Goal: Task Accomplishment & Management: Use online tool/utility

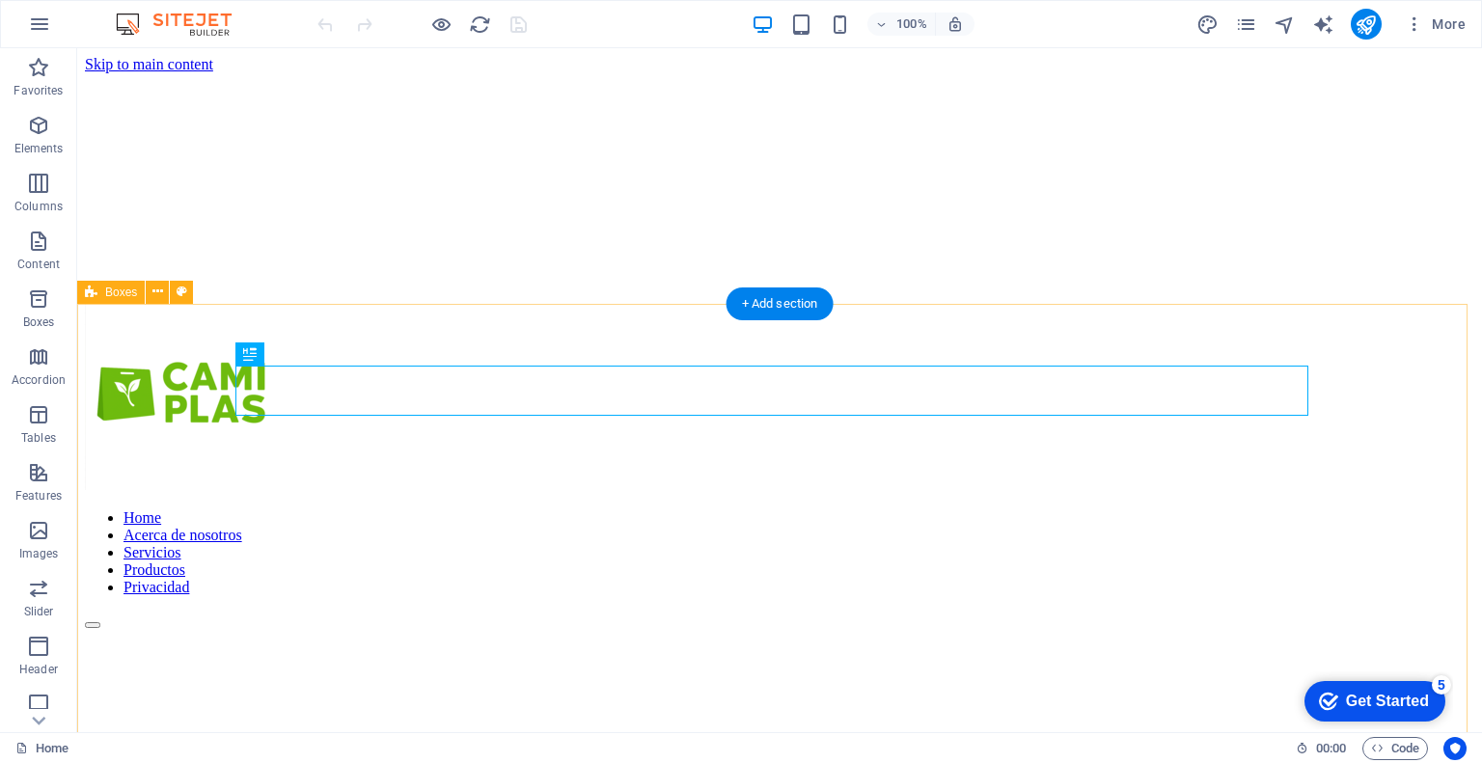
scroll to position [1089, 0]
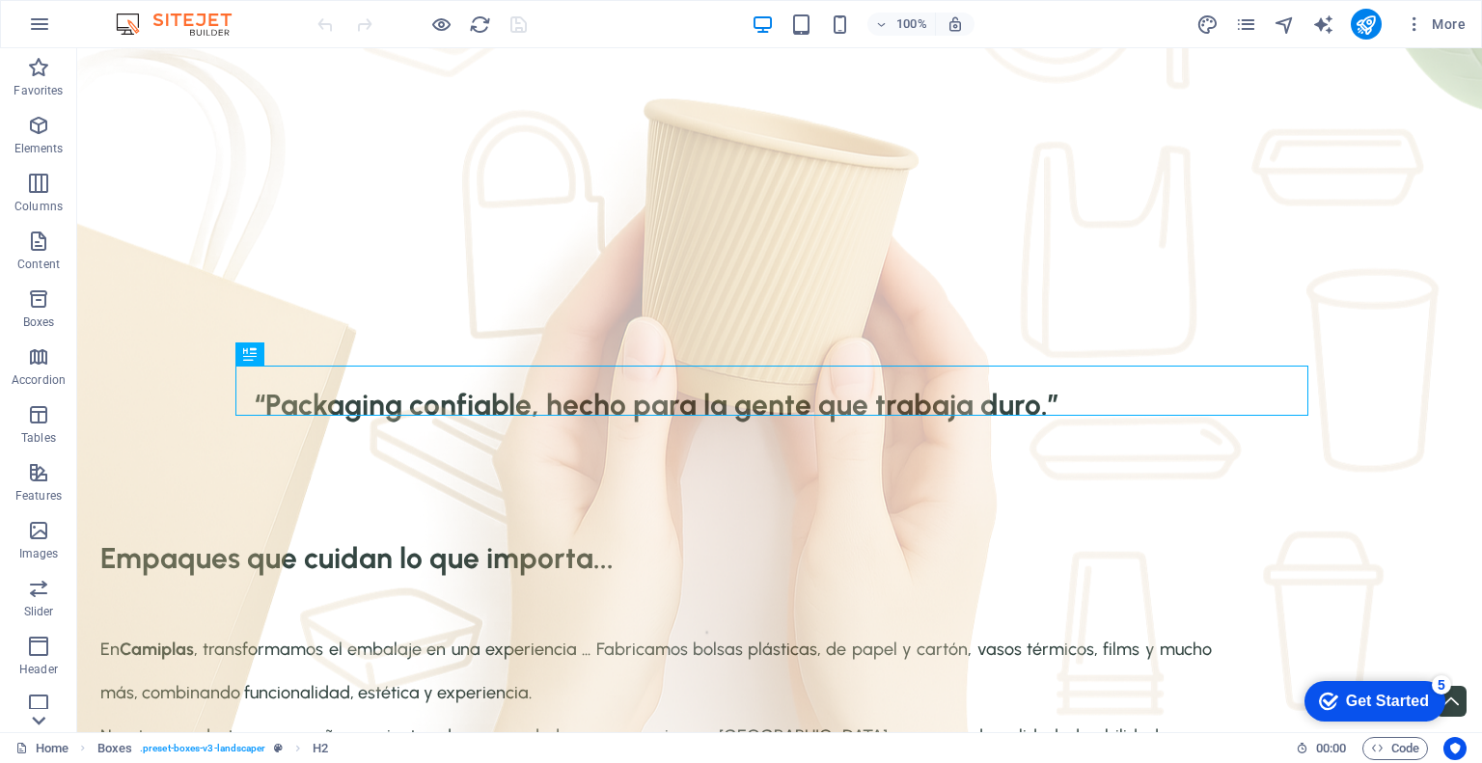
click at [35, 73] on icon at bounding box center [38, 59] width 27 height 27
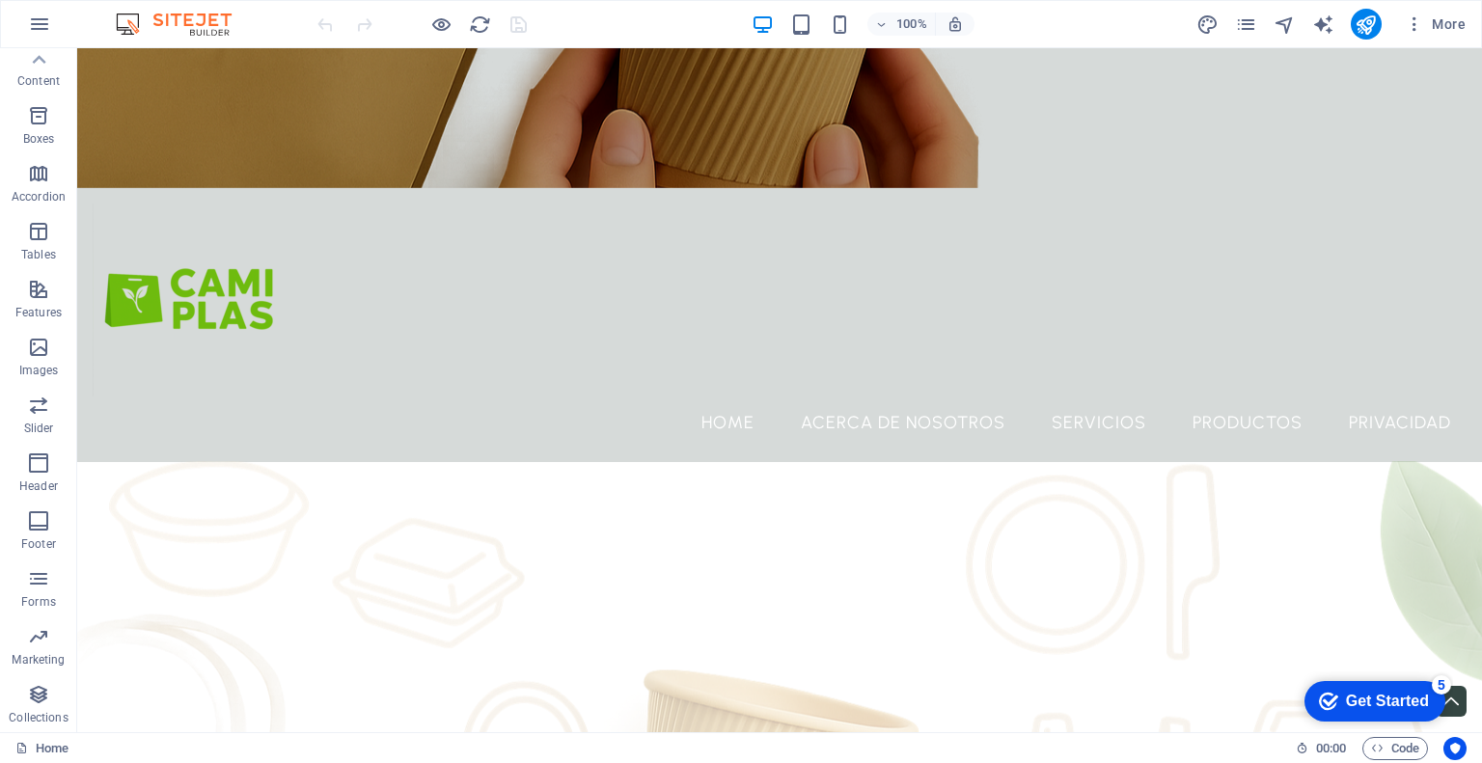
scroll to position [0, 0]
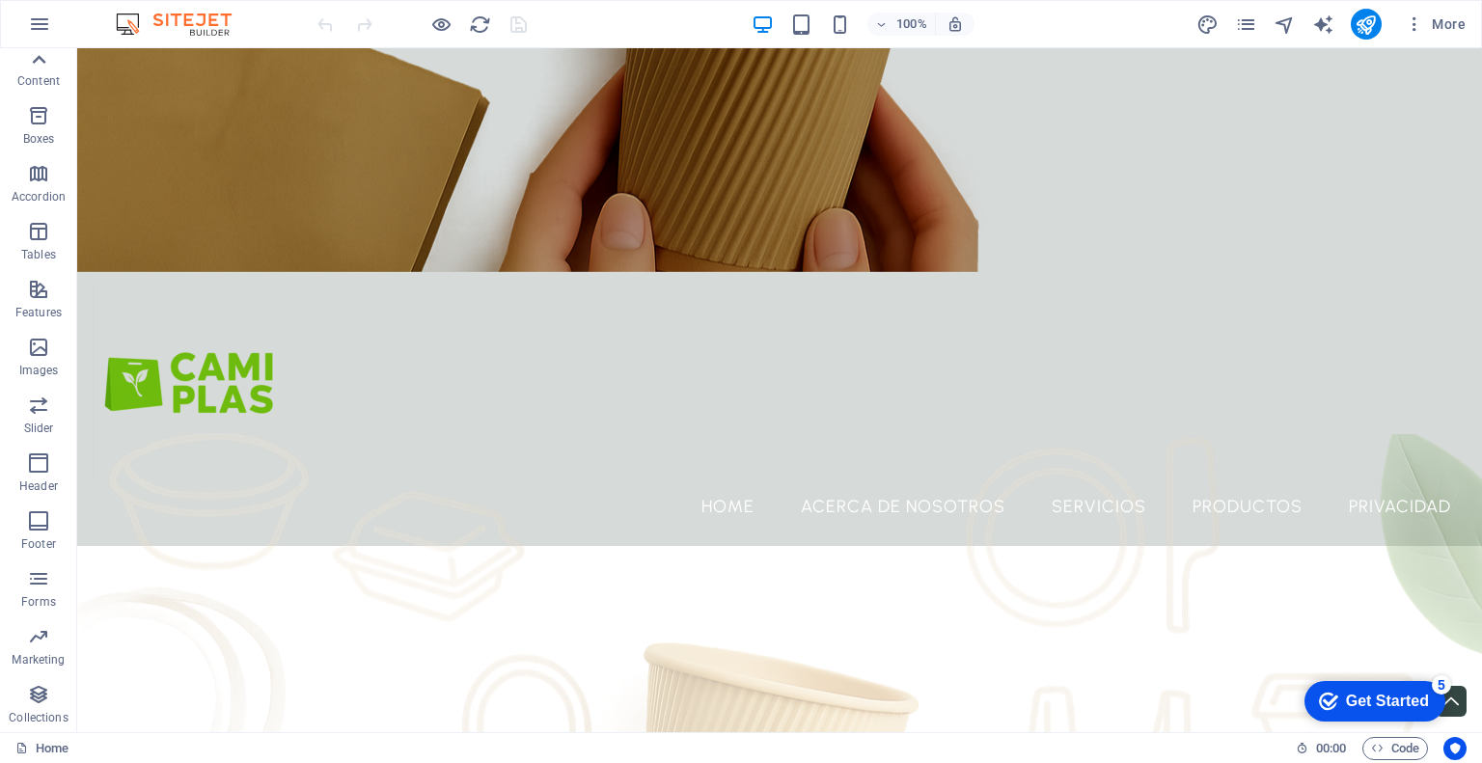
click at [37, 58] on icon at bounding box center [40, 59] width 14 height 9
click at [39, 486] on span "Features" at bounding box center [38, 484] width 77 height 46
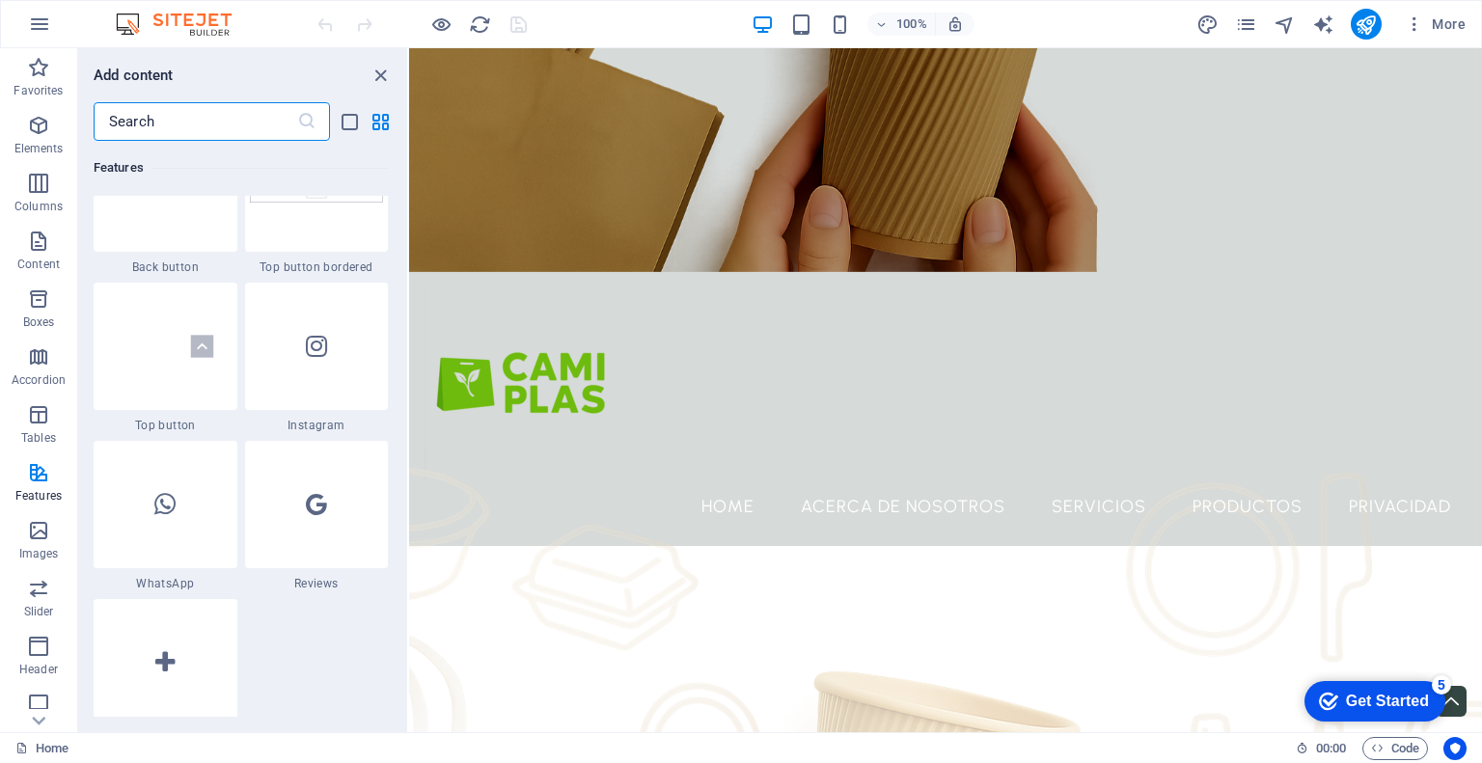
scroll to position [9256, 0]
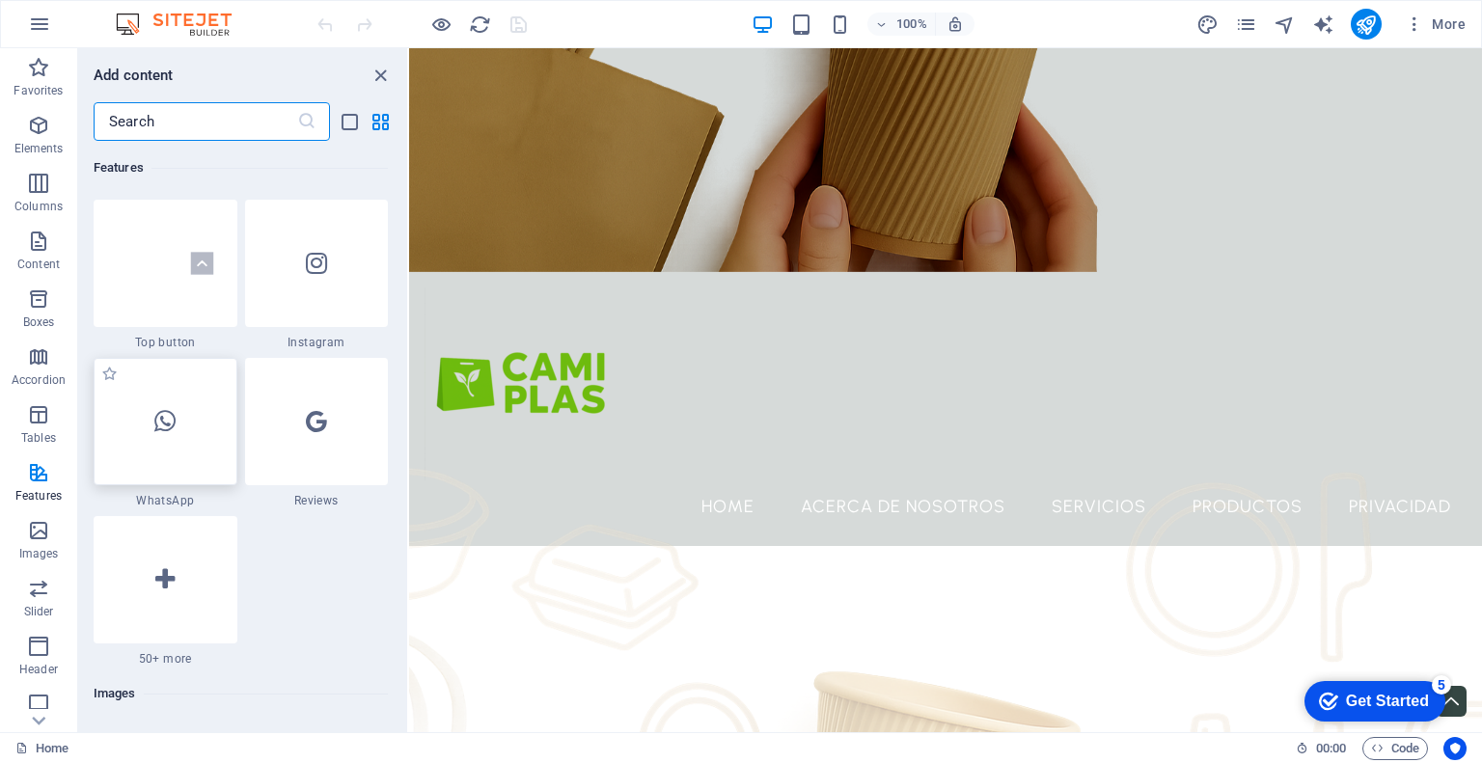
click at [189, 439] on div at bounding box center [166, 421] width 144 height 127
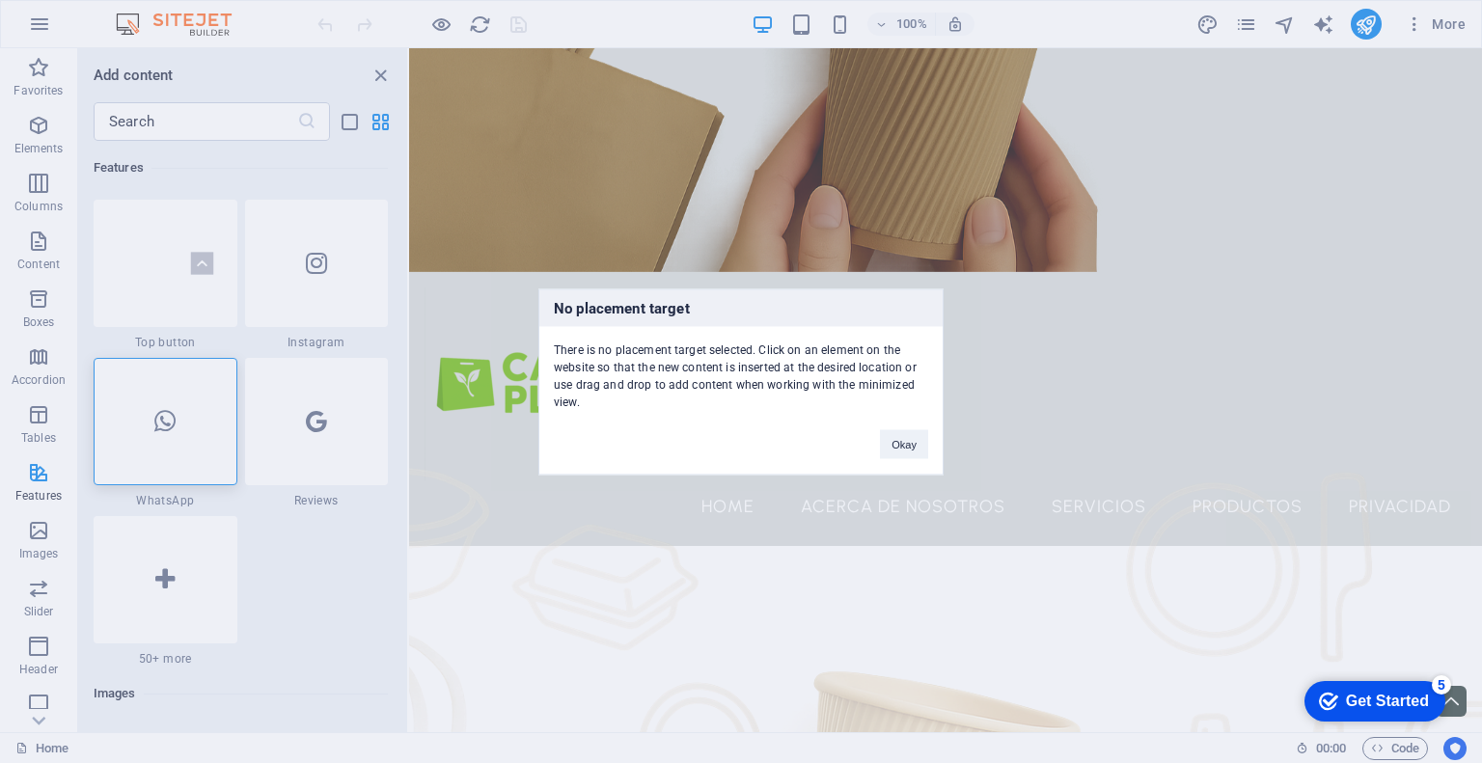
drag, startPoint x: 1471, startPoint y: 81, endPoint x: 1470, endPoint y: 363, distance: 281.7
click at [1470, 363] on div "No placement target There is no placement target selected. Click on an element …" at bounding box center [741, 381] width 1482 height 763
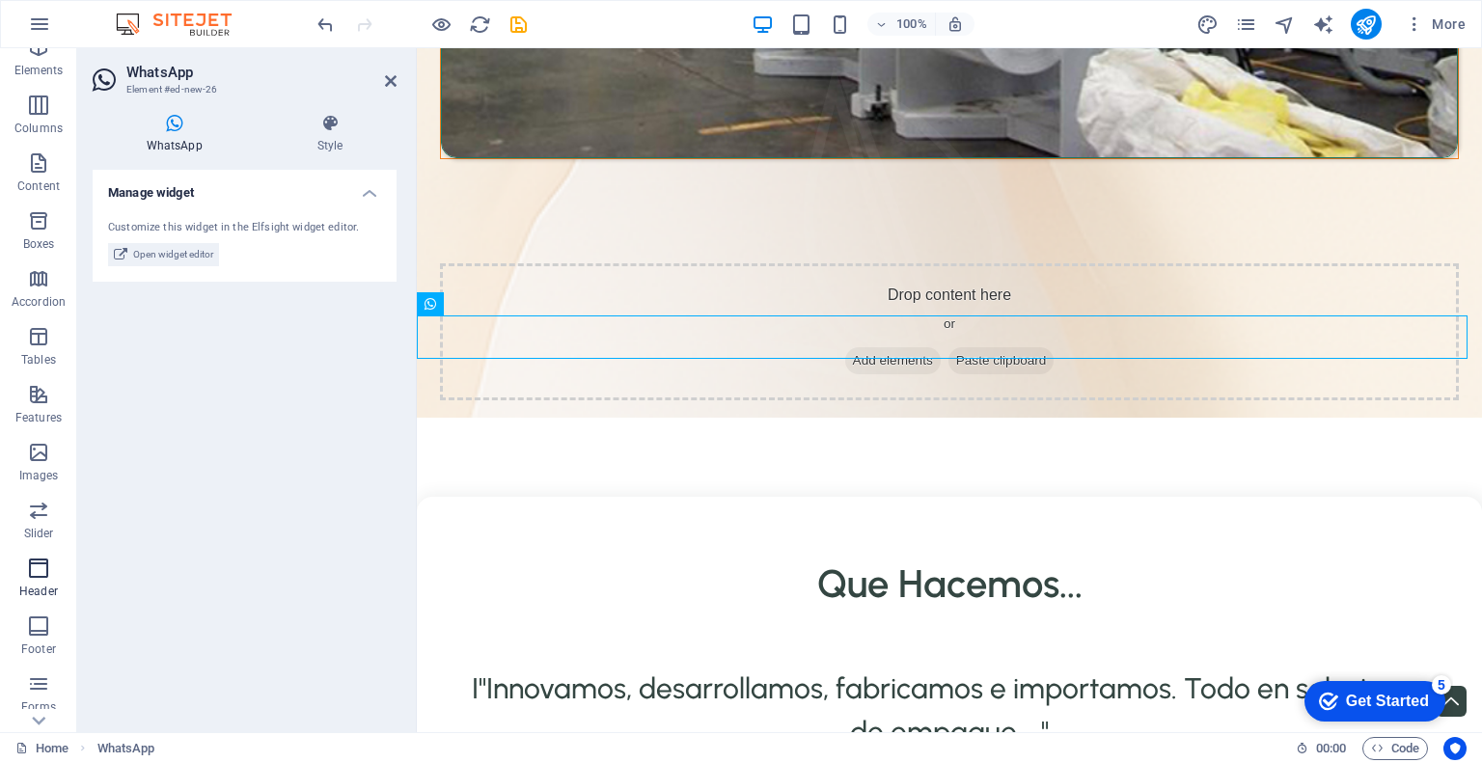
scroll to position [183, 0]
click at [46, 582] on icon "button" at bounding box center [38, 578] width 23 height 23
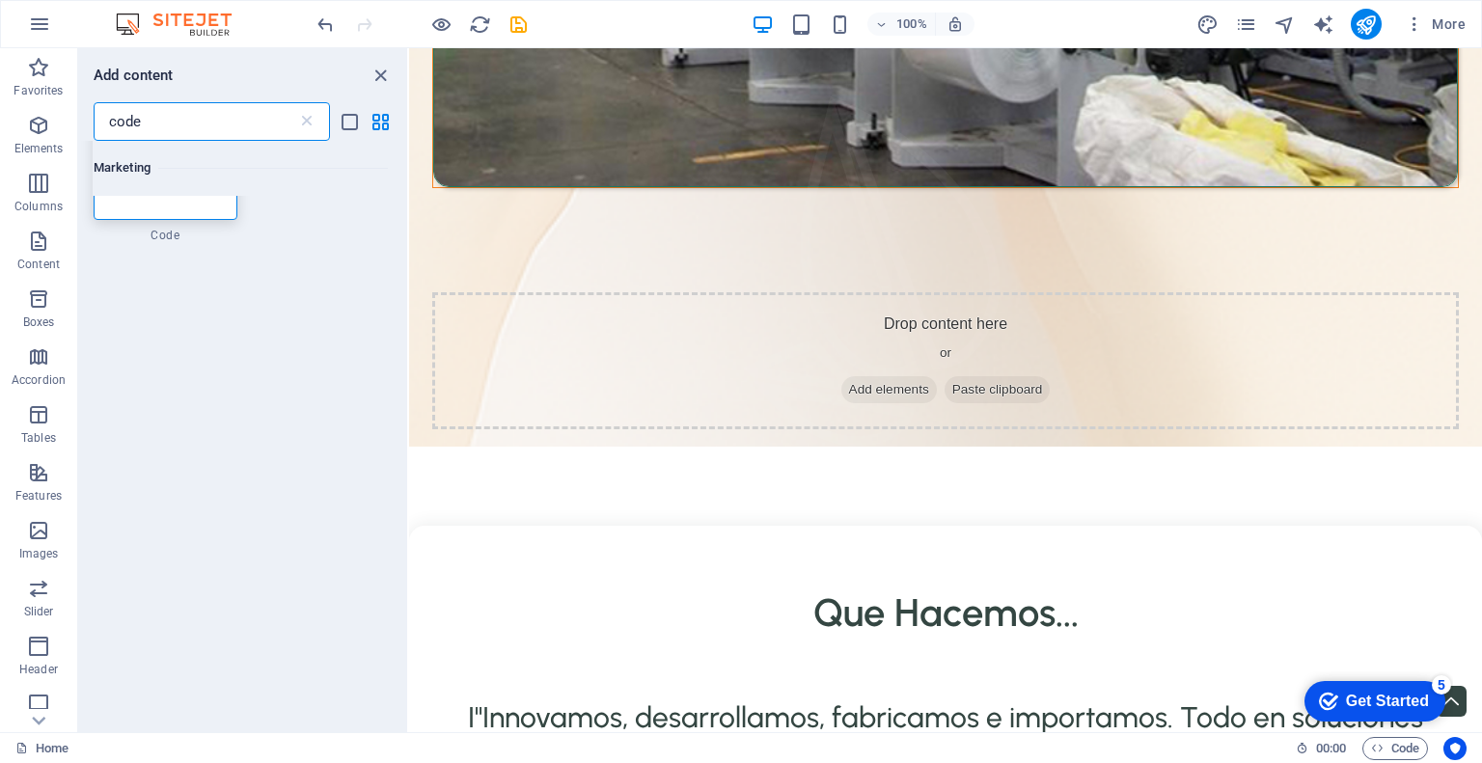
scroll to position [0, 0]
type input "codigo"
click at [42, 24] on icon "button" at bounding box center [39, 24] width 23 height 23
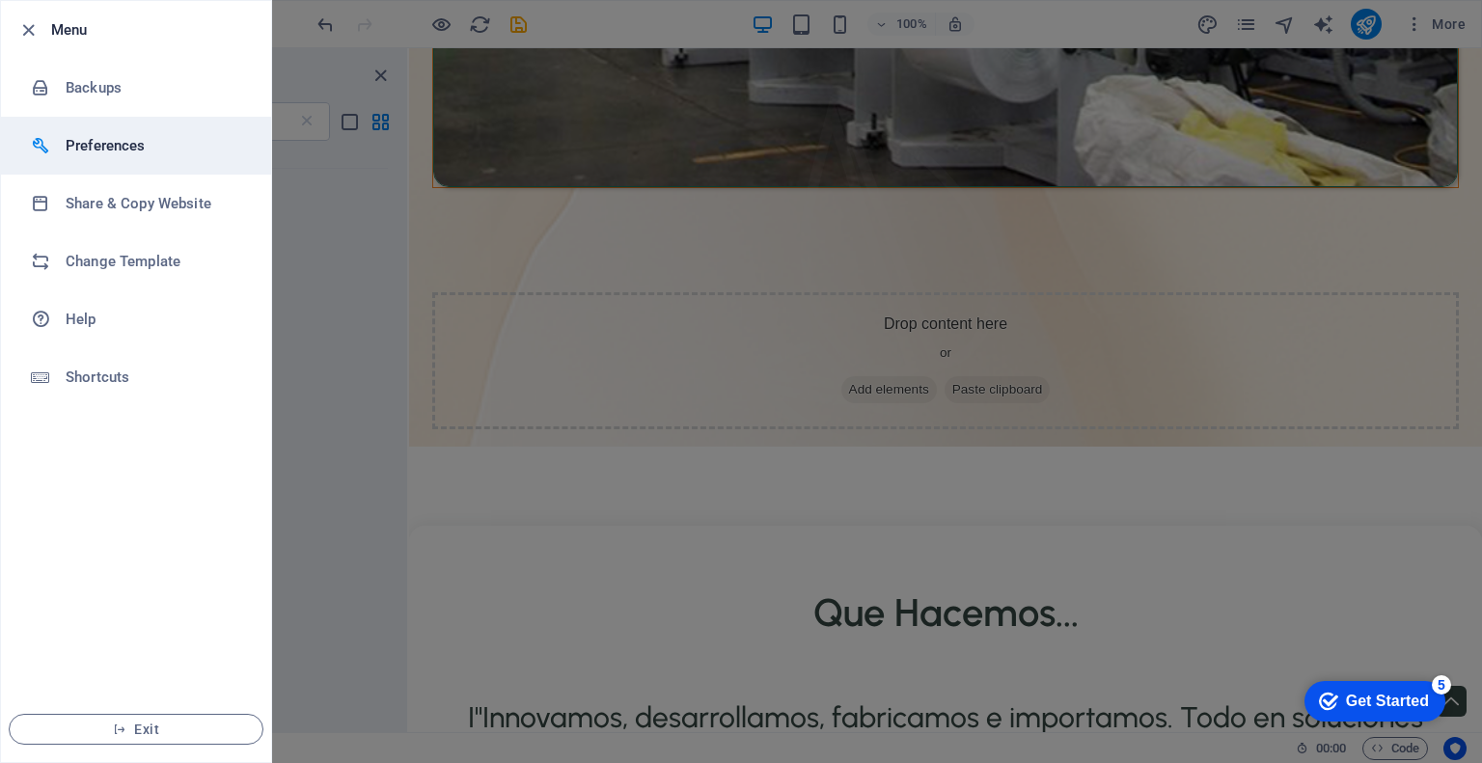
click at [84, 135] on h6 "Preferences" at bounding box center [155, 145] width 178 height 23
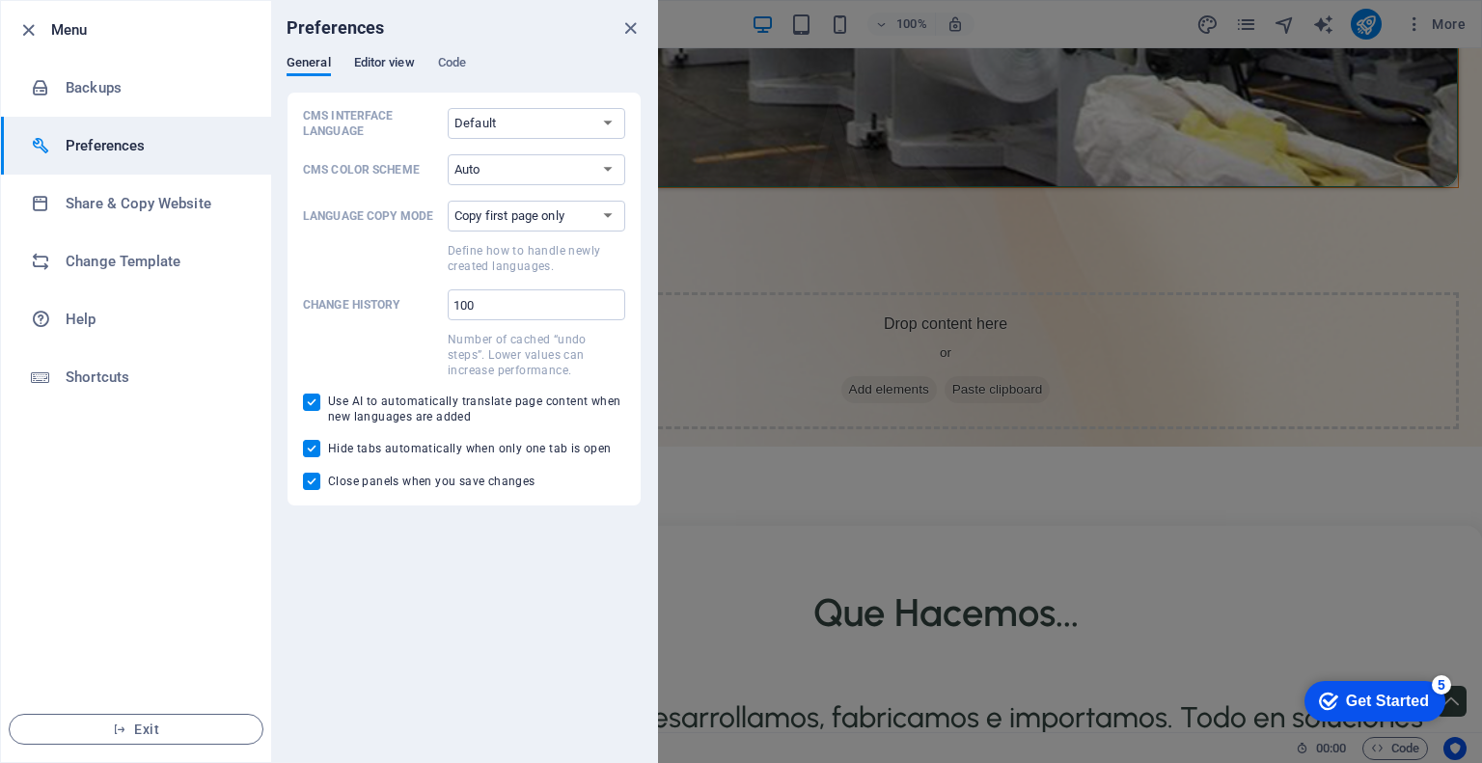
click at [388, 61] on span "Editor view" at bounding box center [384, 64] width 61 height 27
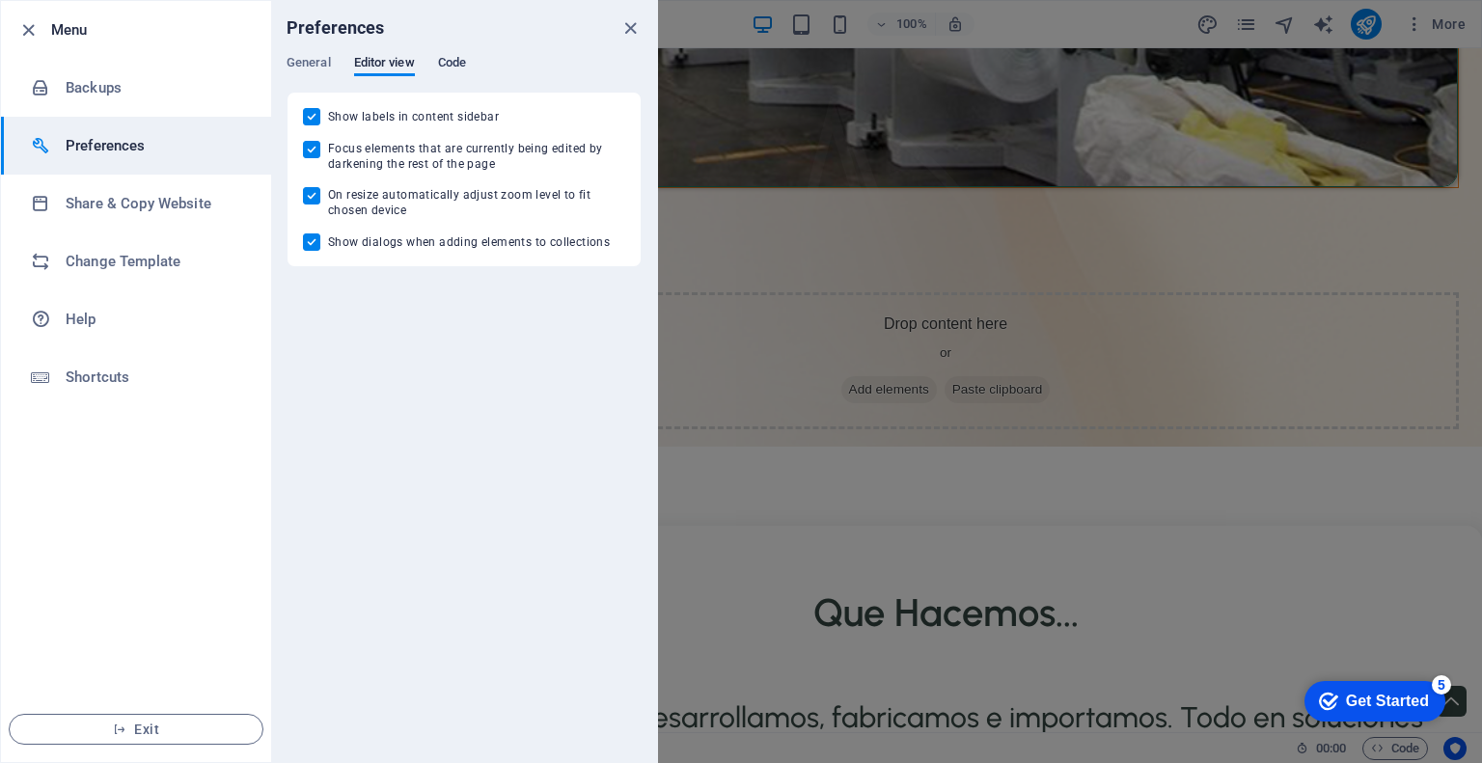
click at [440, 60] on span "Code" at bounding box center [452, 64] width 28 height 27
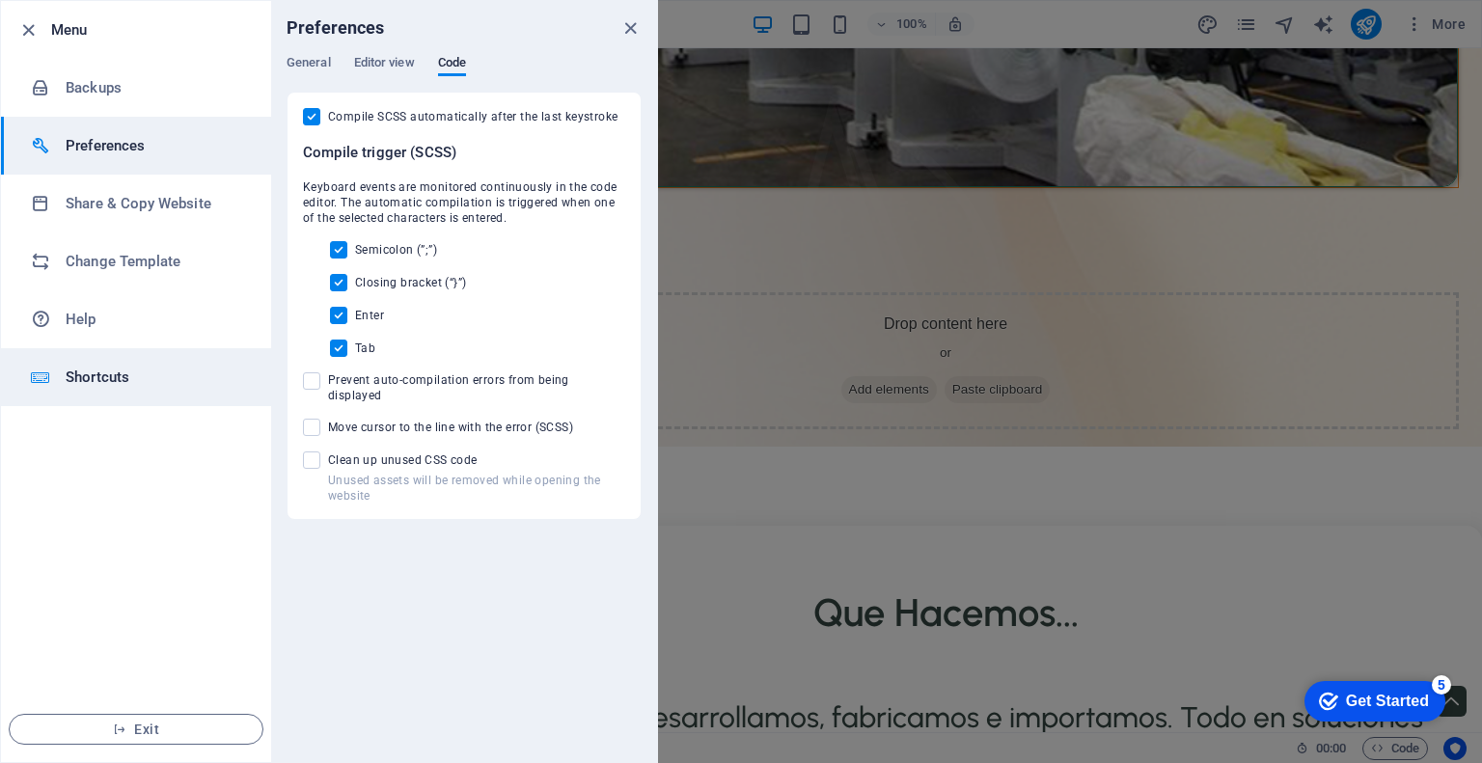
click at [98, 375] on h6 "Shortcuts" at bounding box center [155, 377] width 178 height 23
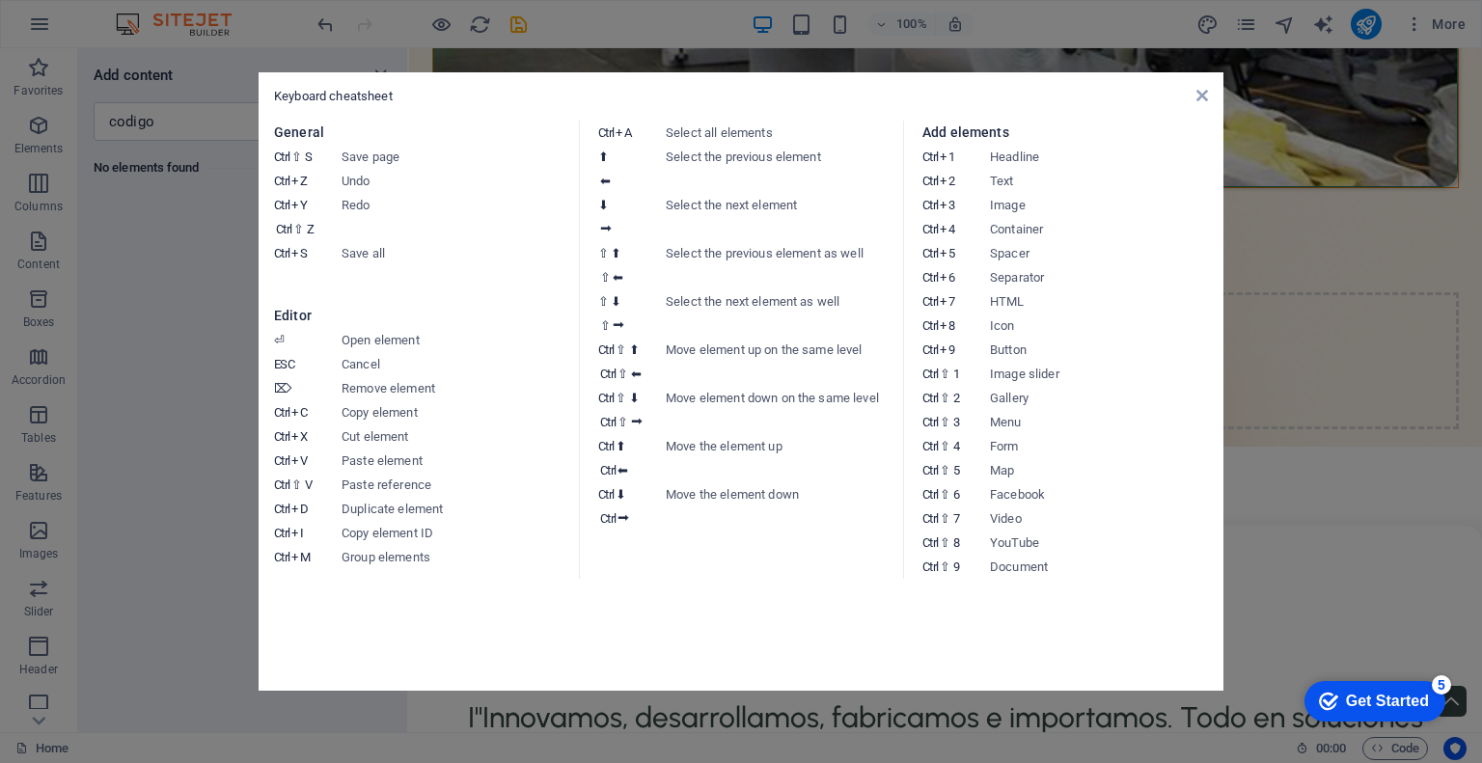
click at [1195, 104] on div "Keyboard cheatsheet General Ctrl ⇧ S Save page Ctrl Z Undo Ctrl Y Ctrl ⇧ Z Redo…" at bounding box center [741, 381] width 965 height 618
click at [1196, 99] on icon at bounding box center [1201, 95] width 12 height 15
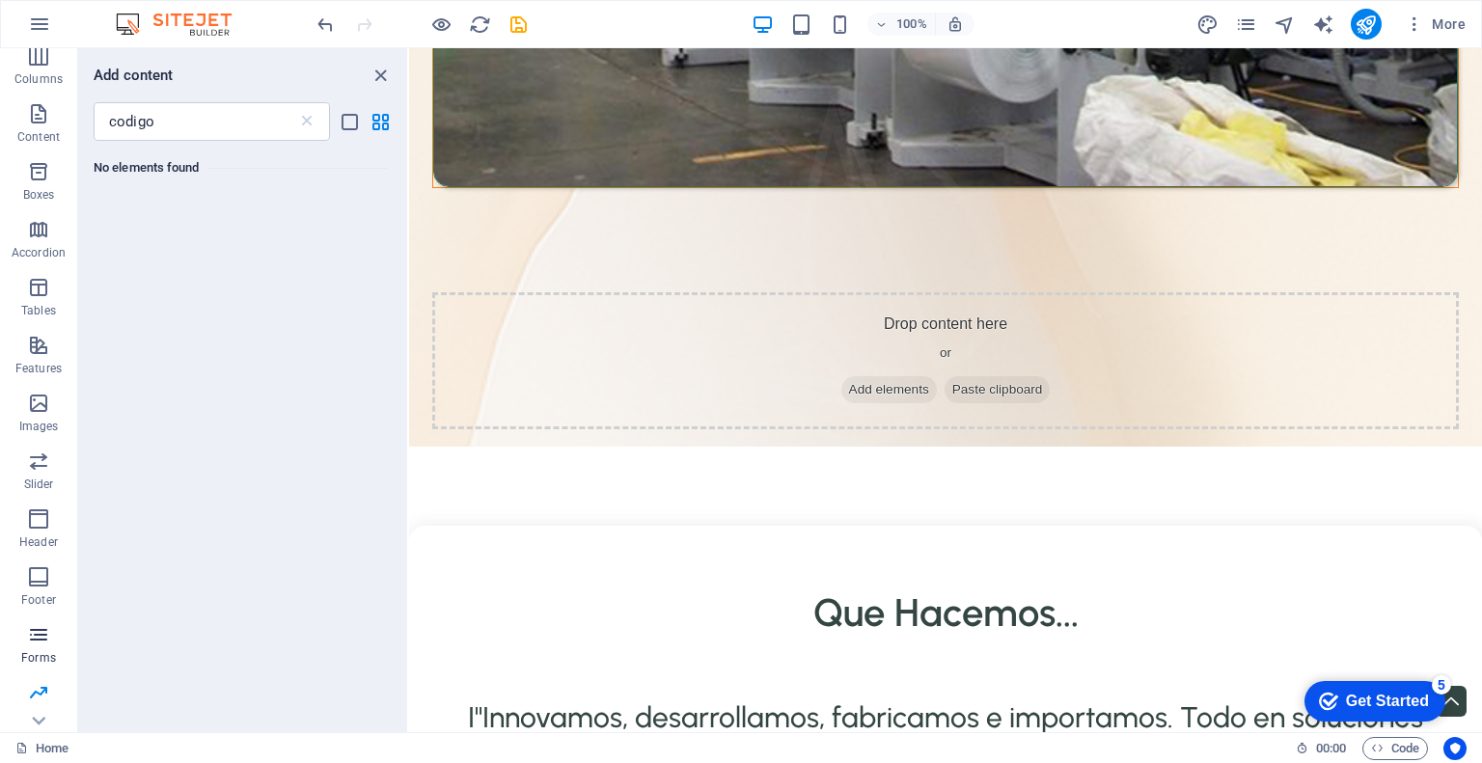
scroll to position [183, 0]
click at [307, 125] on icon at bounding box center [306, 121] width 19 height 19
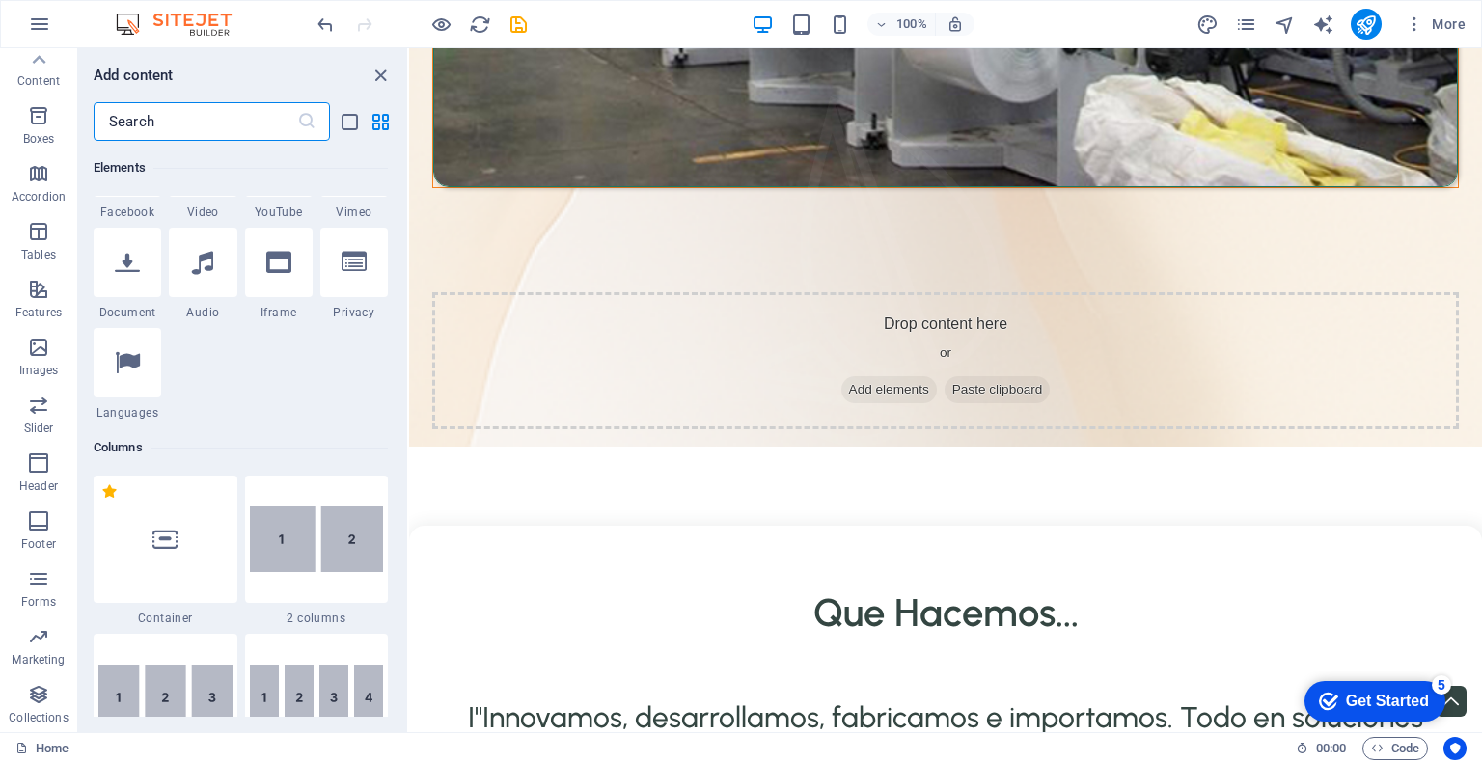
scroll to position [193, 0]
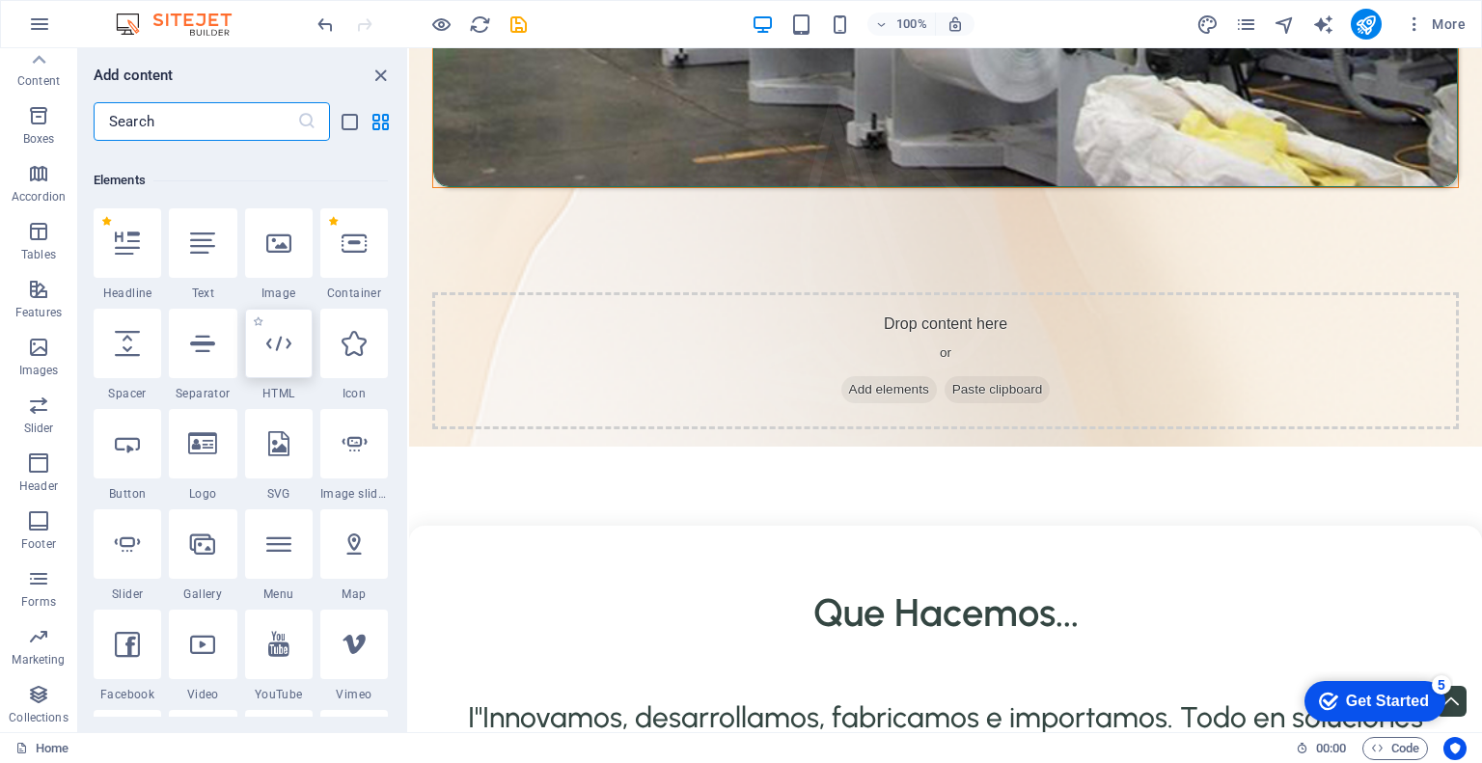
click at [282, 354] on icon at bounding box center [278, 343] width 25 height 25
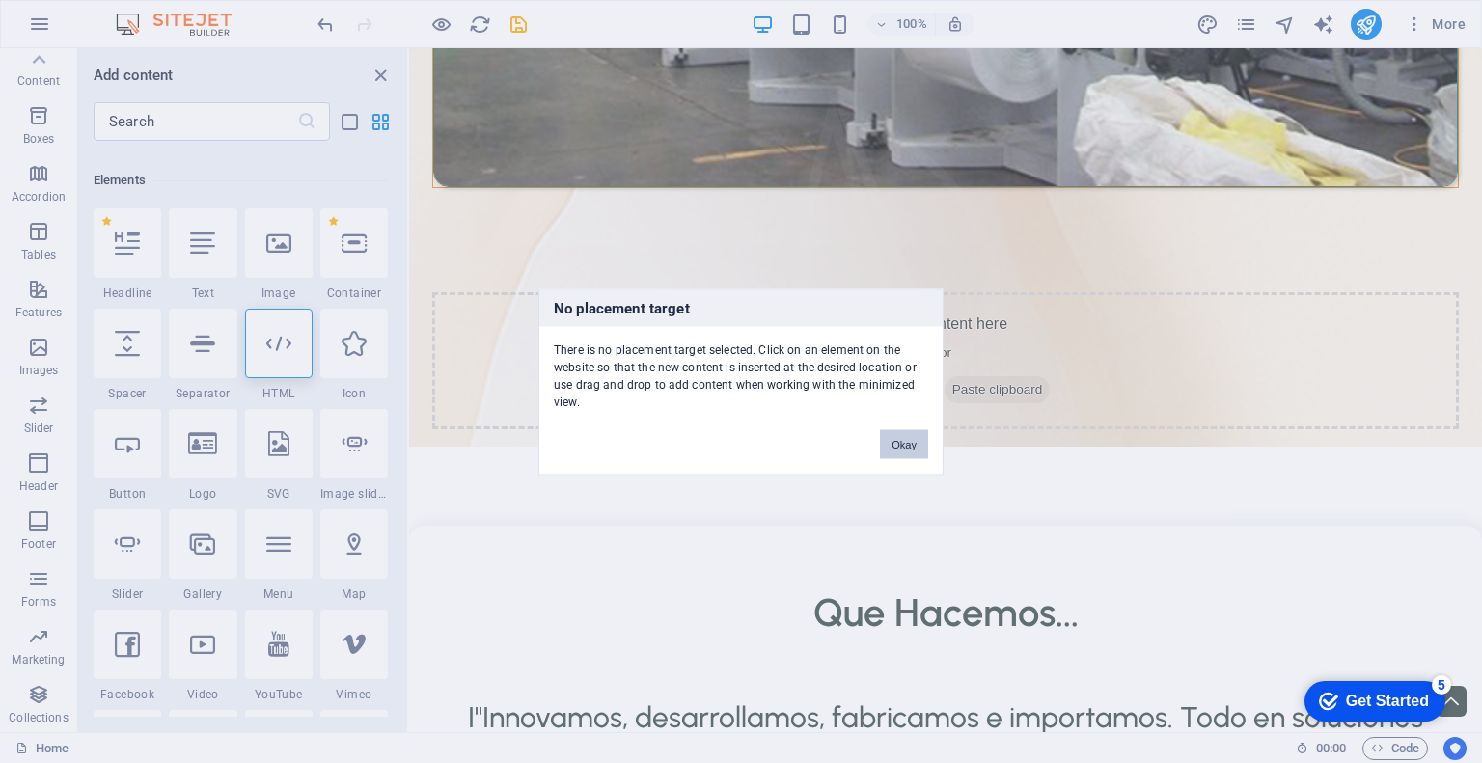
click at [903, 446] on button "Okay" at bounding box center [904, 443] width 48 height 29
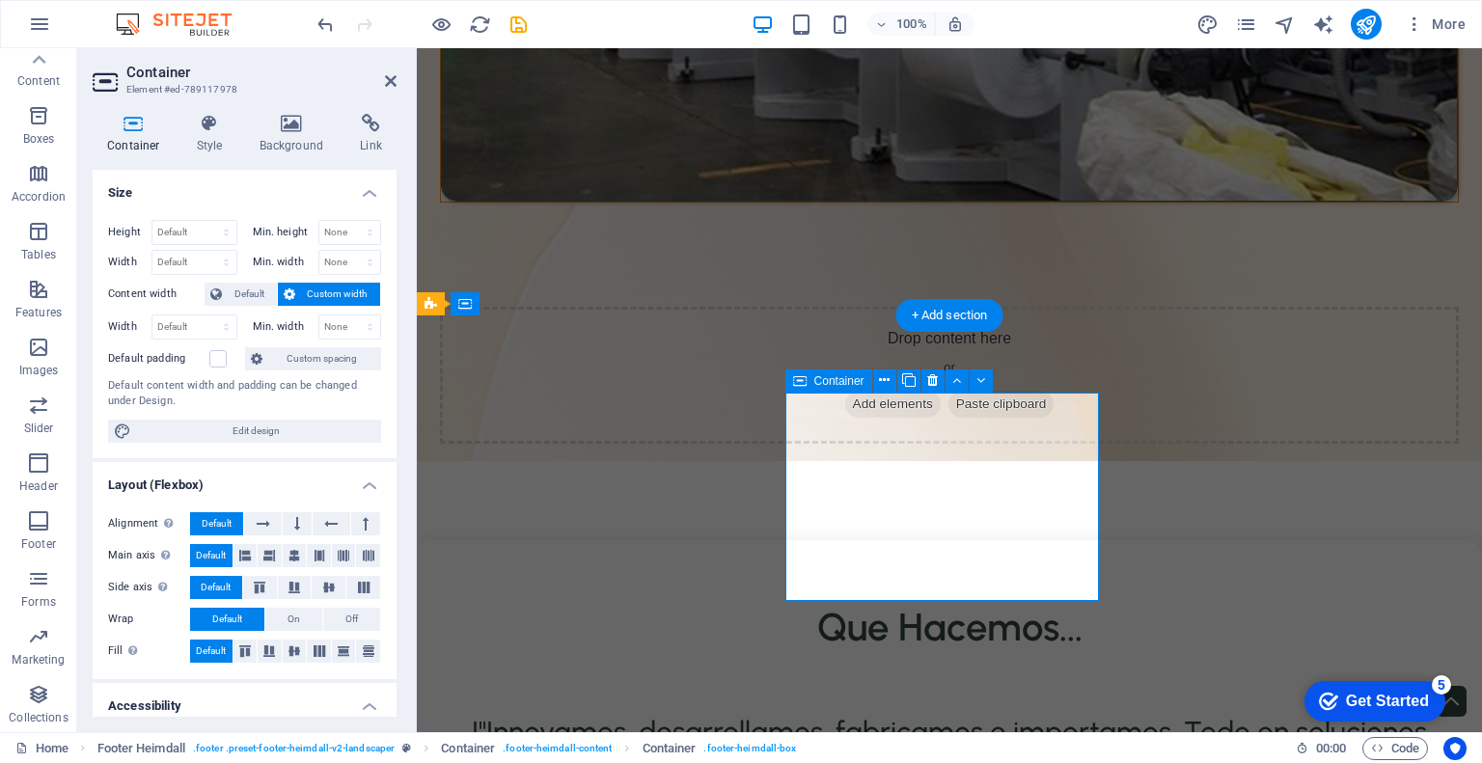
scroll to position [2987, 0]
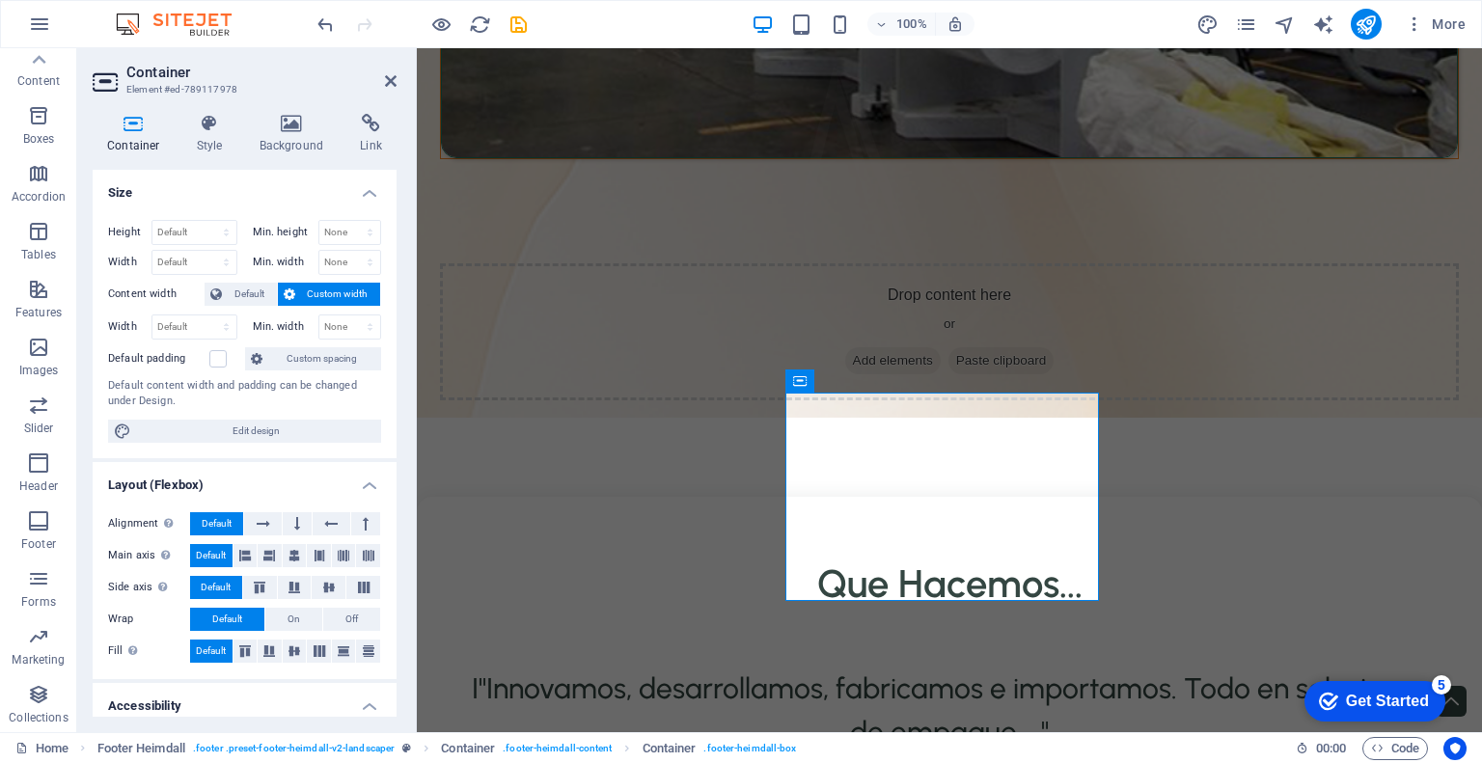
click at [398, 77] on aside "Container Element #ed-789117978 Container Style Background Link Size Height Def…" at bounding box center [247, 390] width 340 height 684
click at [390, 80] on icon at bounding box center [391, 80] width 12 height 15
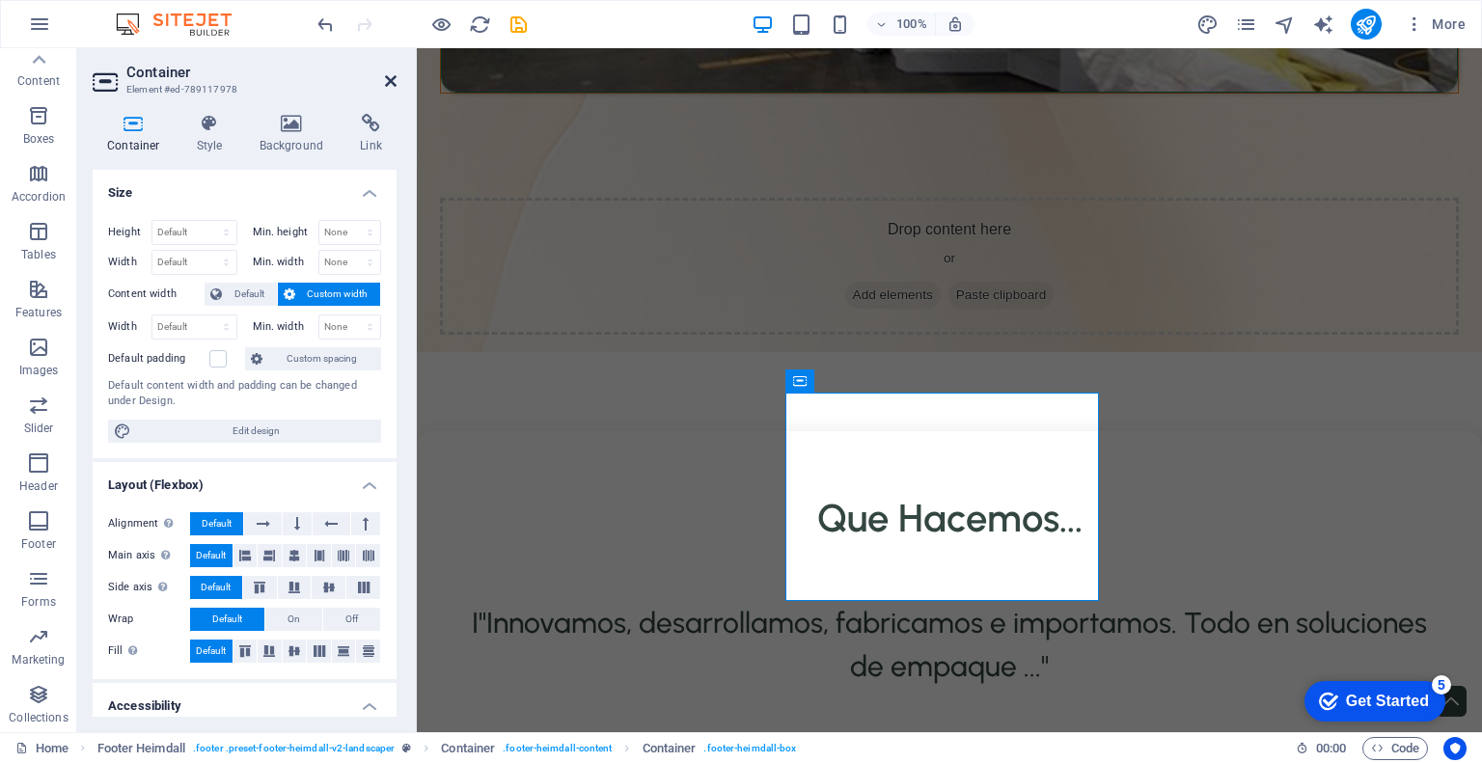
scroll to position [2856, 0]
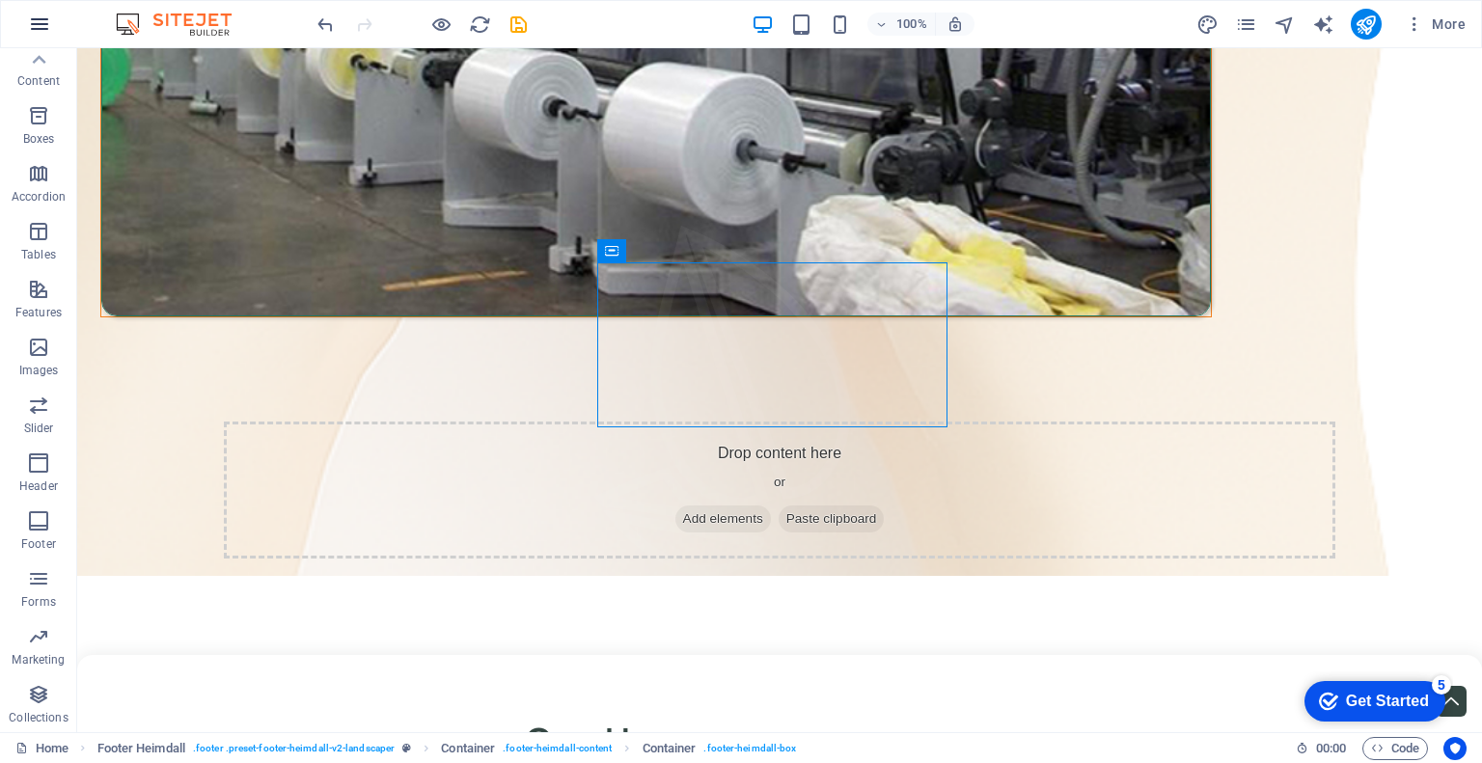
click at [39, 26] on icon "button" at bounding box center [39, 24] width 23 height 23
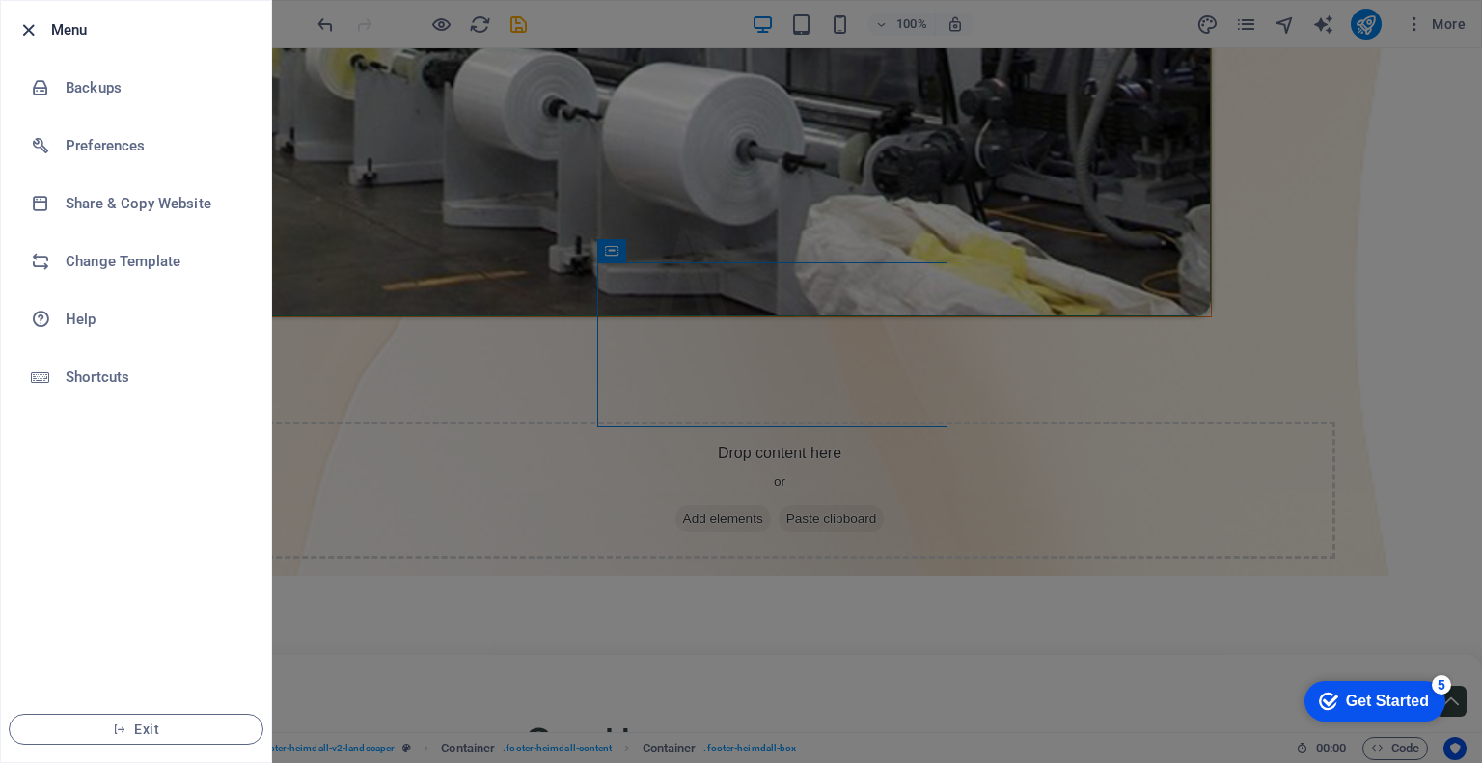
click at [28, 38] on icon "button" at bounding box center [28, 30] width 22 height 22
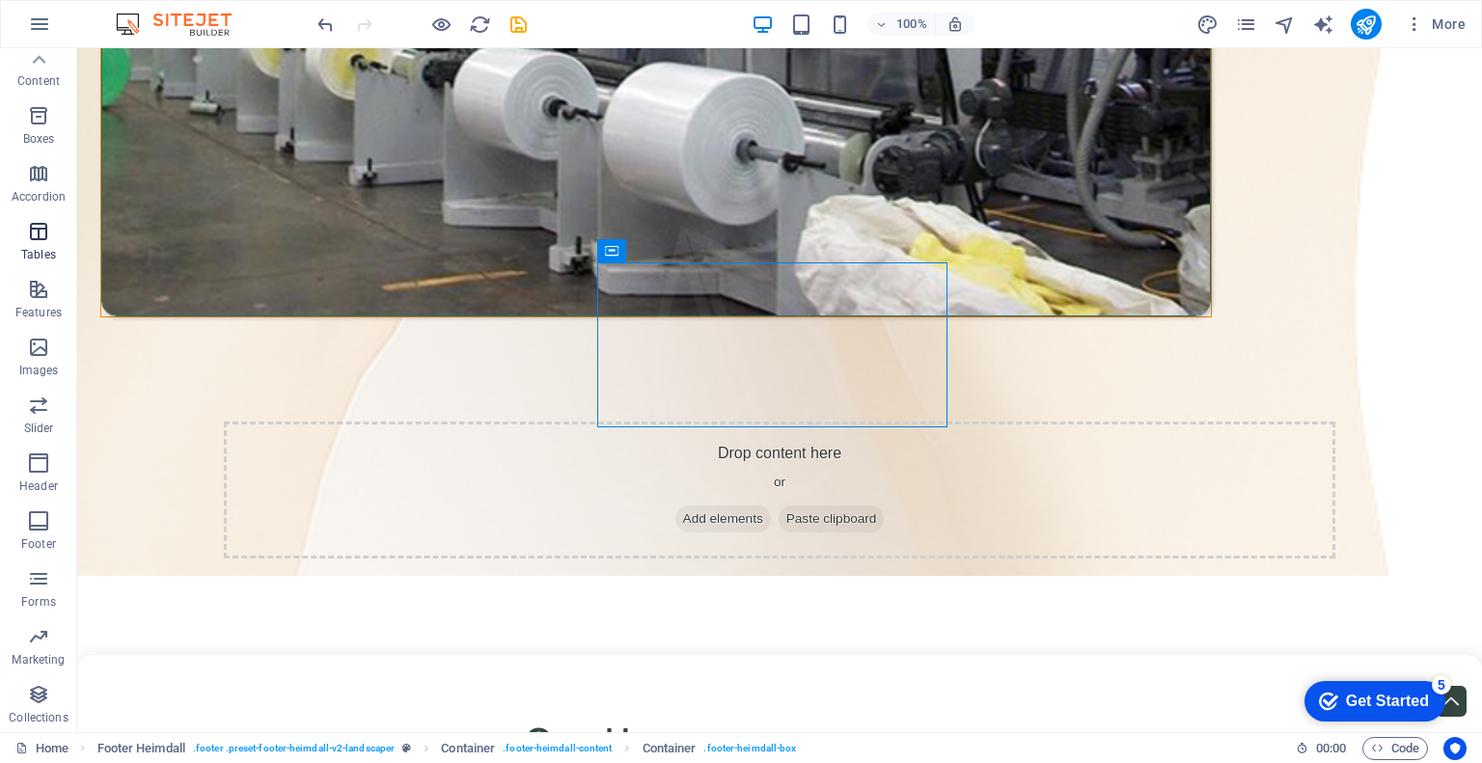
scroll to position [0, 0]
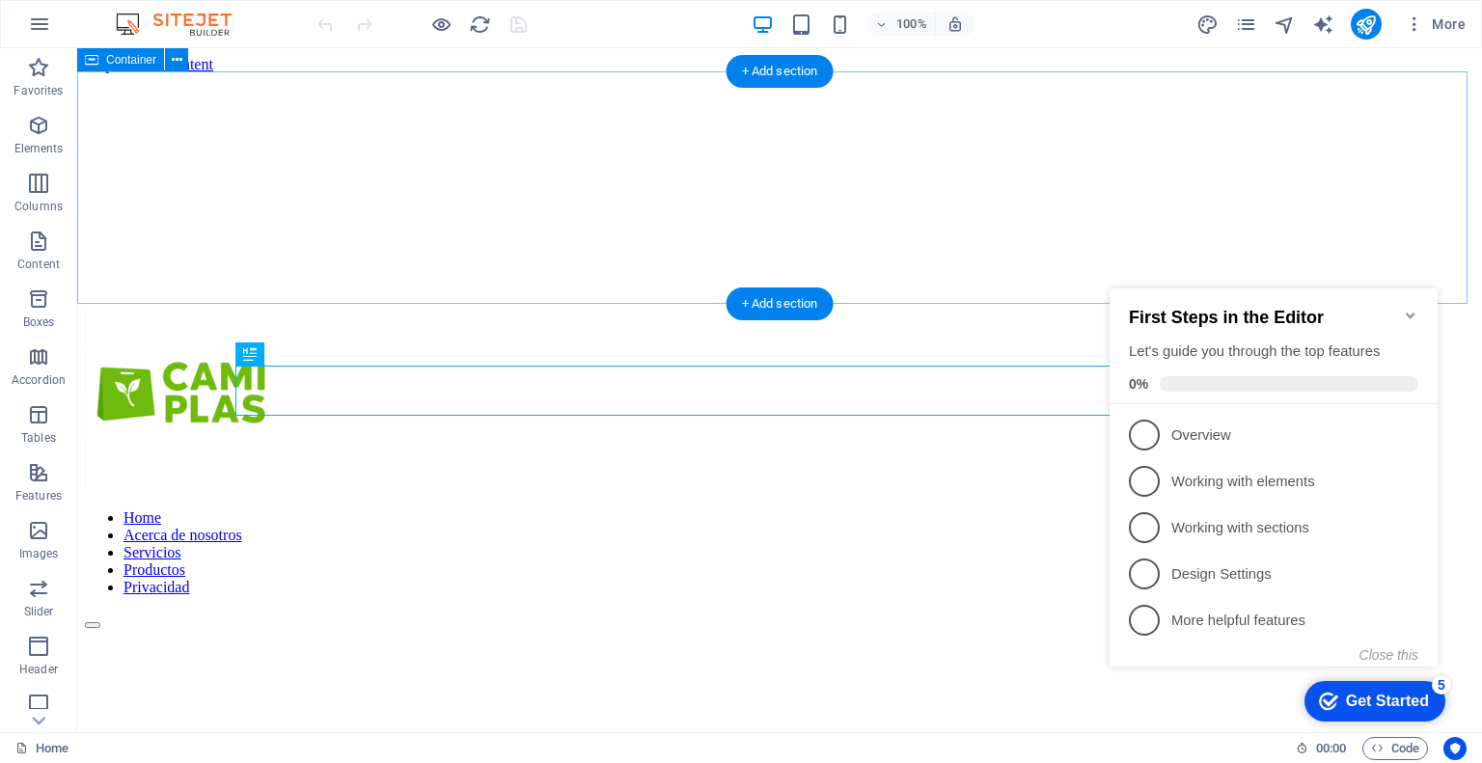
scroll to position [1089, 0]
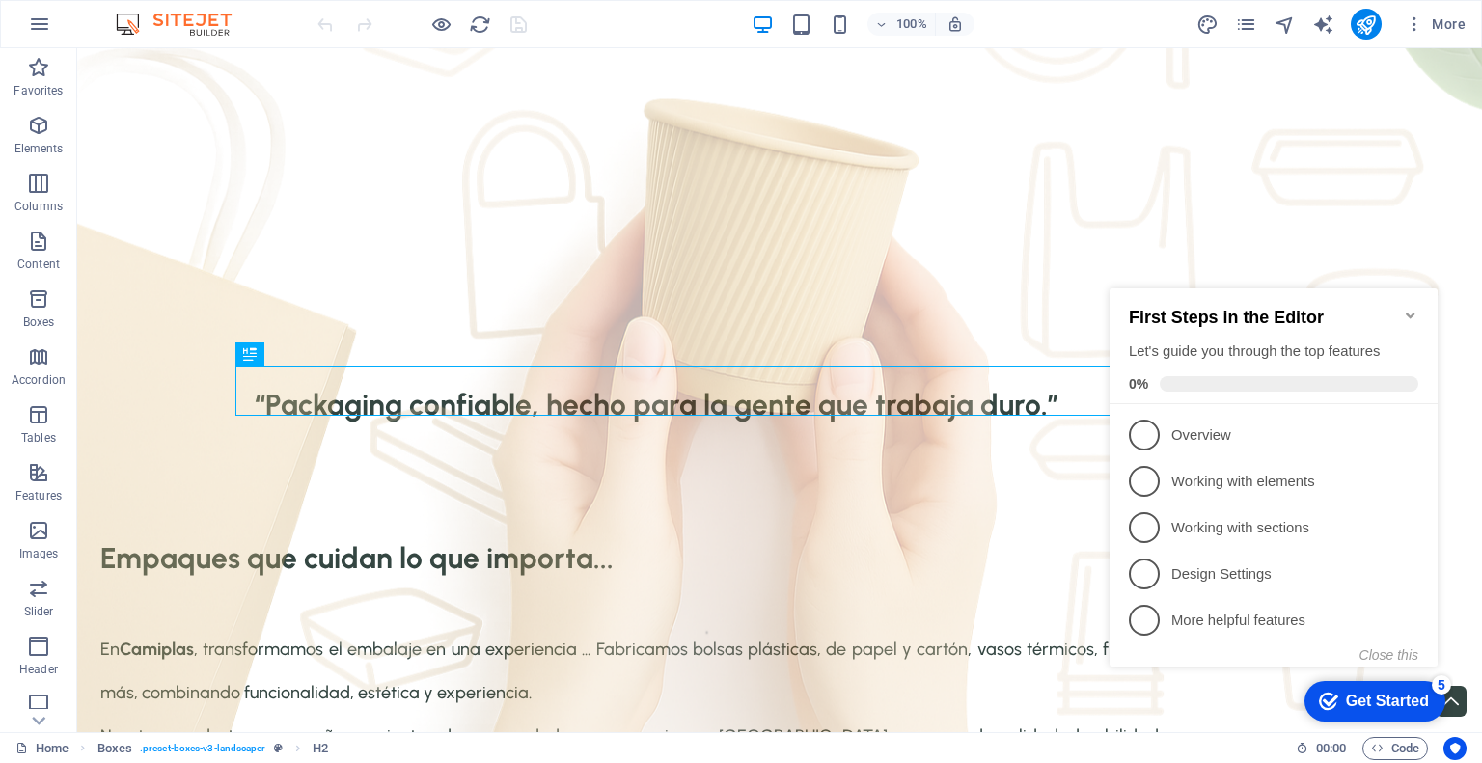
click at [1408, 313] on icon "Minimize checklist" at bounding box center [1410, 316] width 9 height 6
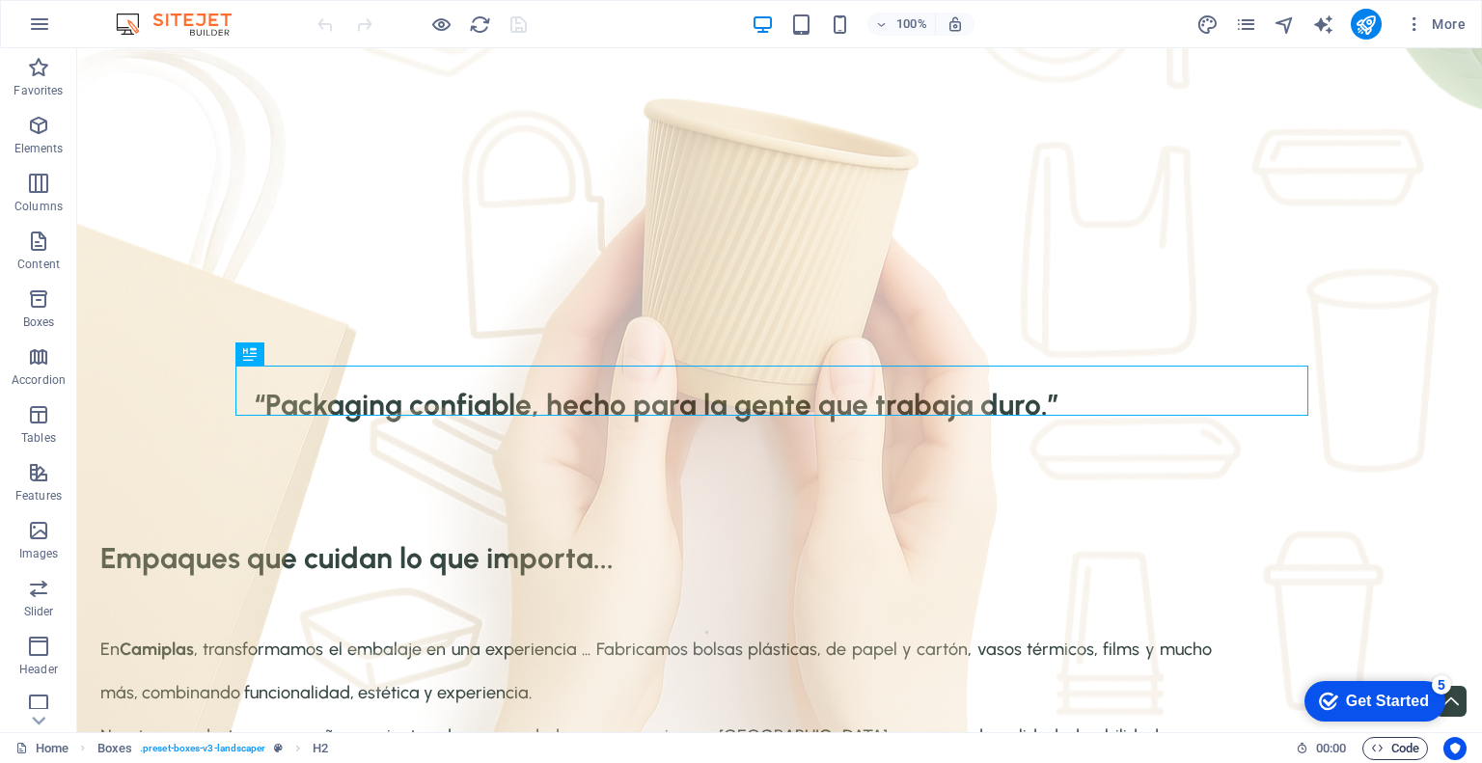
click at [1377, 748] on icon "button" at bounding box center [1377, 748] width 13 height 13
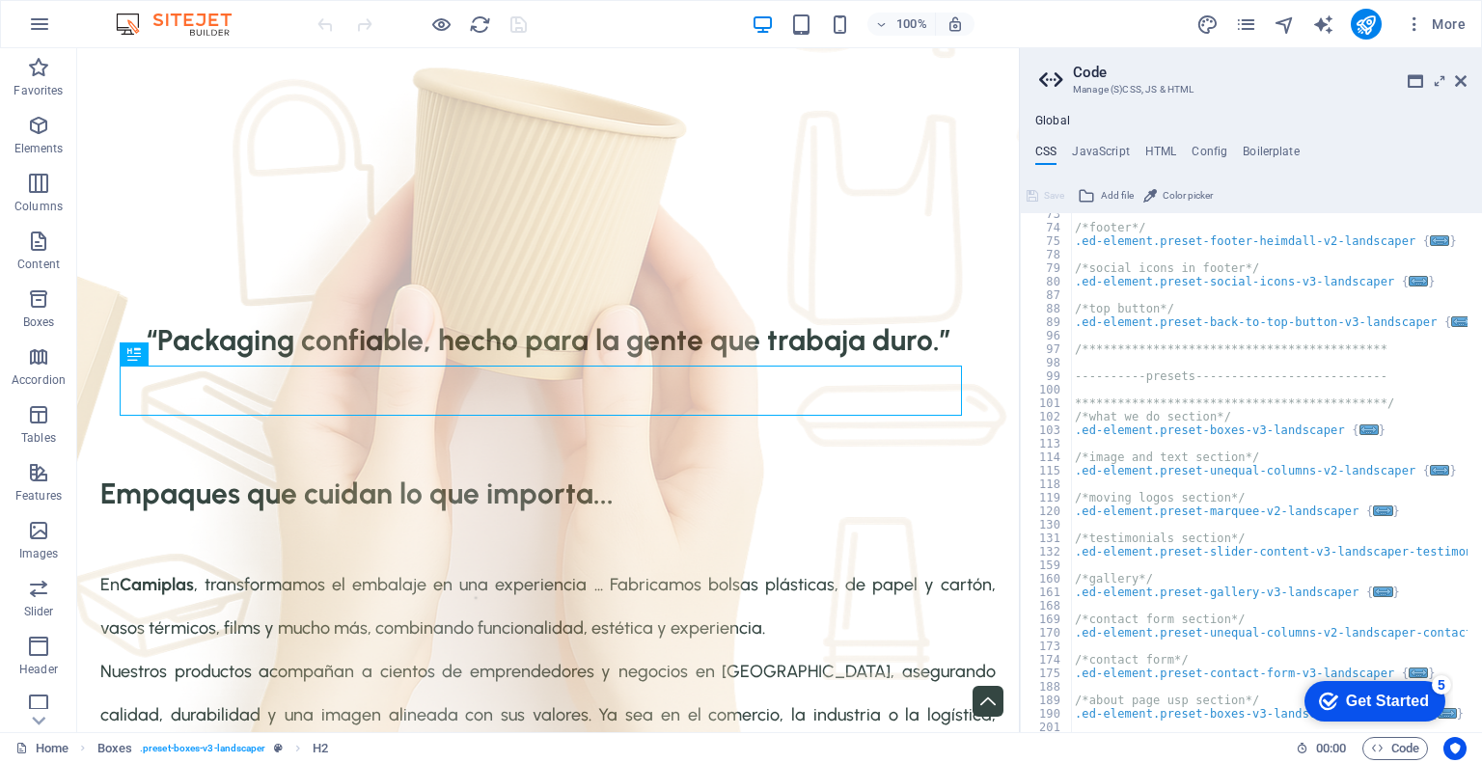
scroll to position [521, 0]
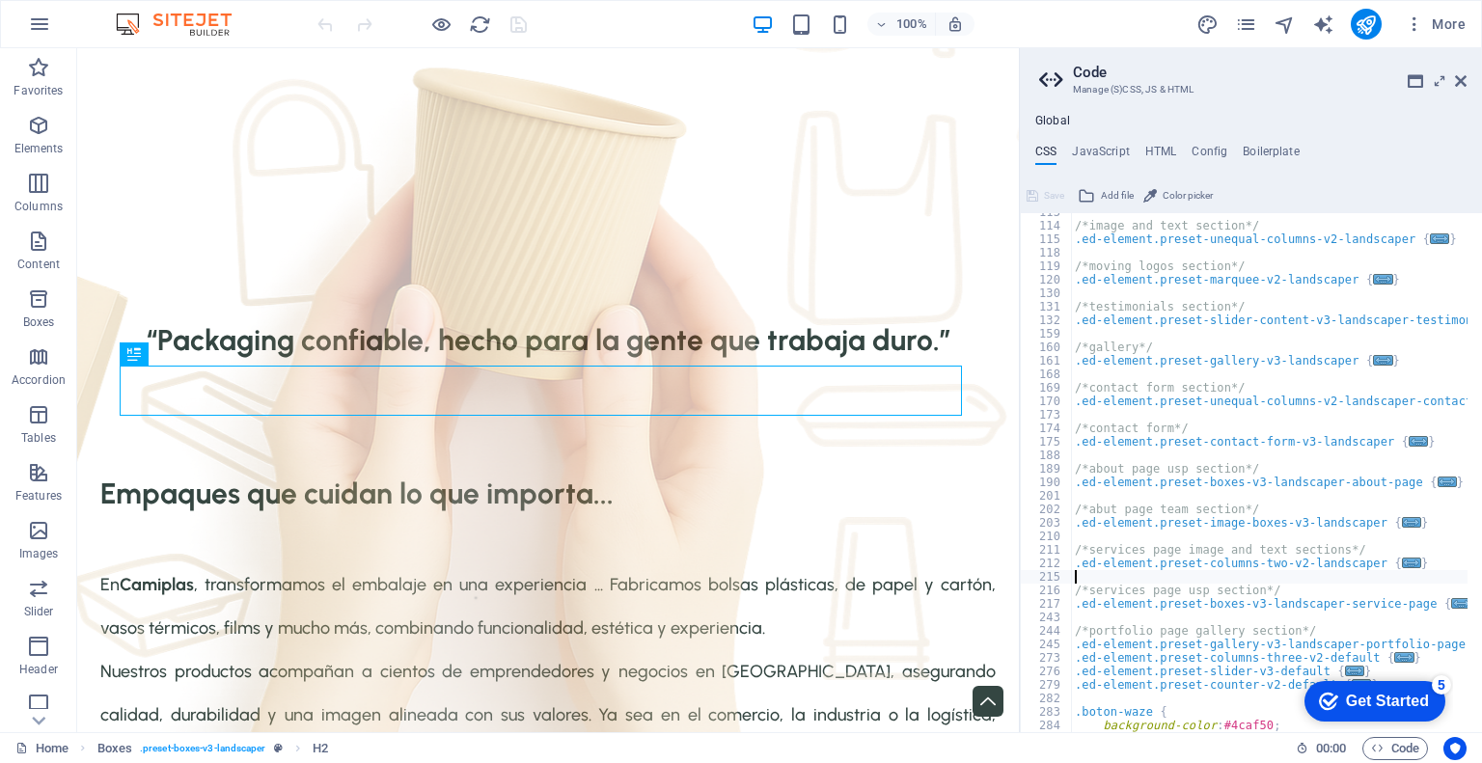
click at [1275, 576] on div "/*image and text section*/ .ed-element.preset-unequal-columns-v2-landscaper { .…" at bounding box center [1289, 471] width 437 height 532
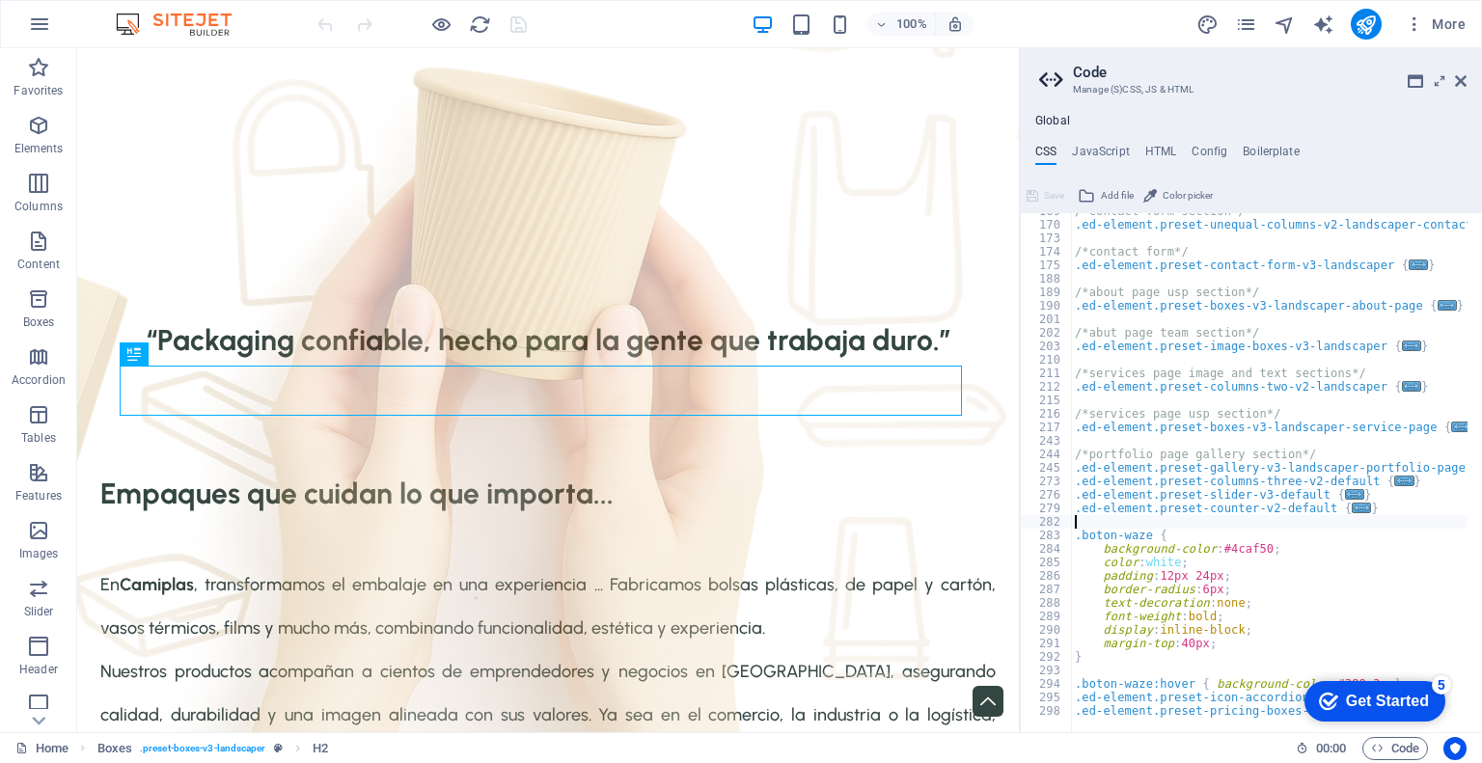
click at [1407, 515] on div "/*contact form section*/ .ed-element.preset-unequal-columns-v2-landscaper-conta…" at bounding box center [1289, 471] width 437 height 532
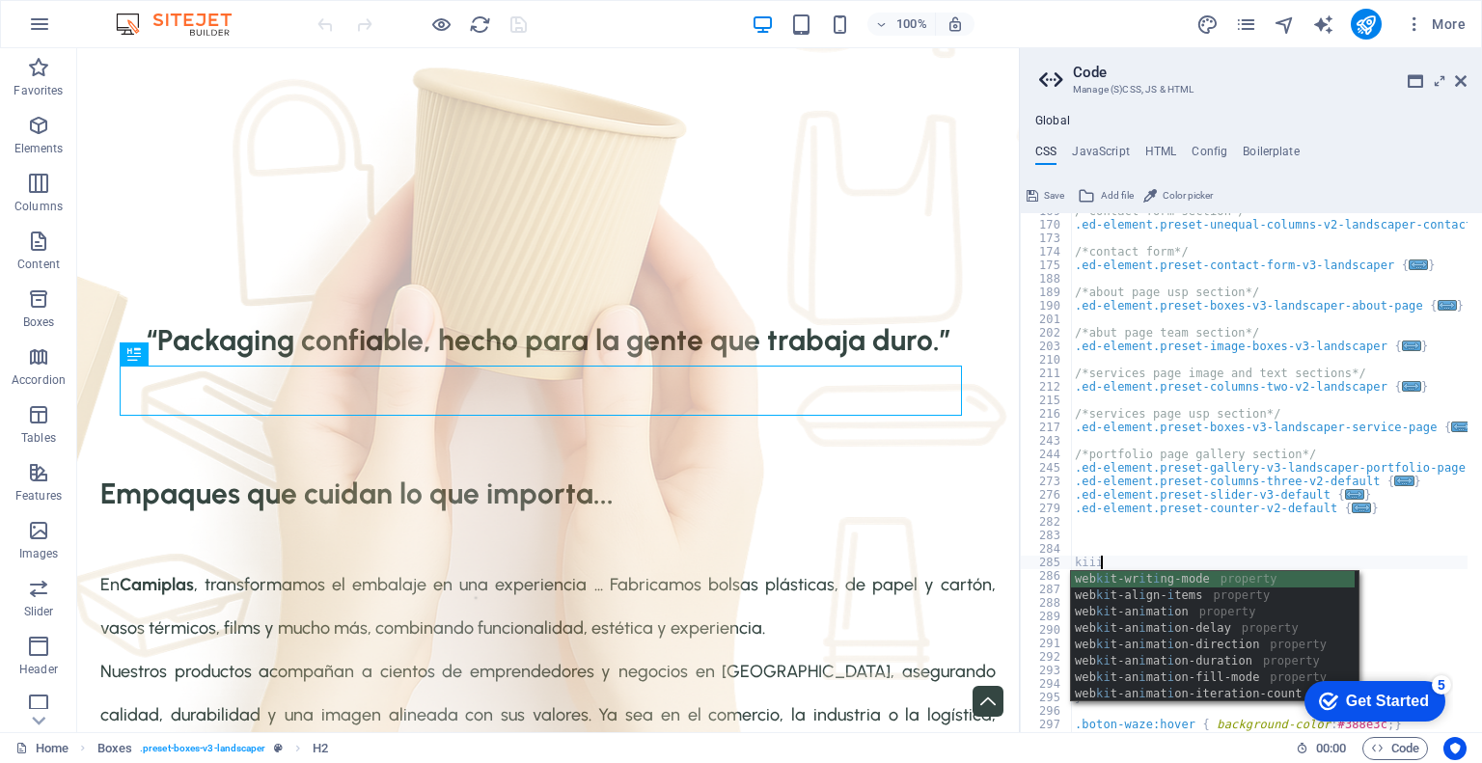
scroll to position [0, 0]
type textarea "k"
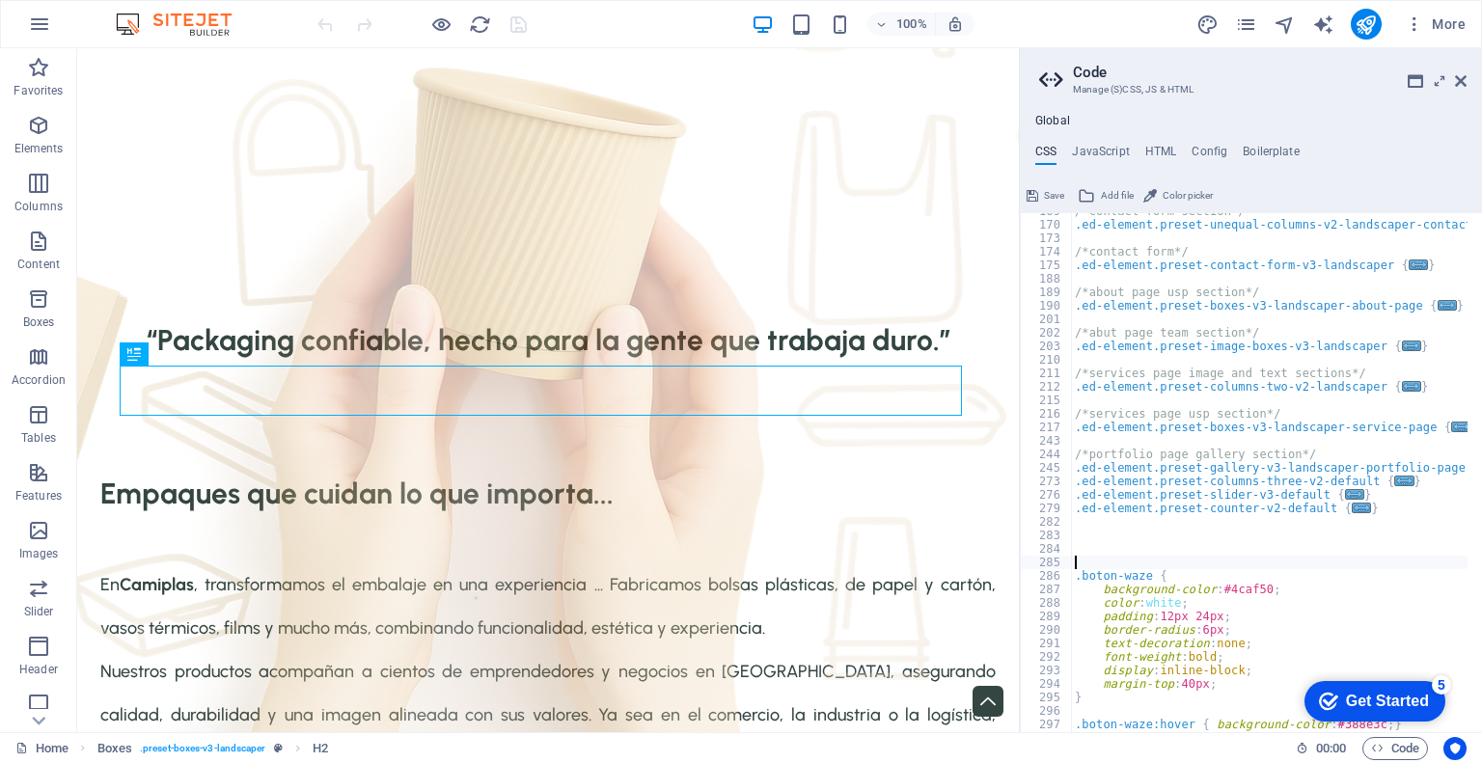
type textarea "<div class="elfsight-app-54d7248b-9b74-4e7c-a75f-c03dec13452f" data-elfsight-ap…"
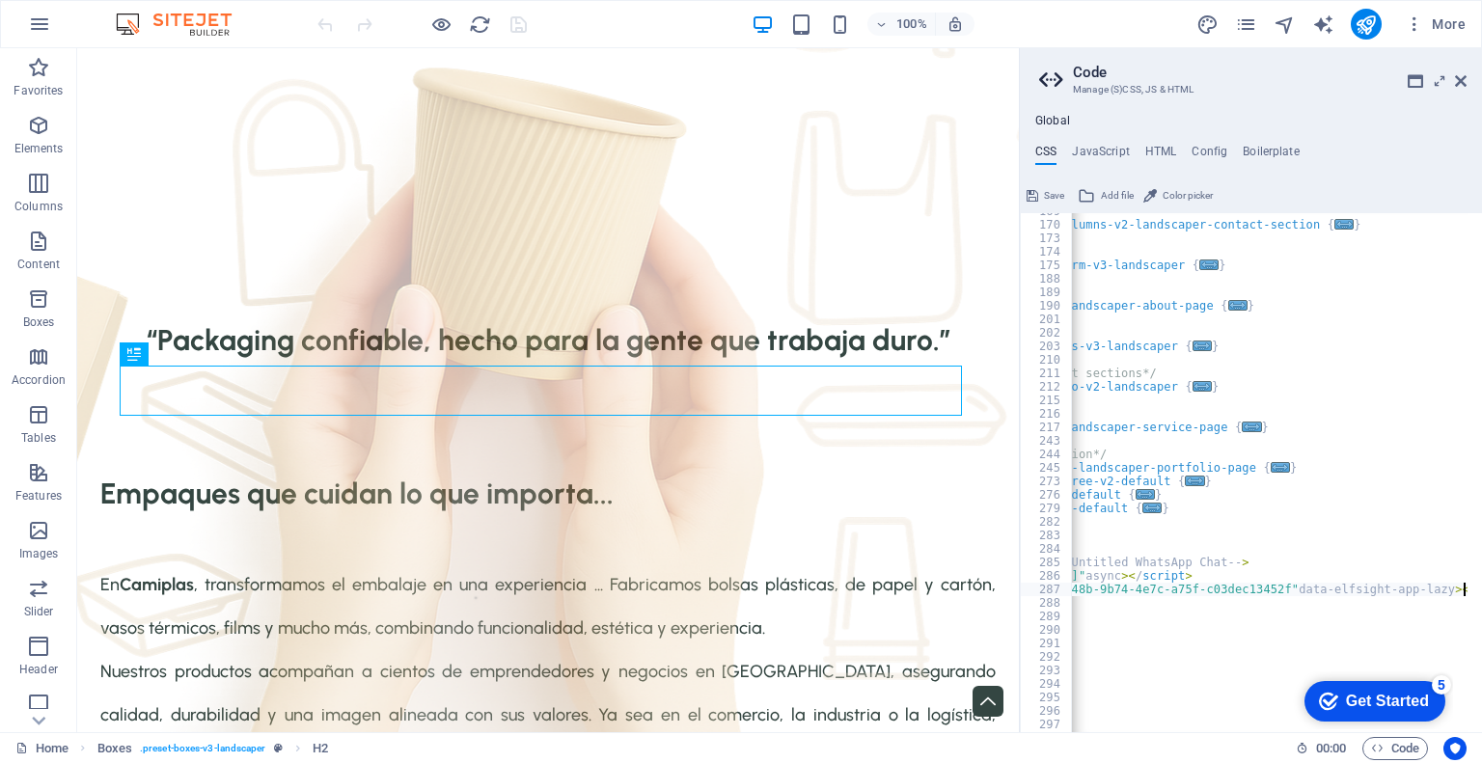
scroll to position [0, 208]
drag, startPoint x: 1210, startPoint y: 725, endPoint x: 123, endPoint y: 22, distance: 1293.5
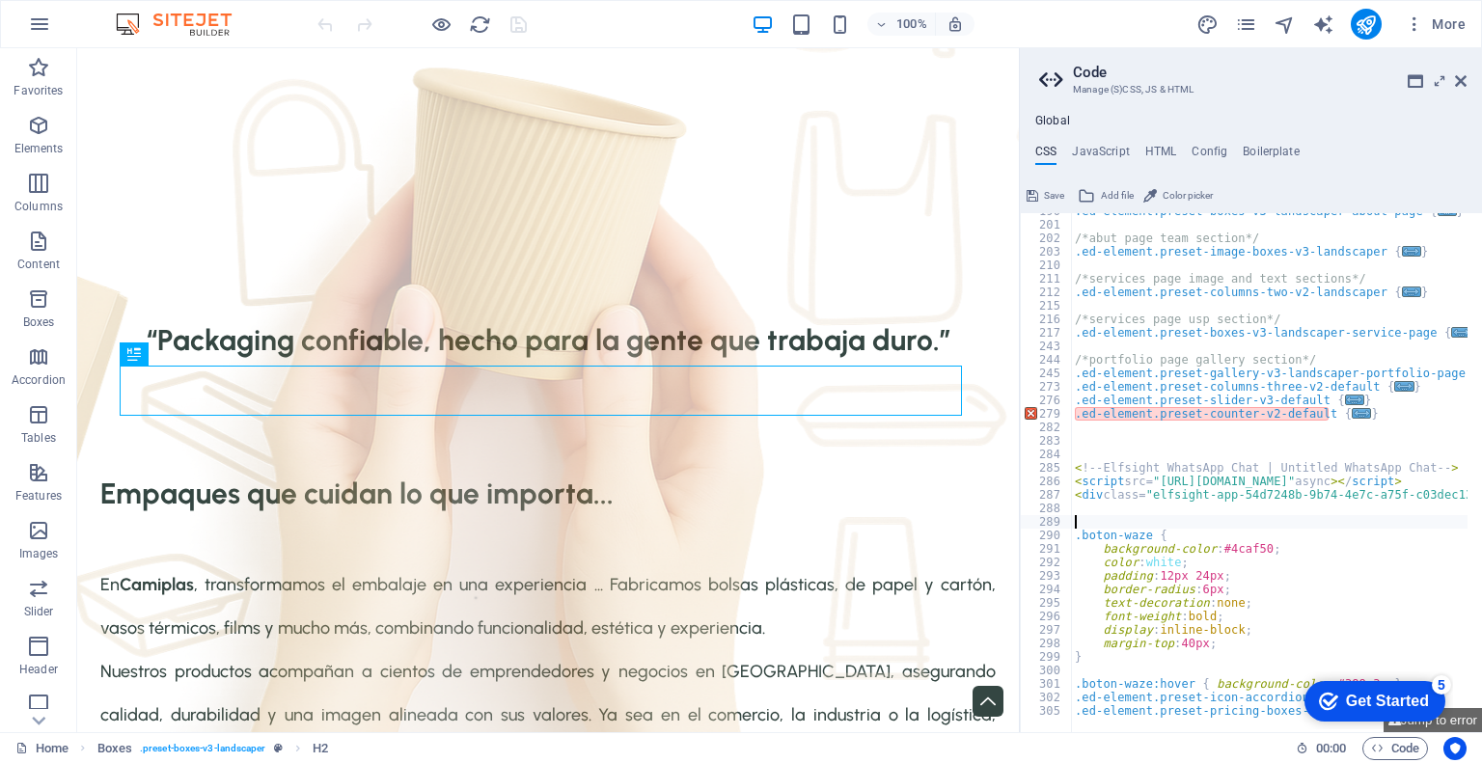
scroll to position [791, 0]
click at [1286, 606] on div ".ed-element.preset-boxes-v3-landscaper-about-page { ... } /*abut page team sect…" at bounding box center [1374, 471] width 606 height 532
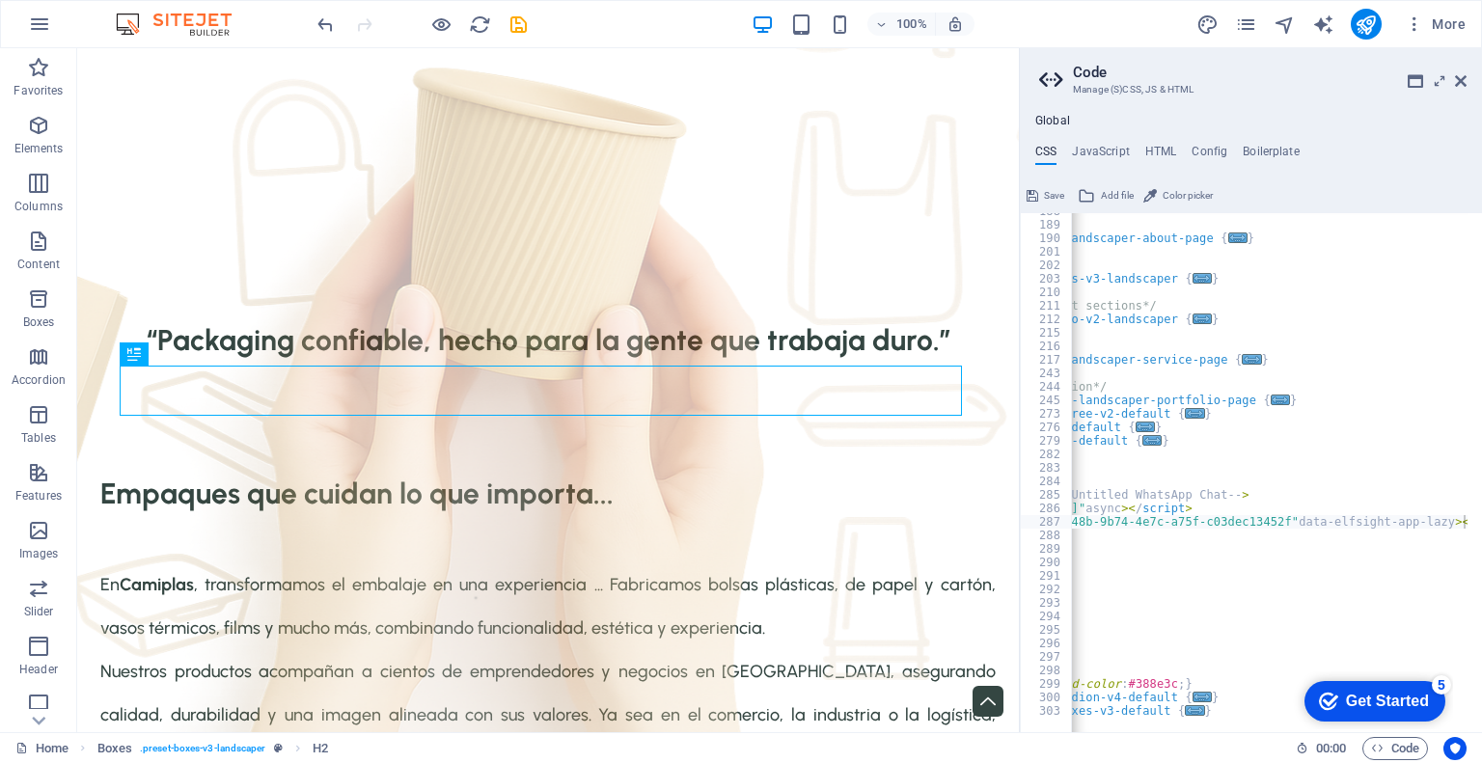
click at [1261, 733] on div "Home Boxes . preset-boxes-v3-landscaper H2 00 : 00 Code" at bounding box center [741, 747] width 1482 height 31
drag, startPoint x: 1258, startPoint y: 734, endPoint x: 1182, endPoint y: 728, distance: 76.4
click at [1182, 728] on div "Home Favorites Elements Columns Content Boxes Accordion Tables Features Images …" at bounding box center [741, 390] width 1482 height 684
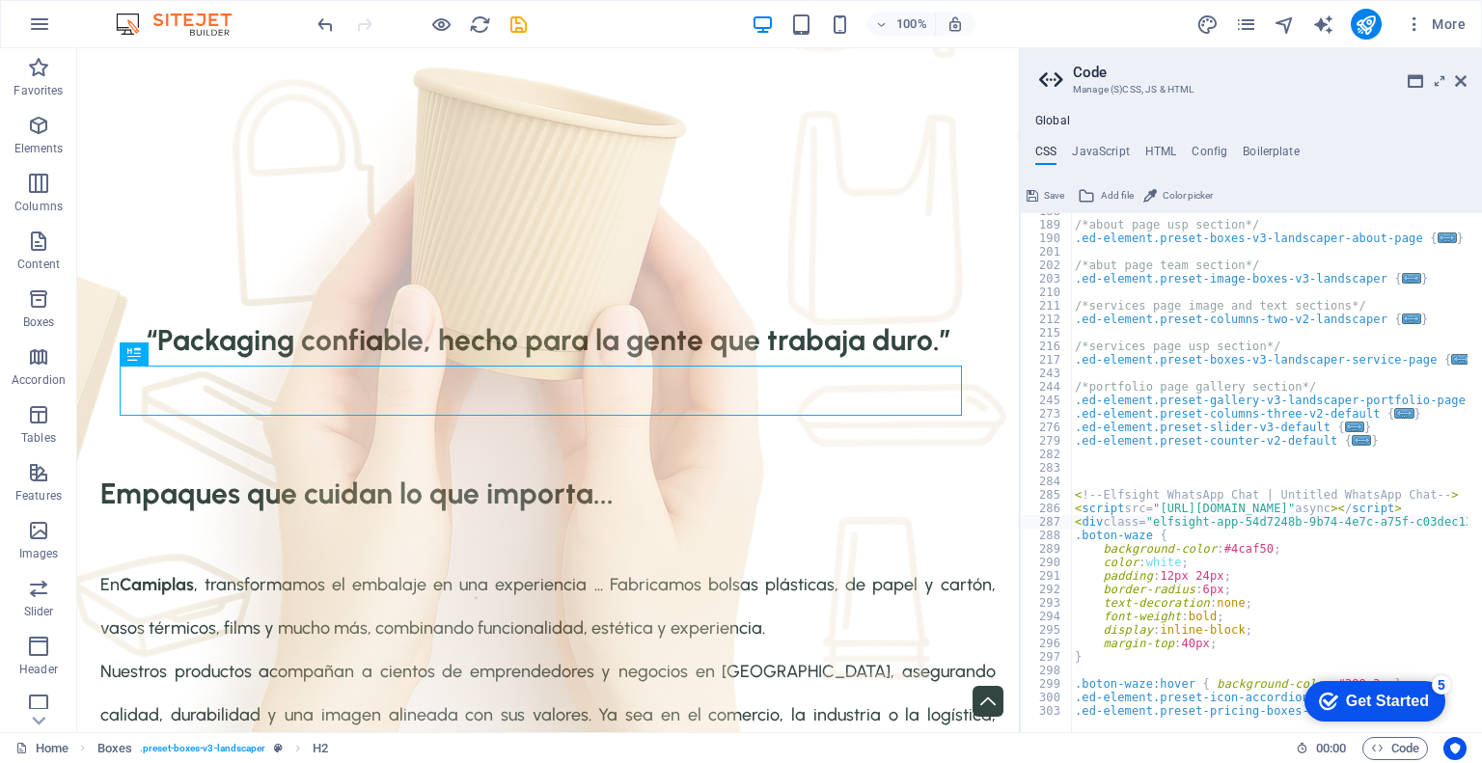
click at [1258, 641] on div "/*about page usp section*/ .ed-element.preset-boxes-v3-landscaper-about-page { …" at bounding box center [1374, 471] width 606 height 532
type textarea "}"
paste textarea "<div class="elfsight-app-54d7248b-9b74-4e7c-a75f-c03dec13452f" data-elfsight-ap…"
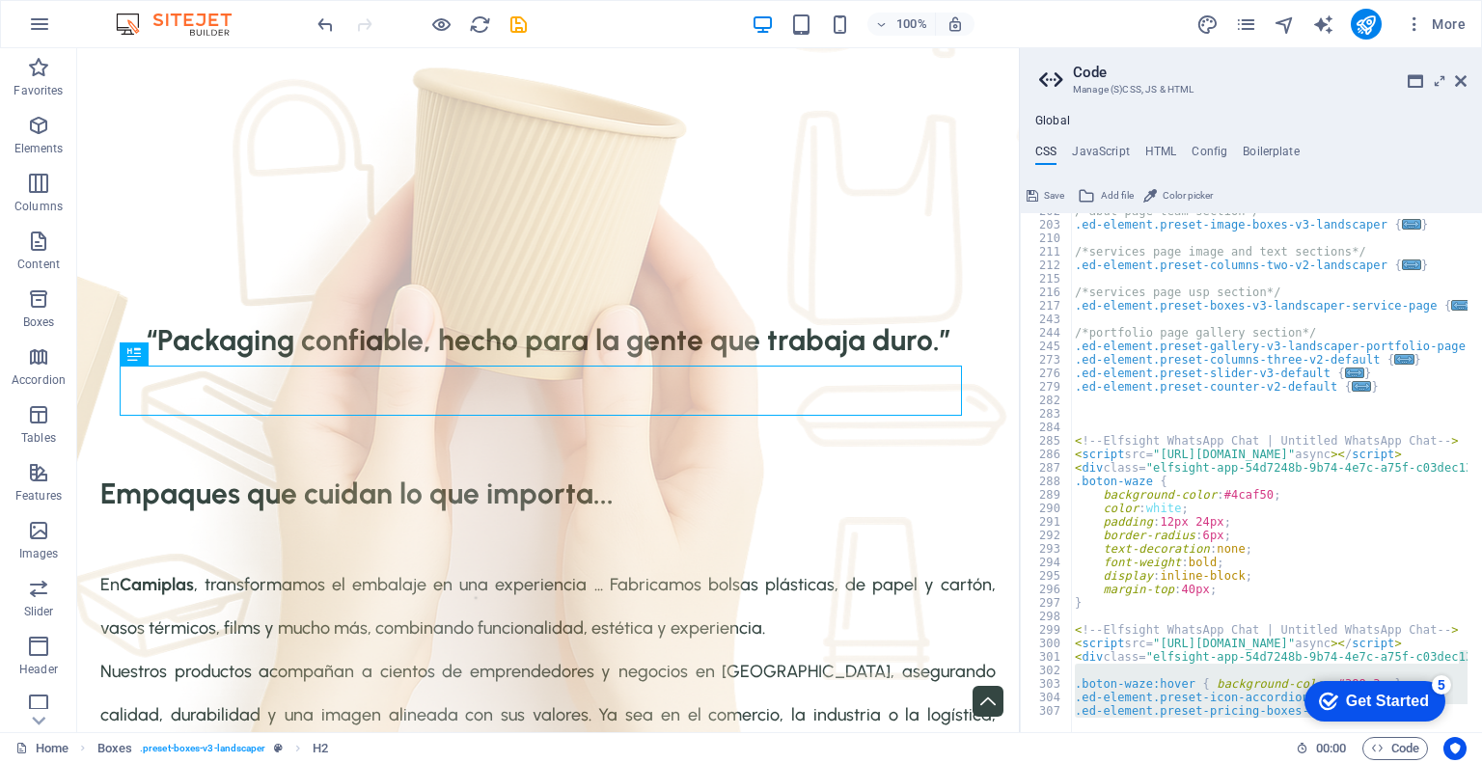
drag, startPoint x: 1248, startPoint y: 717, endPoint x: 1192, endPoint y: 729, distance: 57.3
click at [1192, 729] on div at bounding box center [1269, 722] width 396 height 19
drag, startPoint x: 1287, startPoint y: 725, endPoint x: 1221, endPoint y: 725, distance: 65.6
click html "checkmark Get Started 5 First Steps in the Editor Let's guide you through the t…"
click at [1256, 588] on div "/*abut page team section*/ .ed-element.preset-image-boxes-v3-landscaper { ... }…" at bounding box center [1374, 471] width 606 height 532
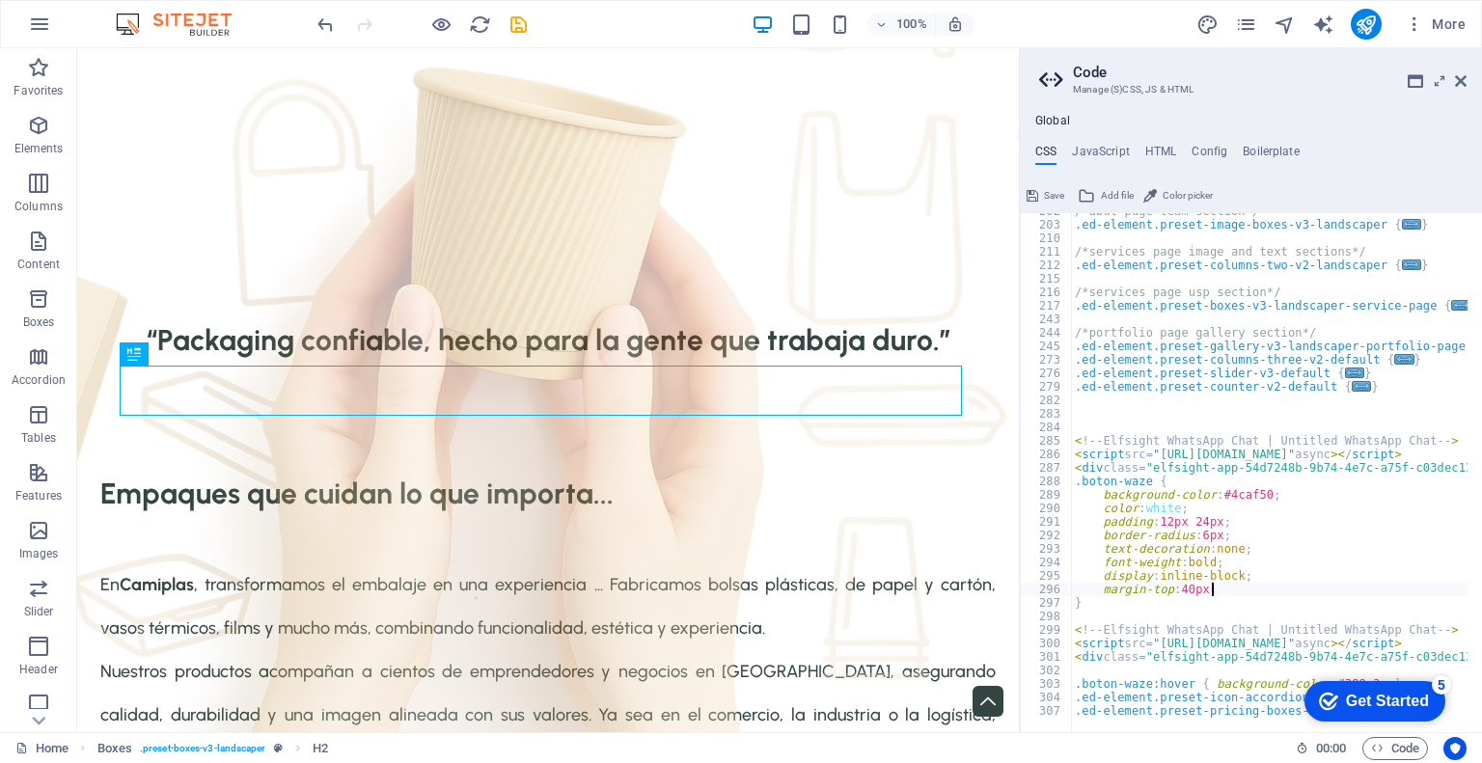
type textarea "}"
type textarea "<div class="elfsight-app-54d7248b-9b74-4e7c-a75f-c03dec13452f" data-elfsight-ap…"
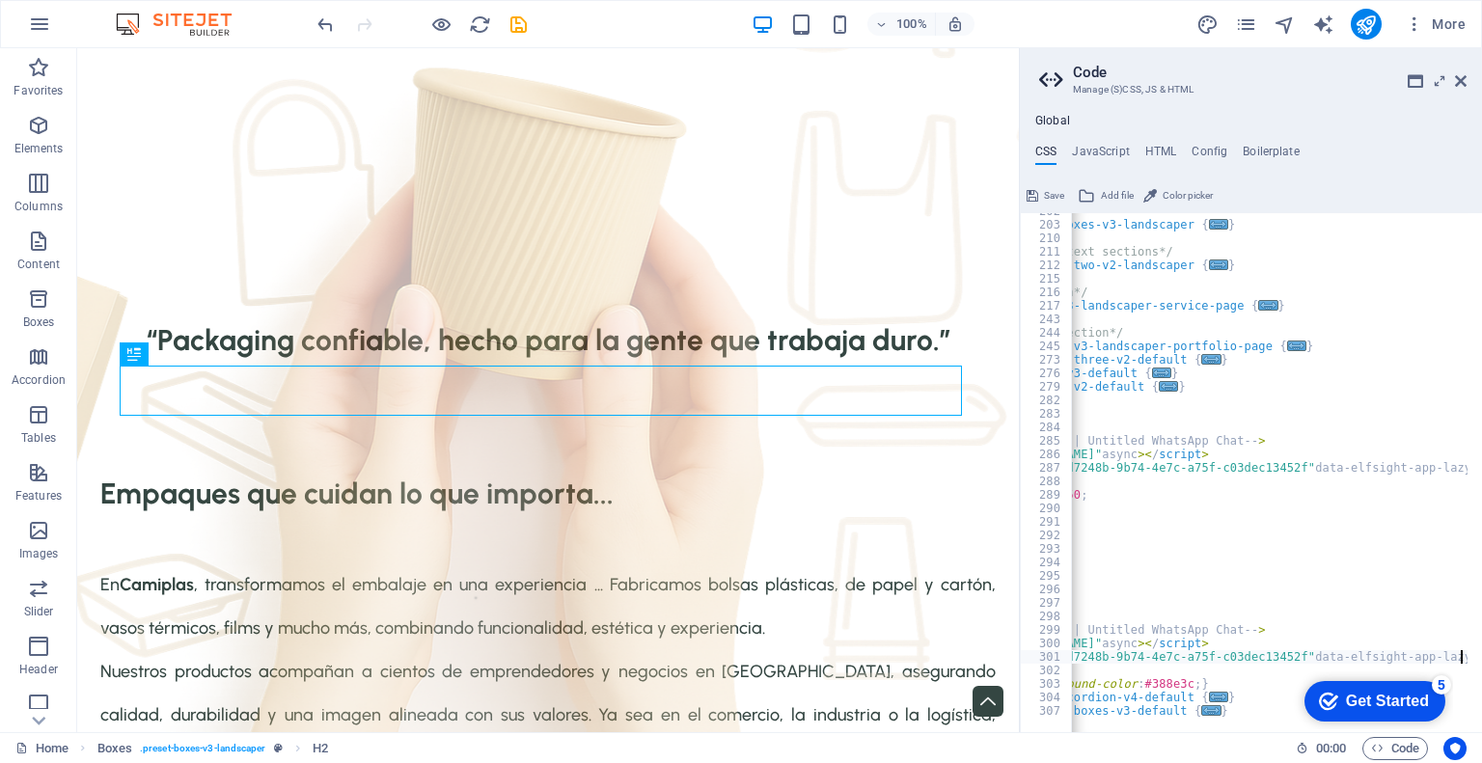
scroll to position [0, 208]
type textarea ".boton-waze:hover { background-color: #388e3c; }"
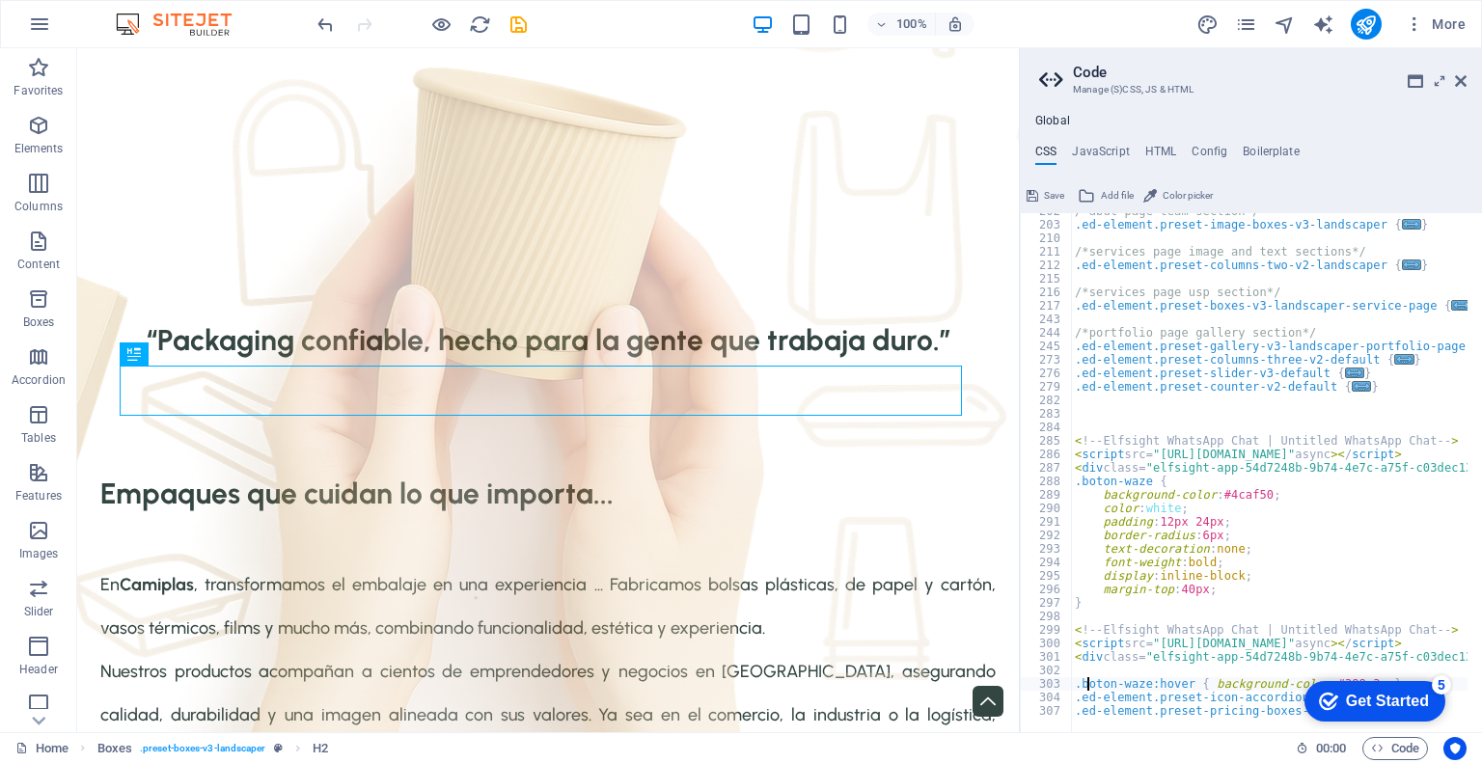
scroll to position [0, 0]
click at [517, 24] on icon "save" at bounding box center [518, 25] width 22 height 22
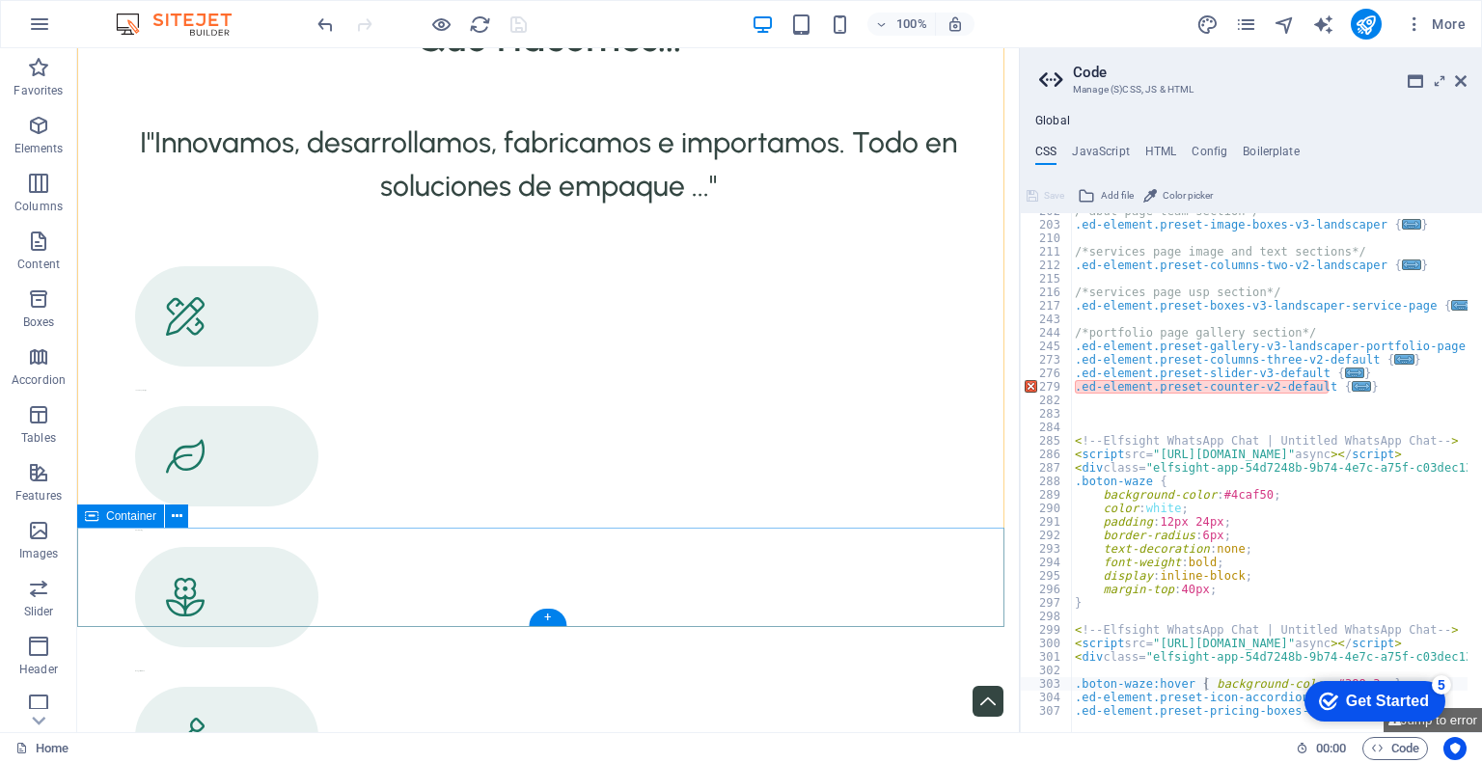
scroll to position [3619, 0]
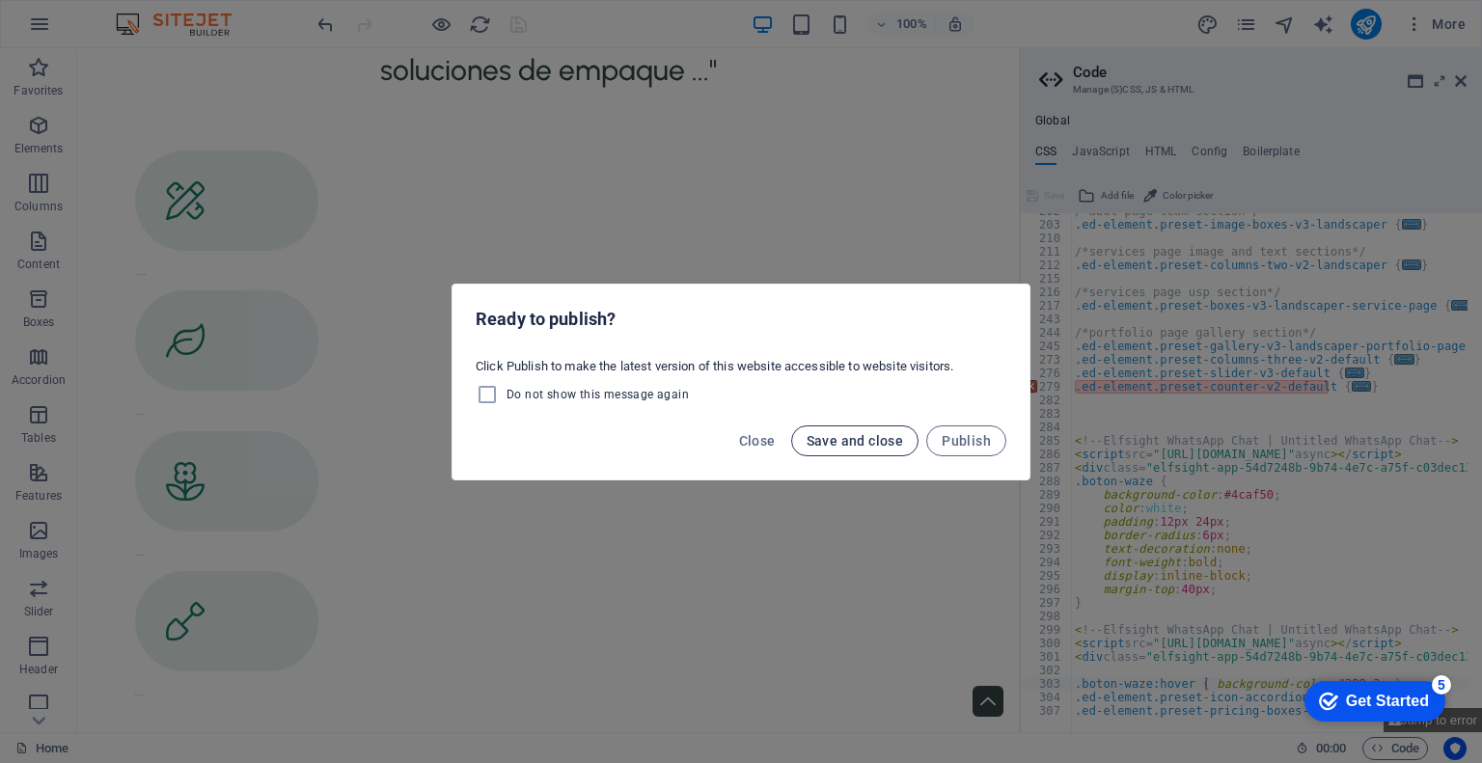
click at [855, 442] on span "Save and close" at bounding box center [855, 440] width 97 height 15
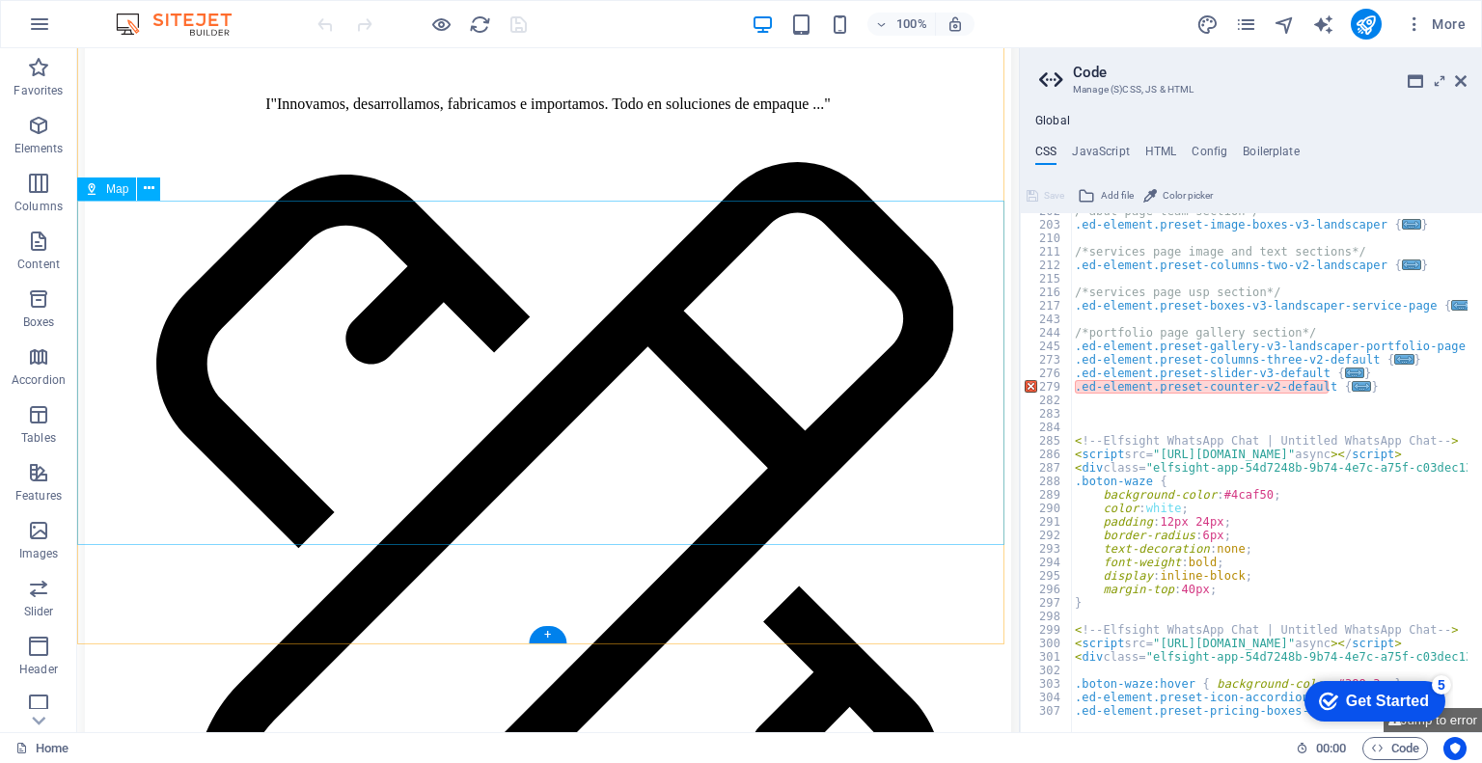
scroll to position [3426, 0]
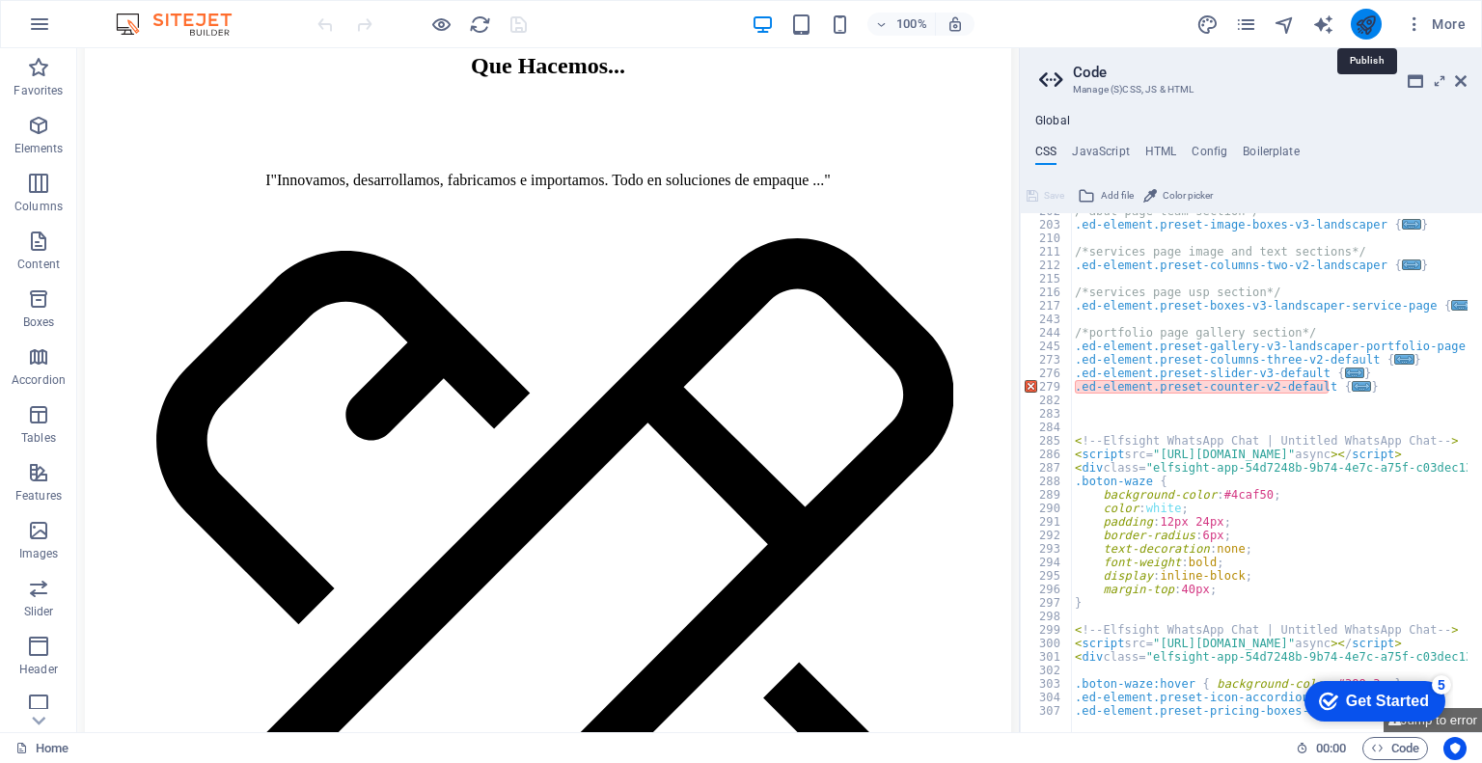
click at [1362, 21] on icon "publish" at bounding box center [1365, 25] width 22 height 22
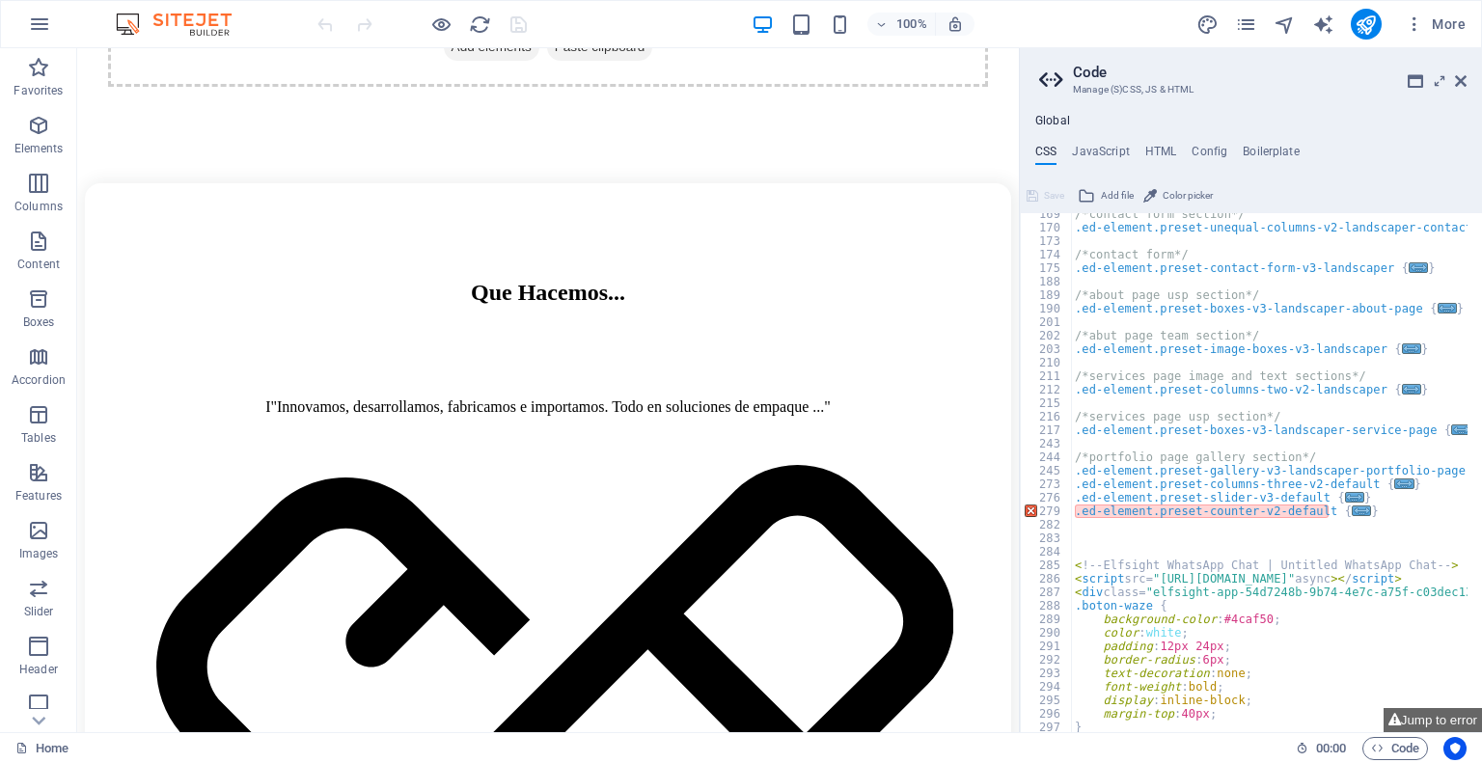
scroll to position [752, 0]
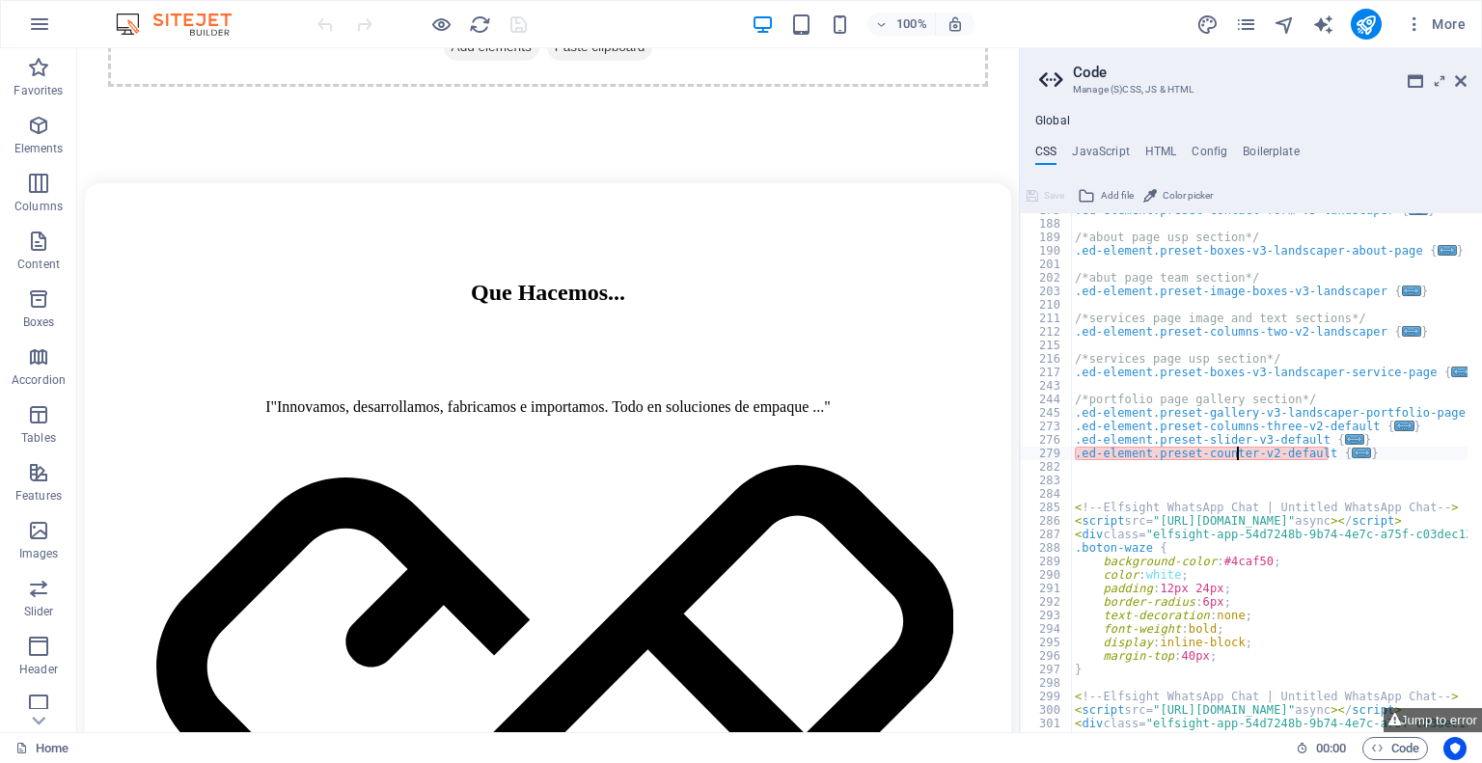
click at [1240, 451] on div ".ed-element.preset-contact-form-v3-landscaper { ... } /*about page usp section*…" at bounding box center [1374, 470] width 606 height 532
click at [1339, 454] on div ".ed-element.preset-contact-form-v3-landscaper { ... } /*about page usp section*…" at bounding box center [1269, 472] width 396 height 519
type textarea ".ed-element.preset-counter-v2-default {"
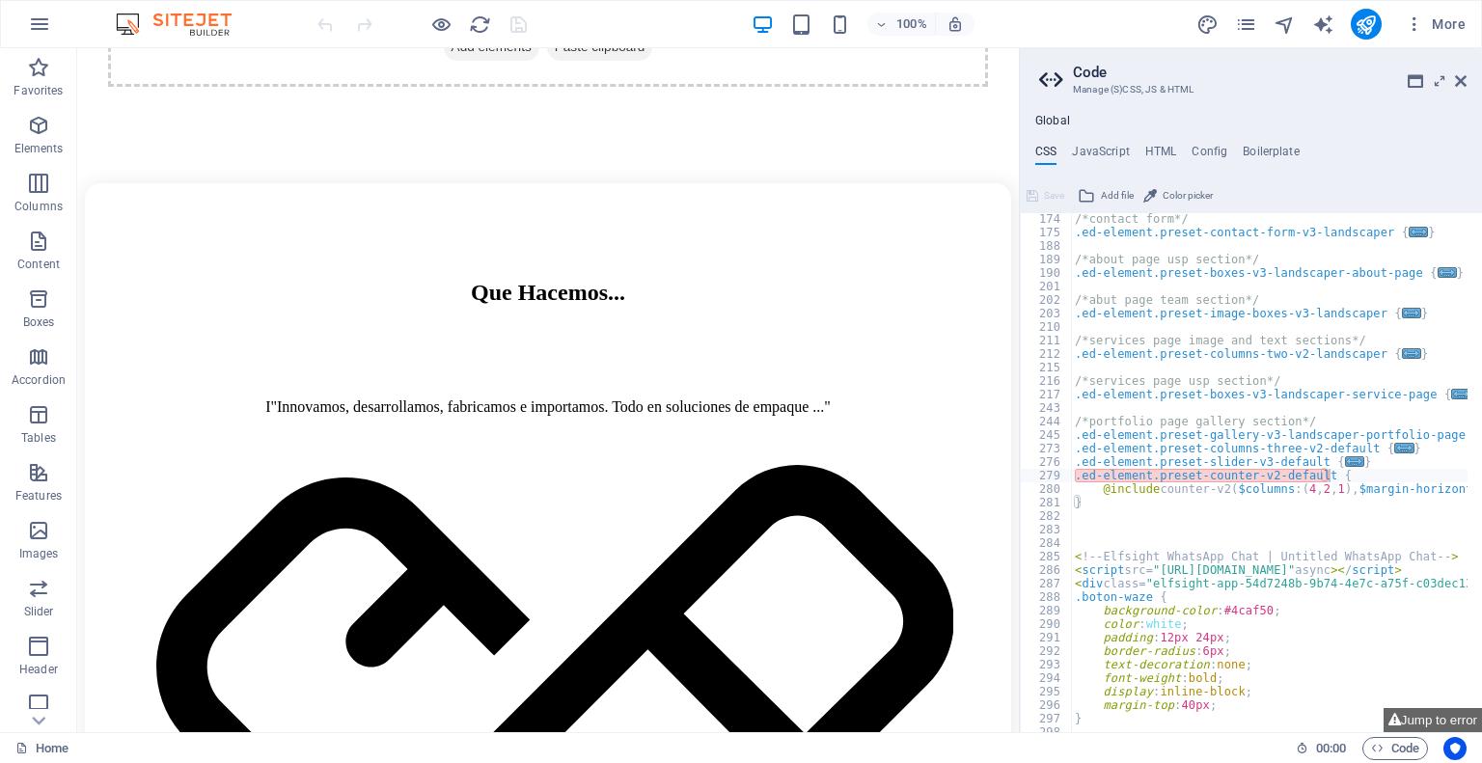
scroll to position [614, 0]
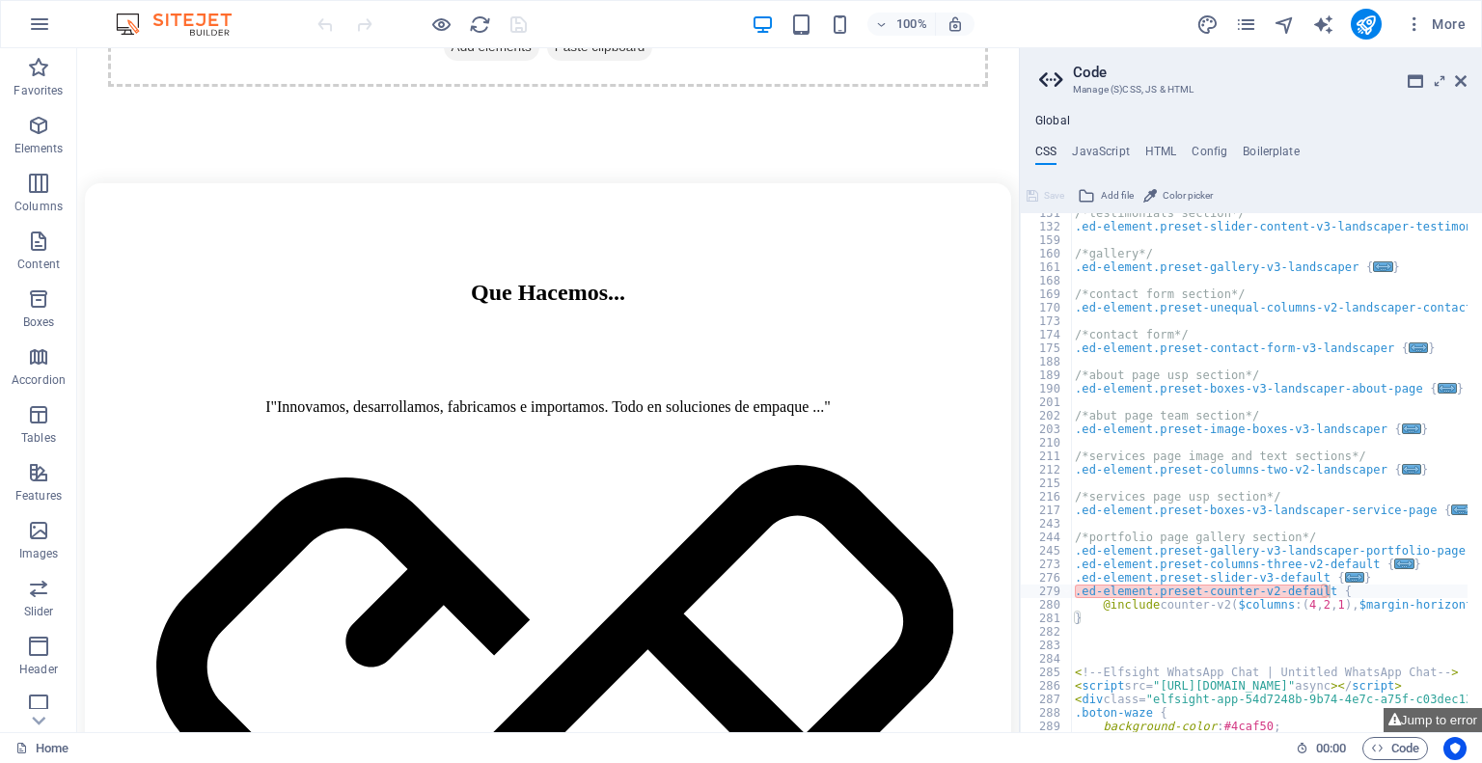
click at [1166, 142] on div "Global CSS JavaScript HTML Config Boilerplate .ed-element.preset-counter-v2-def…" at bounding box center [1251, 423] width 462 height 618
click at [1166, 152] on h4 "HTML" at bounding box center [1161, 155] width 32 height 21
type textarea "<a href="#main-content" class="wv-link-content button">Skip to main content</a>"
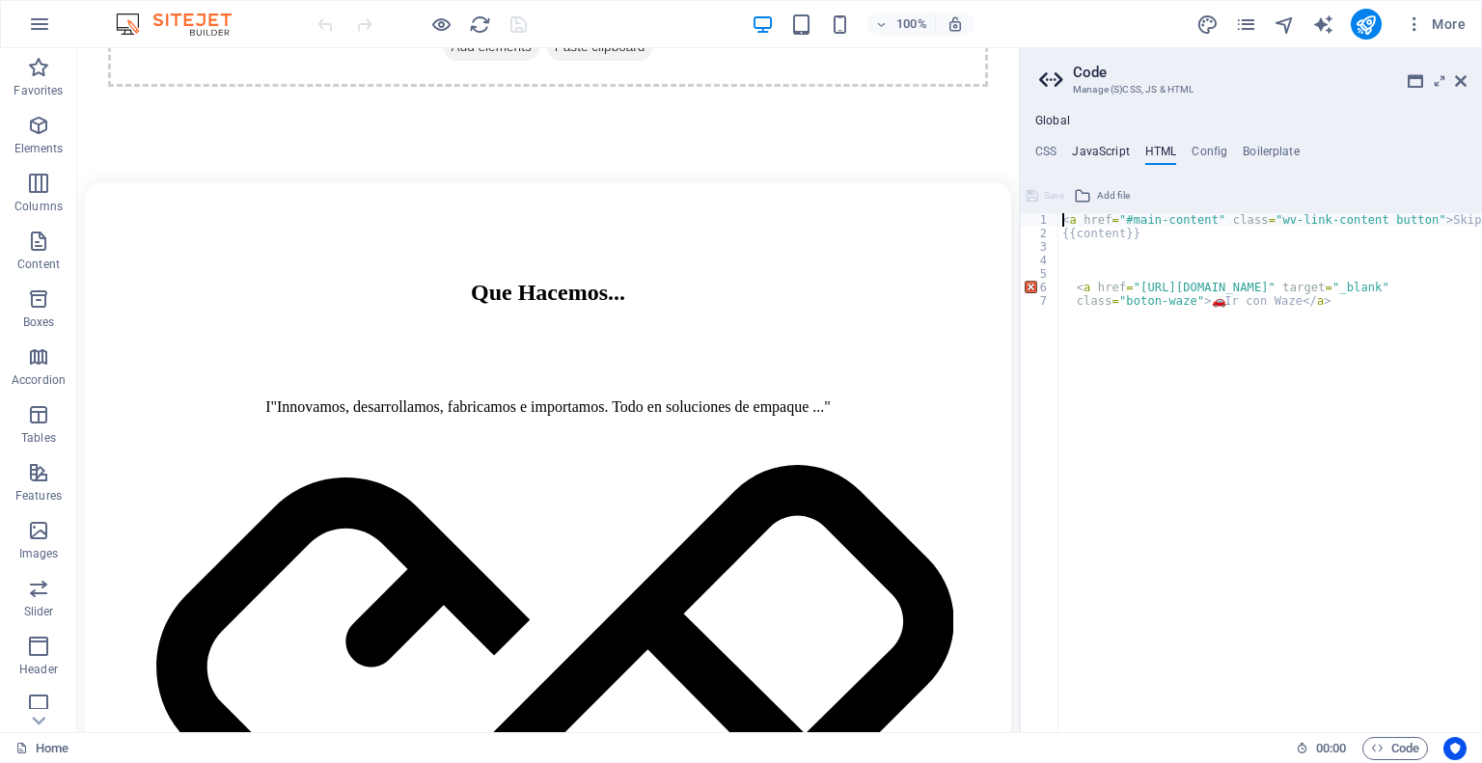
click at [1104, 153] on h4 "JavaScript" at bounding box center [1100, 155] width 57 height 21
type textarea "/* JS for preset "Menu V2" */"
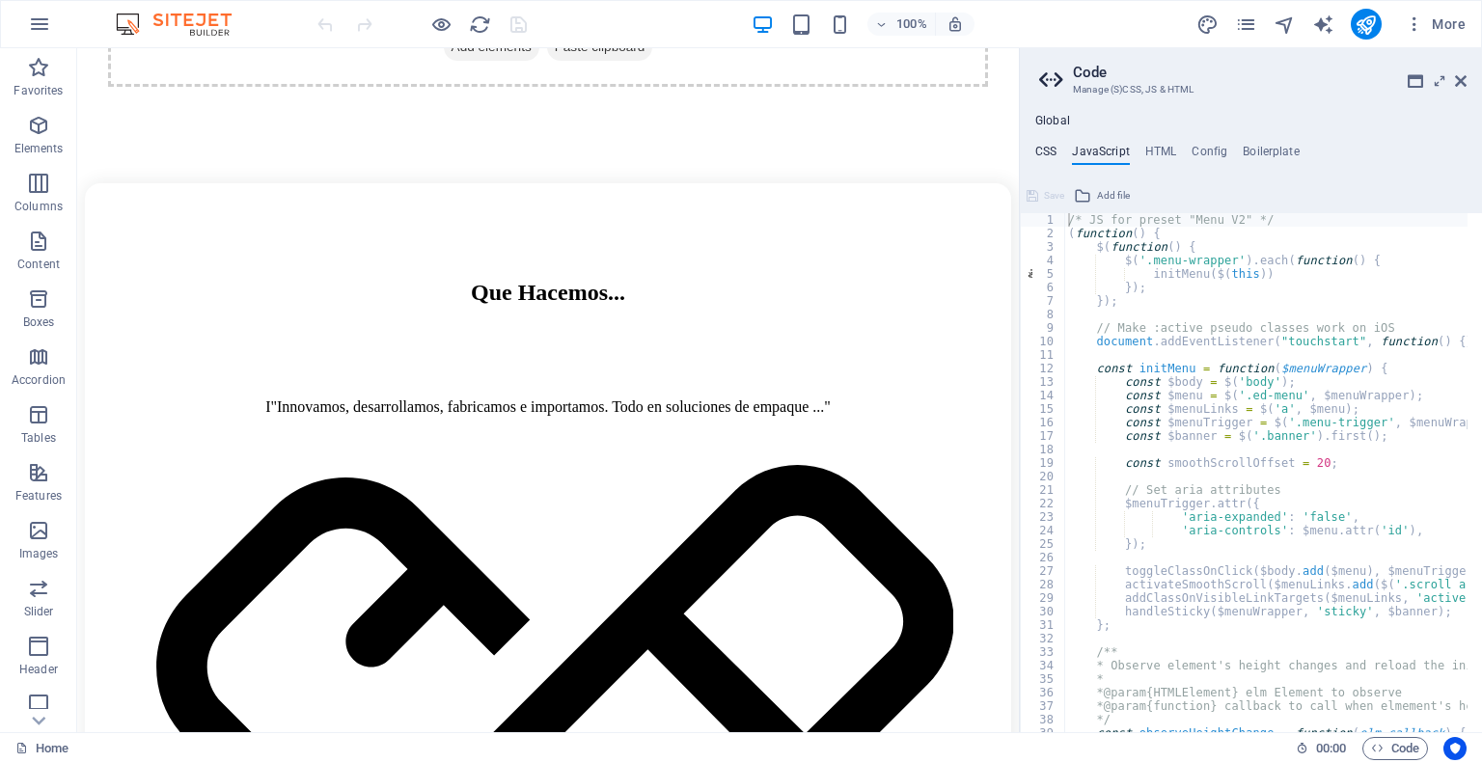
click at [1054, 154] on h4 "CSS" at bounding box center [1045, 155] width 21 height 21
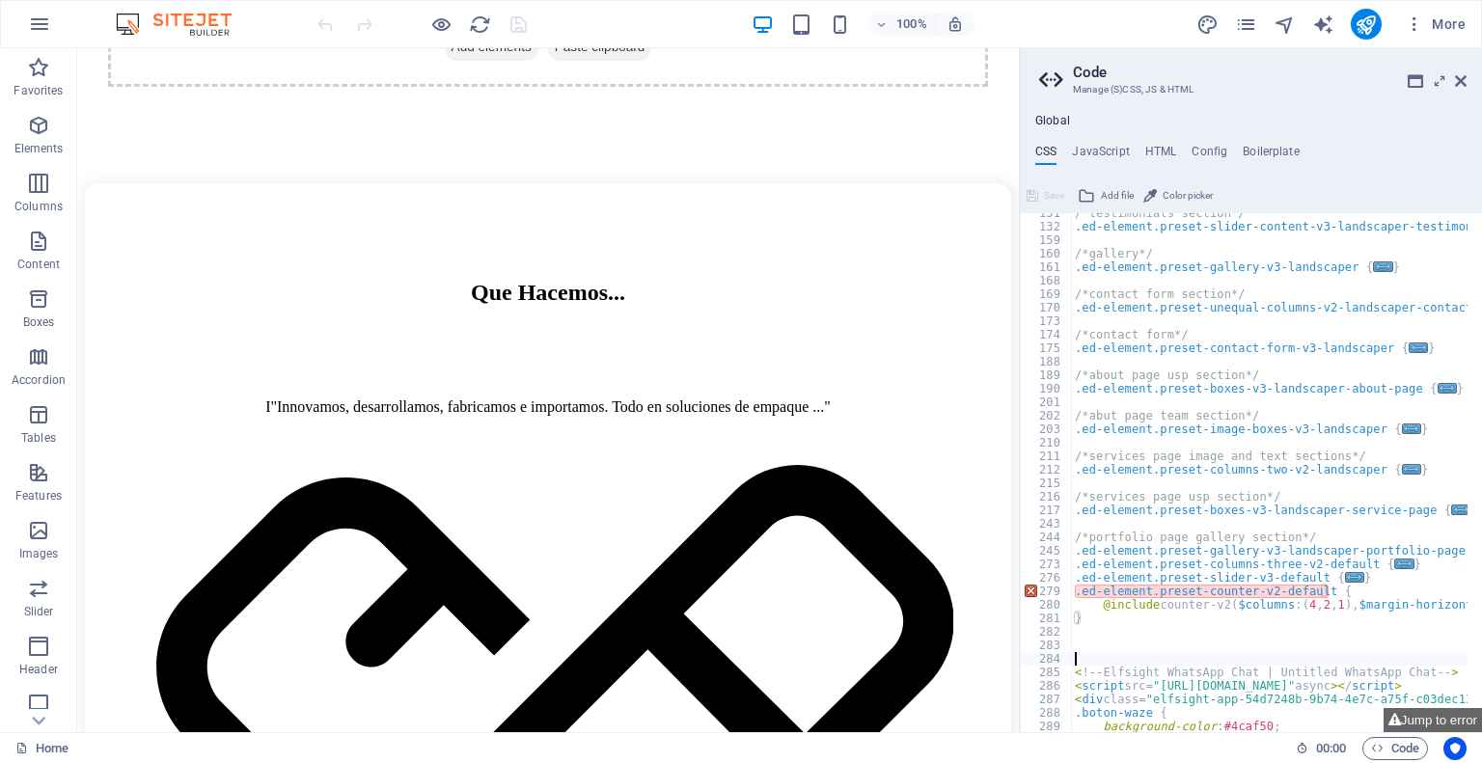
drag, startPoint x: 1271, startPoint y: 652, endPoint x: 1262, endPoint y: 647, distance: 10.8
click at [1271, 652] on div "/*testimonials section*/ .ed-element.preset-slider-content-v3-landscaper-testim…" at bounding box center [1374, 472] width 606 height 532
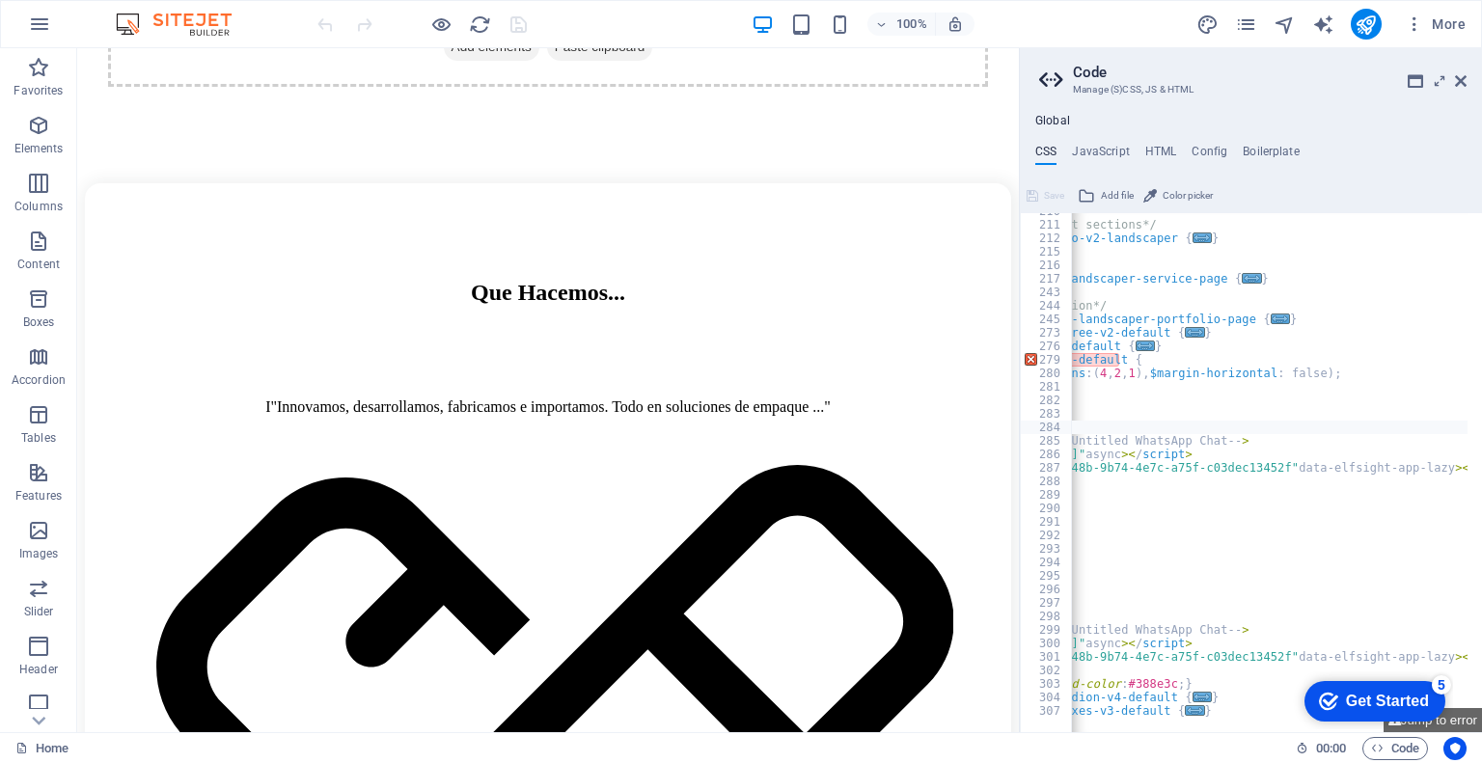
scroll to position [0, 0]
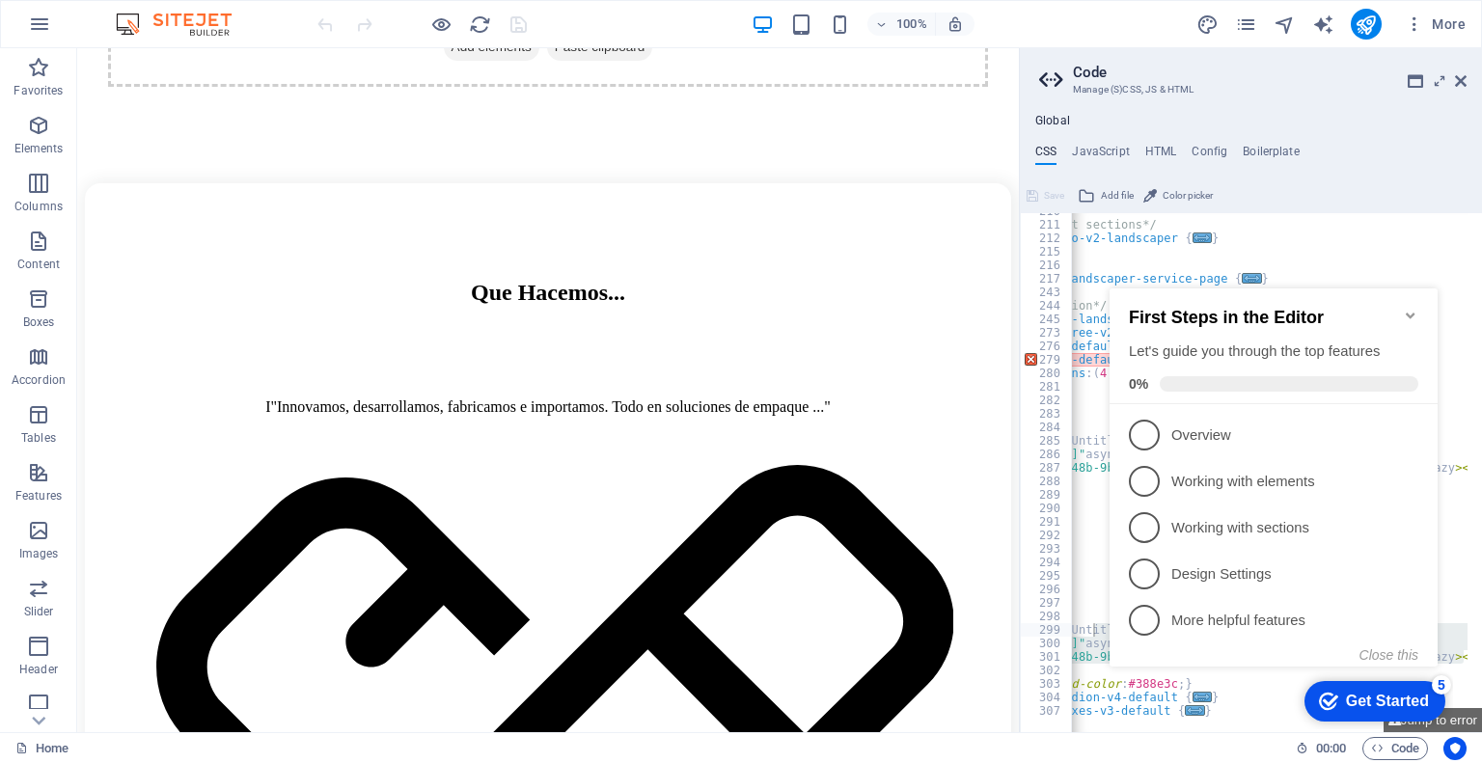
drag, startPoint x: 1463, startPoint y: 654, endPoint x: 1091, endPoint y: 628, distance: 372.3
click at [1091, 628] on div "210 211 212 215 216 217 243 244 245 273 276 279 280 281 282 283 284 285 286 287…" at bounding box center [1251, 472] width 462 height 519
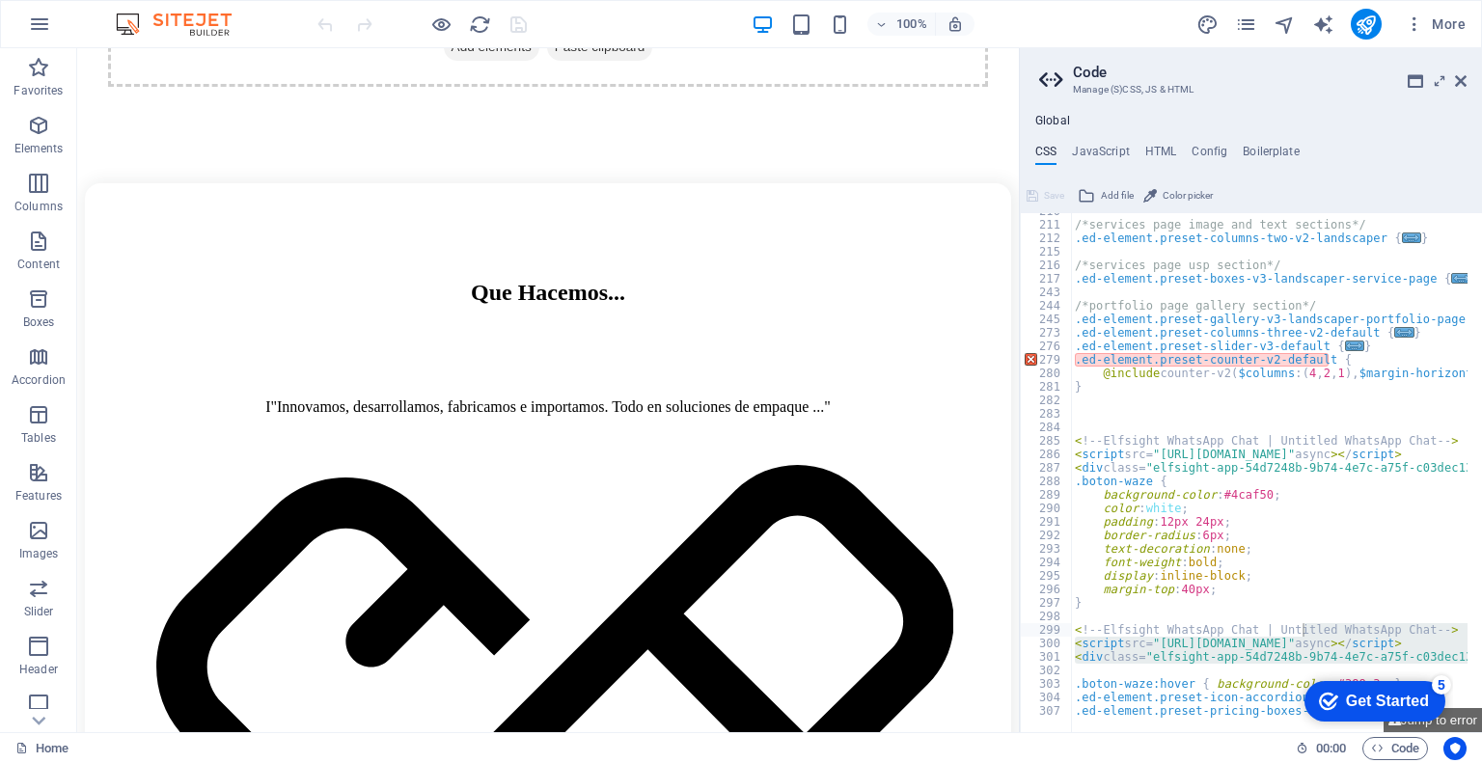
click at [1091, 620] on div "/*services page image and text sections*/ .ed-element.preset-columns-two-v2-lan…" at bounding box center [1374, 471] width 606 height 532
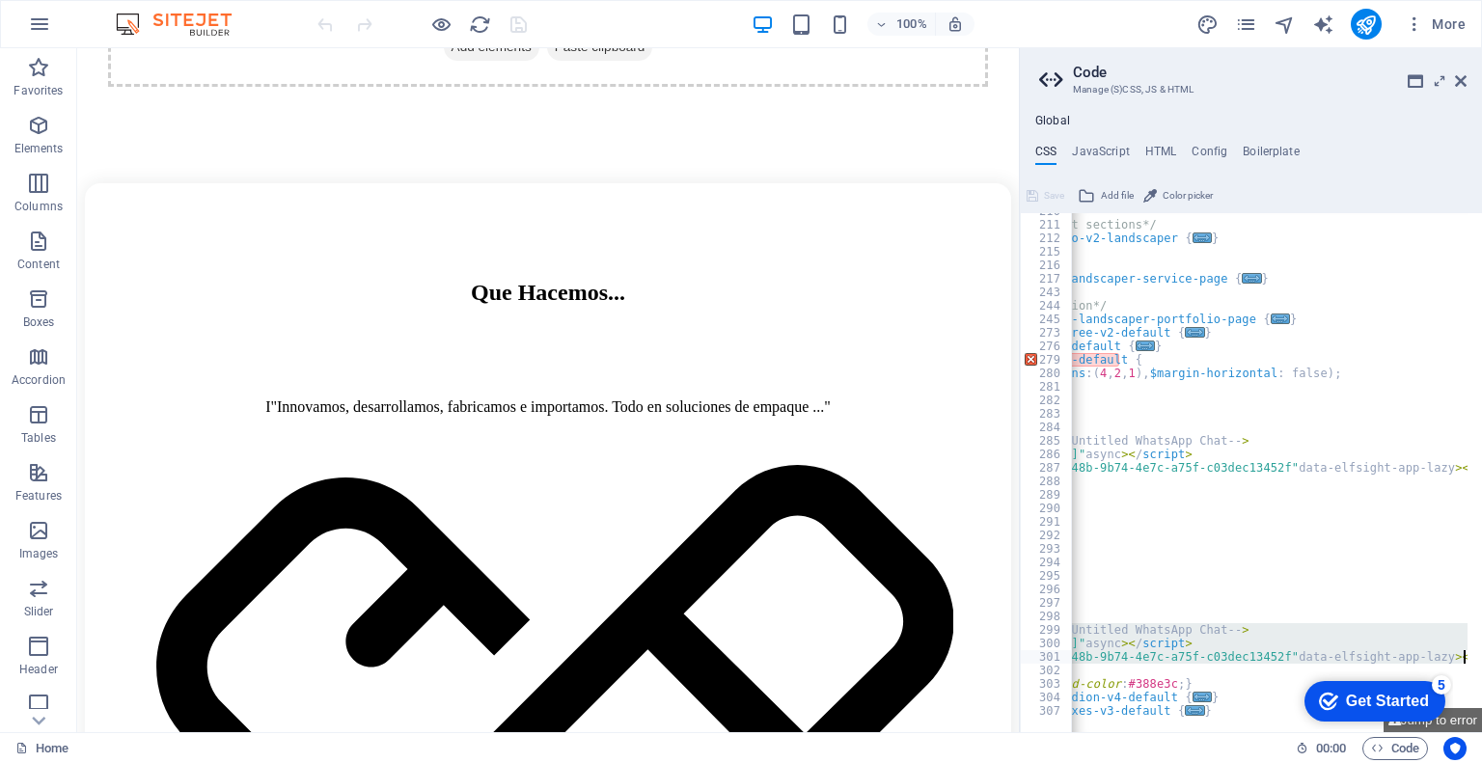
scroll to position [0, 208]
drag, startPoint x: 1074, startPoint y: 624, endPoint x: 1467, endPoint y: 657, distance: 395.0
click at [1467, 657] on div "210 211 212 215 216 217 243 244 245 273 276 279 280 281 282 283 284 285 286 287…" at bounding box center [1251, 472] width 462 height 519
type textarea "<script src="https://elfsightcdn.com/platform.js" async></script> <div class="e…"
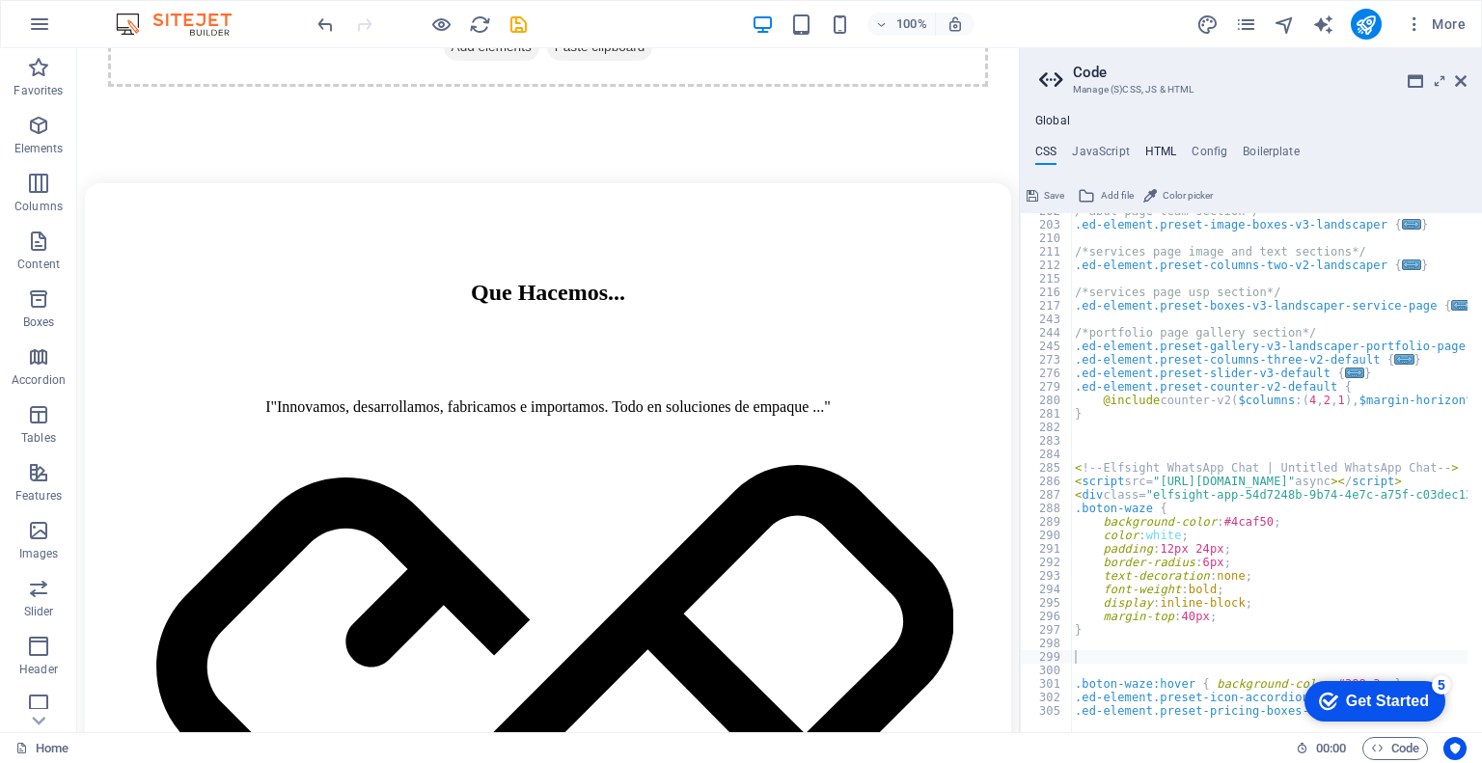
click at [1157, 157] on h4 "HTML" at bounding box center [1161, 155] width 32 height 21
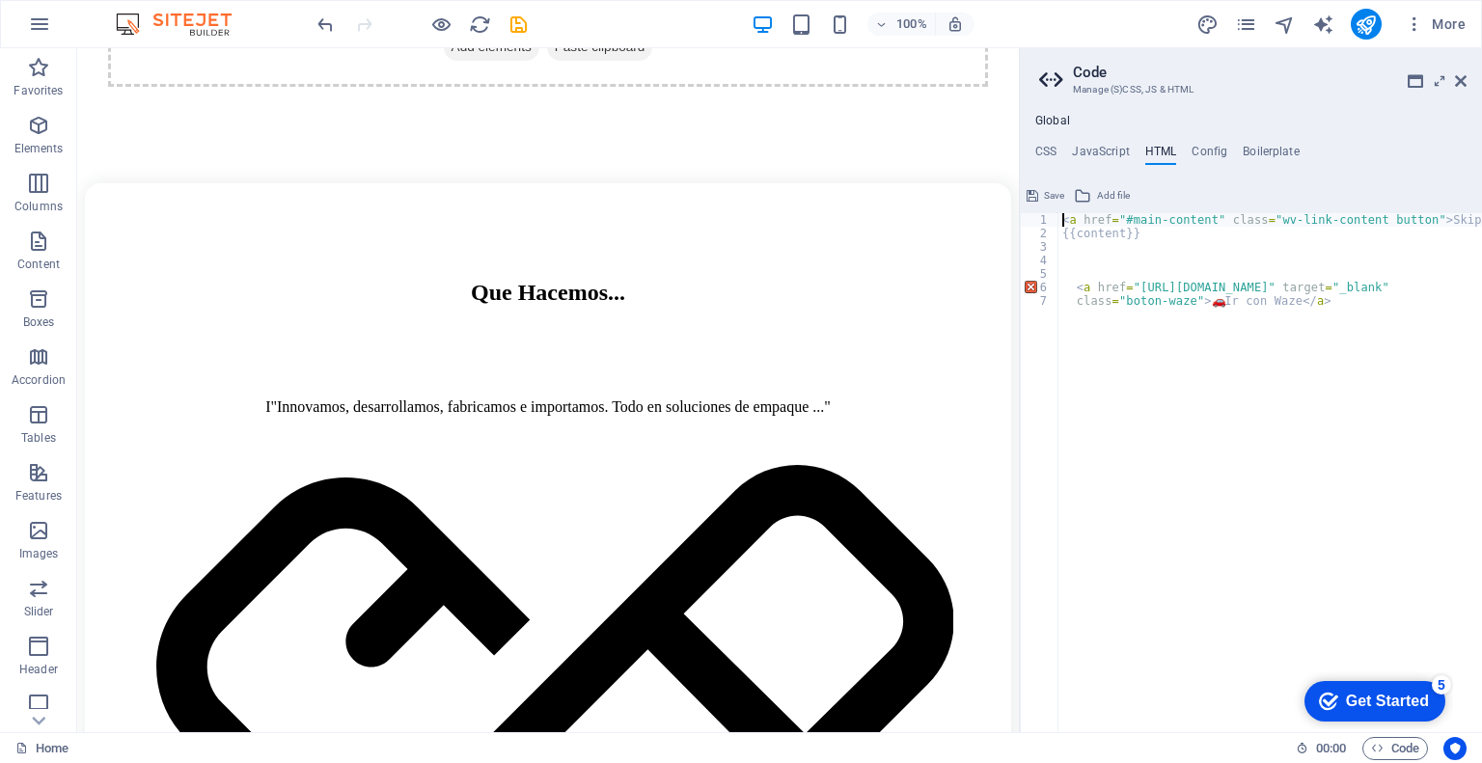
click at [1344, 300] on div "< a href = "#main-content" class = "wv-link-content button" > Skip to main cont…" at bounding box center [1335, 479] width 554 height 532
type textarea "class="boton-waze">🚗 Ir con Waze</a>"
paste textarea "<div class="elfsight-app-54d7248b-9b74-4e7c-a75f-c03dec13452f" data-elfsight-ap…"
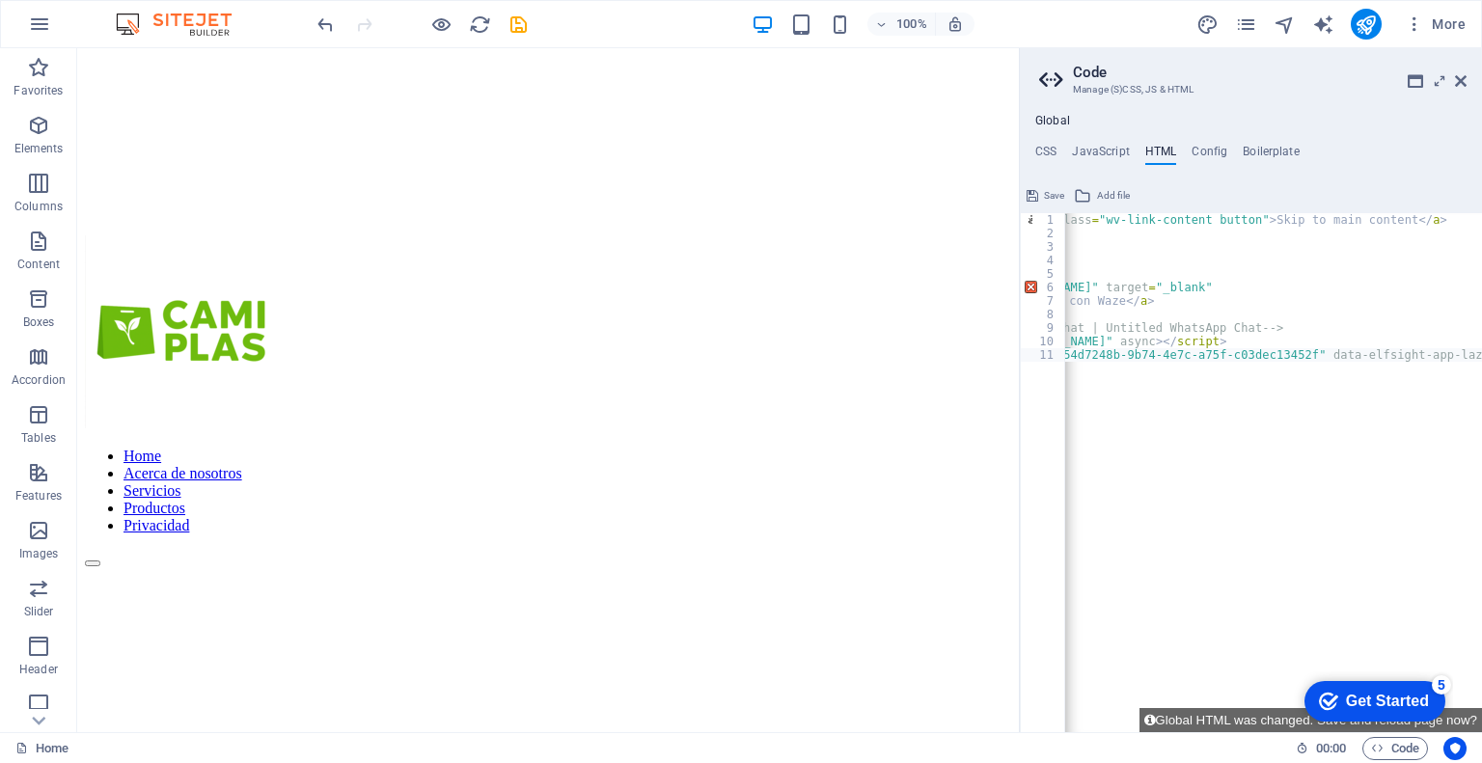
scroll to position [0, 0]
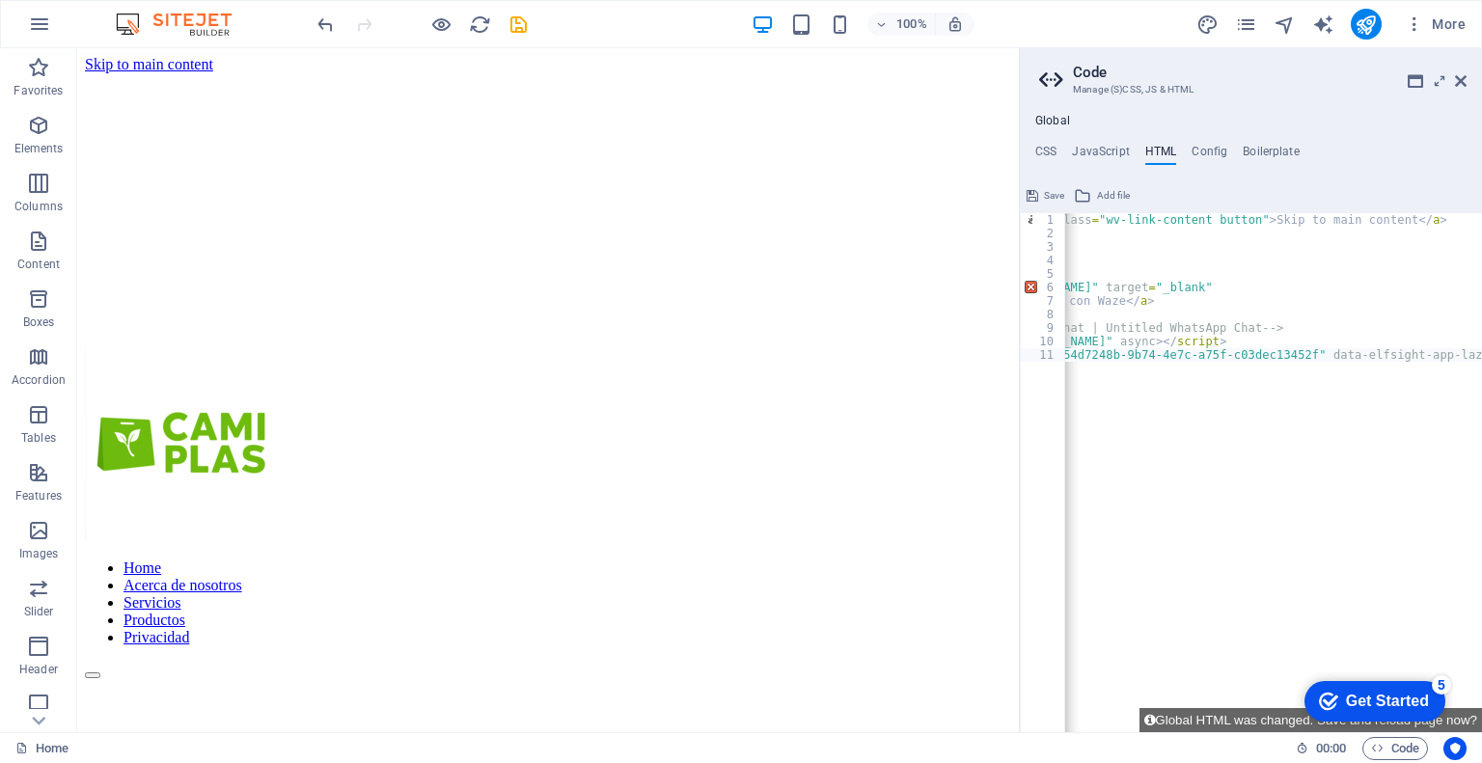
drag, startPoint x: 1010, startPoint y: 582, endPoint x: 1107, endPoint y: 56, distance: 534.7
type textarea "<div class="elfsight-app-54d7248b-9b74-4e7c-a75f-c03dec13452f" data-elfsight-ap…"
click at [522, 26] on icon "save" at bounding box center [518, 25] width 22 height 22
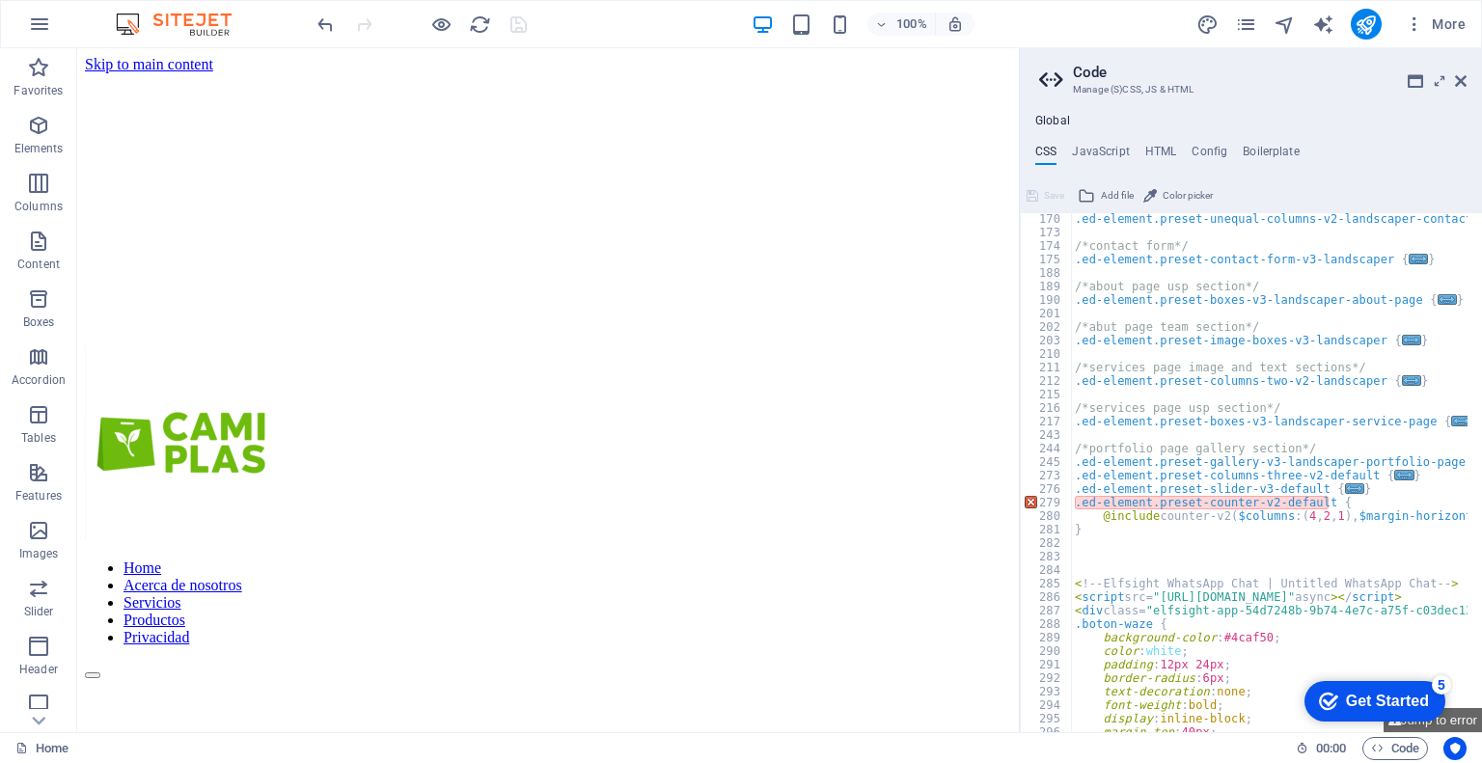
scroll to position [818, 0]
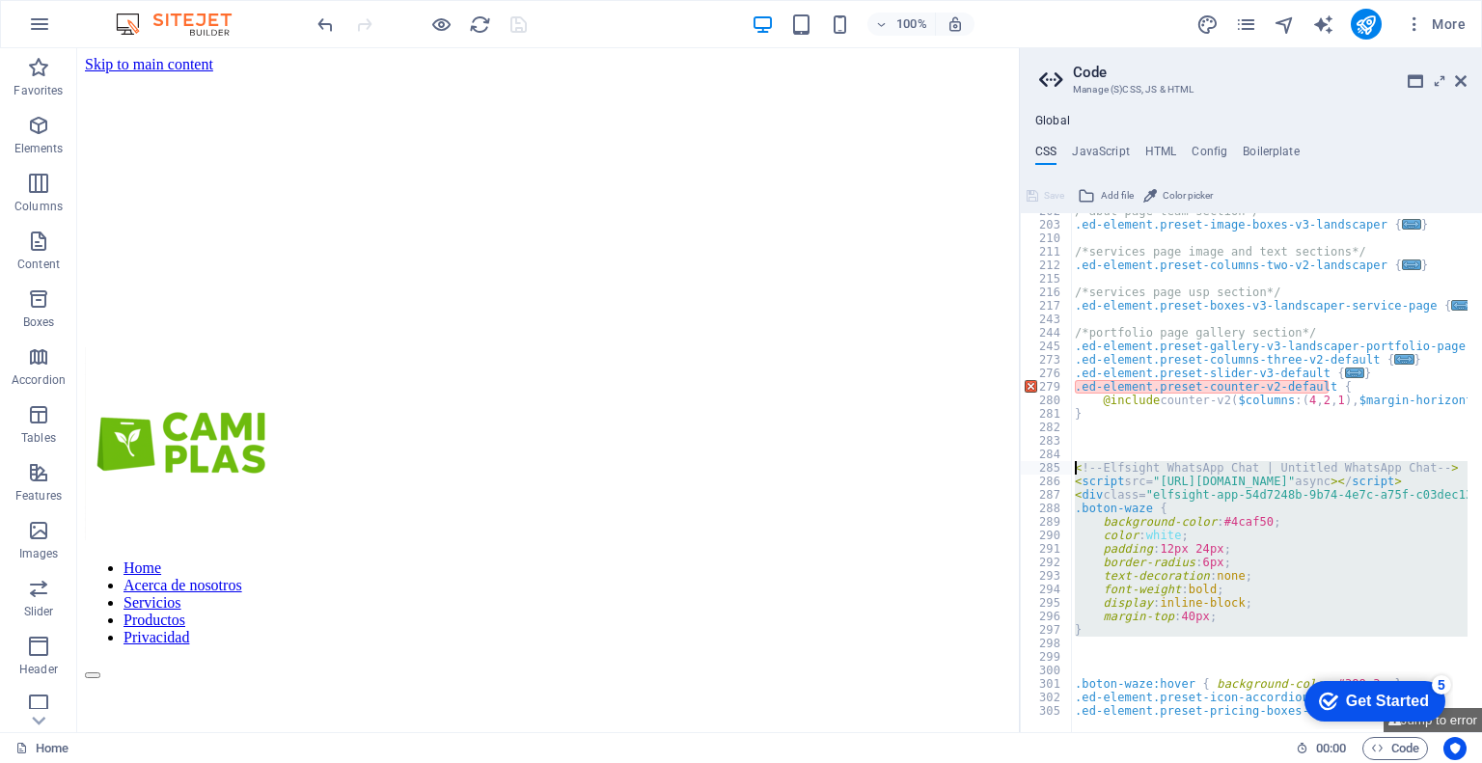
drag, startPoint x: 1085, startPoint y: 647, endPoint x: 1064, endPoint y: 459, distance: 189.3
click at [1064, 459] on div "202 203 210 211 212 215 216 217 243 244 245 273 276 279 280 281 282 283 284 285…" at bounding box center [1251, 472] width 462 height 519
type textarea "<!-- Elfsight WhatsApp Chat | Untitled WhatsApp Chat -->"
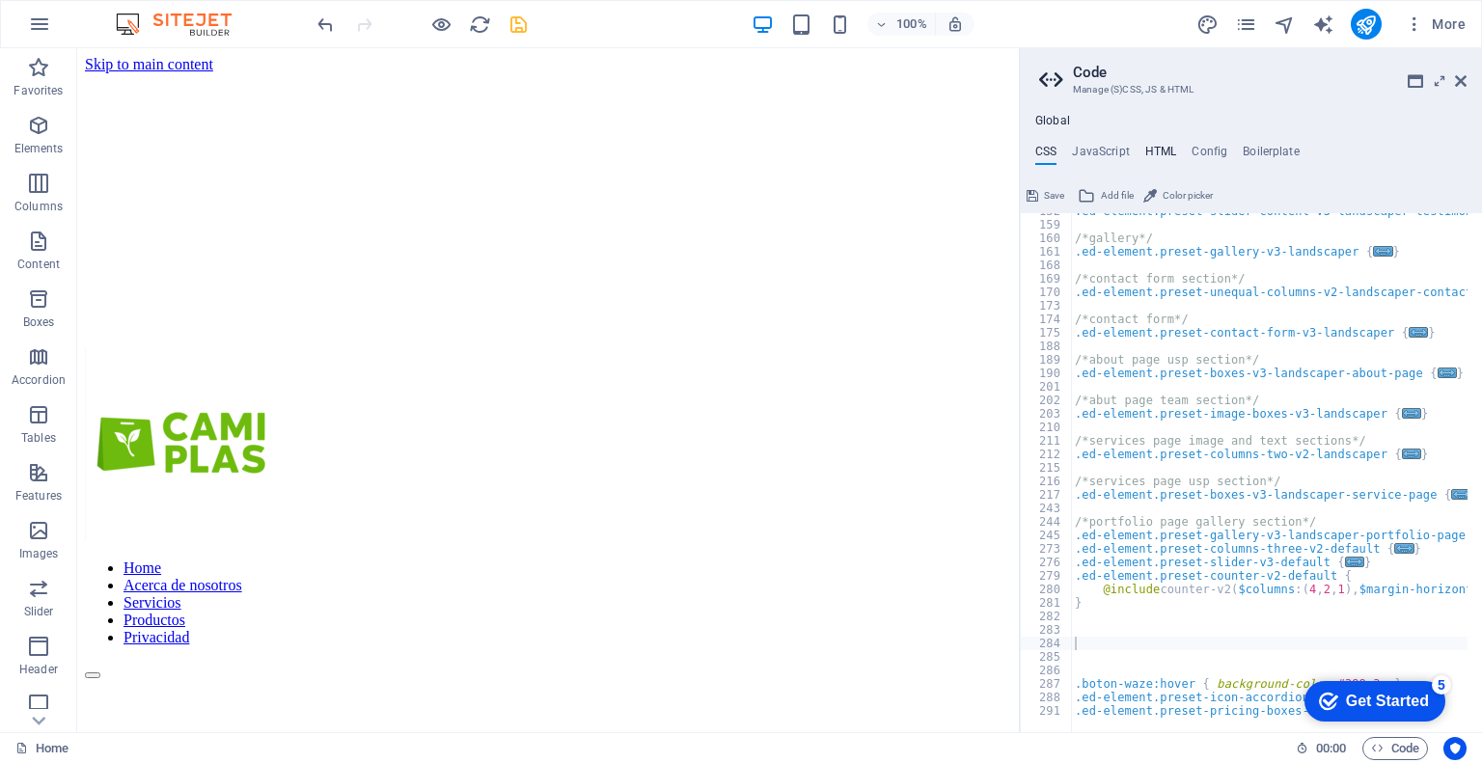
click at [1164, 153] on h4 "HTML" at bounding box center [1161, 155] width 32 height 21
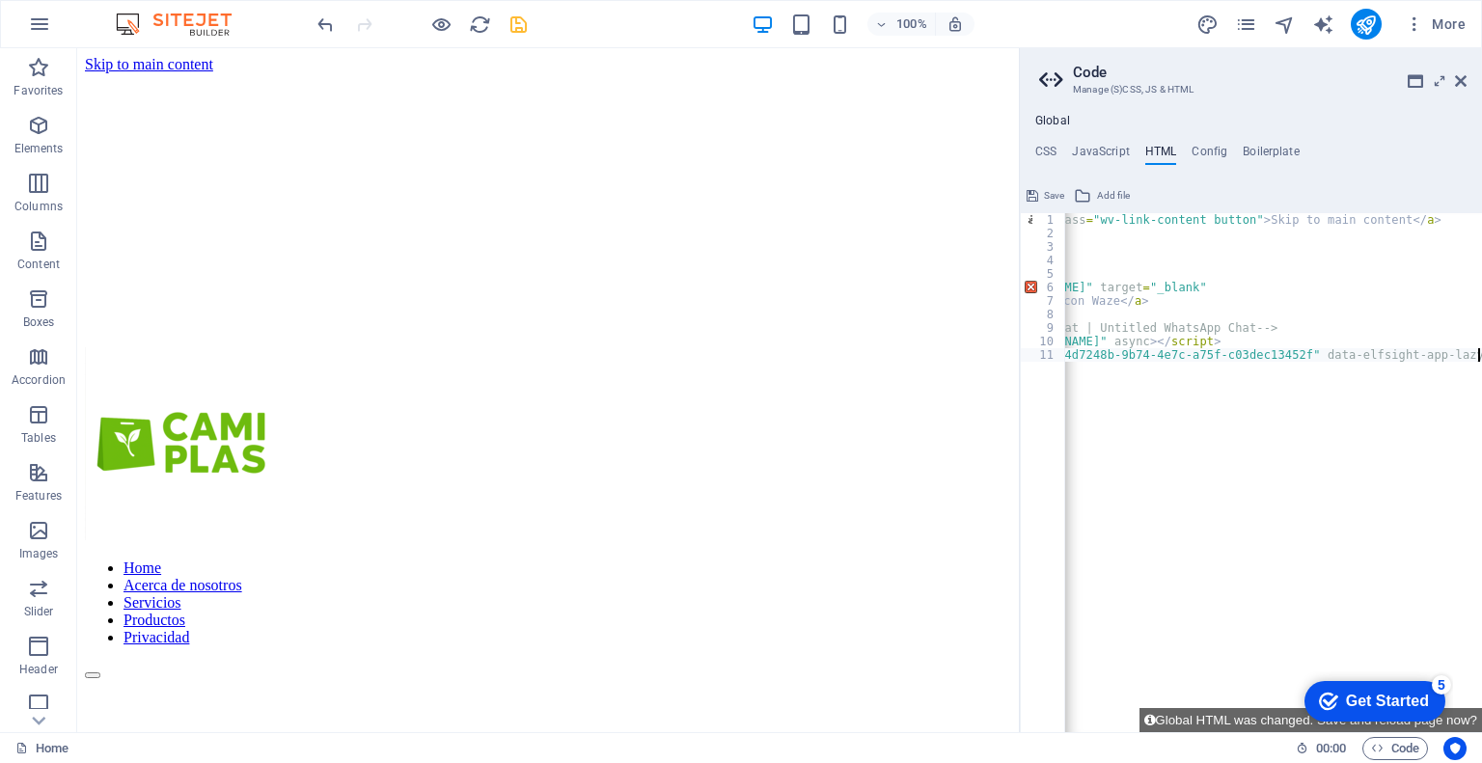
drag, startPoint x: 1250, startPoint y: 427, endPoint x: 1230, endPoint y: 485, distance: 61.3
click at [1249, 427] on div "< a href = "#main-content" class = "wv-link-content button" > Skip to main cont…" at bounding box center [1179, 479] width 606 height 532
click at [1161, 484] on div "< a href = "#main-content" class = "wv-link-content button" > Skip to main cont…" at bounding box center [1179, 479] width 606 height 532
click at [1200, 404] on div "< a href = "#main-content" class = "wv-link-content button" > Skip to main cont…" at bounding box center [1179, 479] width 606 height 532
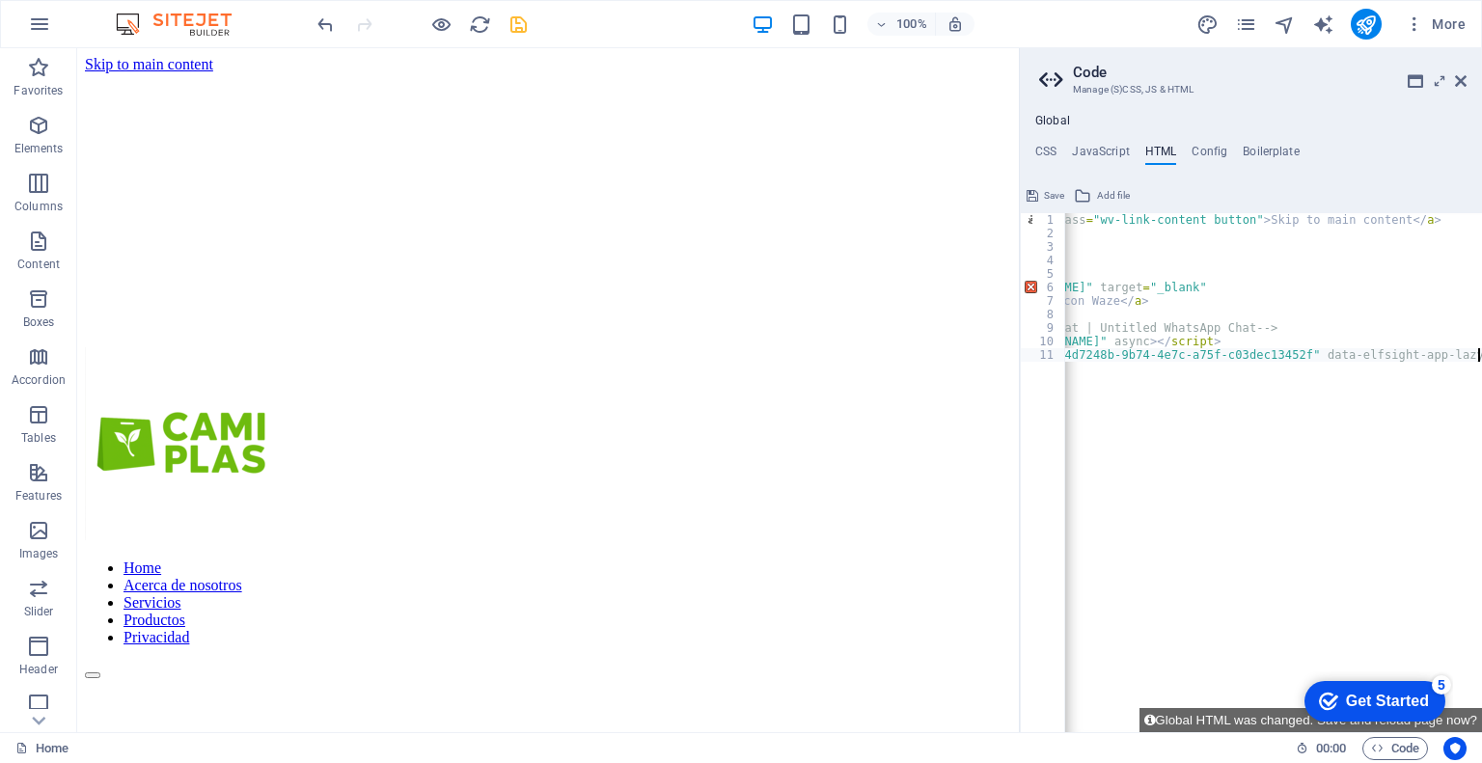
click at [1199, 404] on div "< a href = "#main-content" class = "wv-link-content button" > Skip to main cont…" at bounding box center [1179, 479] width 606 height 532
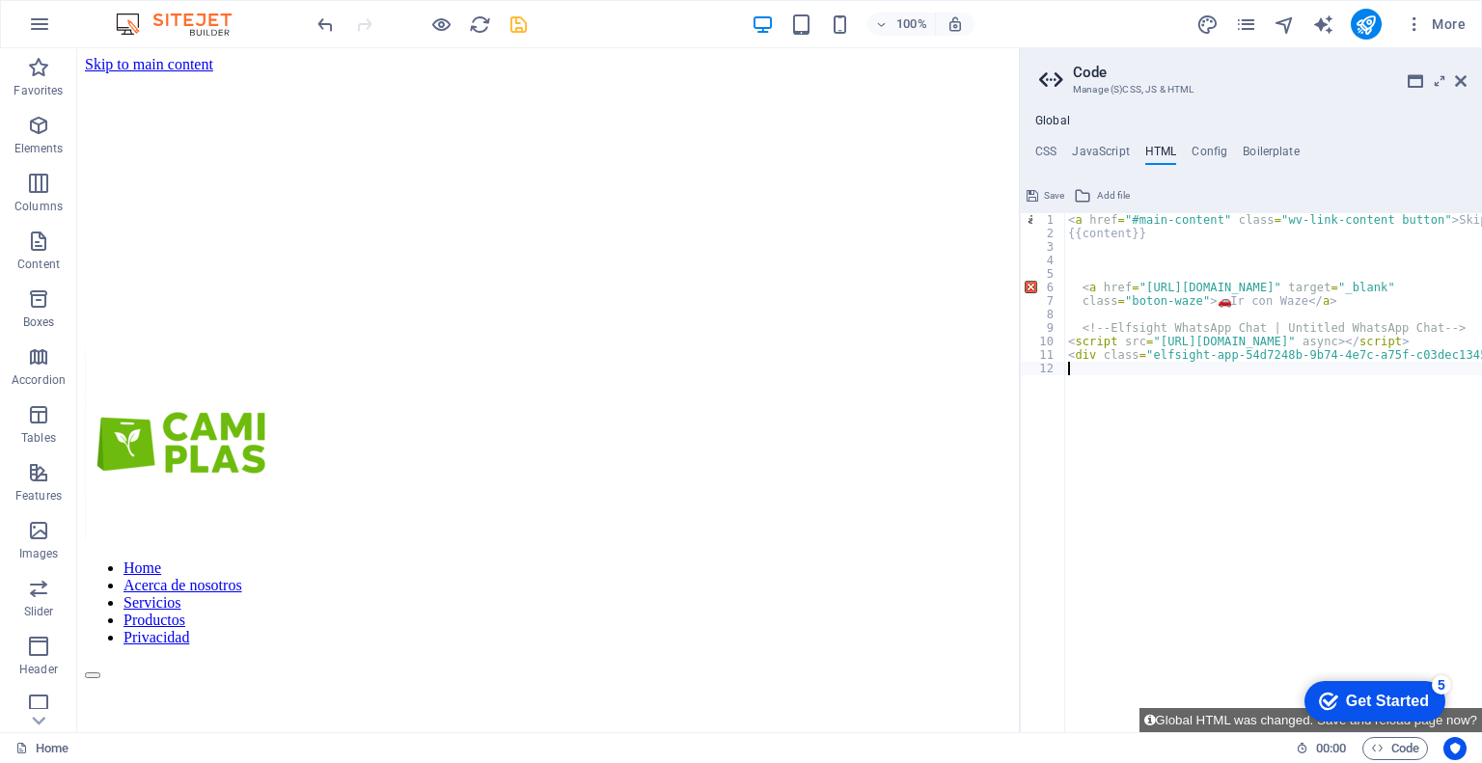
scroll to position [0, 0]
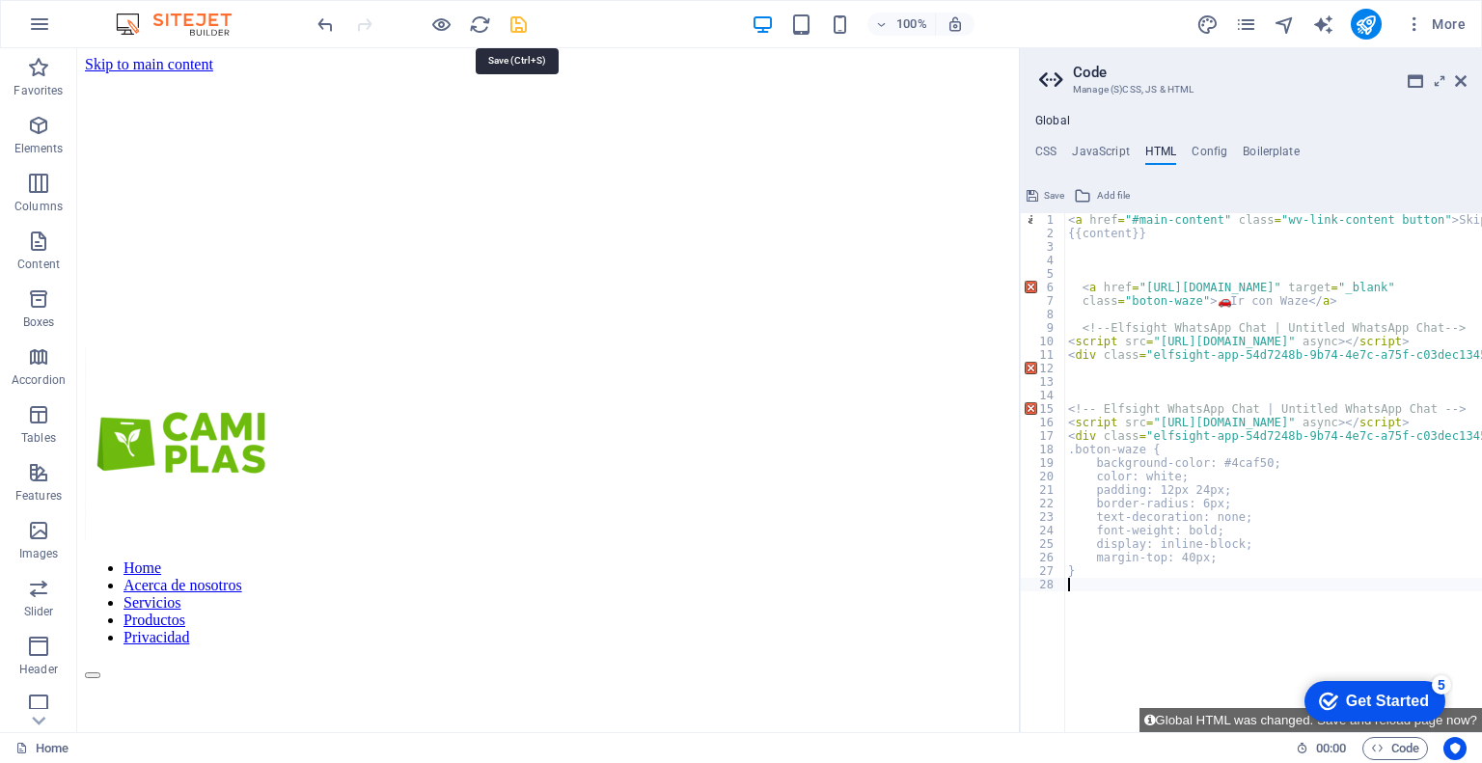
click at [525, 29] on icon "save" at bounding box center [518, 25] width 22 height 22
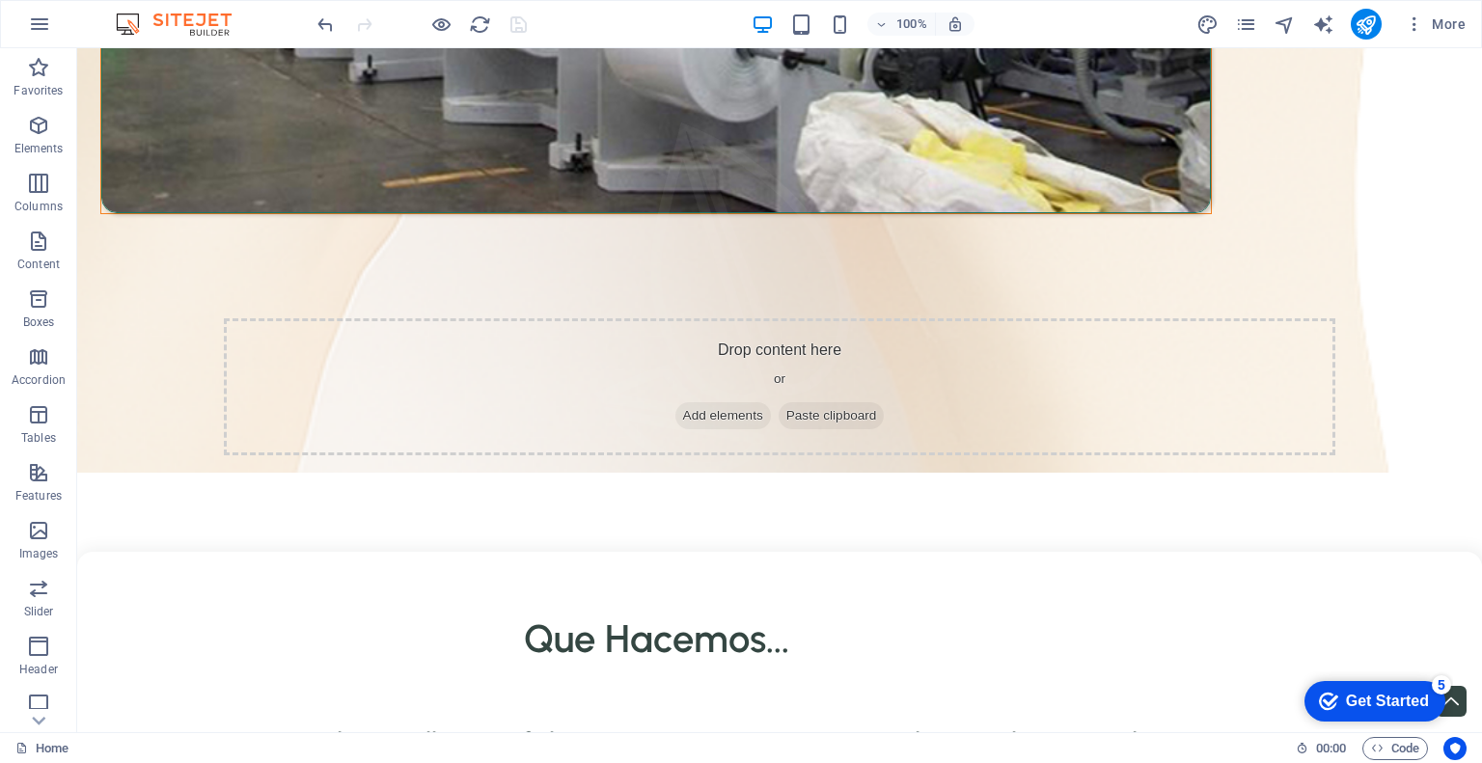
scroll to position [3115, 0]
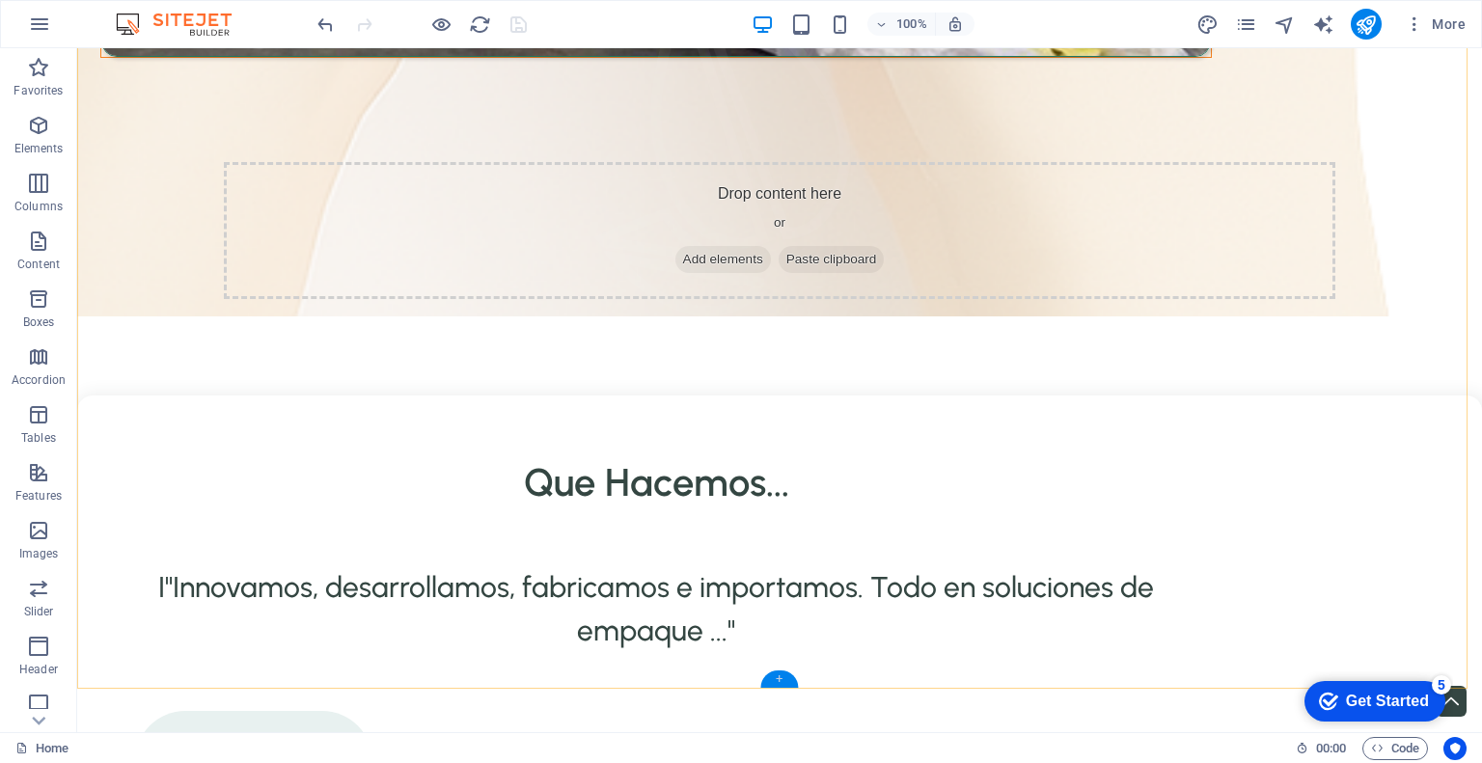
drag, startPoint x: 776, startPoint y: 678, endPoint x: 367, endPoint y: 629, distance: 412.0
click at [776, 677] on div "+" at bounding box center [779, 678] width 38 height 17
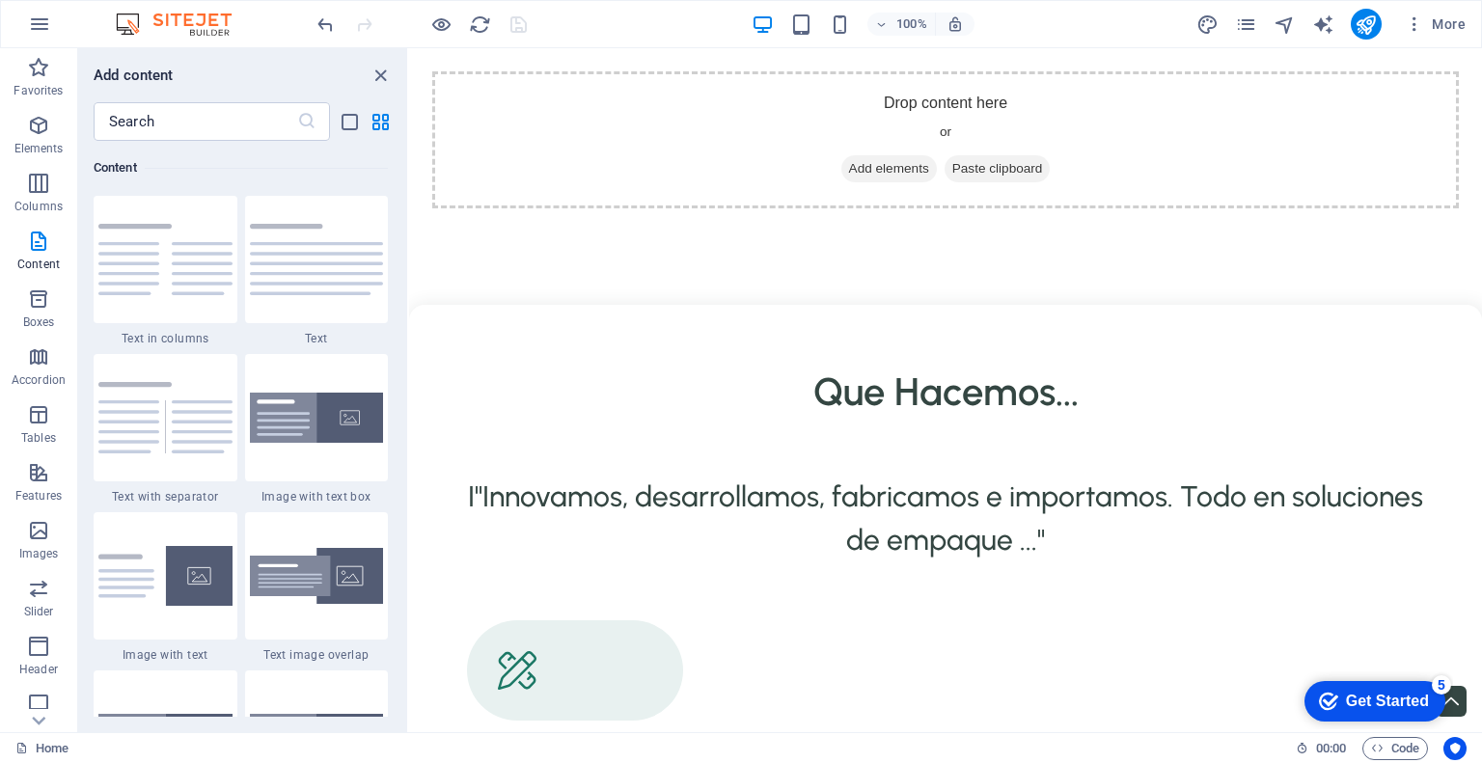
scroll to position [3376, 0]
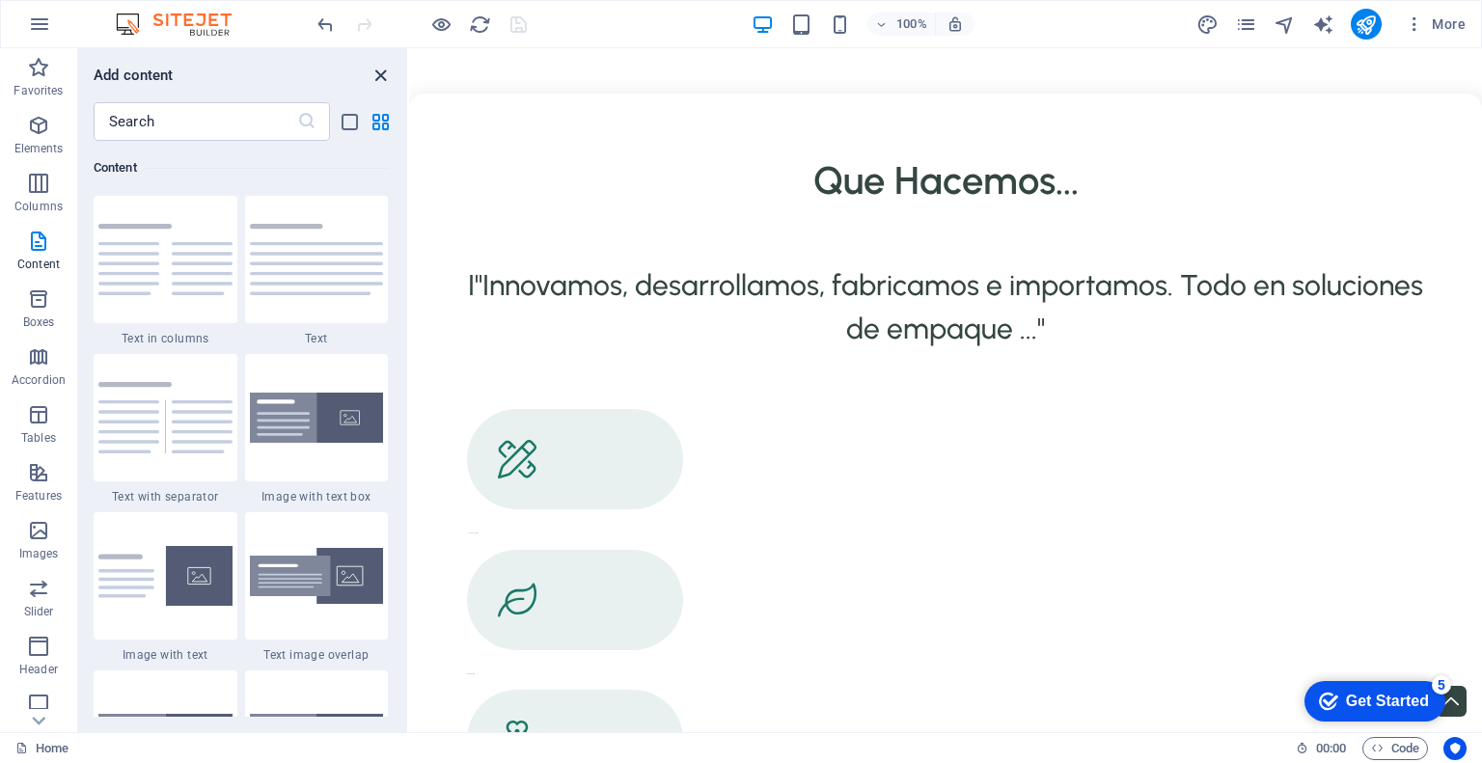
click at [381, 76] on icon "close panel" at bounding box center [380, 76] width 22 height 22
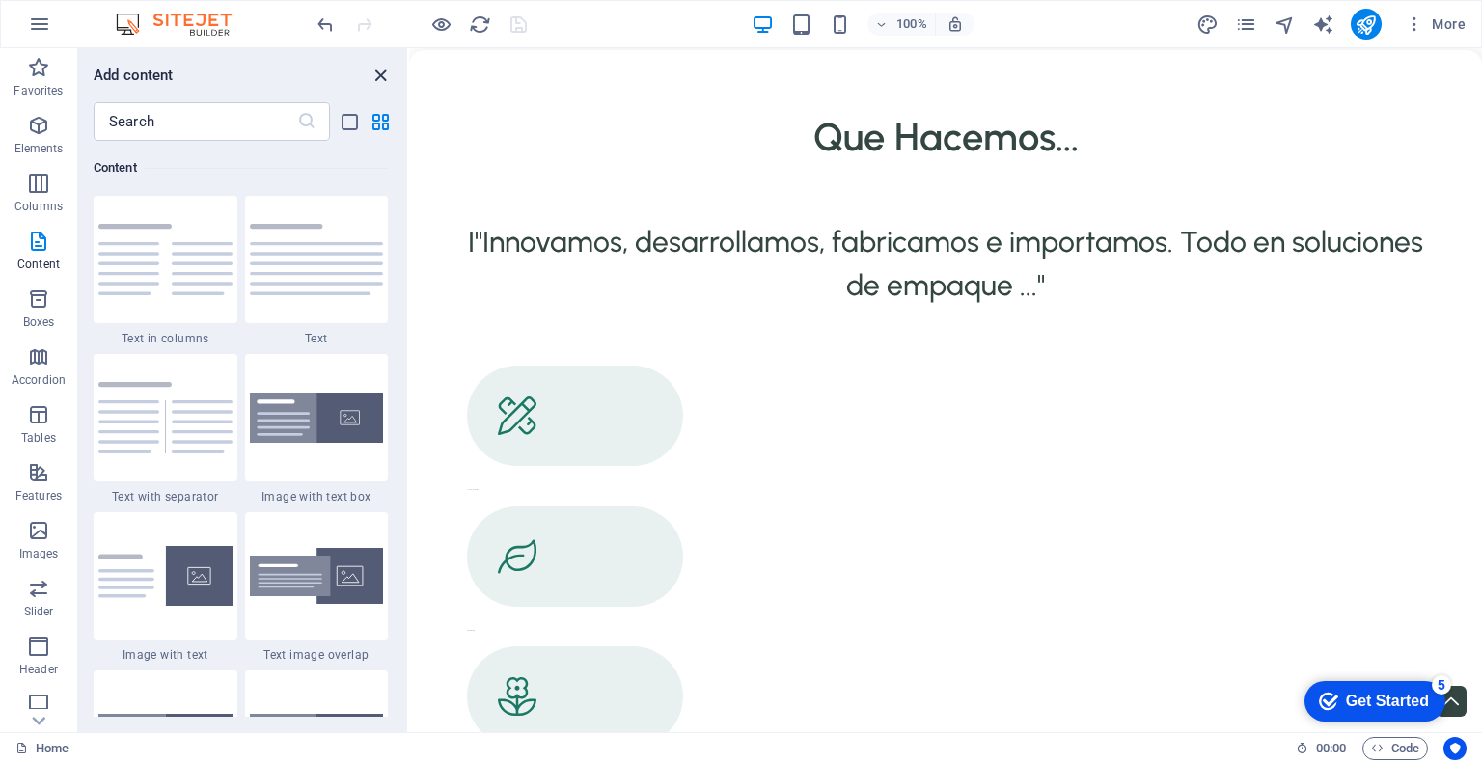
scroll to position [3115, 0]
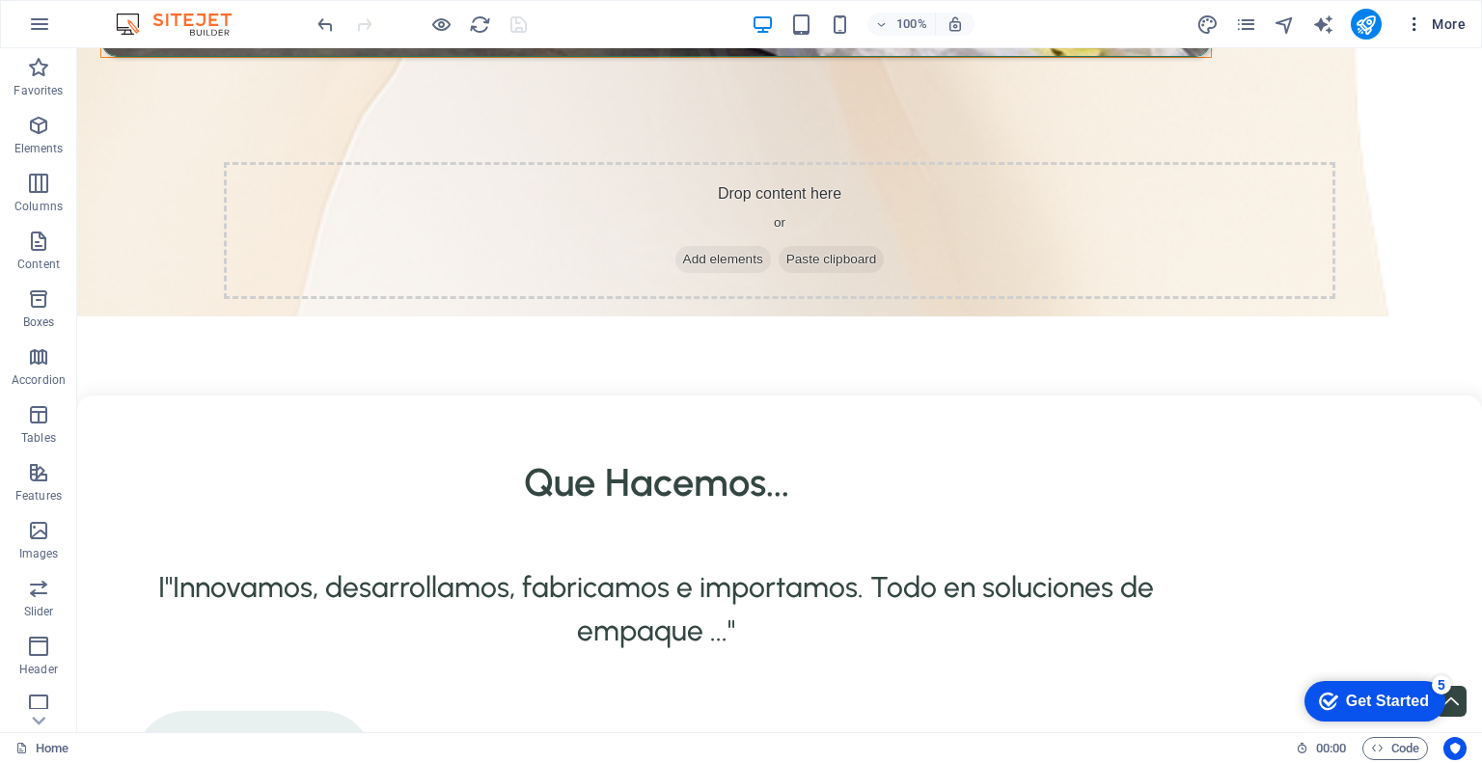
click at [1412, 15] on icon "button" at bounding box center [1414, 23] width 19 height 19
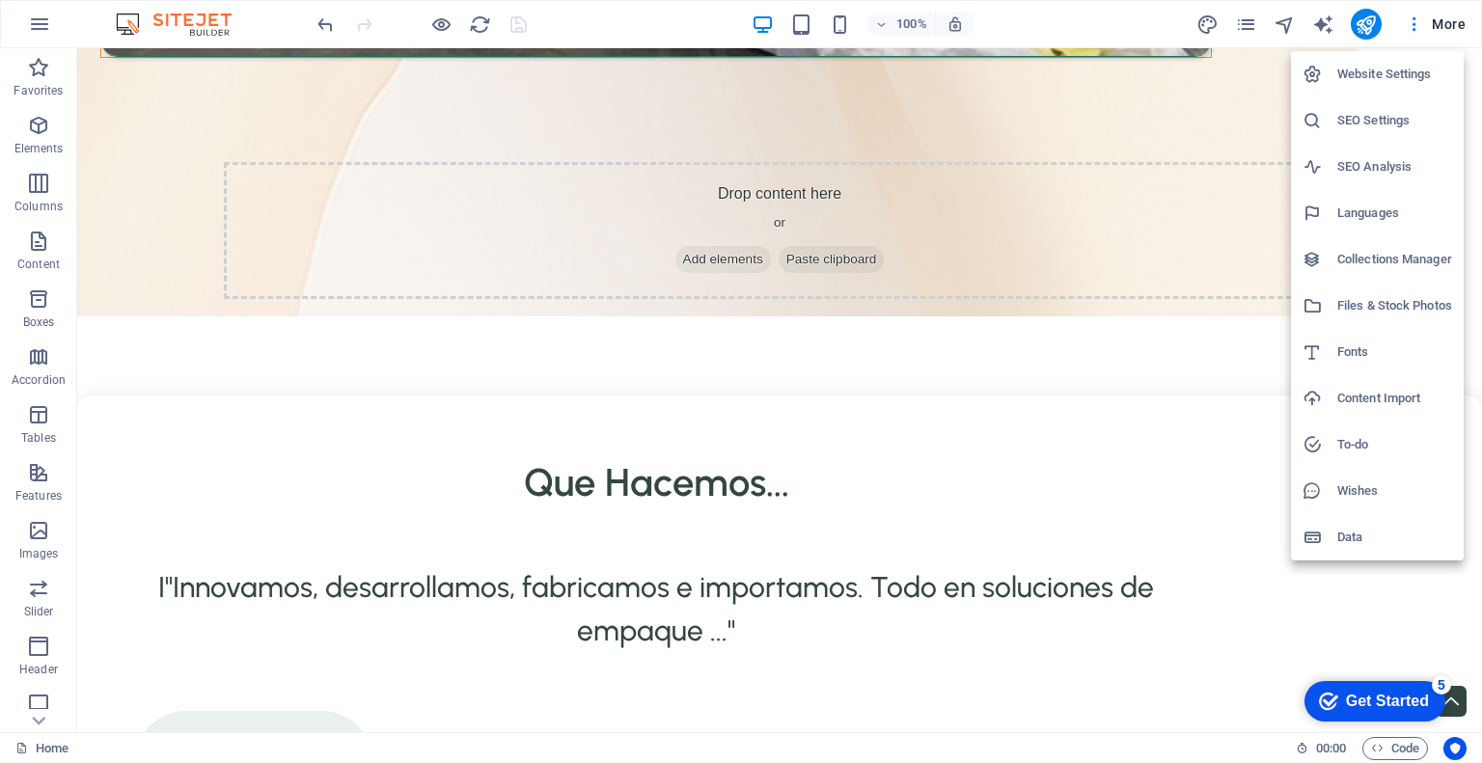
click at [1324, 21] on div at bounding box center [741, 381] width 1482 height 763
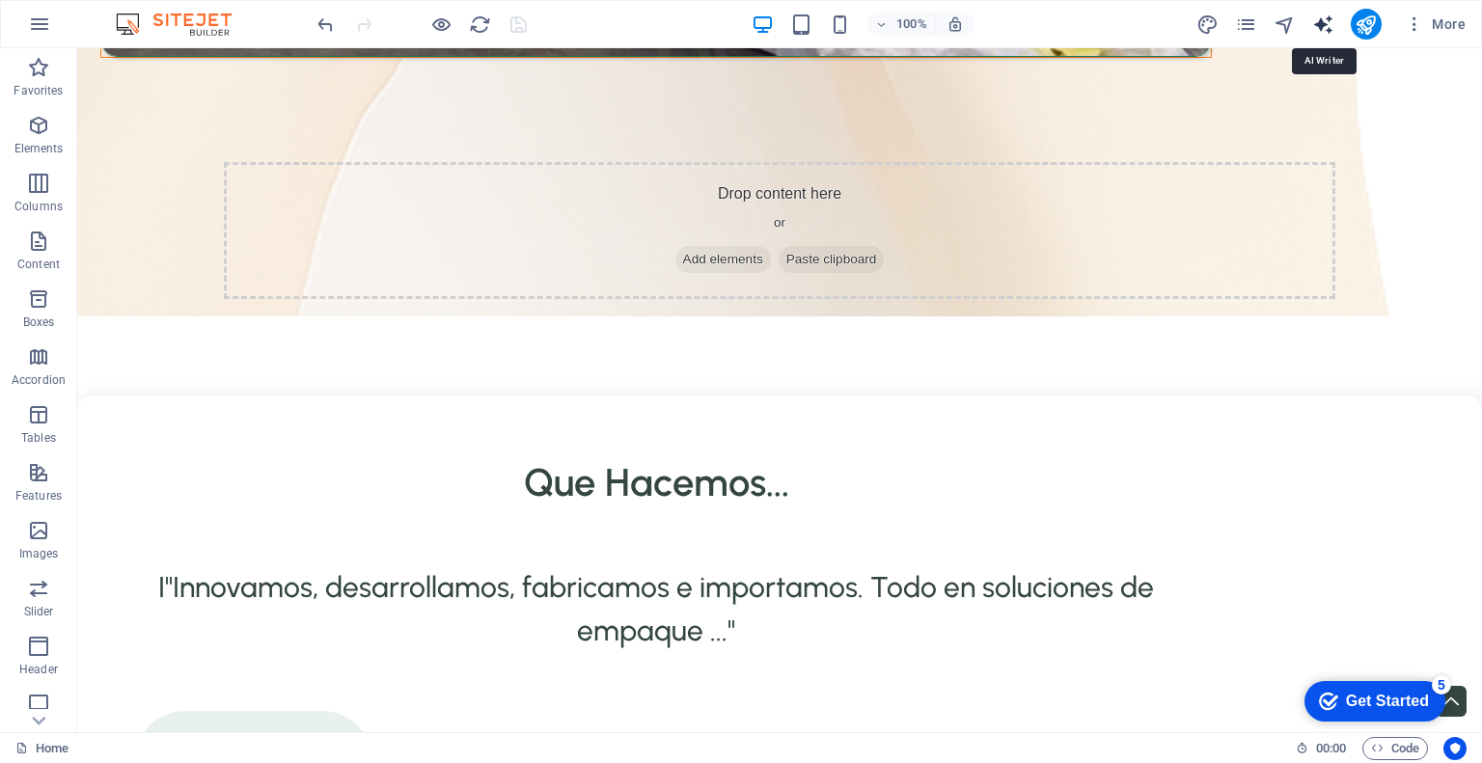
click at [1318, 22] on icon "text_generator" at bounding box center [1323, 25] width 22 height 22
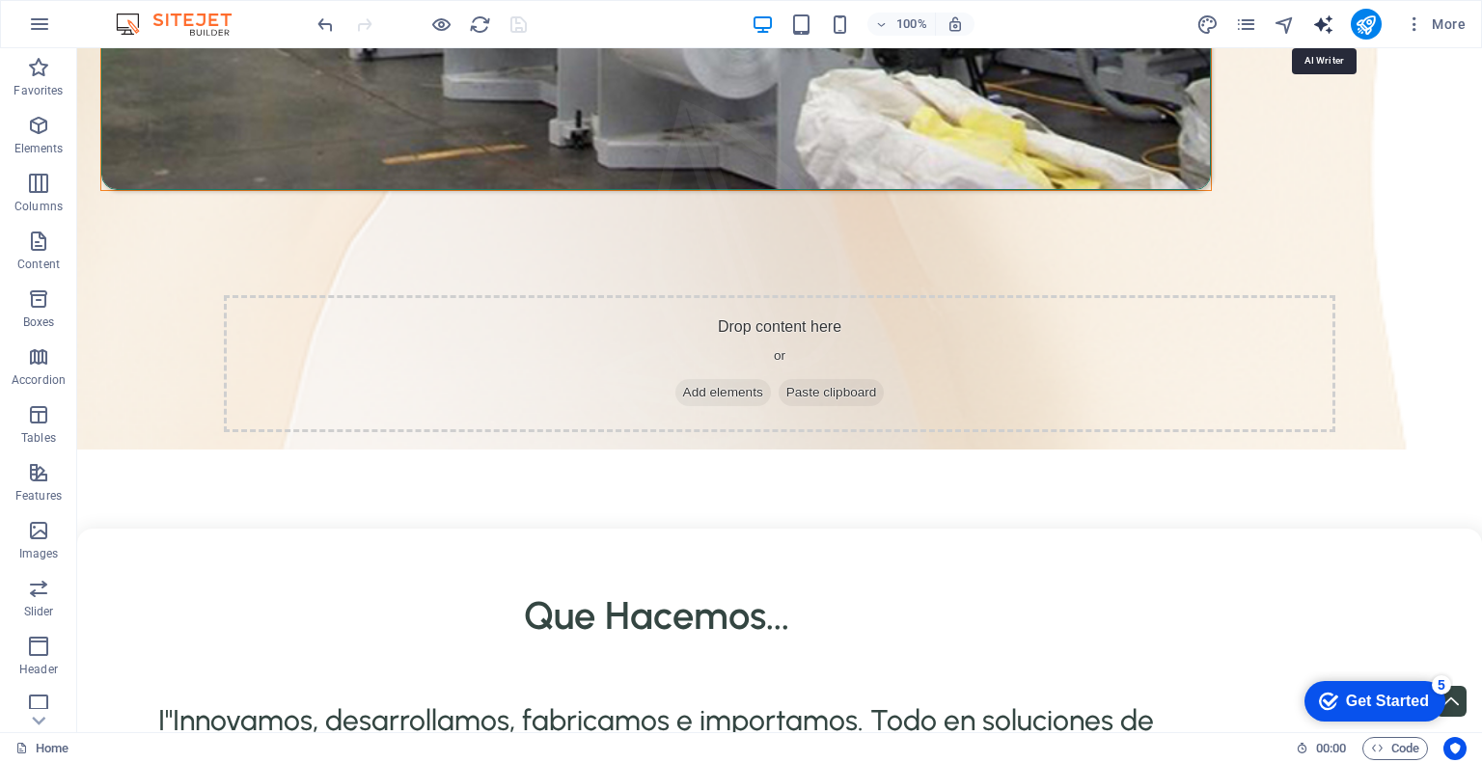
select select "English"
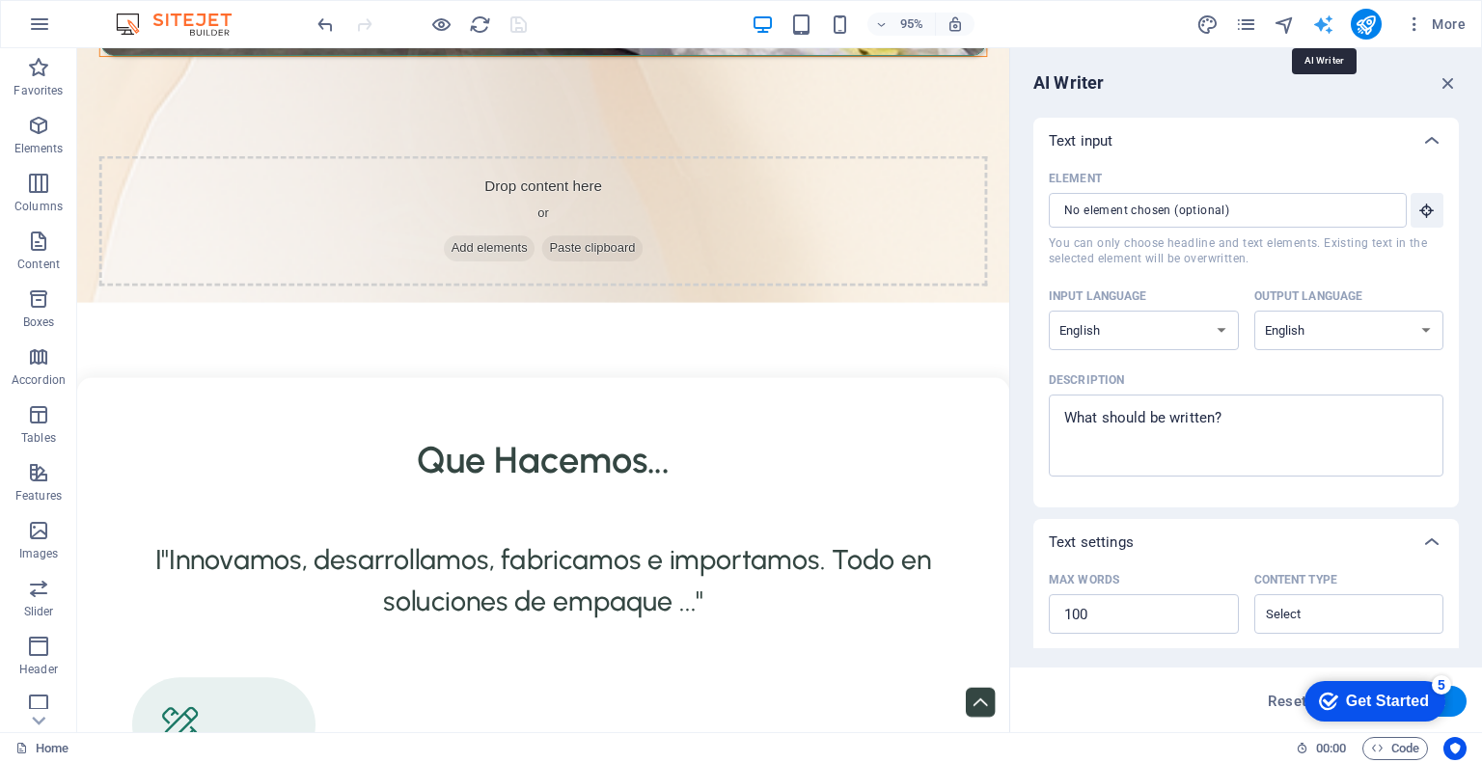
scroll to position [3521, 0]
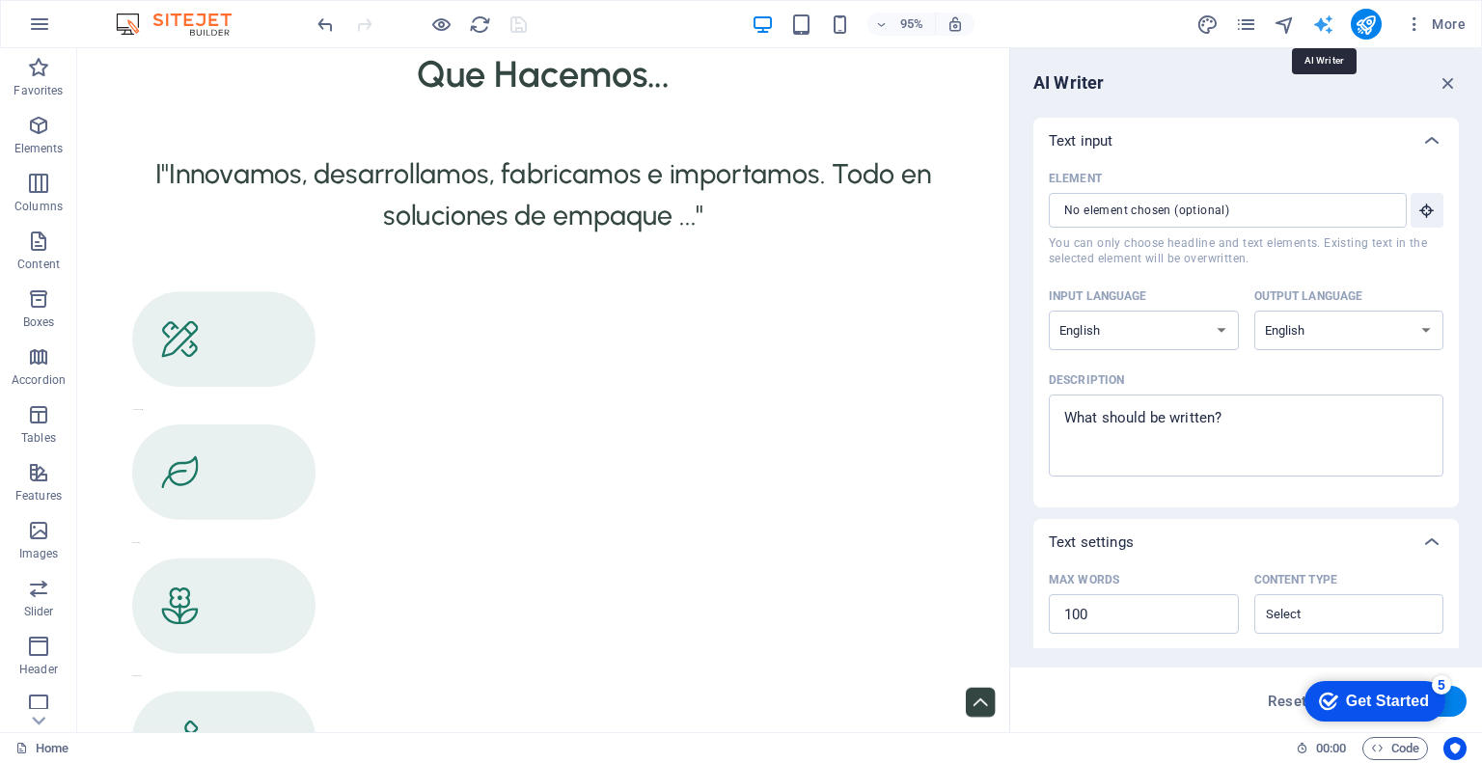
click at [1318, 22] on icon "text_generator" at bounding box center [1323, 25] width 22 height 22
click at [1286, 22] on icon "navigator" at bounding box center [1284, 25] width 22 height 22
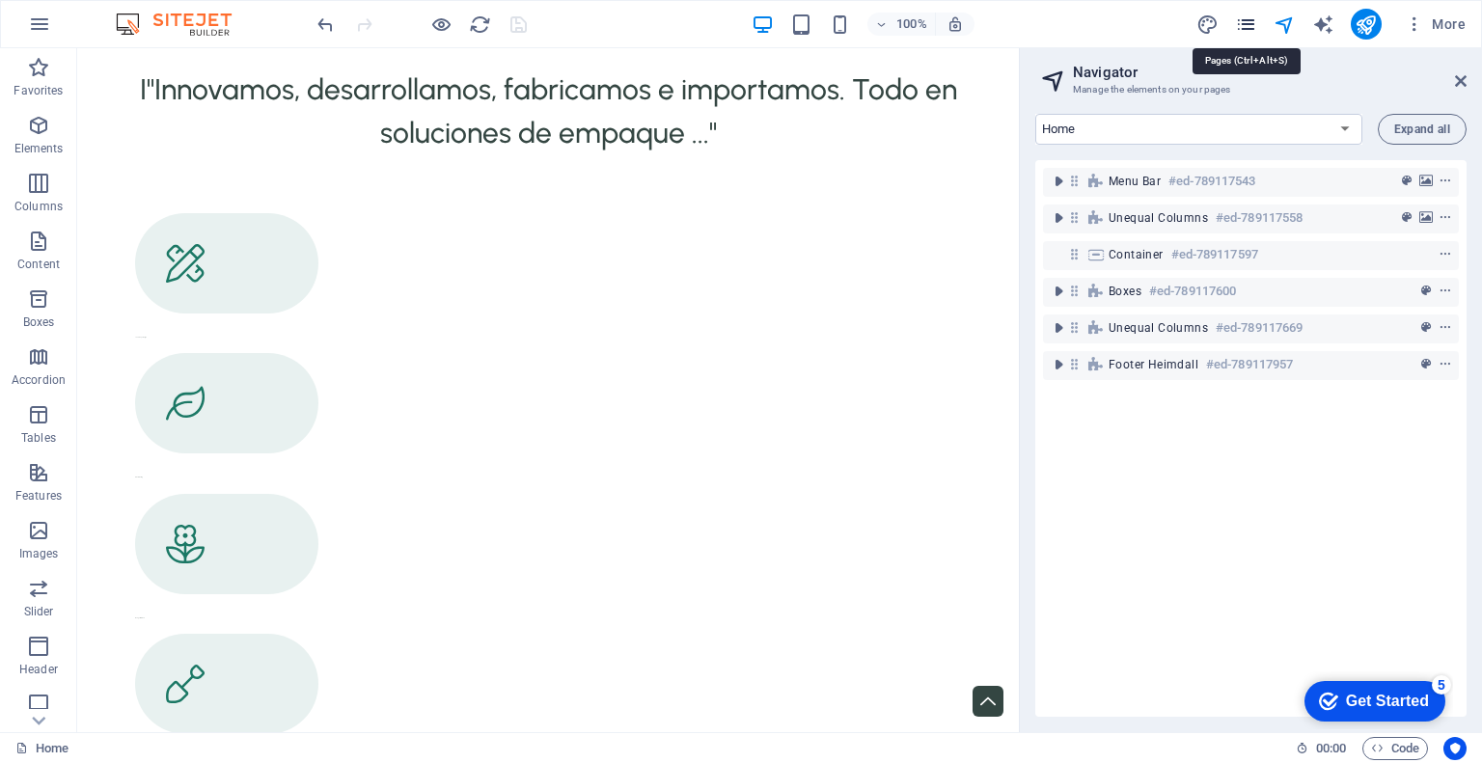
click at [1249, 19] on icon "pages" at bounding box center [1246, 25] width 22 height 22
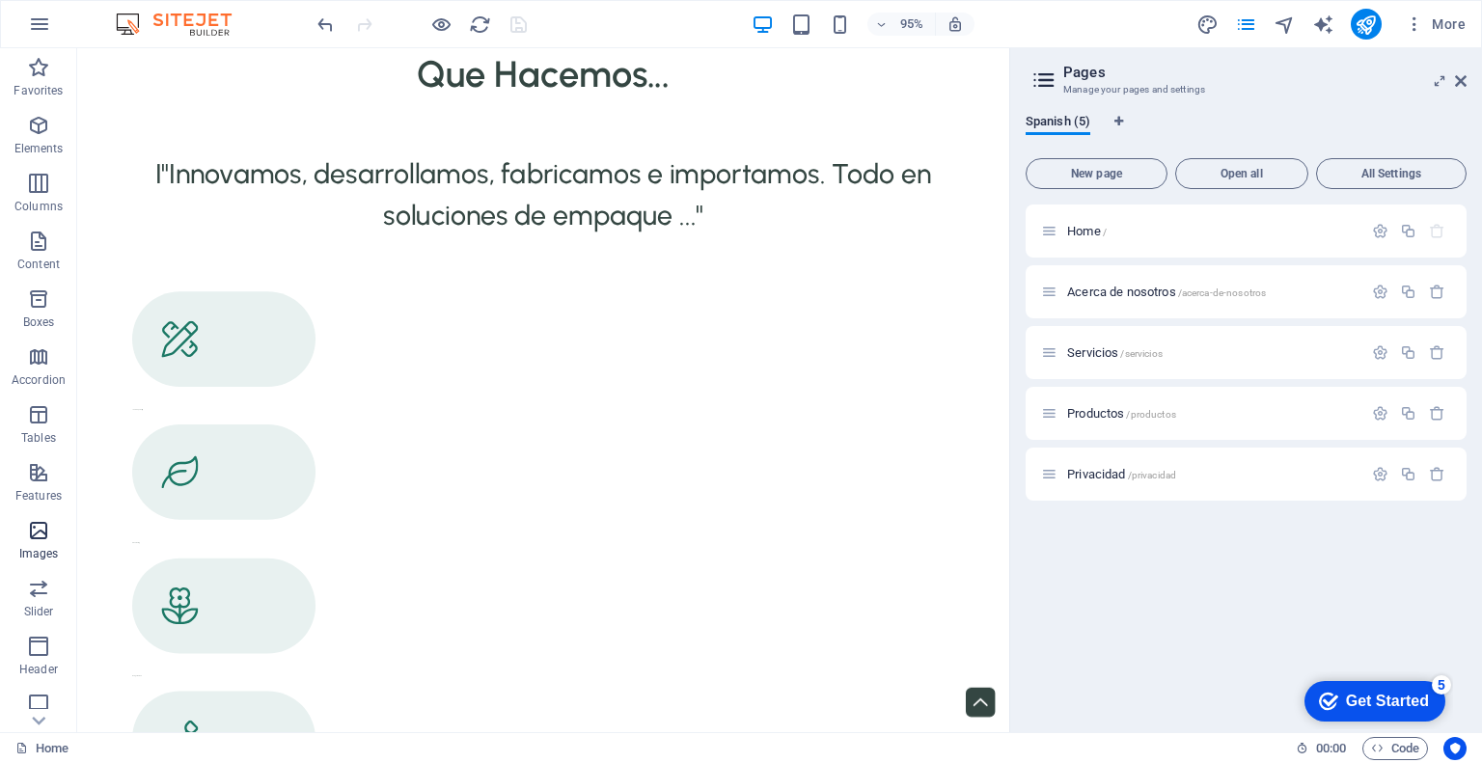
scroll to position [183, 0]
click at [37, 640] on icon "button" at bounding box center [38, 636] width 23 height 23
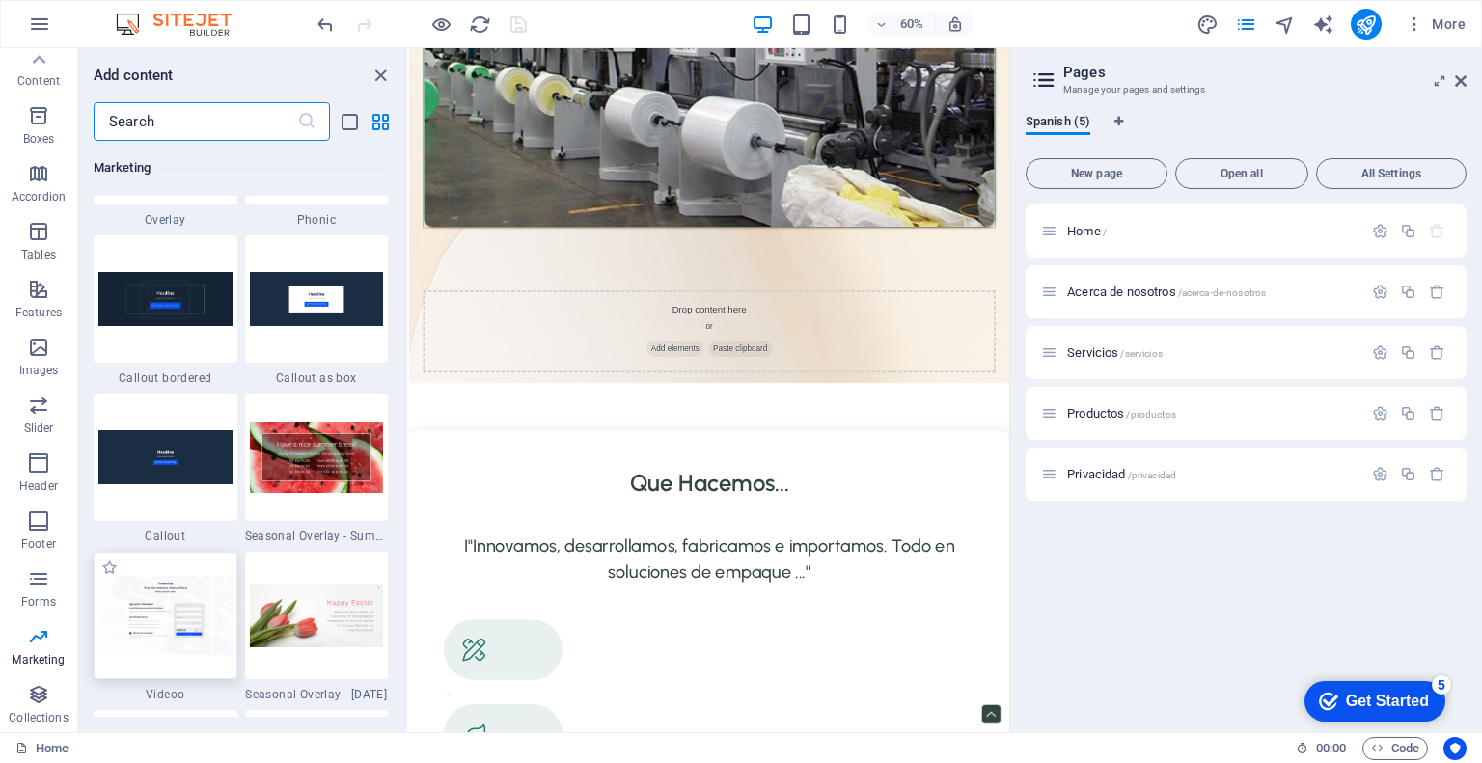
scroll to position [15906, 0]
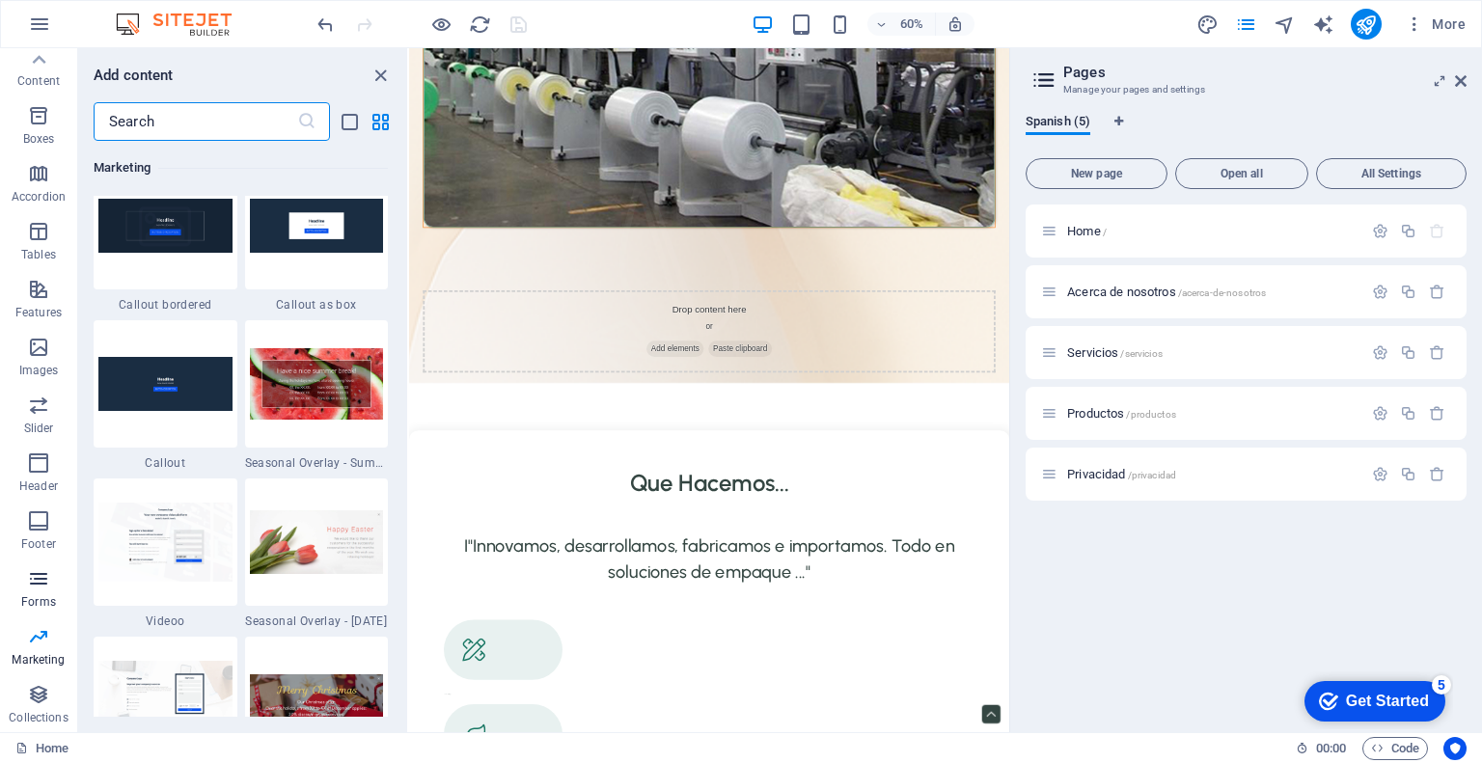
click at [39, 586] on icon "button" at bounding box center [38, 578] width 23 height 23
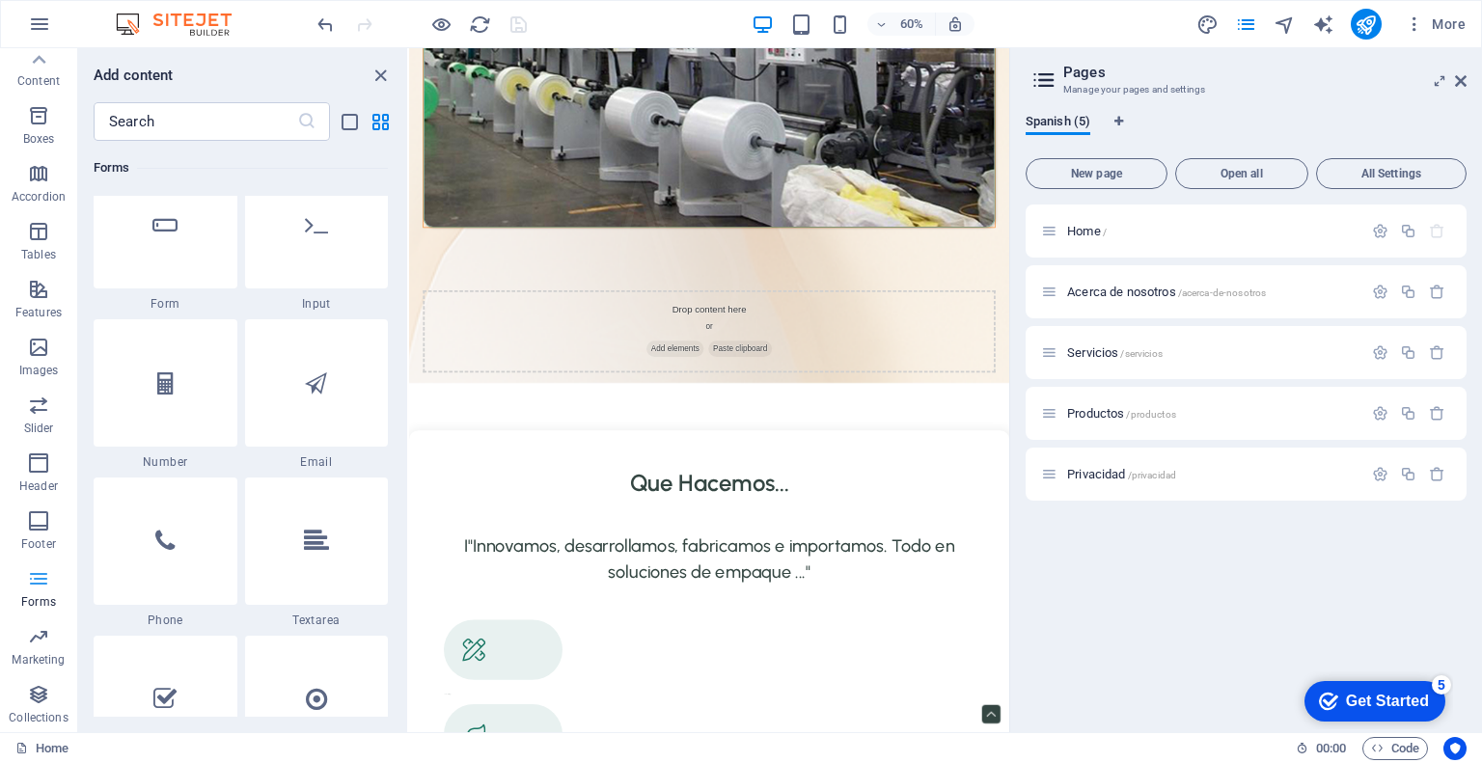
scroll to position [14085, 0]
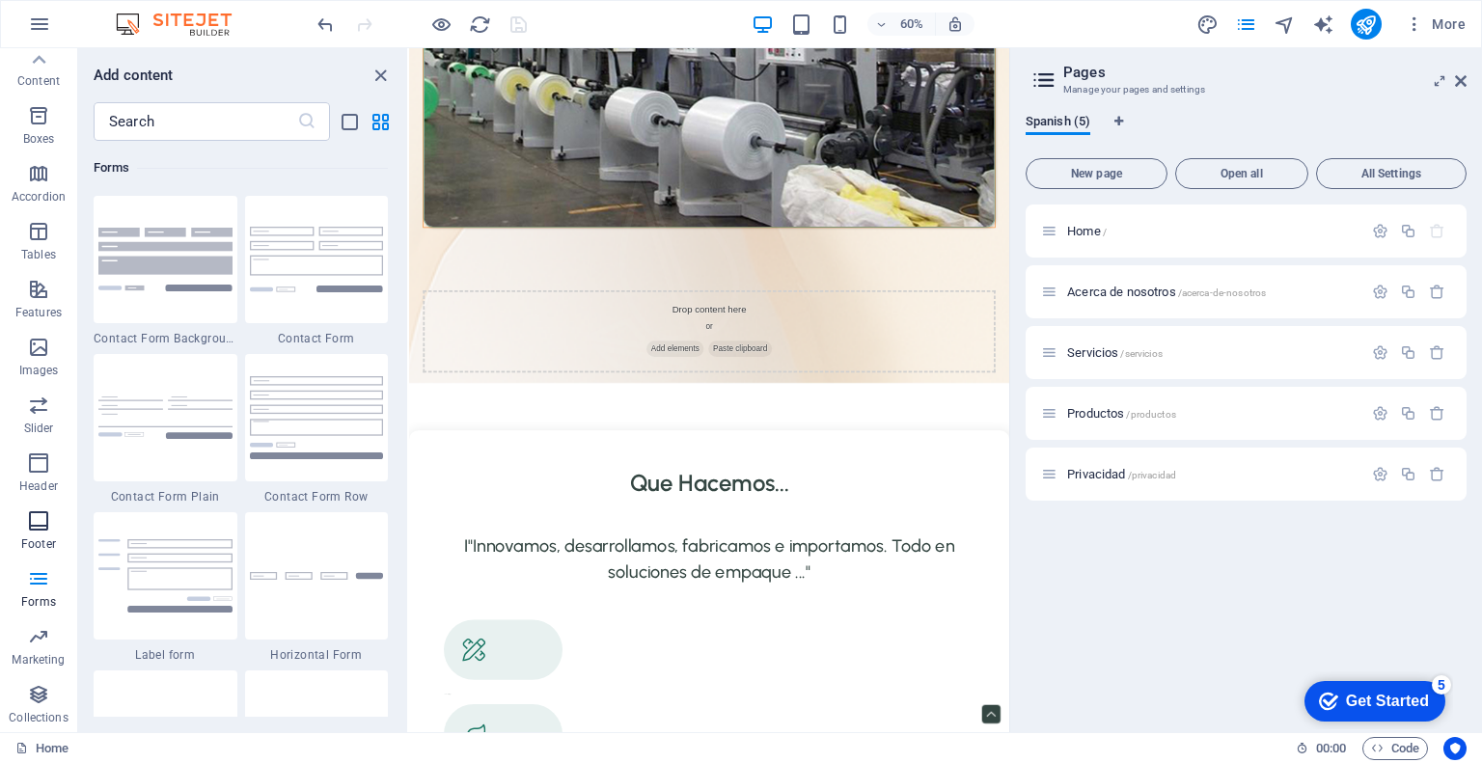
click at [36, 511] on icon "button" at bounding box center [38, 520] width 23 height 23
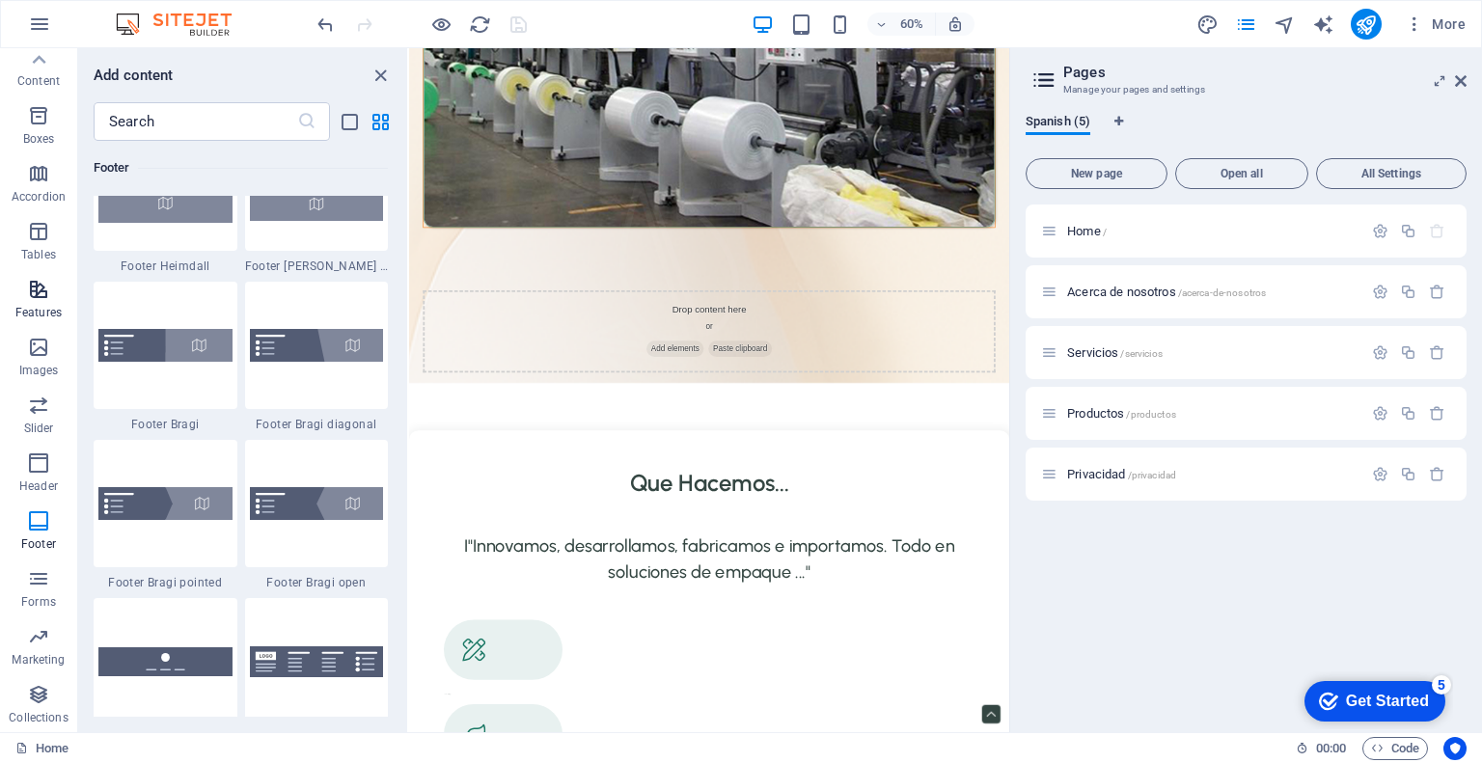
scroll to position [13061, 0]
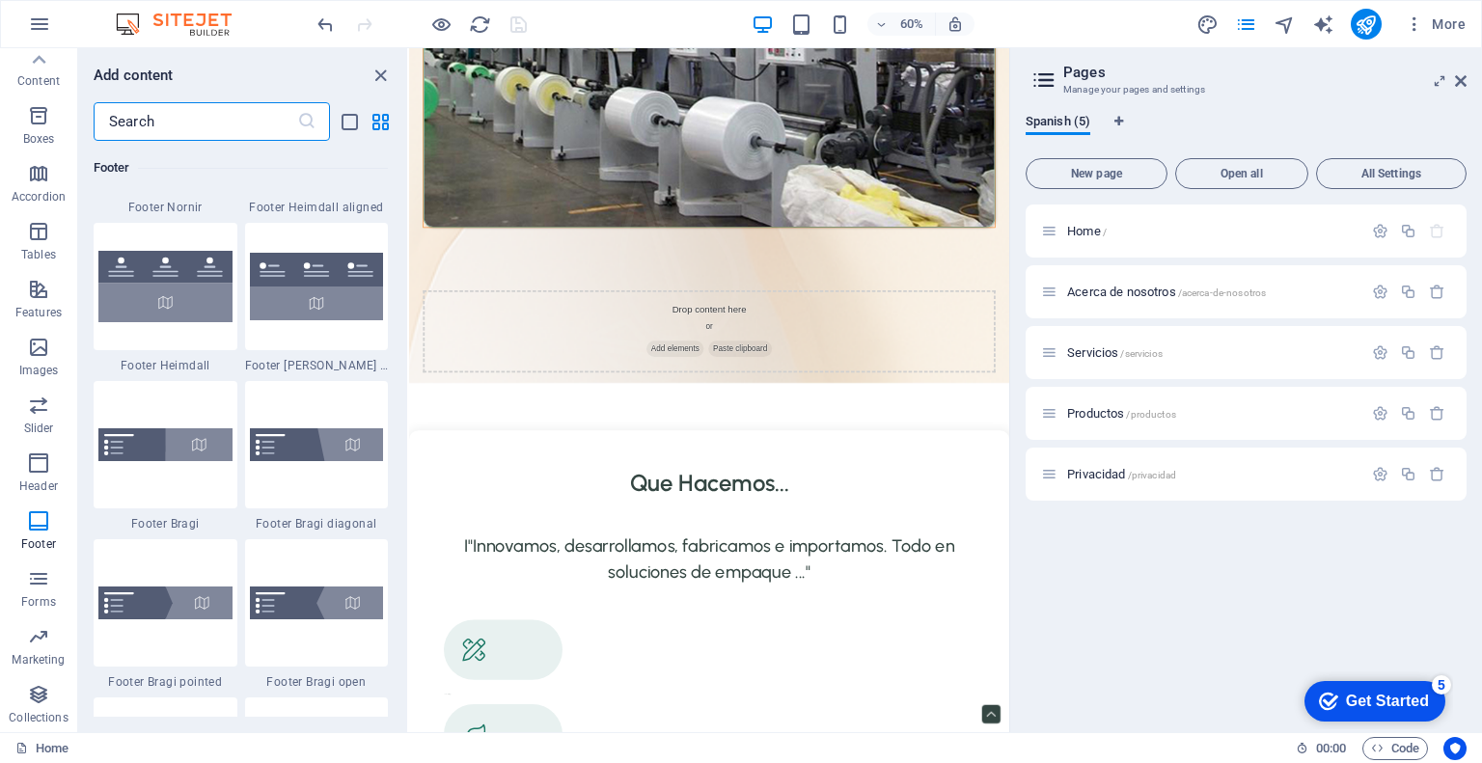
click at [282, 123] on input "text" at bounding box center [196, 121] width 204 height 39
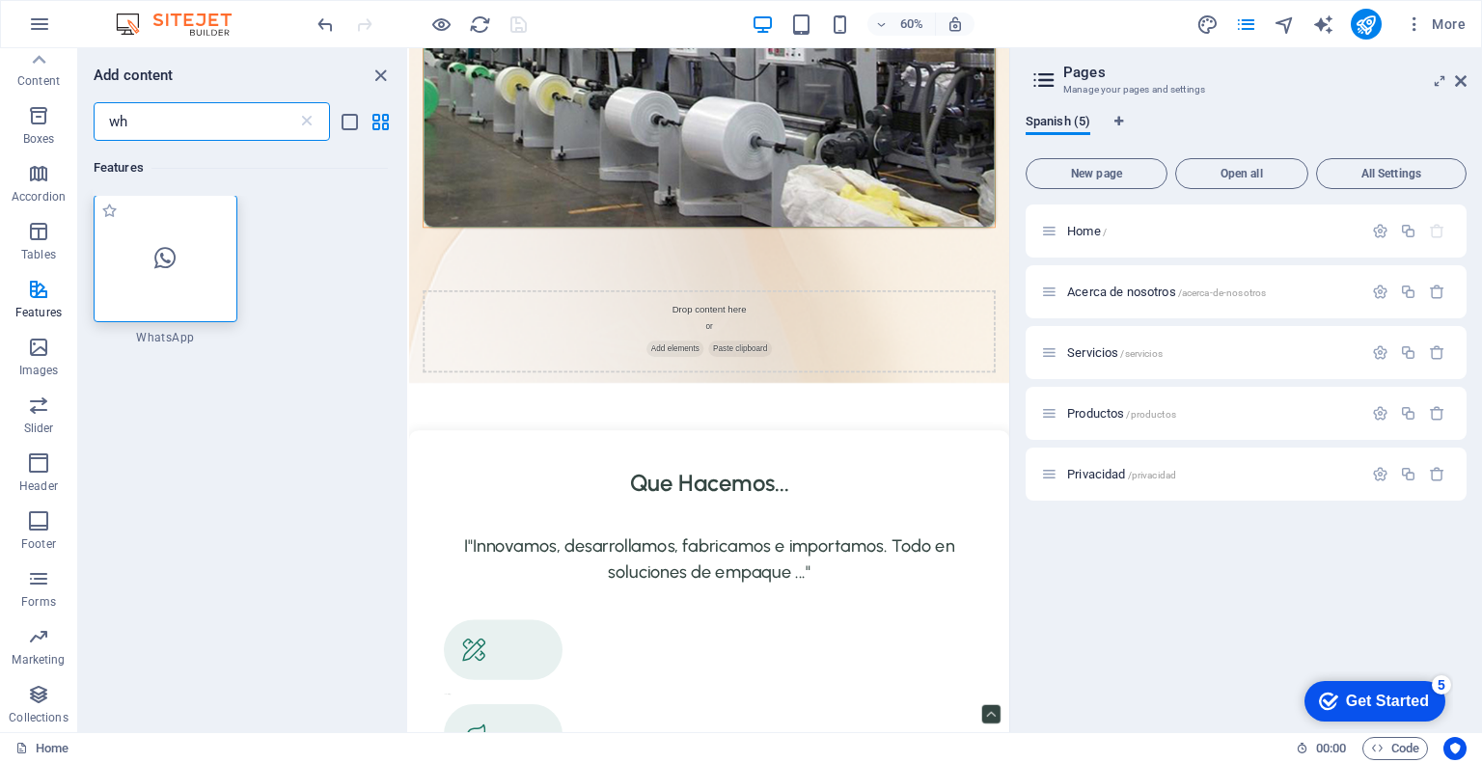
scroll to position [0, 0]
type input "wh"
click at [190, 210] on div at bounding box center [166, 259] width 144 height 127
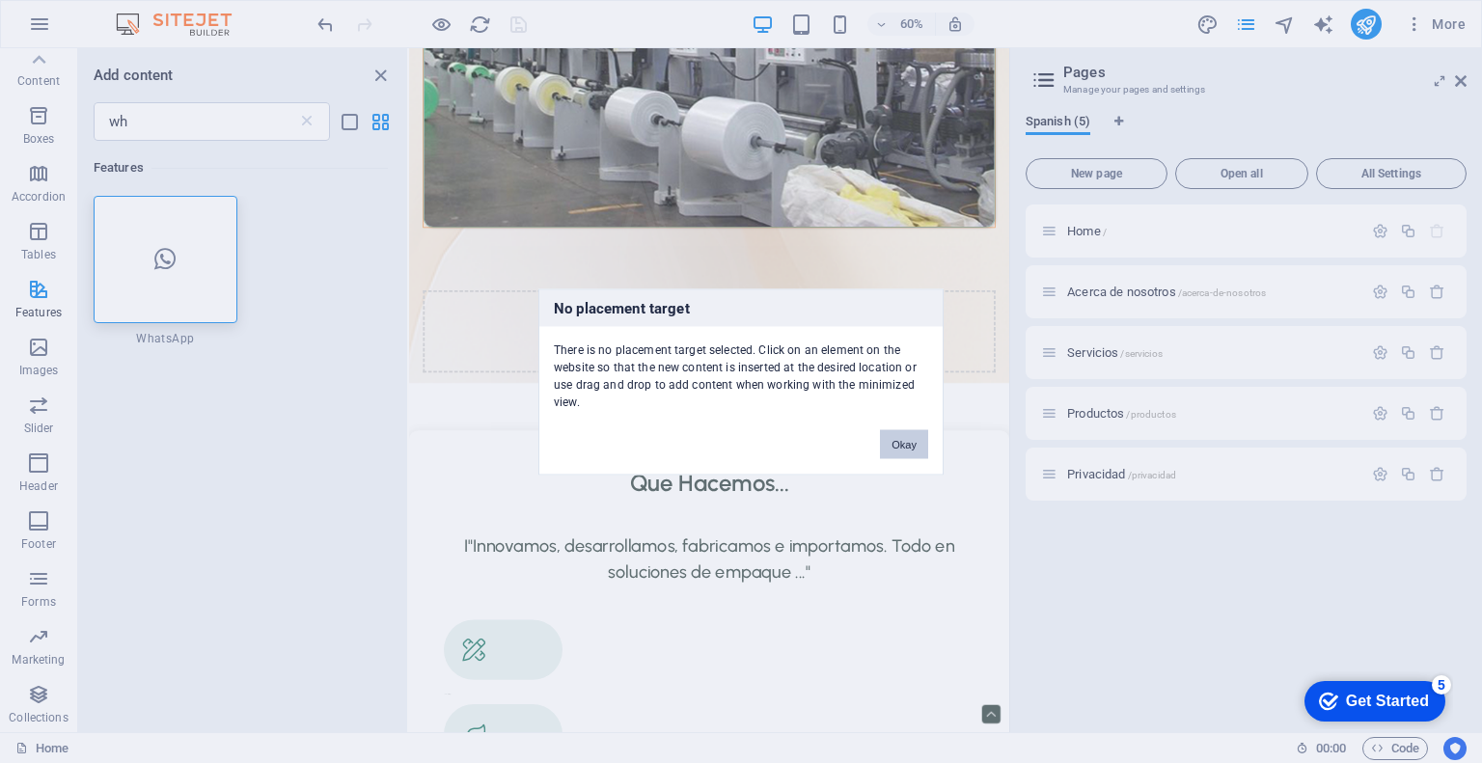
click at [904, 447] on button "Okay" at bounding box center [904, 443] width 48 height 29
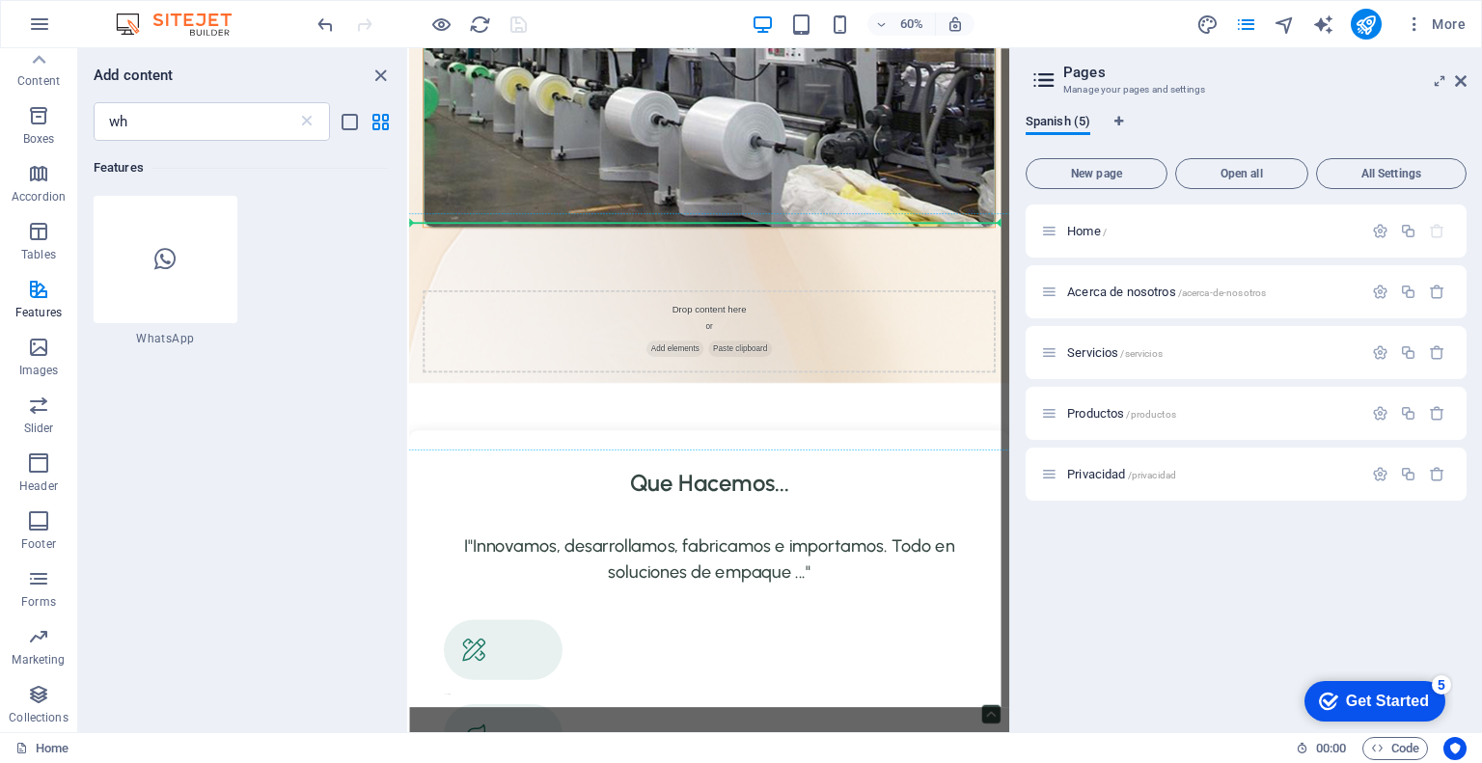
scroll to position [3144, 0]
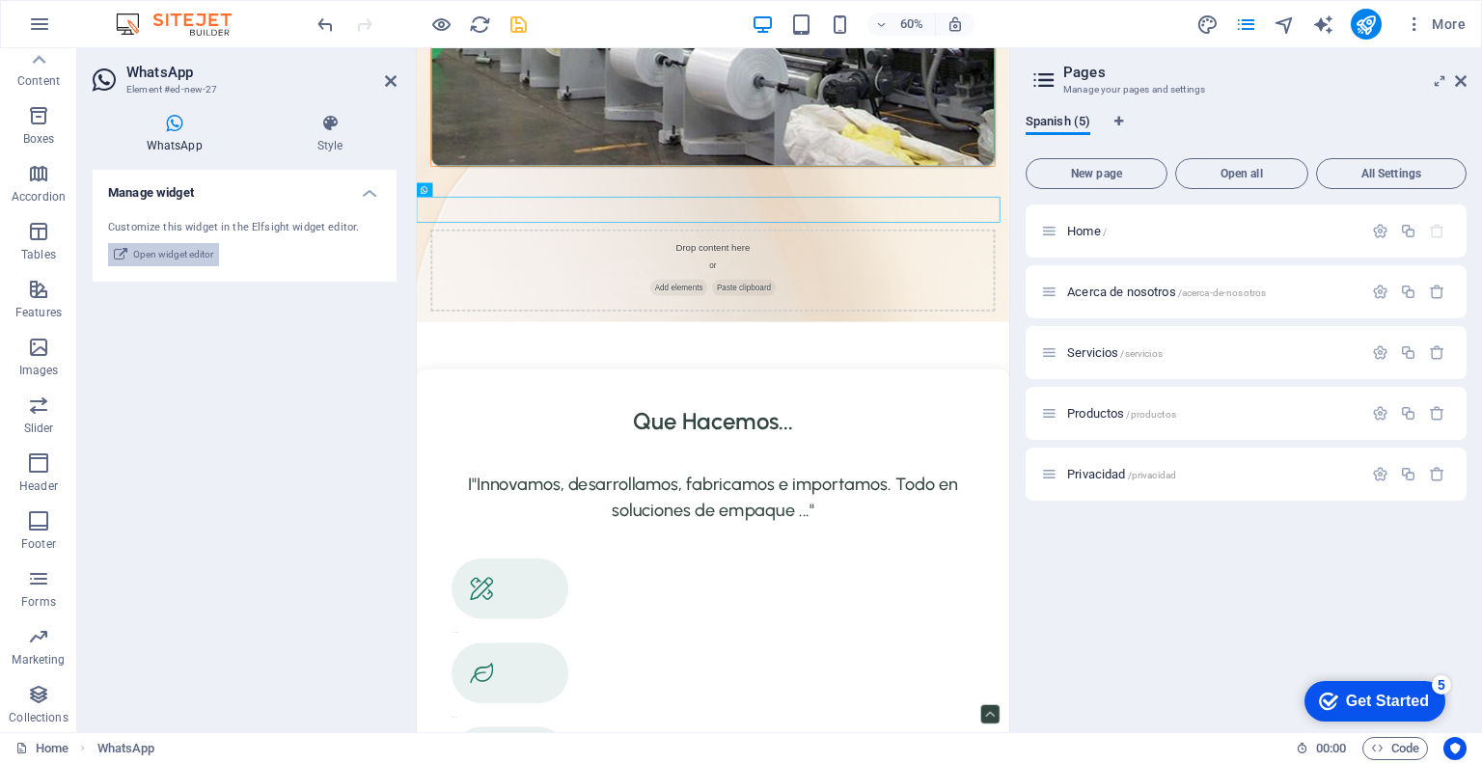
click at [165, 259] on span "Open widget editor" at bounding box center [173, 254] width 80 height 23
click at [164, 250] on span "Open widget editor" at bounding box center [173, 254] width 80 height 23
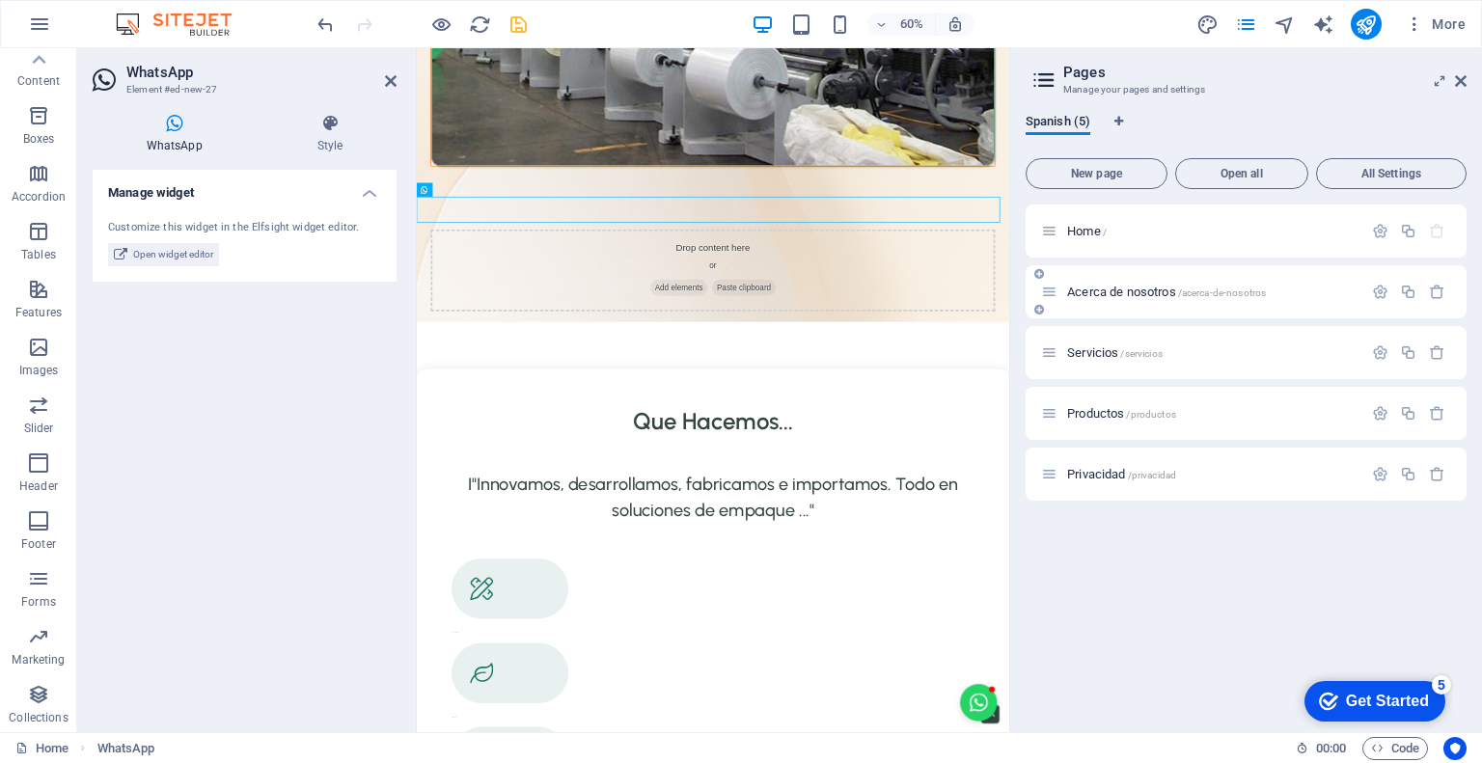
scroll to position [3101, 0]
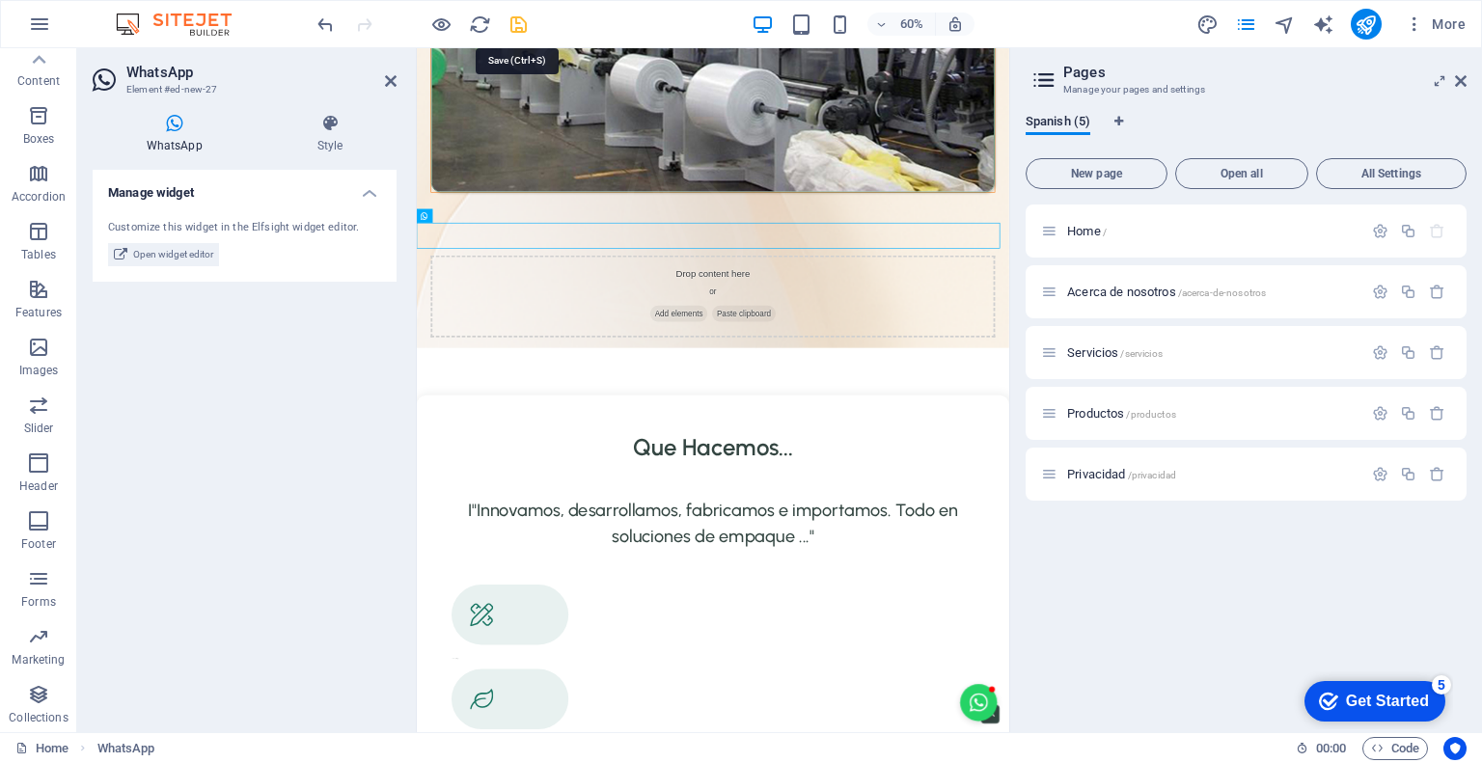
click at [518, 25] on icon "save" at bounding box center [518, 25] width 22 height 22
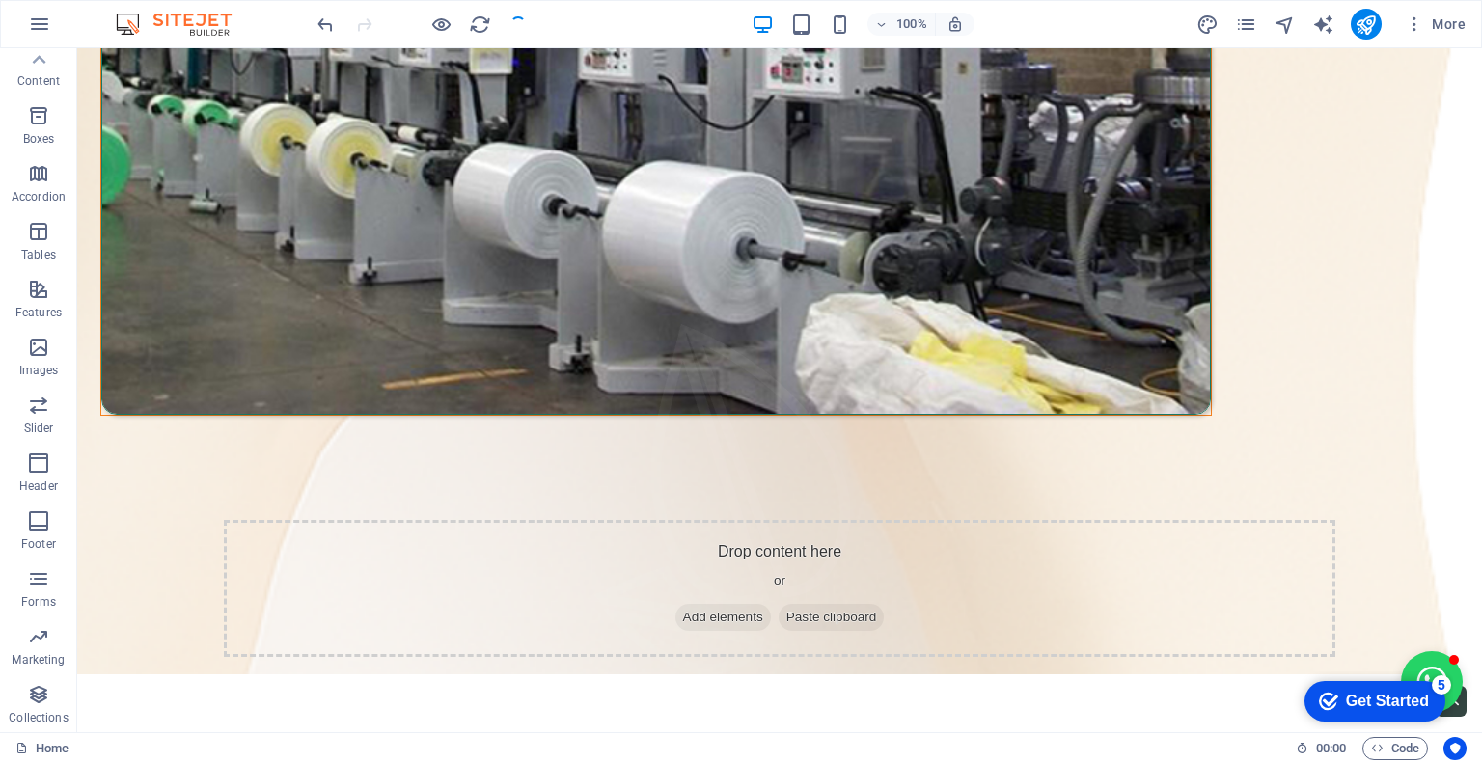
scroll to position [2850, 0]
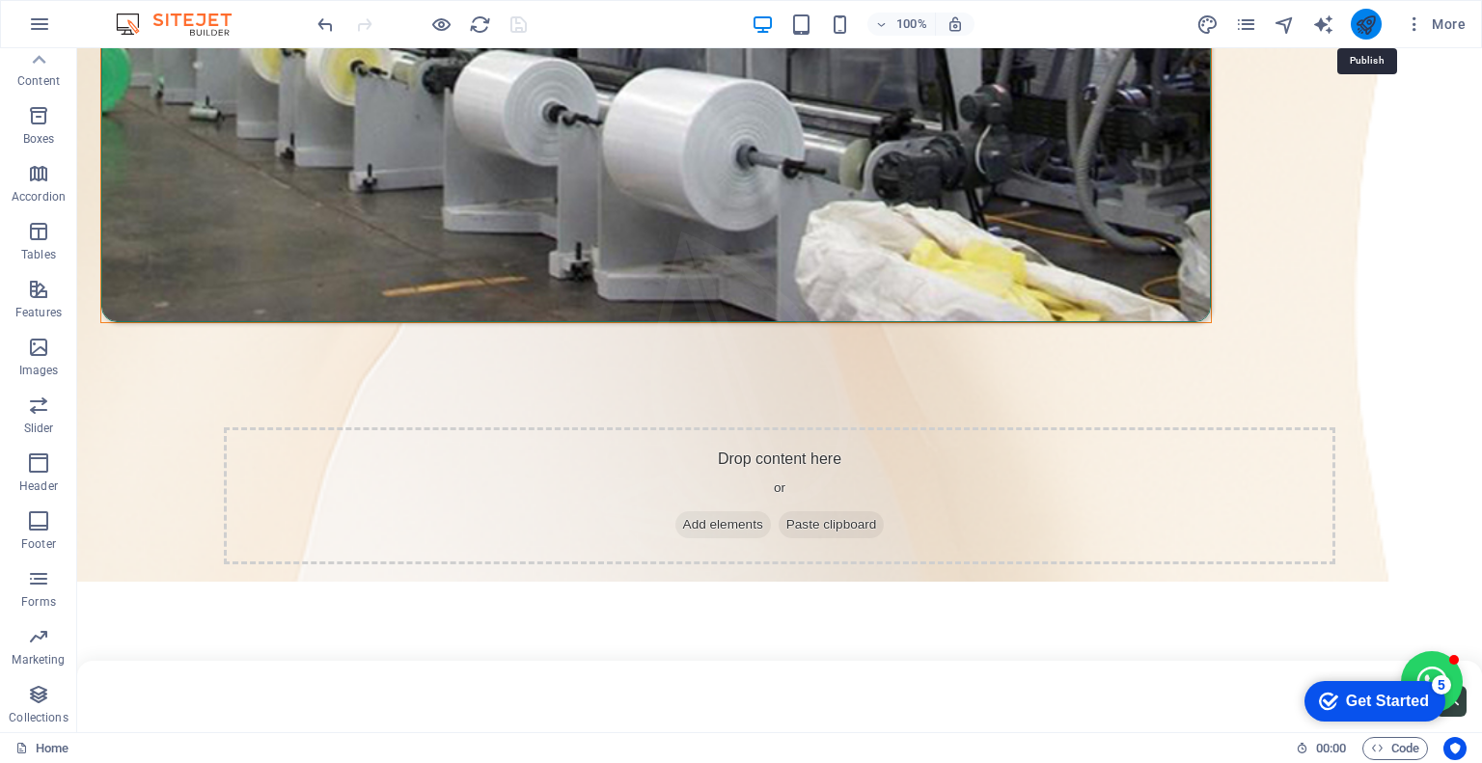
click at [1366, 26] on icon "publish" at bounding box center [1365, 25] width 22 height 22
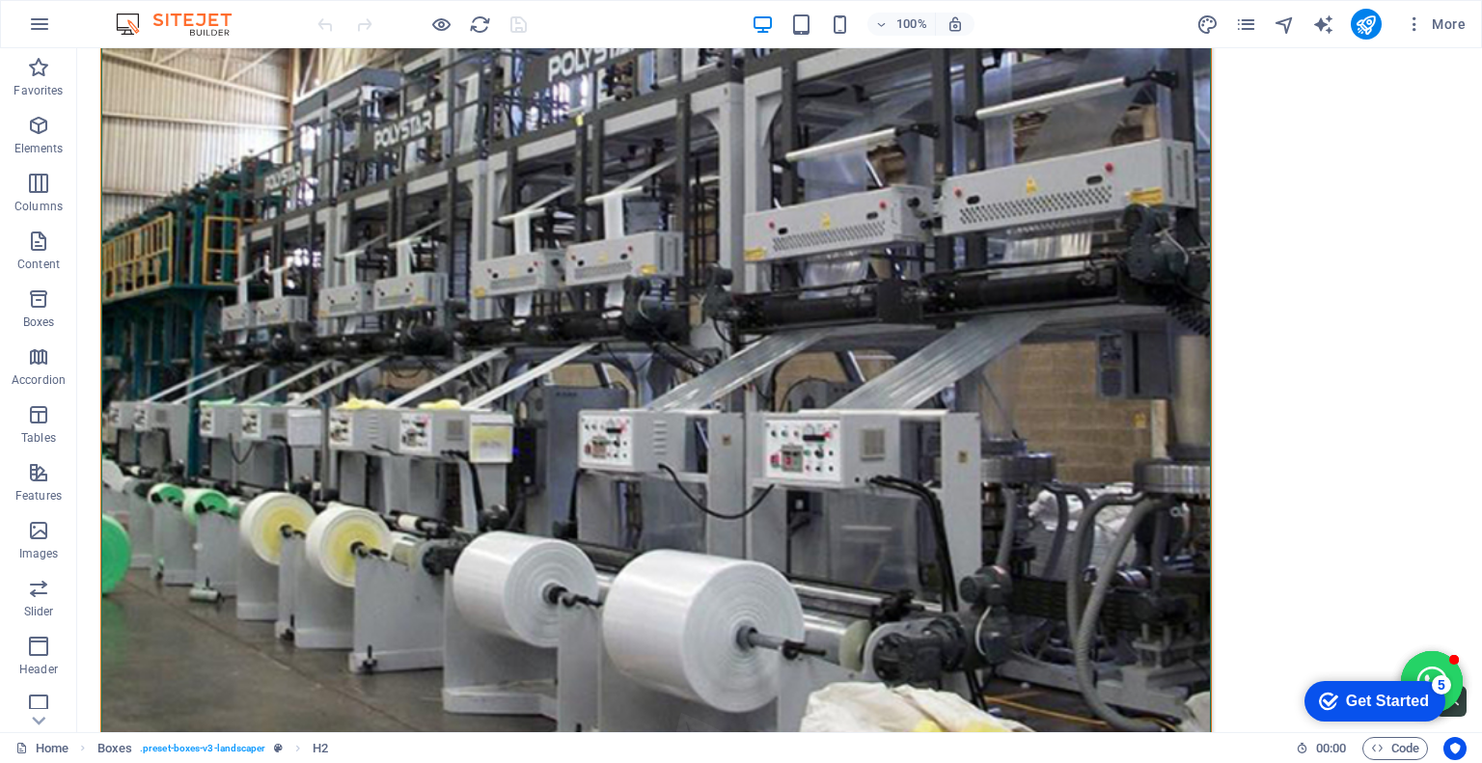
scroll to position [3291, 0]
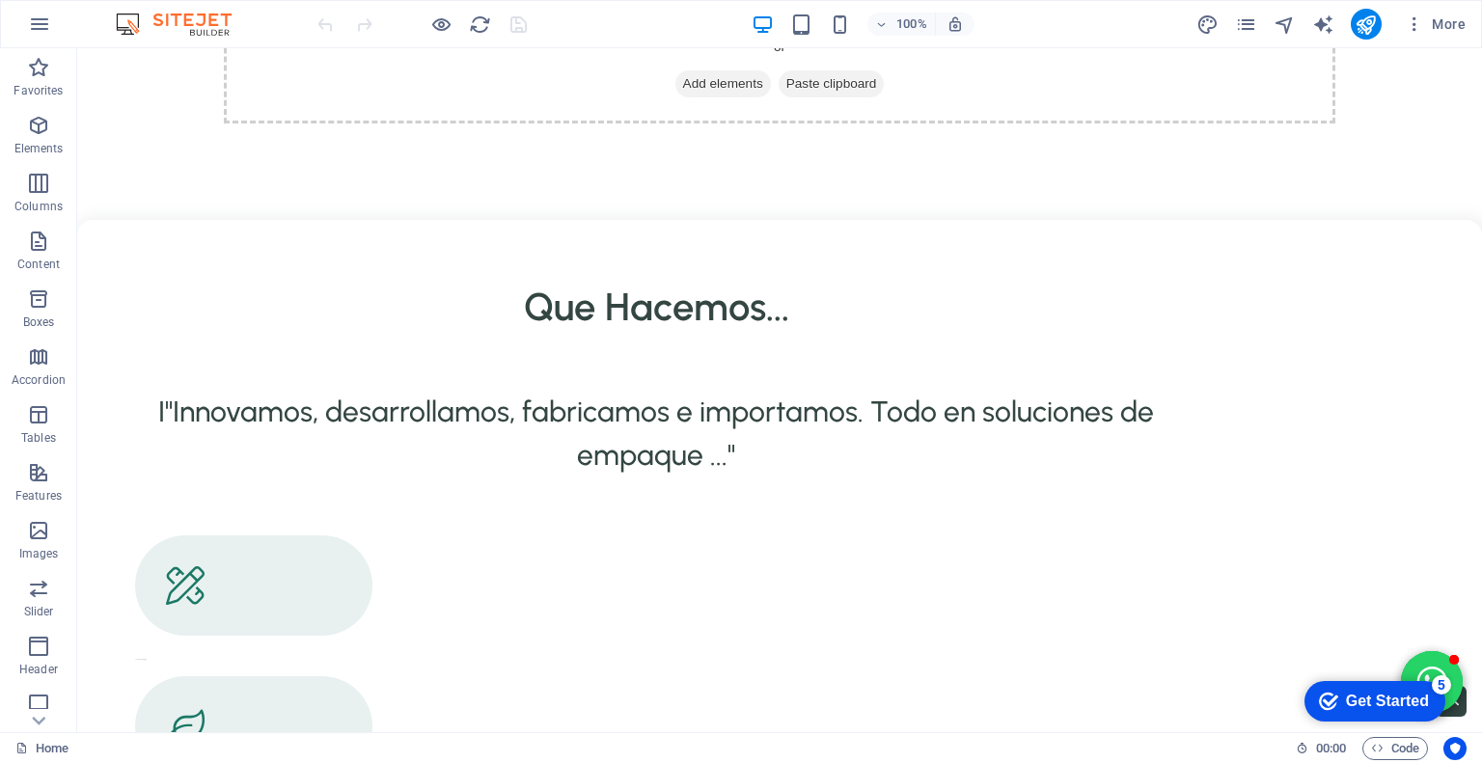
drag, startPoint x: 938, startPoint y: 656, endPoint x: 1174, endPoint y: 672, distance: 236.9
click at [1174, 672] on body "Skip to main content Home Acerca de nosotros Servicios Productos Privacidad “Pa…" at bounding box center [779, 356] width 1405 height 7196
click at [1416, 26] on icon "button" at bounding box center [1414, 23] width 19 height 19
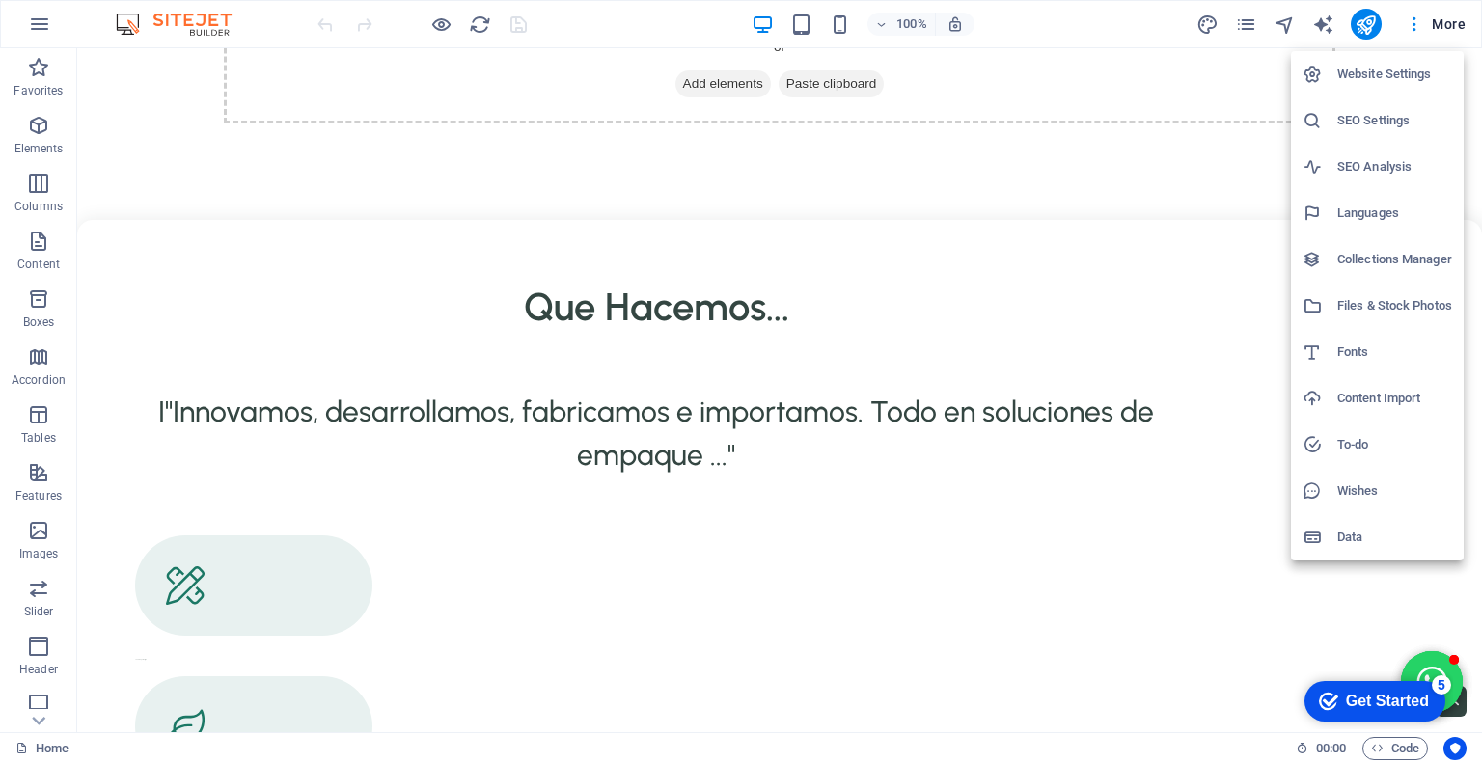
click at [1335, 544] on div at bounding box center [1319, 537] width 35 height 19
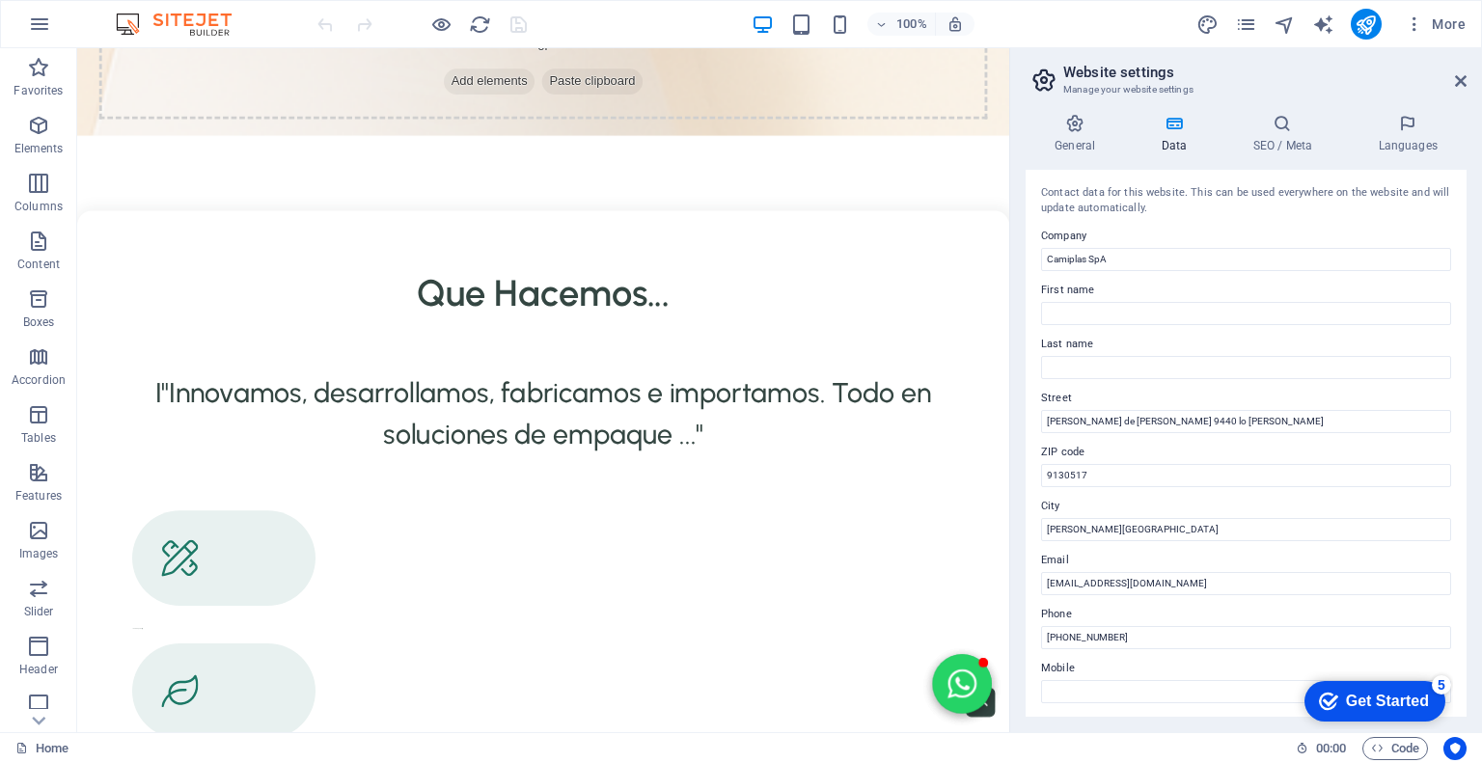
scroll to position [3688, 0]
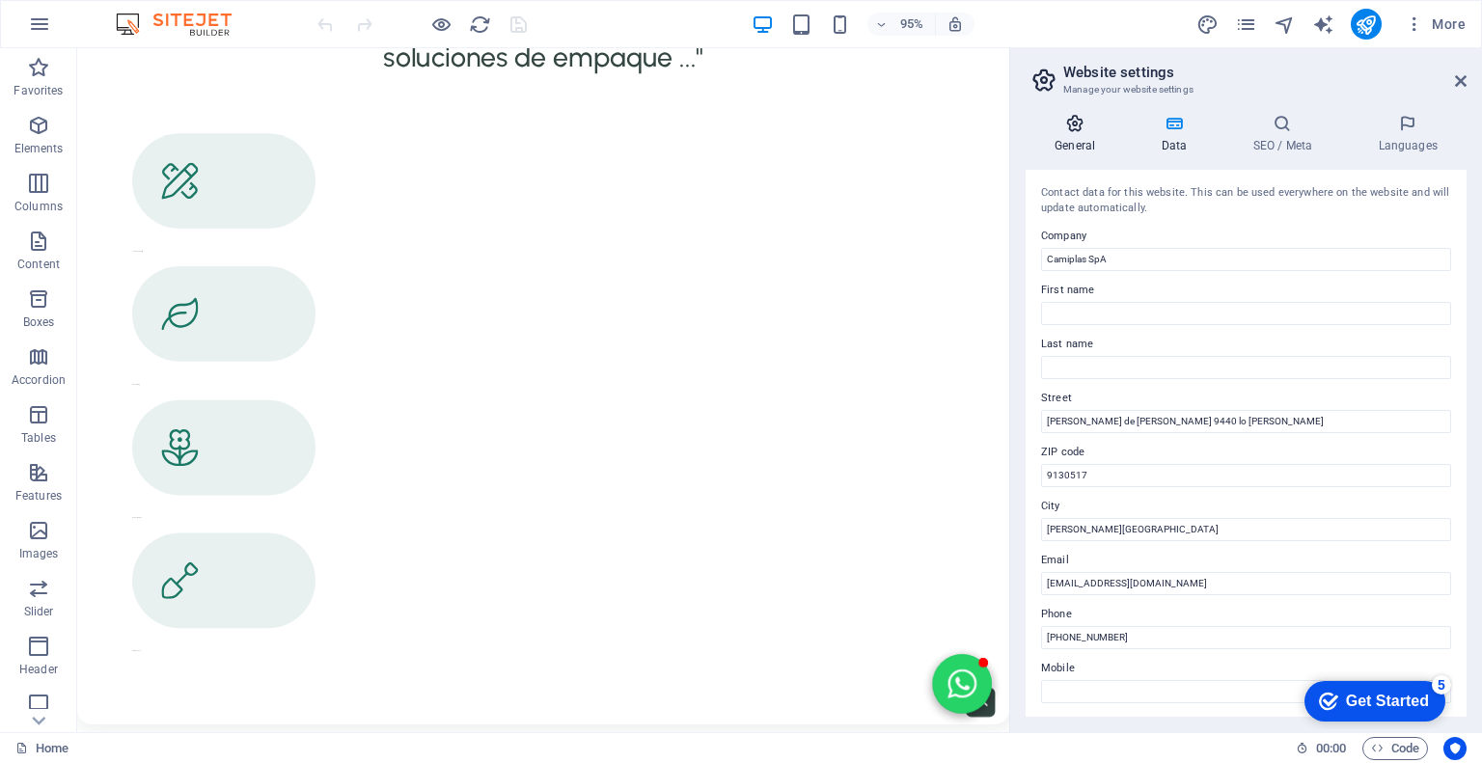
click at [1081, 123] on icon at bounding box center [1074, 123] width 98 height 19
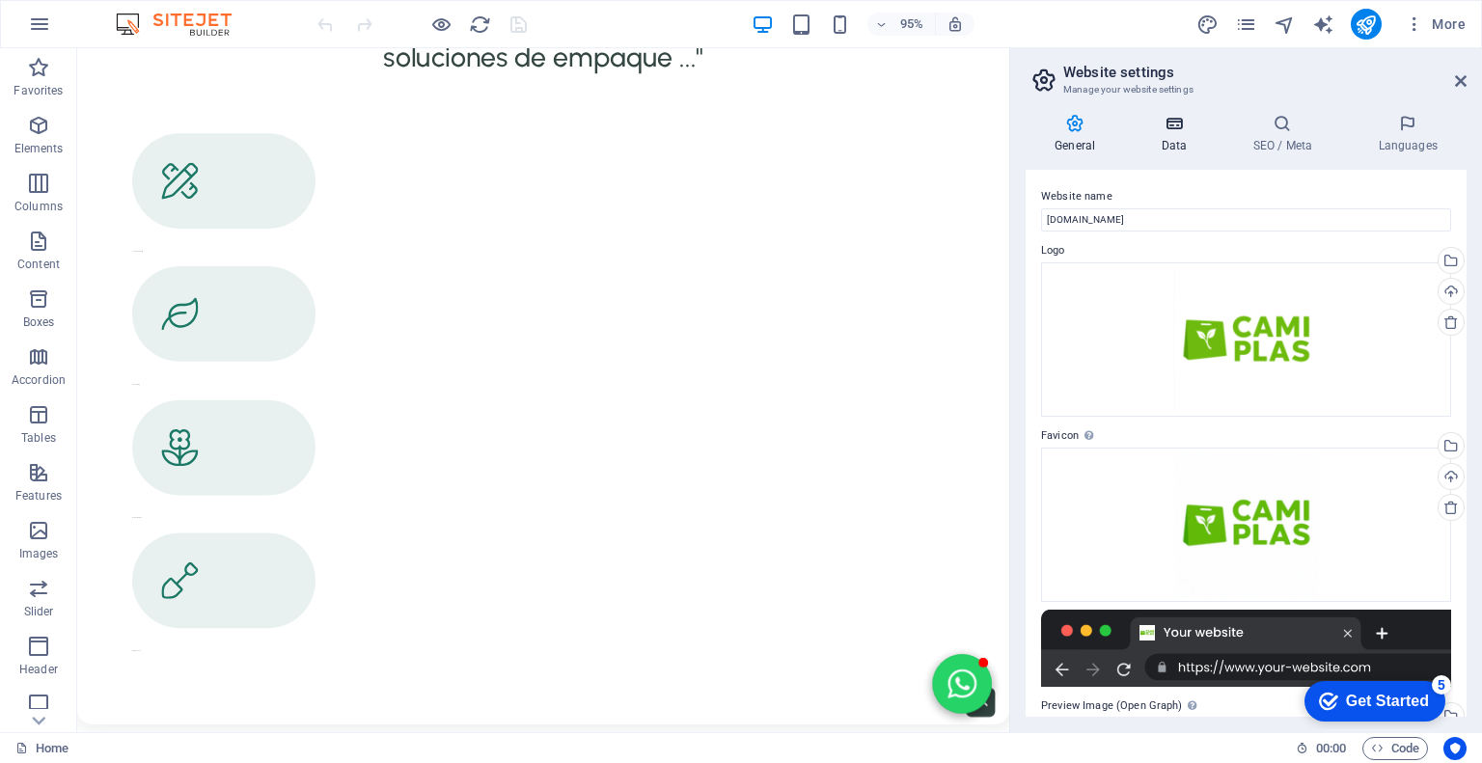
click at [1165, 125] on icon at bounding box center [1174, 123] width 84 height 19
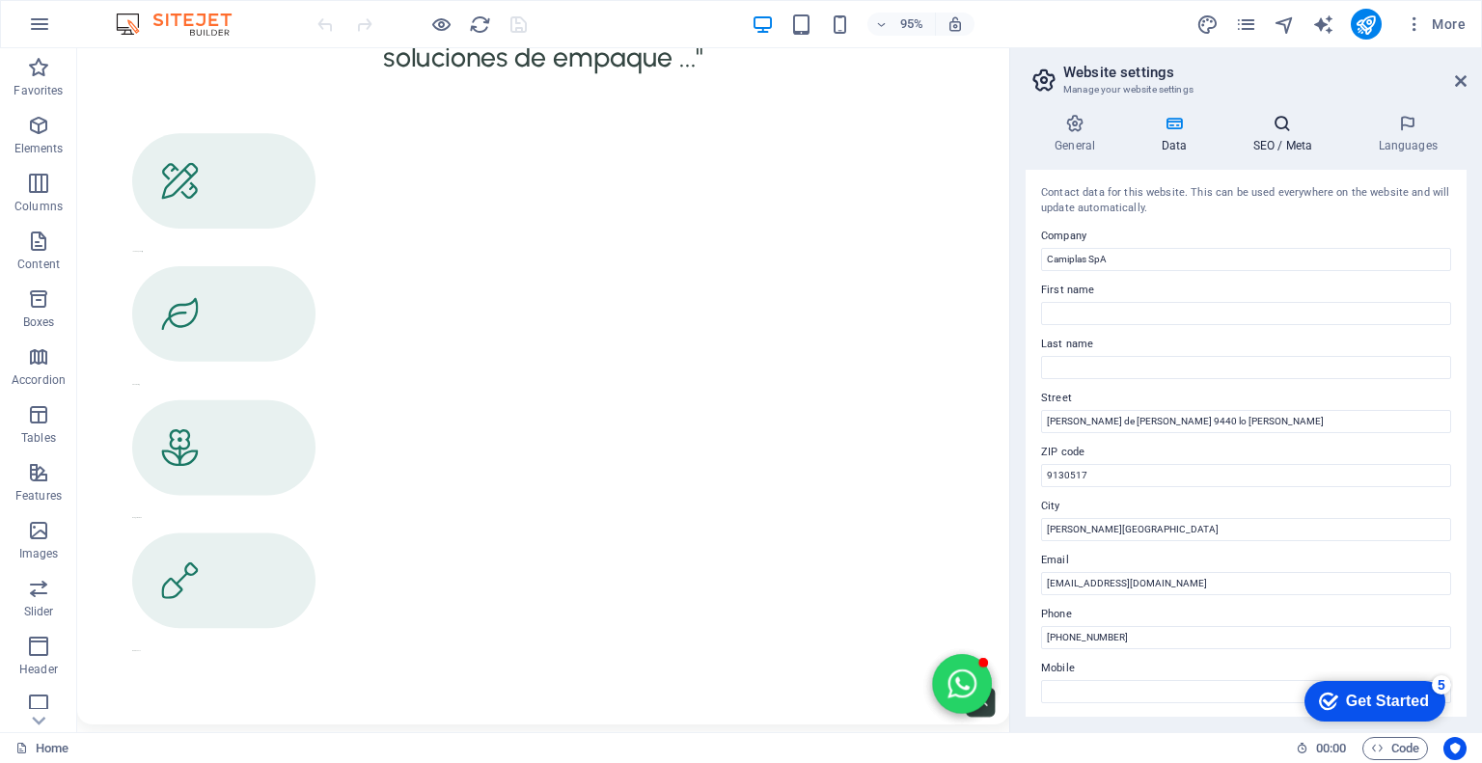
click at [1279, 130] on icon at bounding box center [1282, 123] width 118 height 19
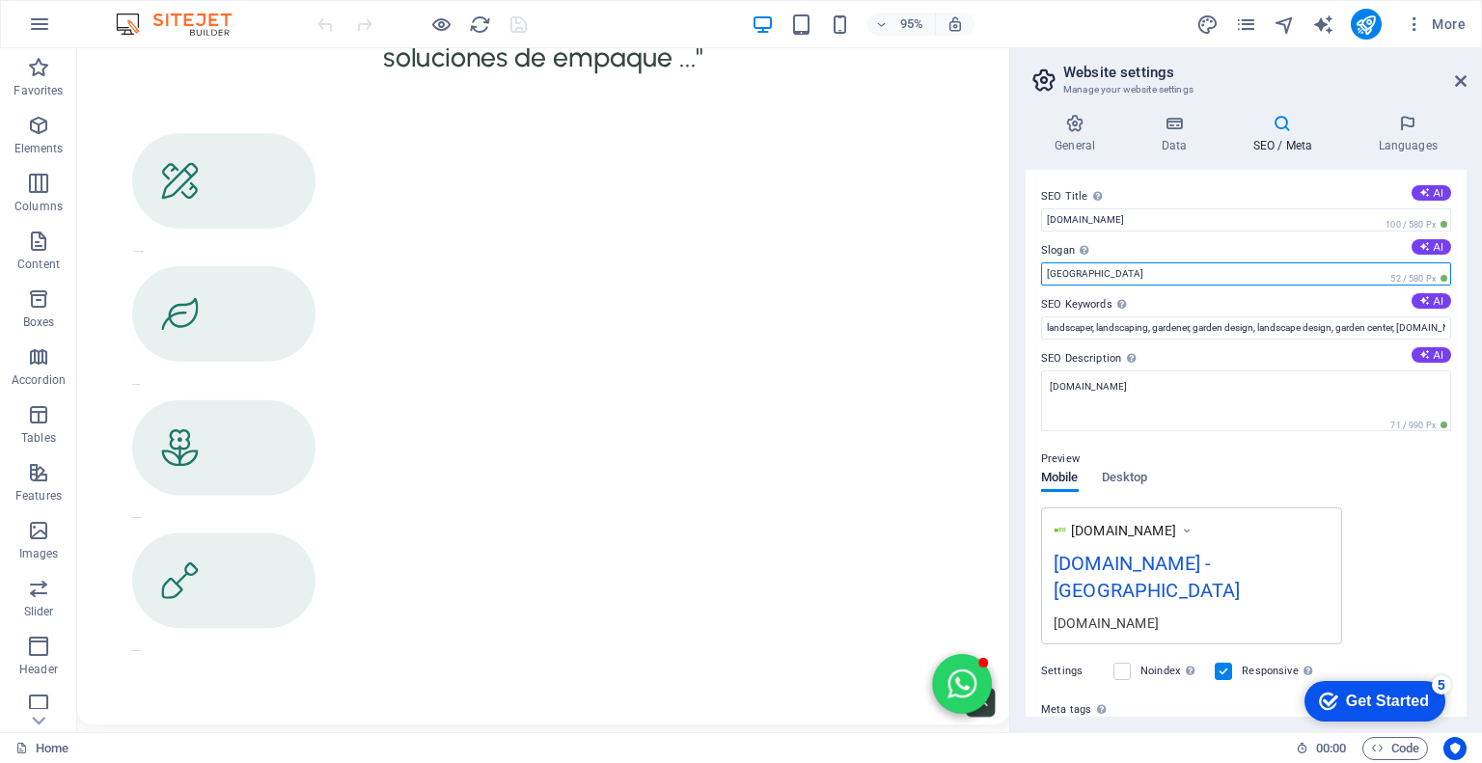
drag, startPoint x: 1096, startPoint y: 273, endPoint x: 1026, endPoint y: 272, distance: 69.5
click at [1026, 272] on div "SEO Title The title of your website - make it something that stands out in sear…" at bounding box center [1245, 443] width 441 height 547
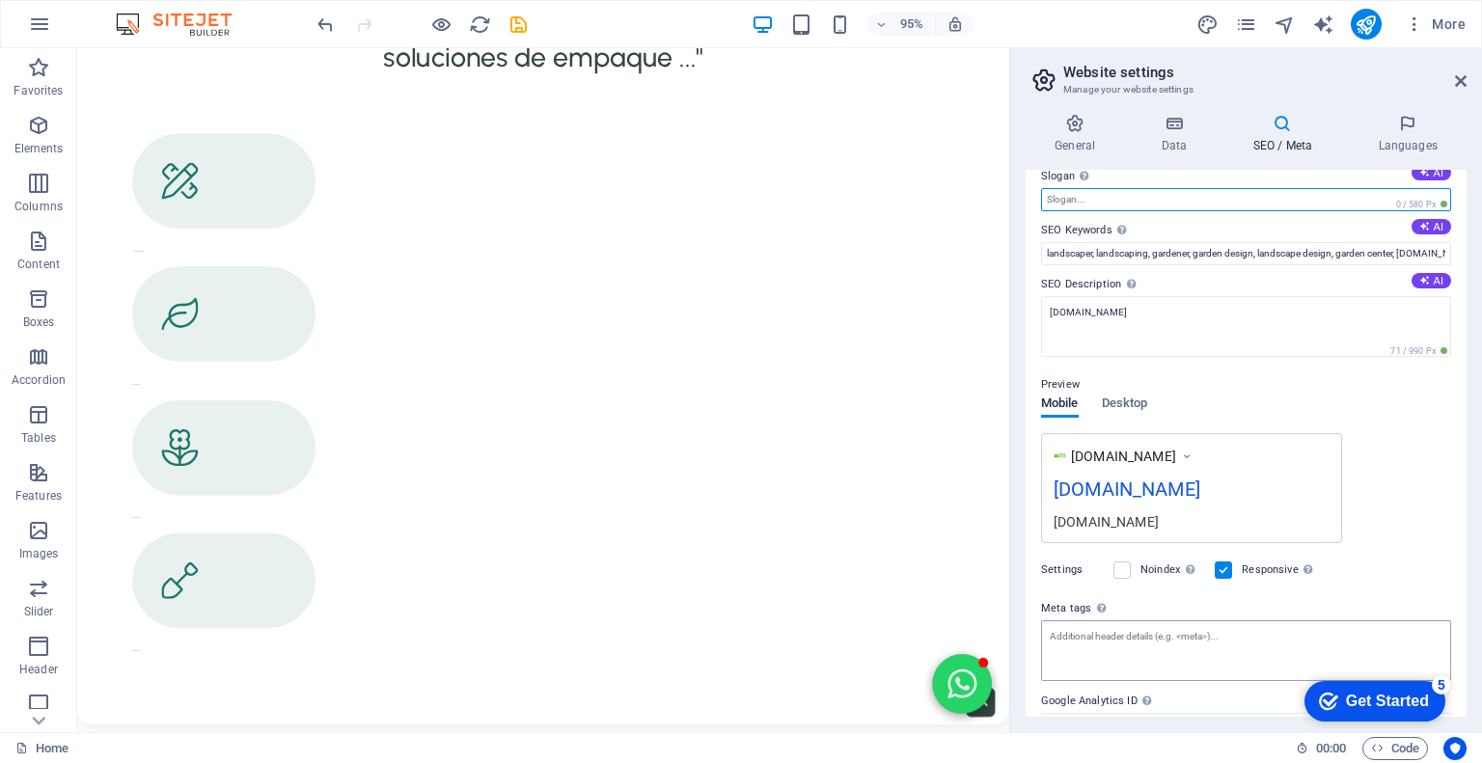
scroll to position [0, 0]
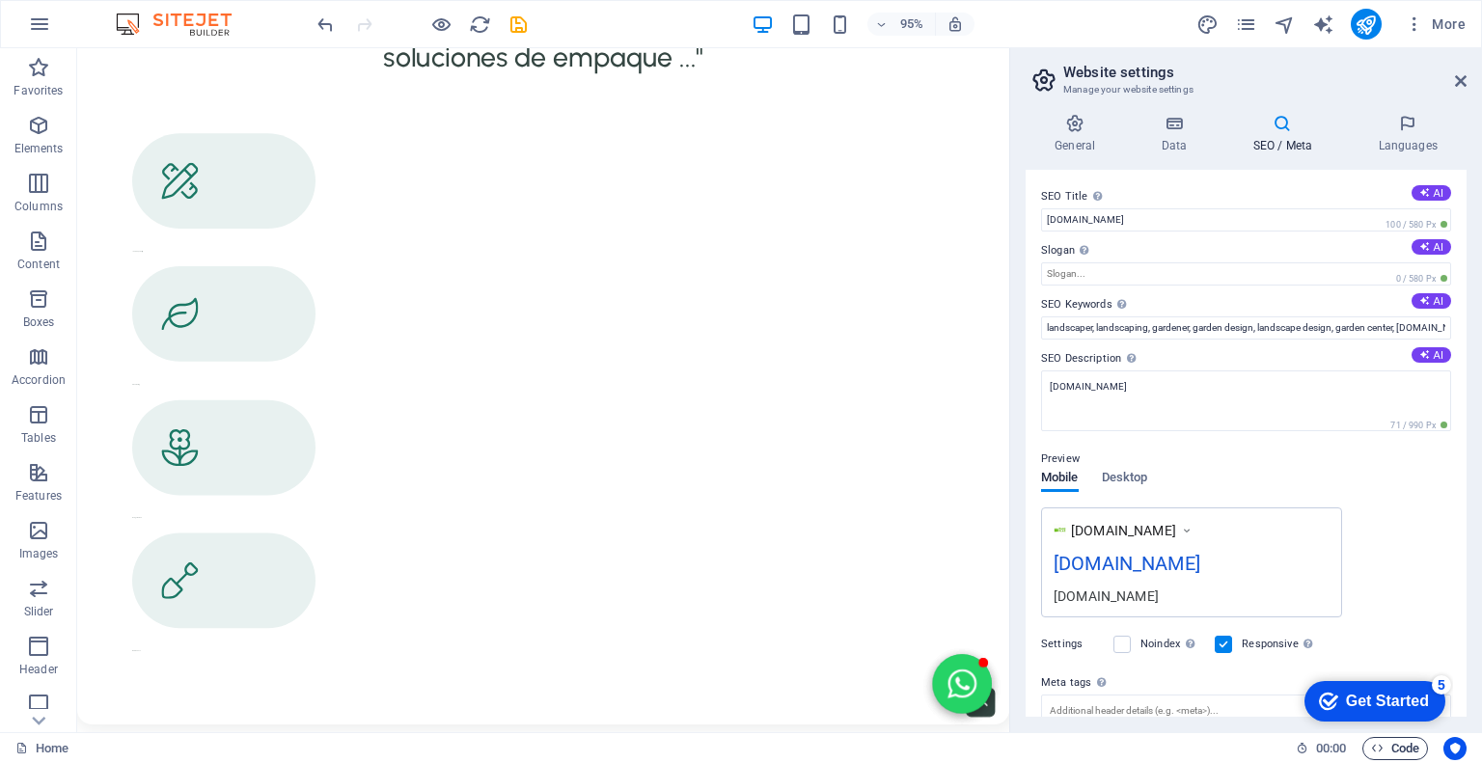
click at [1381, 750] on icon "button" at bounding box center [1377, 748] width 13 height 13
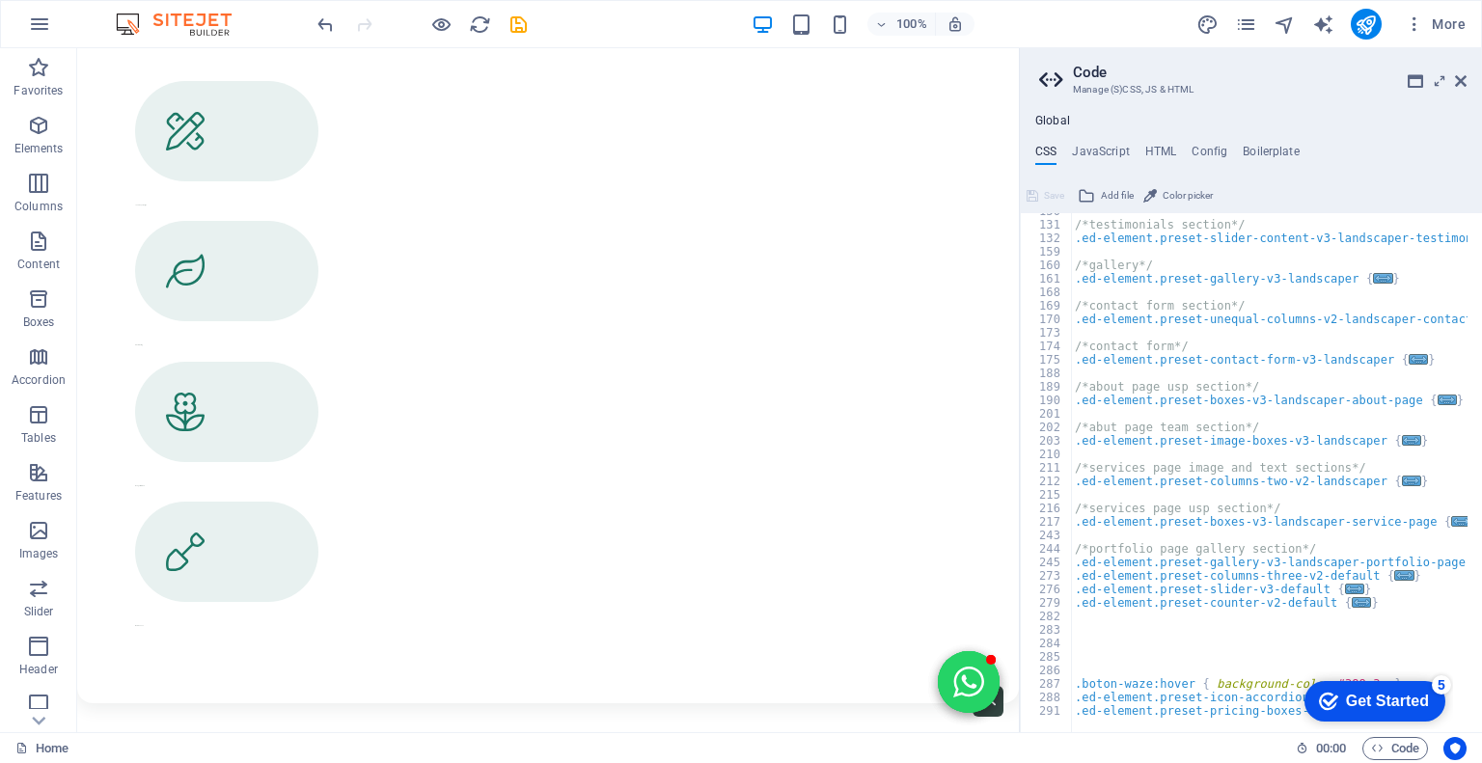
scroll to position [602, 0]
click at [1162, 155] on h4 "HTML" at bounding box center [1161, 155] width 32 height 21
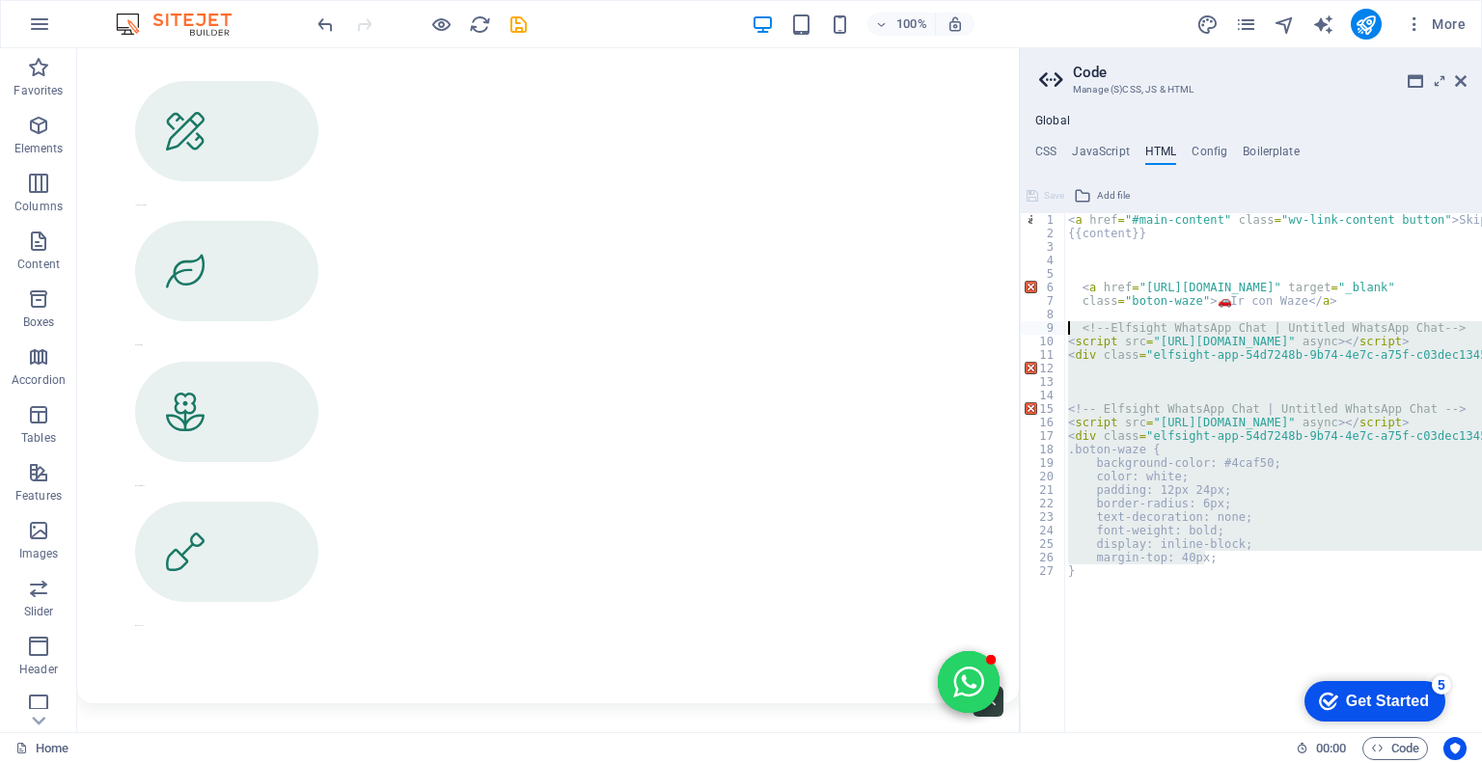
drag, startPoint x: 1239, startPoint y: 560, endPoint x: 1053, endPoint y: 329, distance: 296.5
click at [1053, 329] on div "<a href="#main-content" class="wv-link-content button">Skip to main content</a>…" at bounding box center [1251, 472] width 462 height 519
type textarea "<!-- Elfsight WhatsApp Chat | Untitled WhatsApp Chat --> <script src="[URL][DOM…"
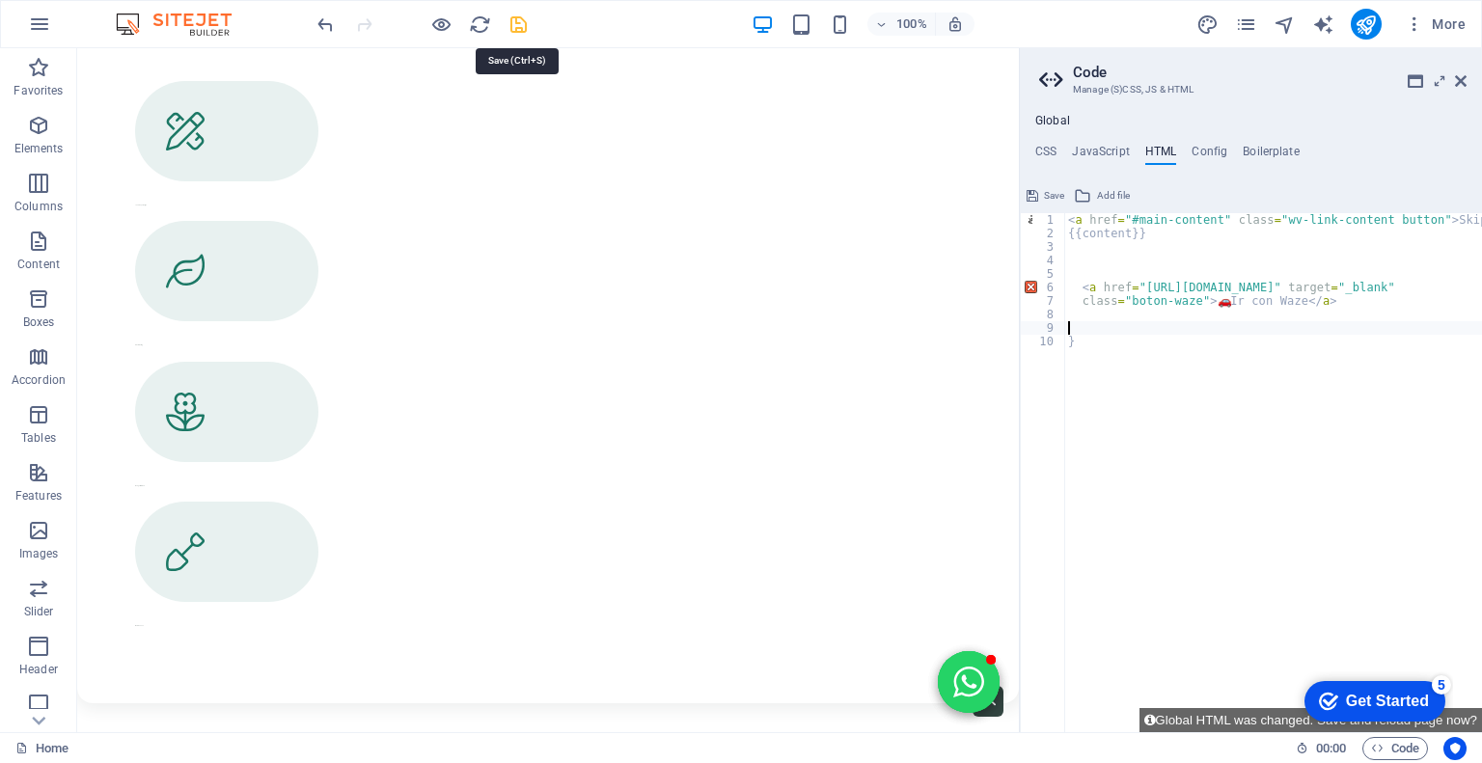
click at [521, 31] on icon "save" at bounding box center [518, 25] width 22 height 22
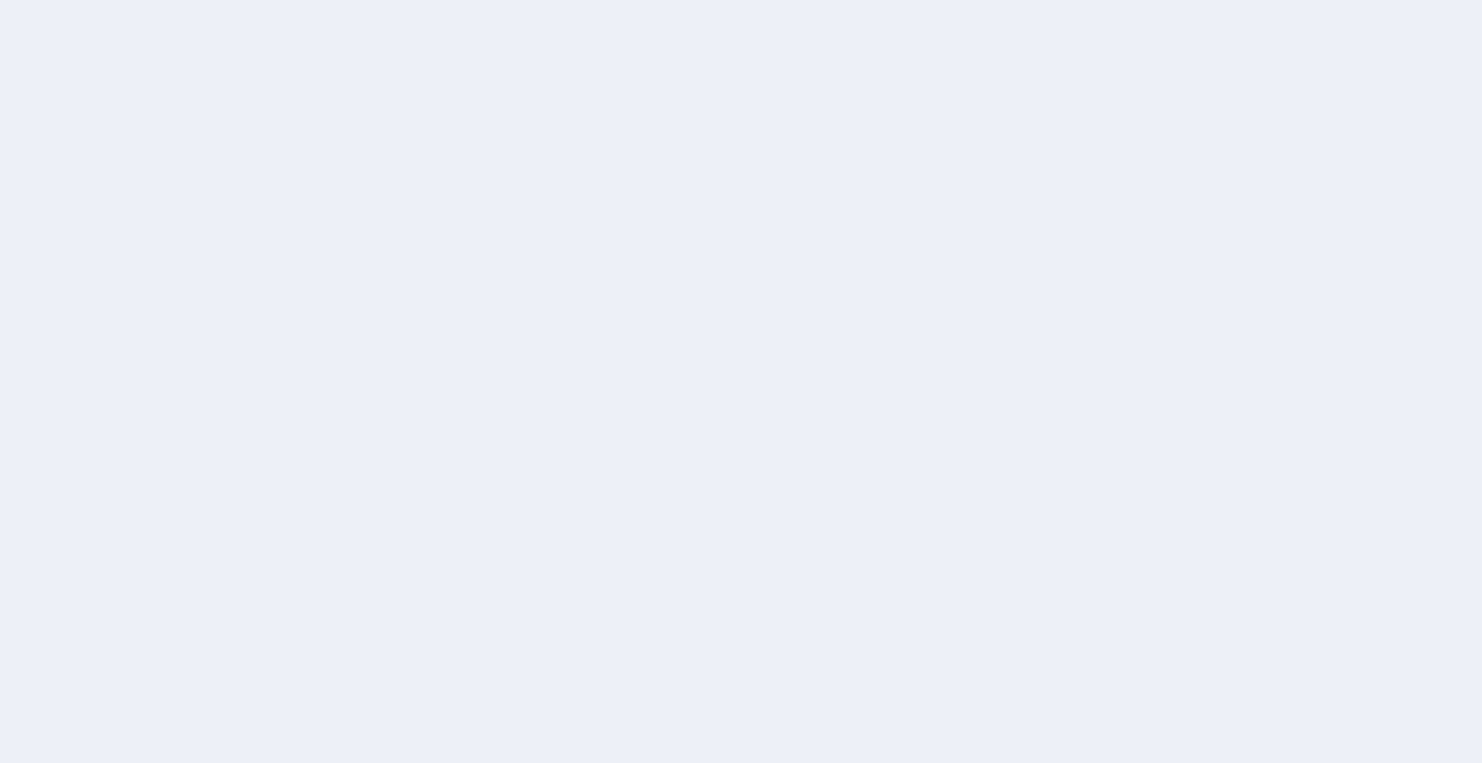
click at [845, 444] on div at bounding box center [741, 381] width 1482 height 763
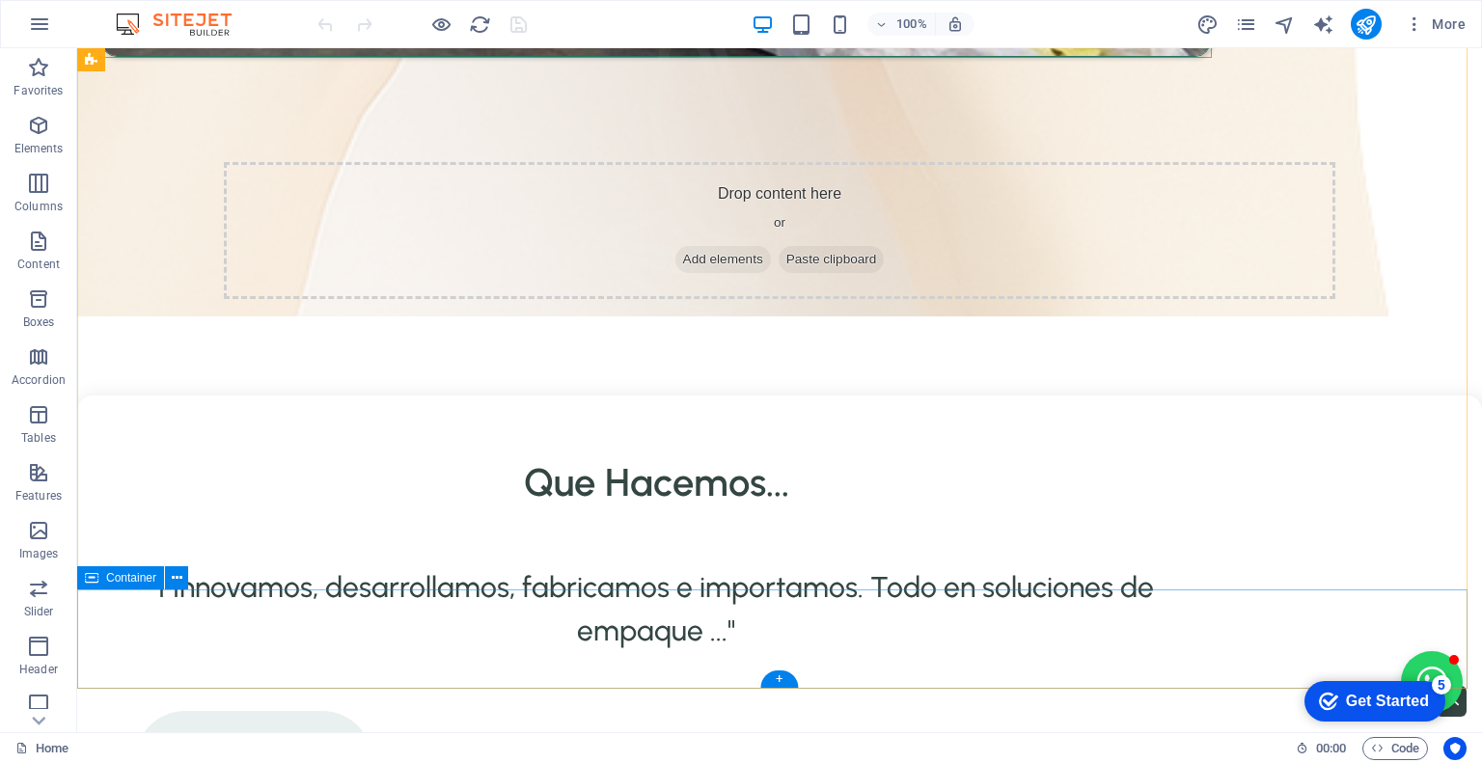
scroll to position [3158, 0]
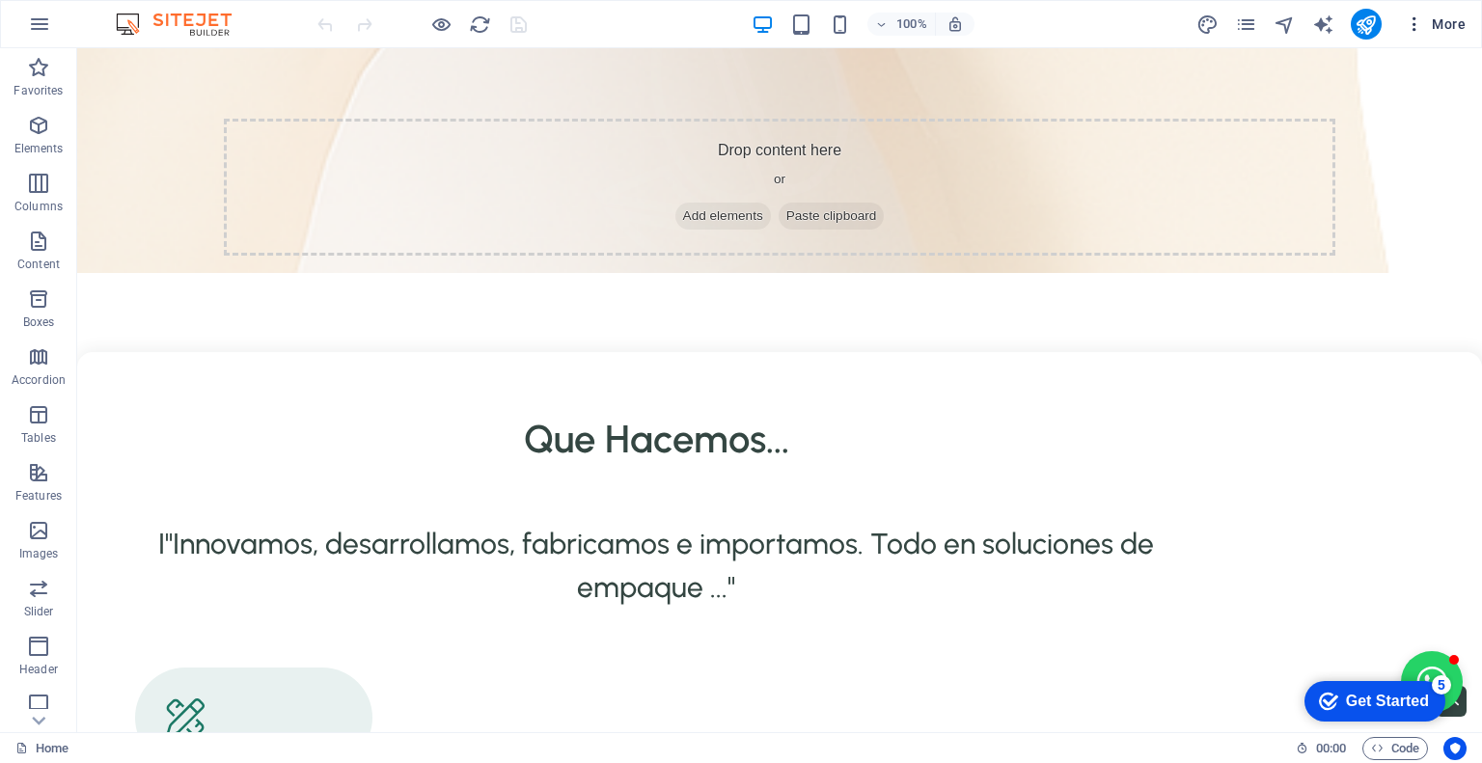
click at [1414, 29] on icon "button" at bounding box center [1414, 23] width 19 height 19
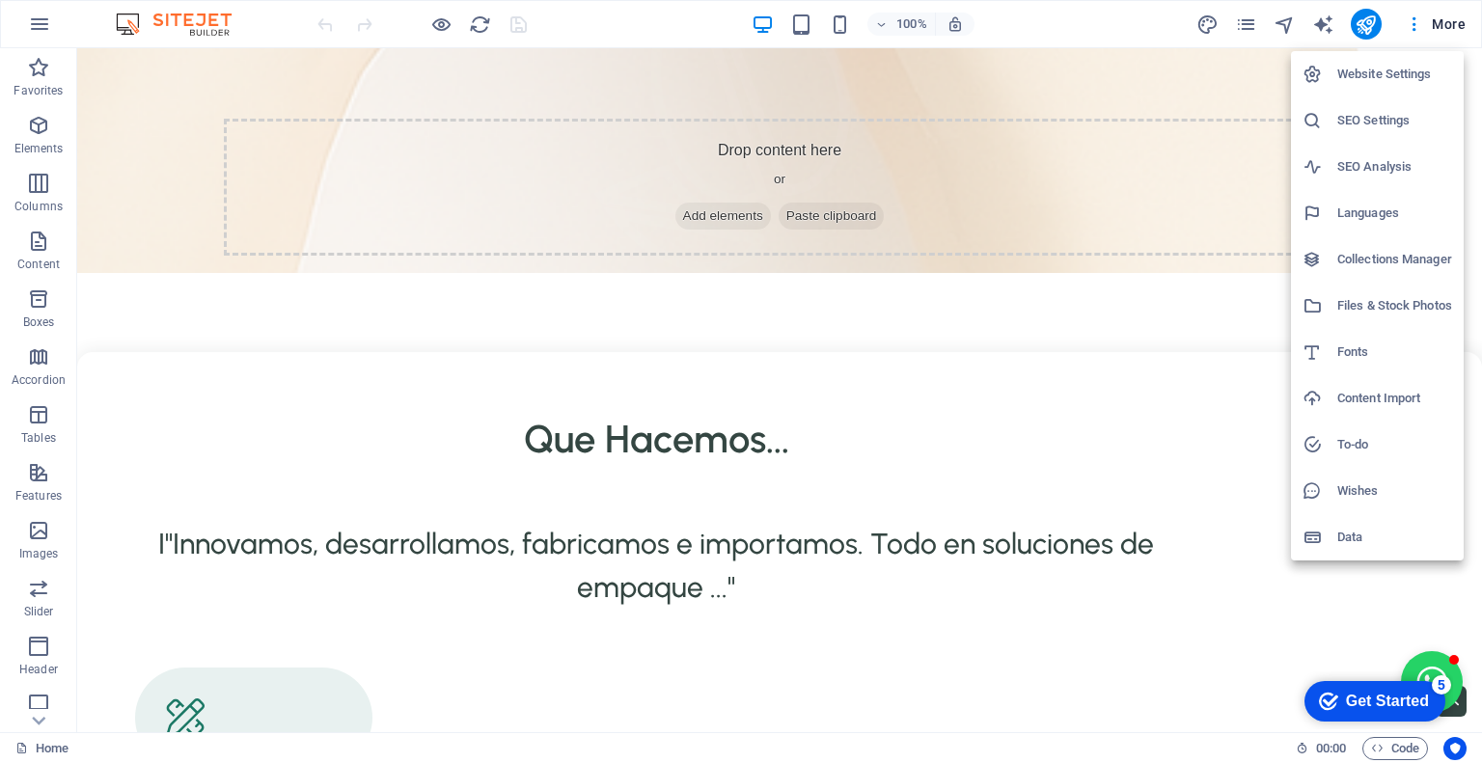
click at [1378, 536] on h6 "Data" at bounding box center [1394, 537] width 115 height 23
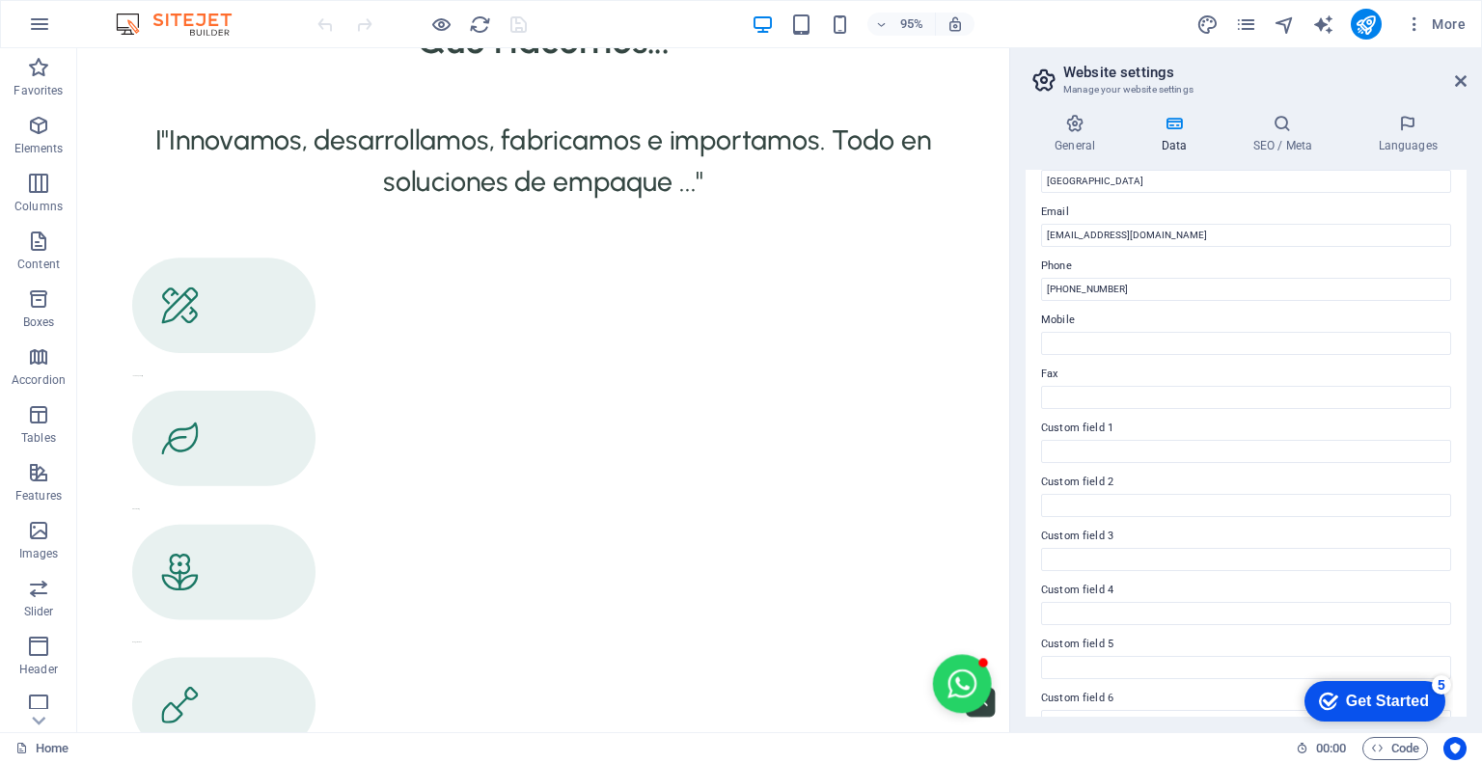
scroll to position [378, 0]
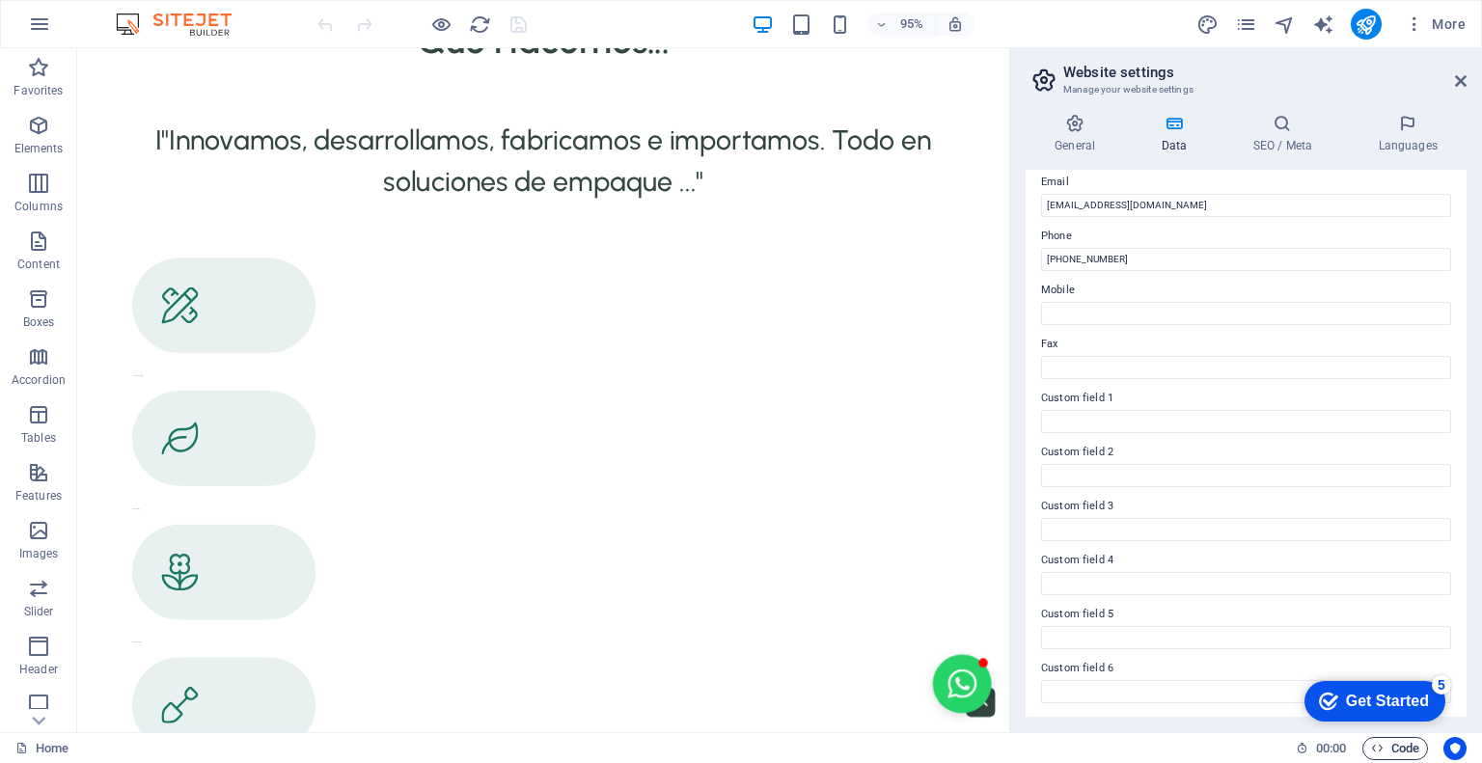
click at [1394, 749] on span "Code" at bounding box center [1395, 748] width 48 height 23
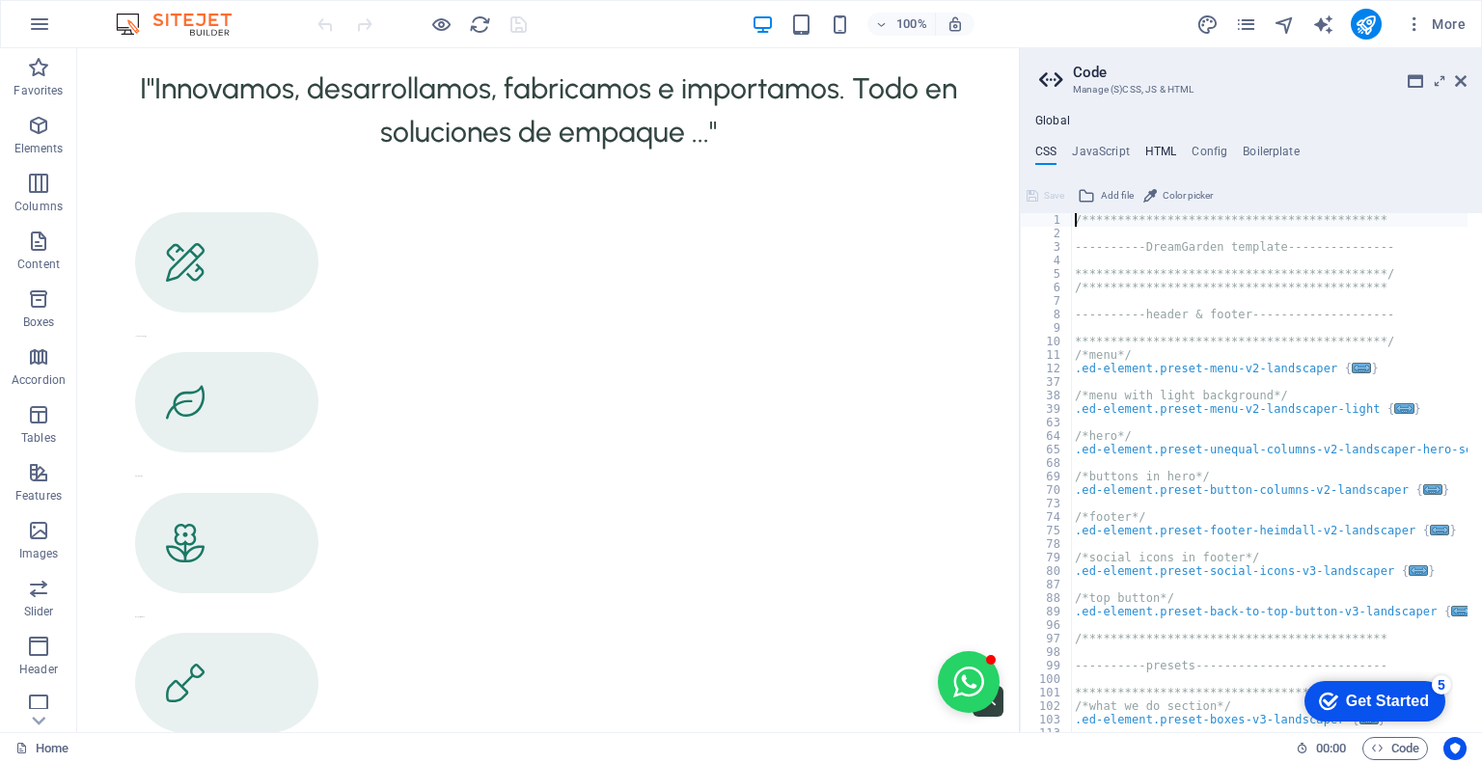
click at [1168, 148] on h4 "HTML" at bounding box center [1161, 155] width 32 height 21
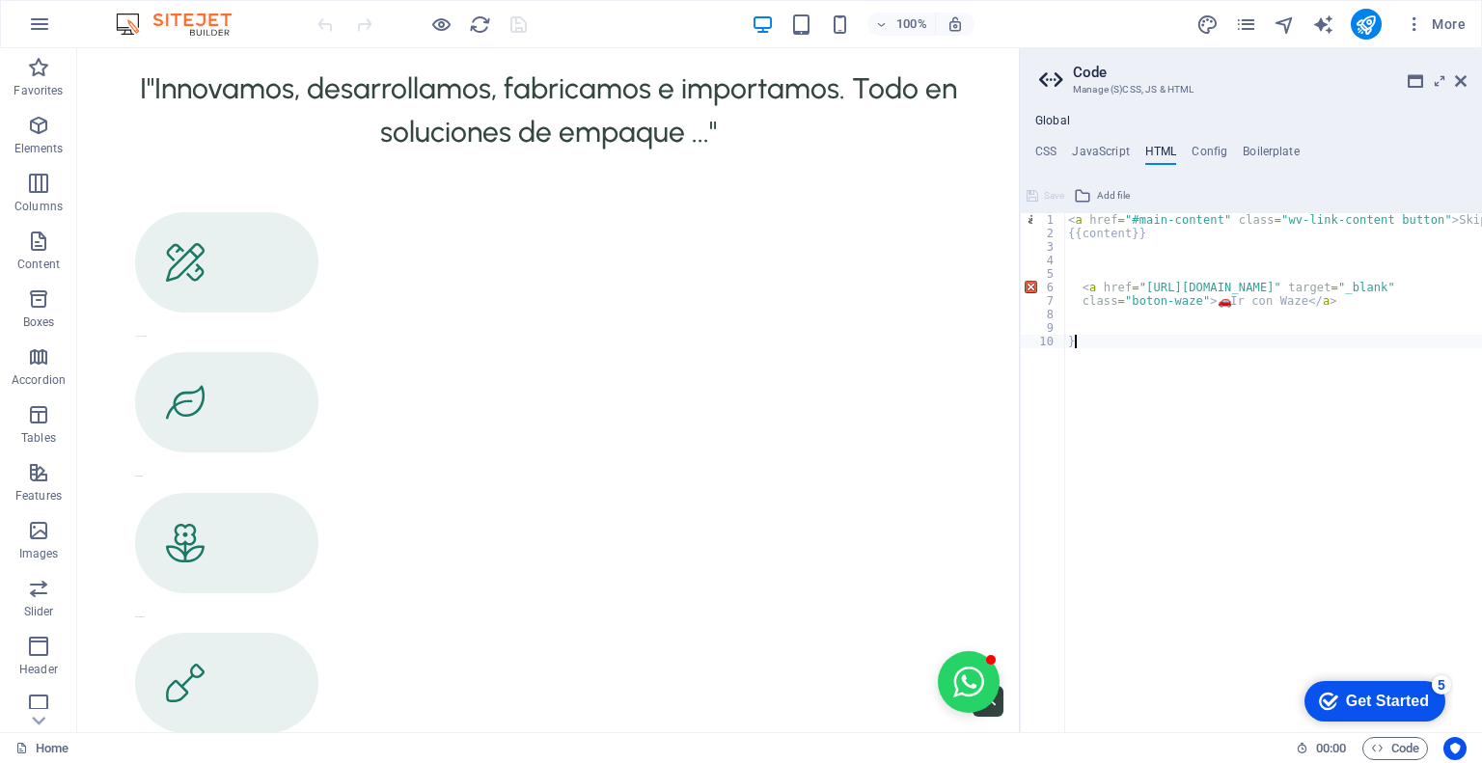
click at [1082, 337] on div "< a href = "#main-content" class = "wv-link-content button" > Skip to main cont…" at bounding box center [1341, 479] width 554 height 532
type textarea "}"
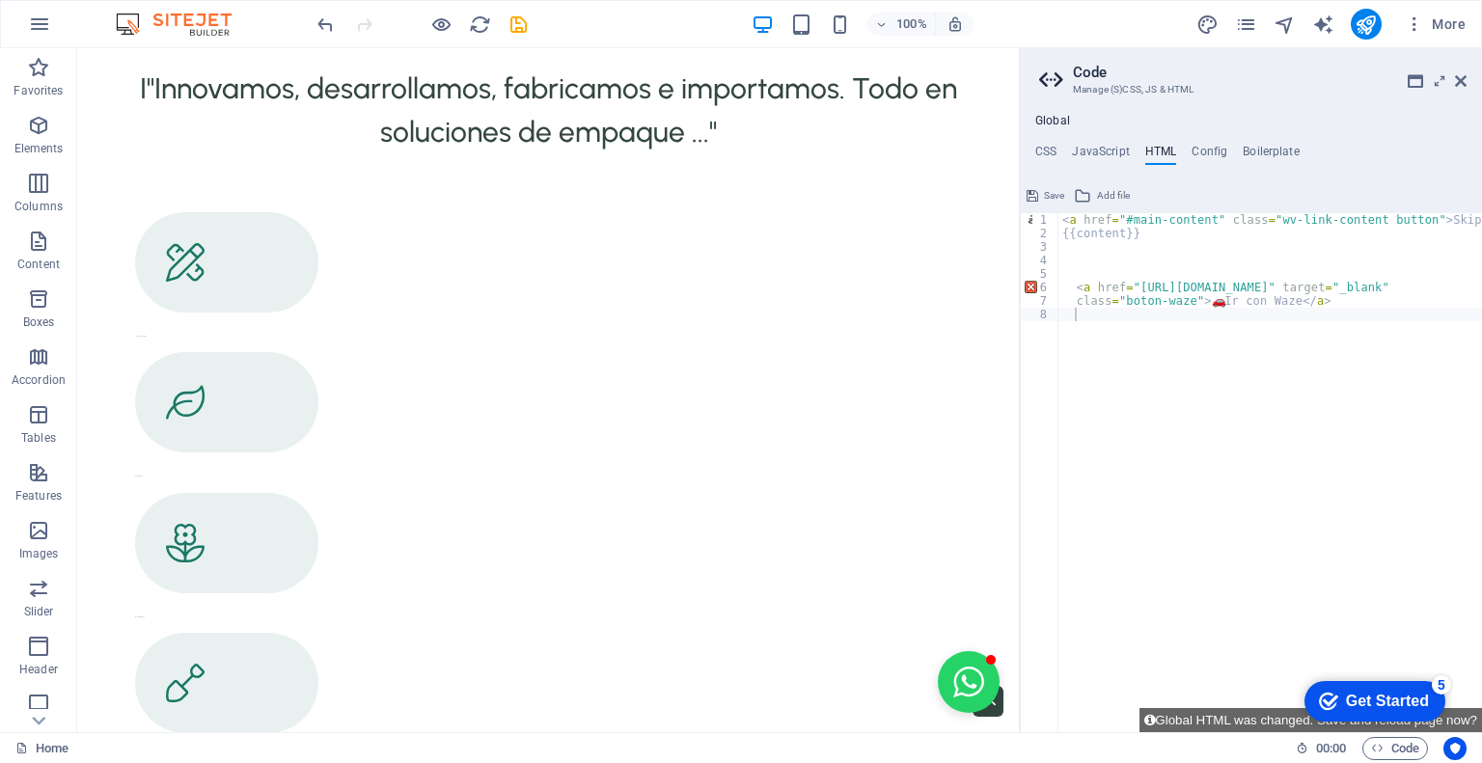
click at [535, 32] on div "100% More" at bounding box center [894, 24] width 1160 height 31
click at [523, 27] on icon "save" at bounding box center [518, 25] width 22 height 22
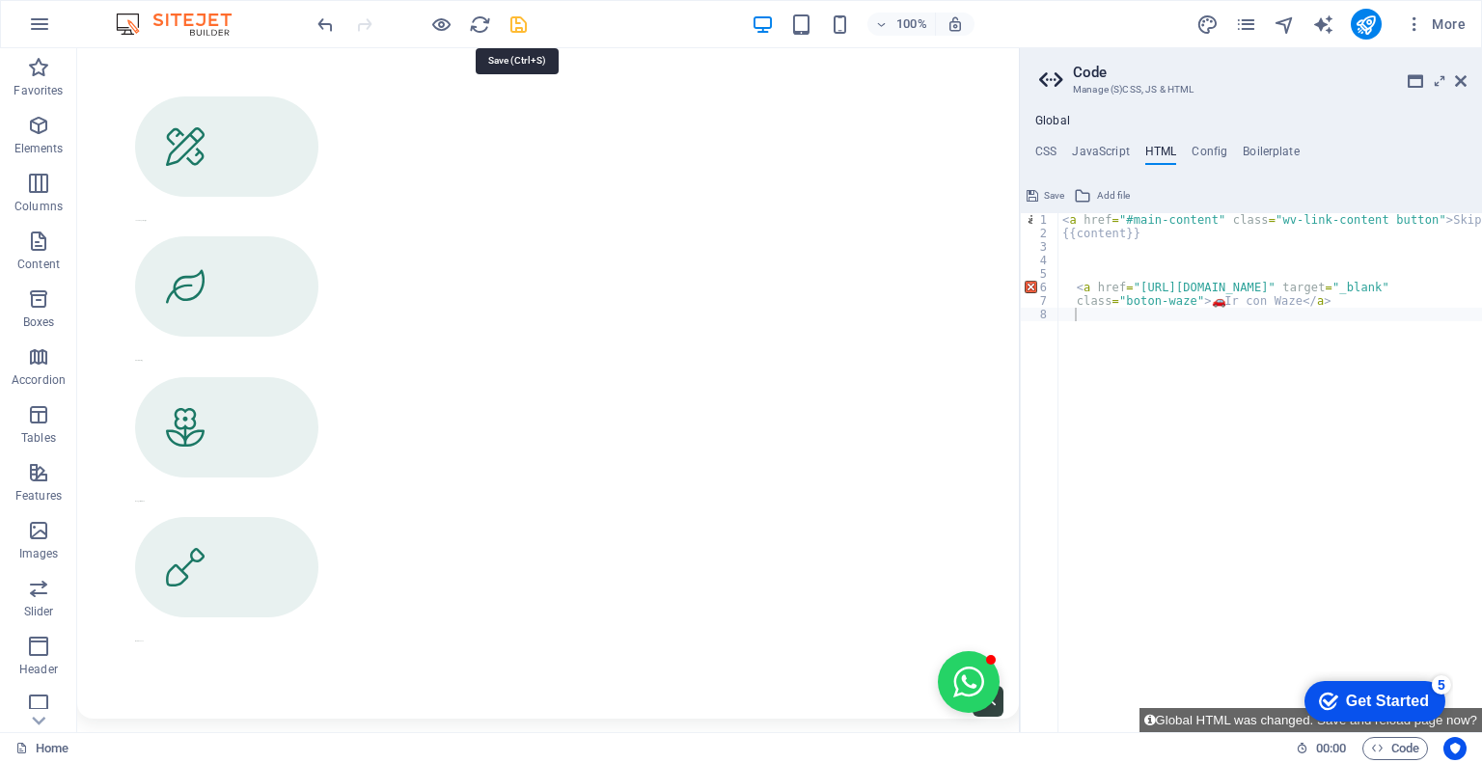
scroll to position [3158, 0]
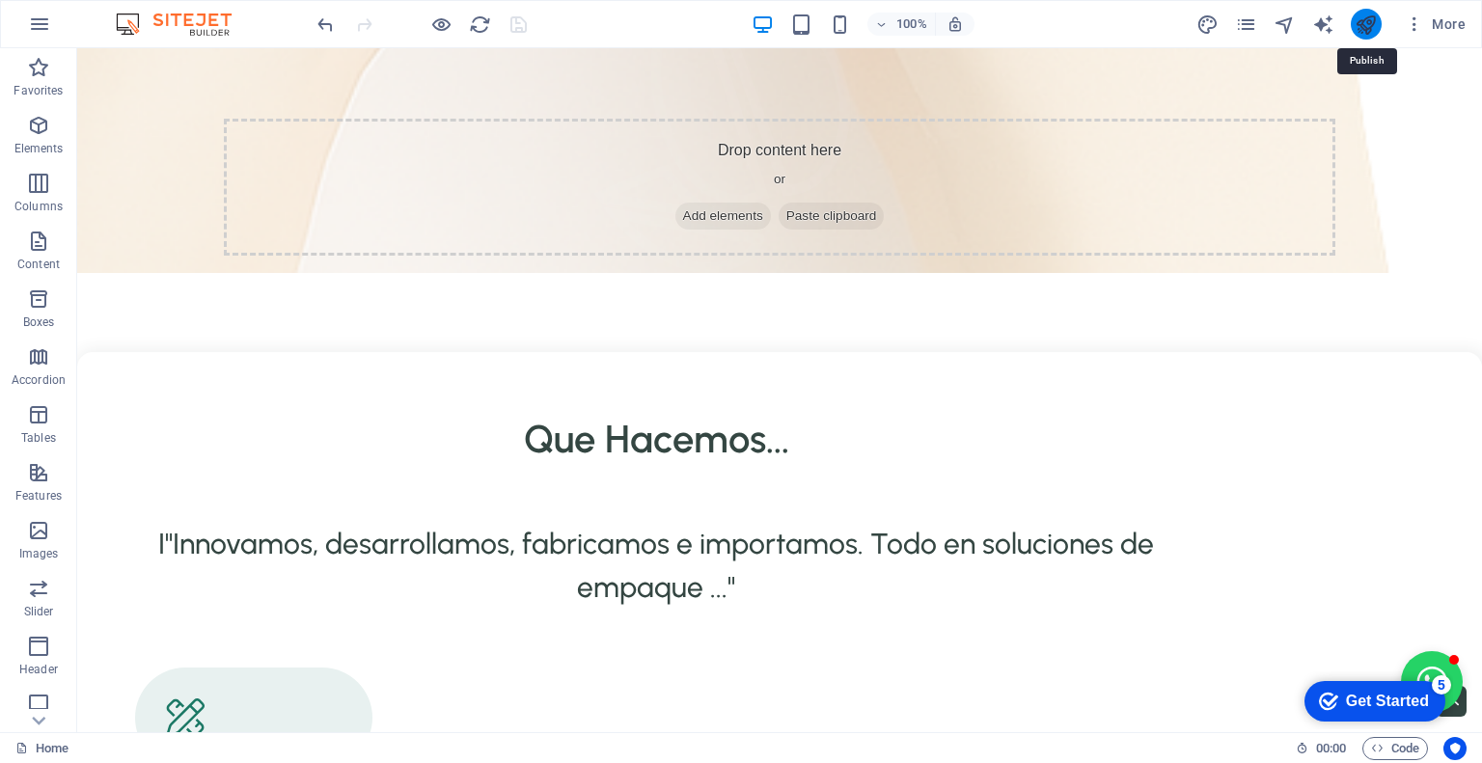
click at [1369, 14] on icon "publish" at bounding box center [1365, 25] width 22 height 22
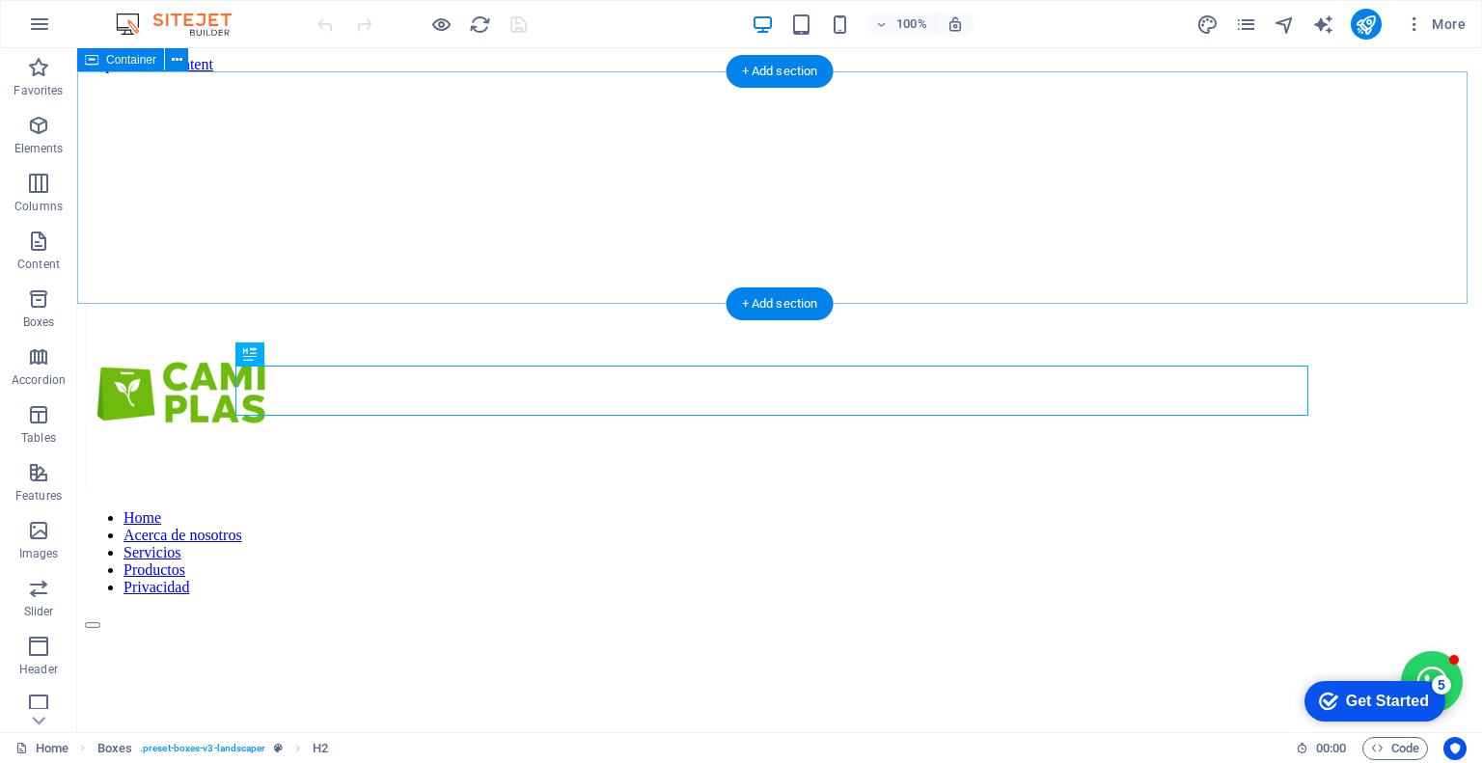
scroll to position [1089, 0]
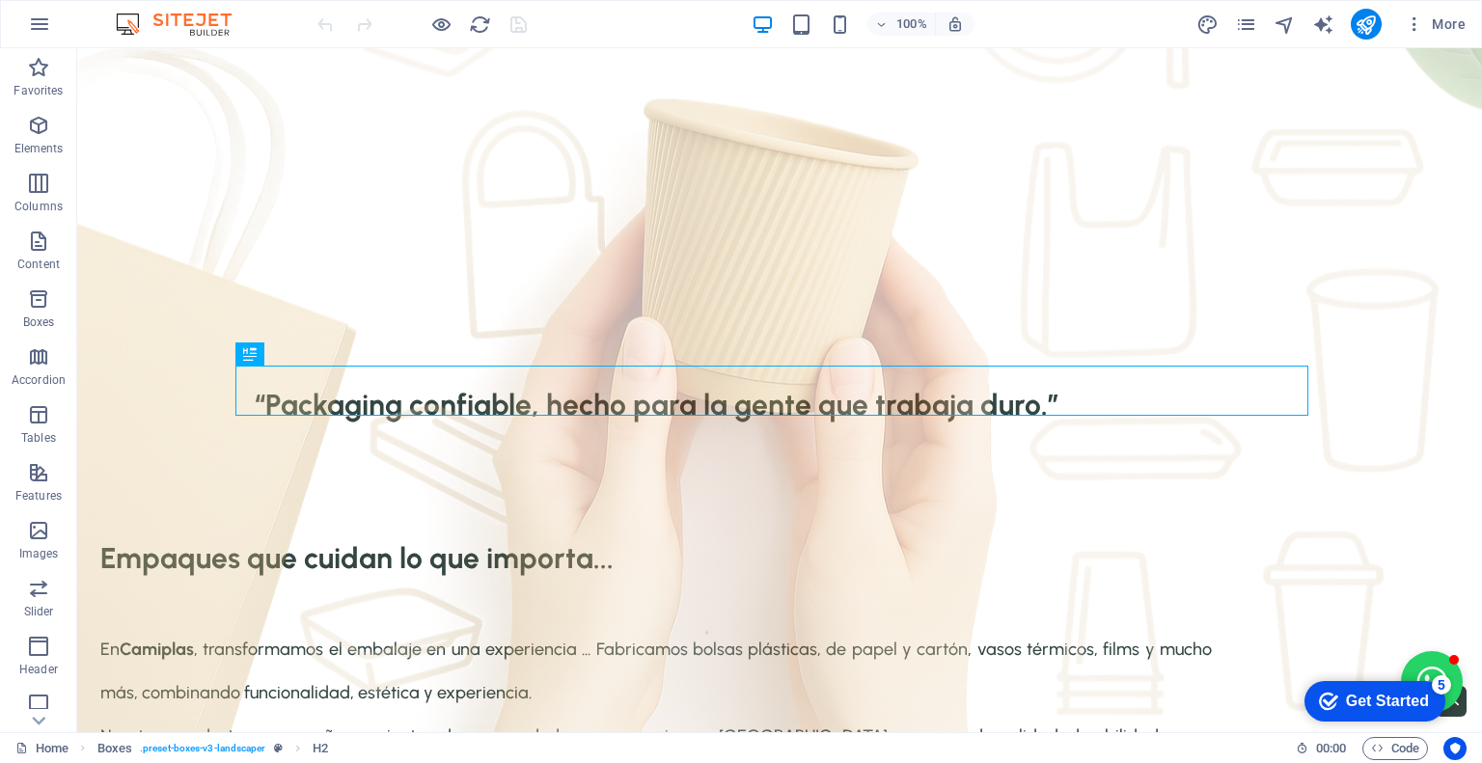
drag, startPoint x: 195, startPoint y: 68, endPoint x: 1439, endPoint y: 499, distance: 1317.1
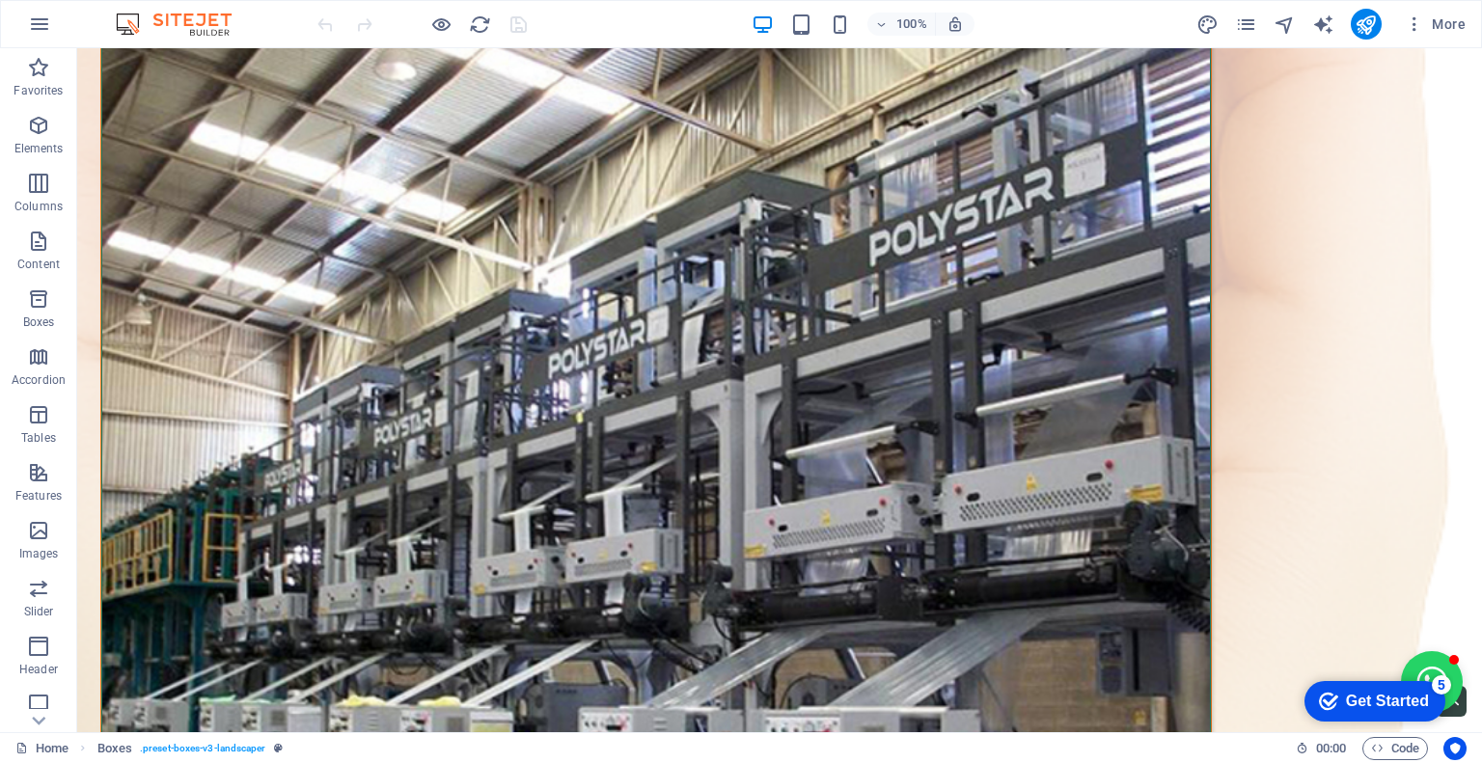
scroll to position [3158, 0]
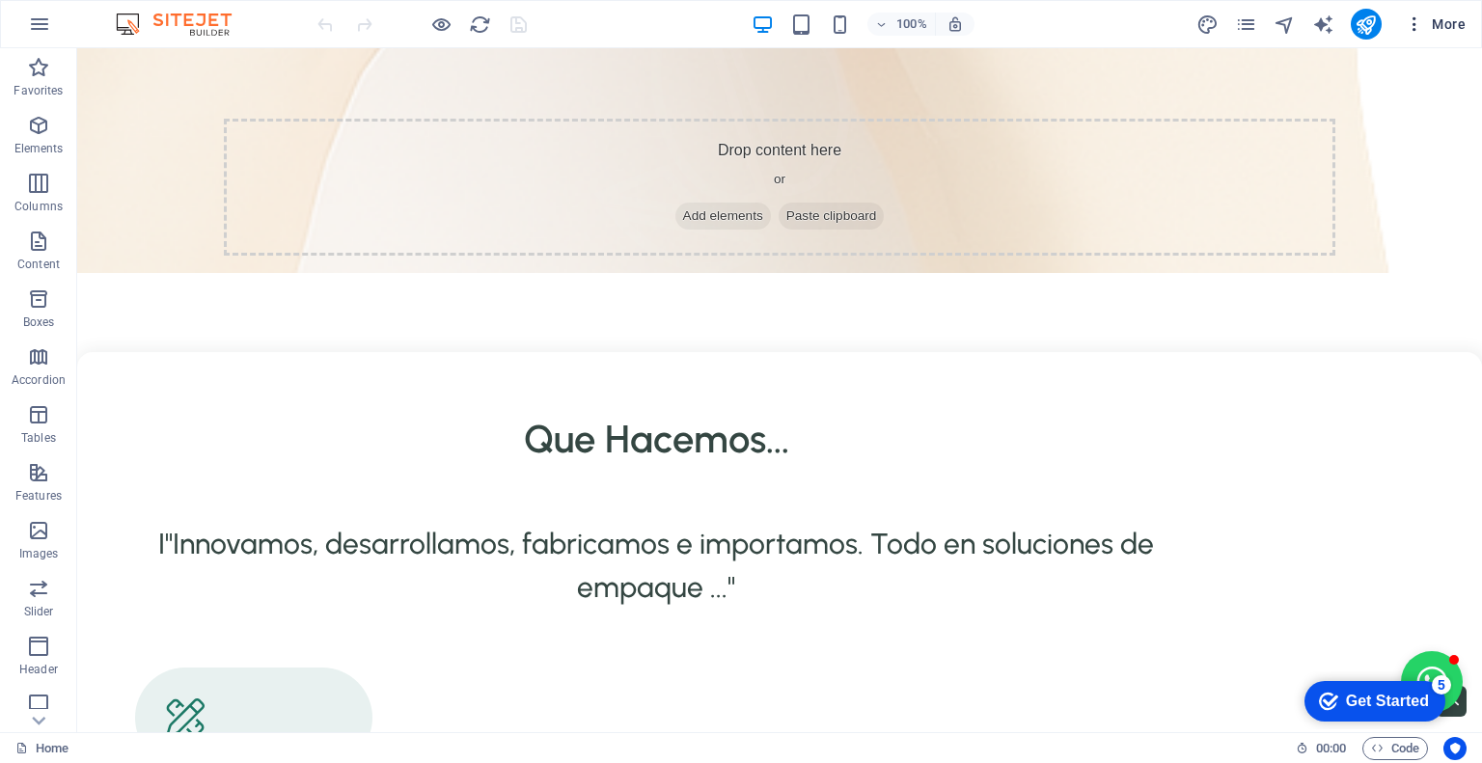
click at [1412, 10] on button "More" at bounding box center [1435, 24] width 76 height 31
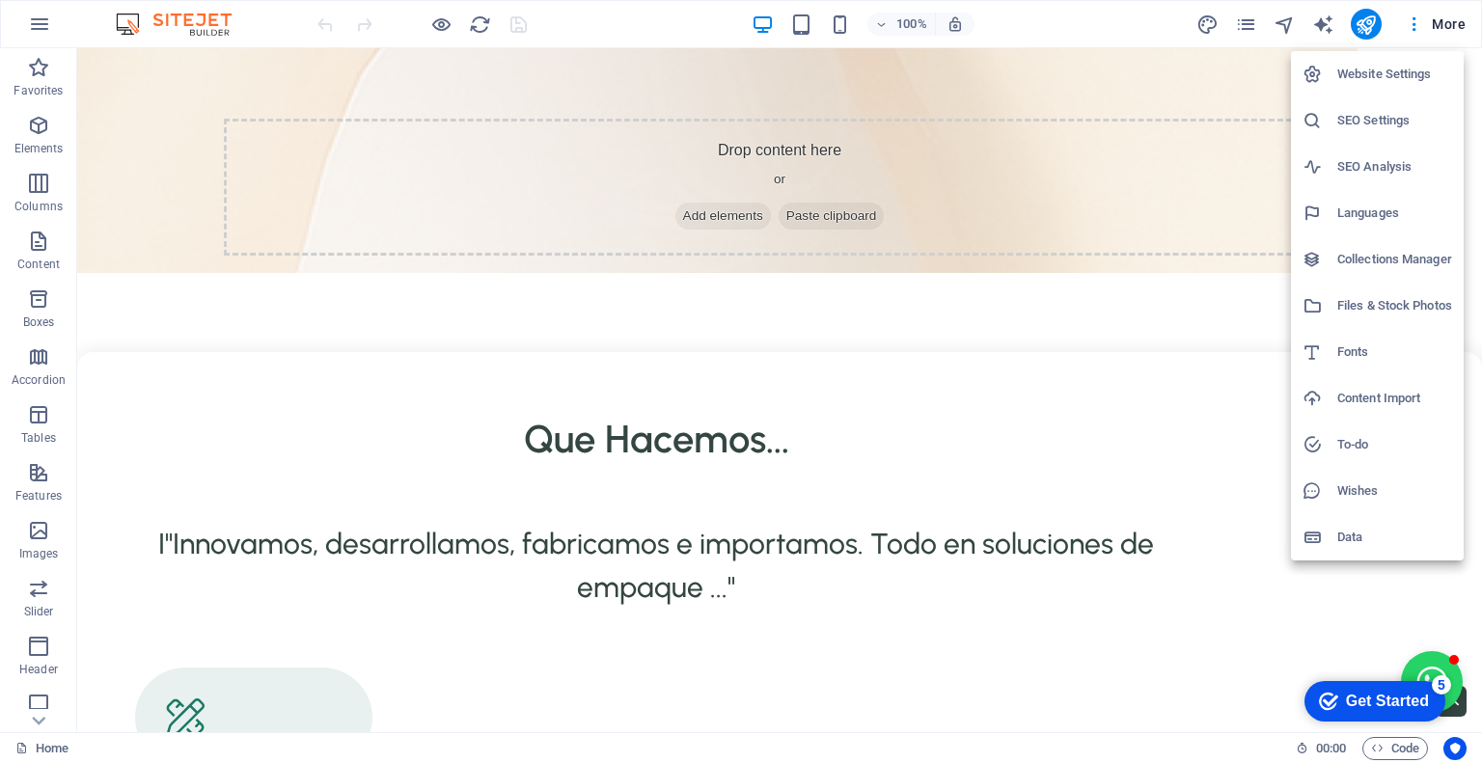
click at [1369, 528] on h6 "Data" at bounding box center [1394, 537] width 115 height 23
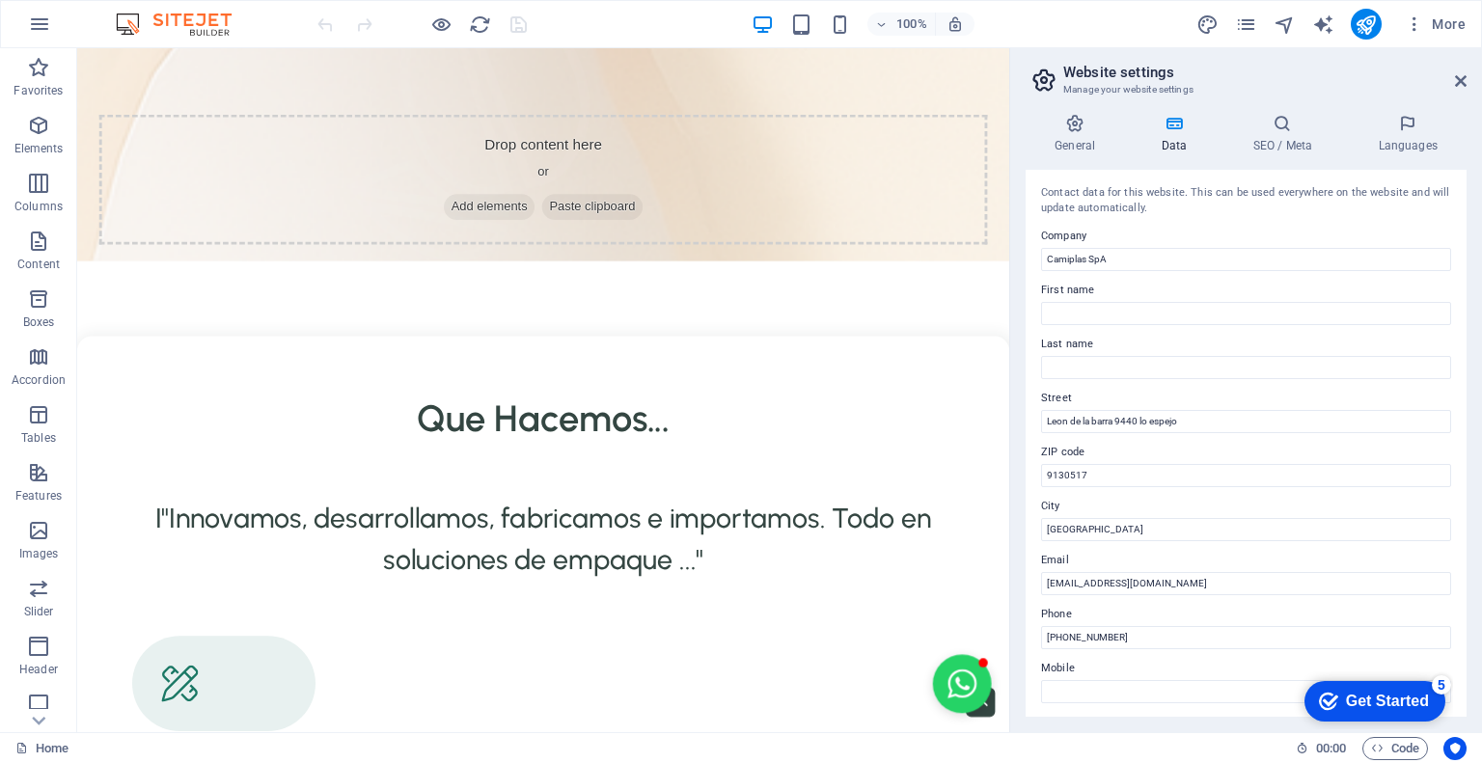
scroll to position [3557, 0]
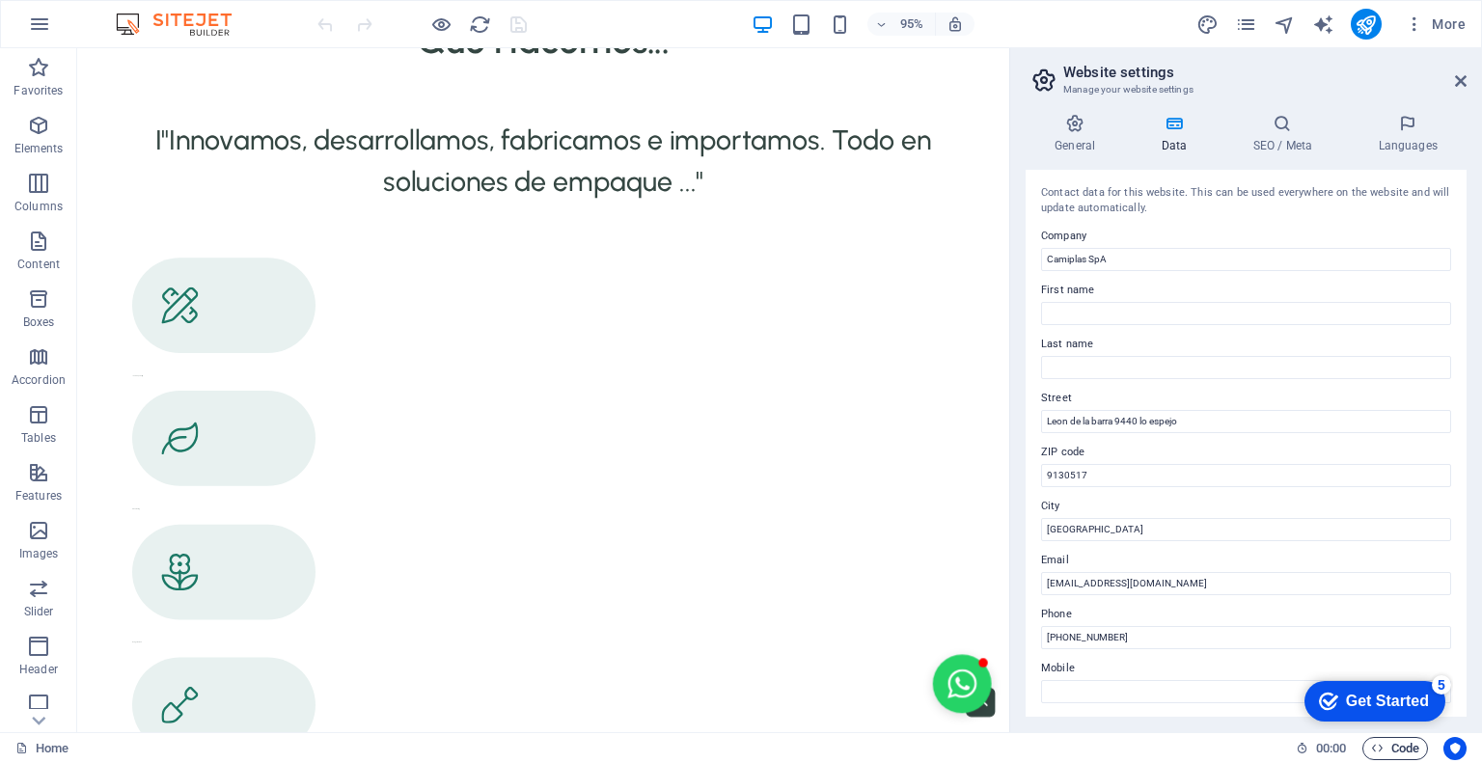
click at [1390, 758] on span "Code" at bounding box center [1395, 748] width 48 height 23
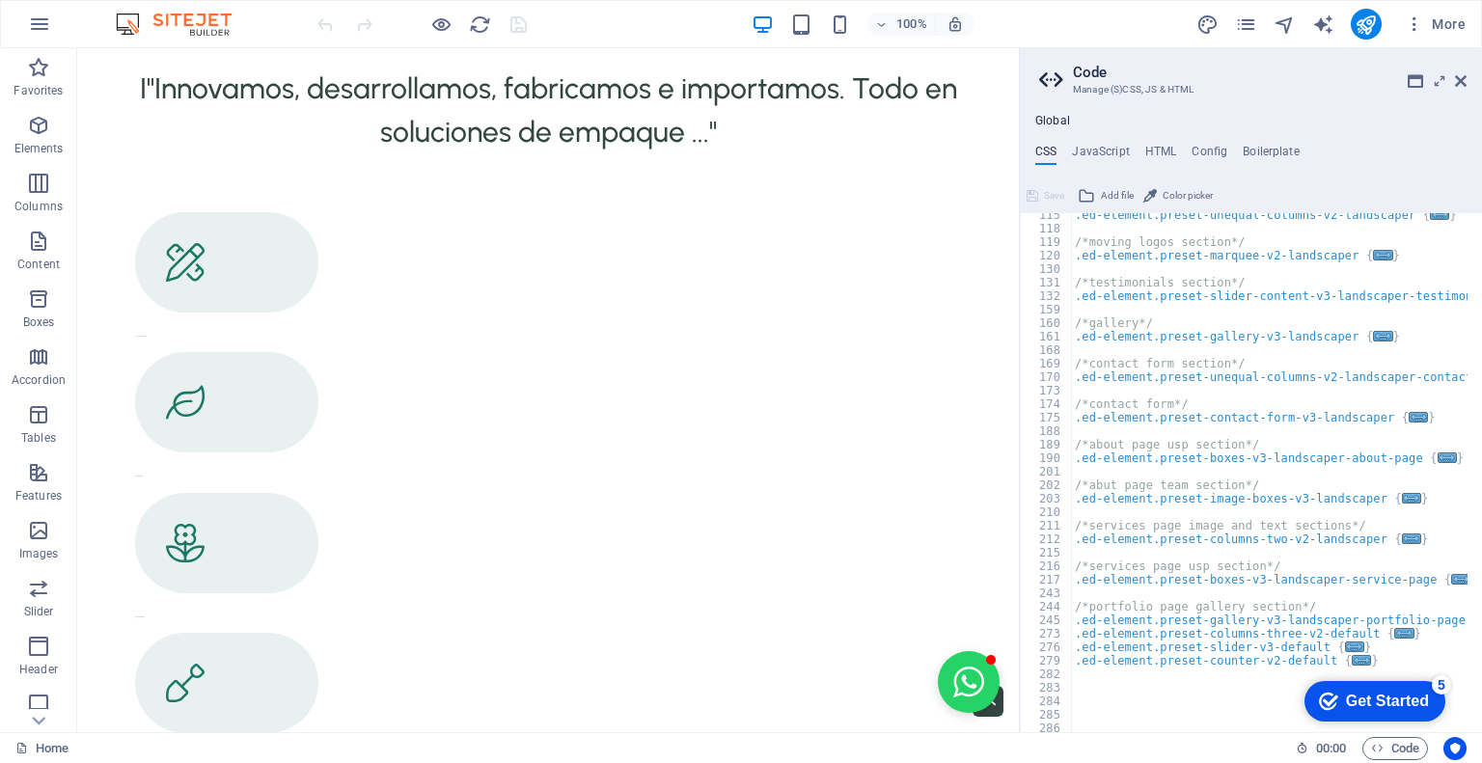
scroll to position [602, 0]
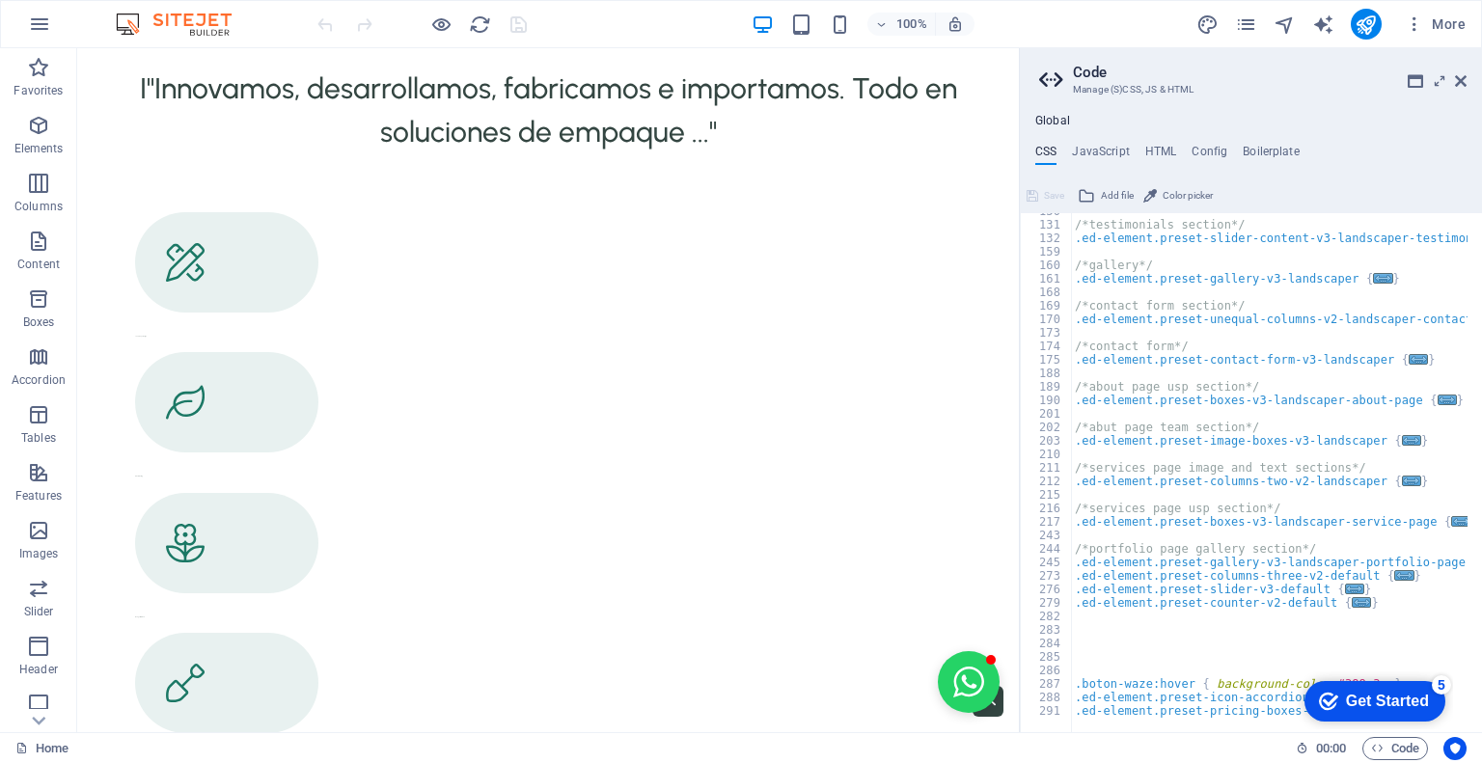
drag, startPoint x: 1424, startPoint y: 700, endPoint x: 1615, endPoint y: 989, distance: 346.0
click at [1423, 700] on div "Get Started" at bounding box center [1387, 701] width 83 height 17
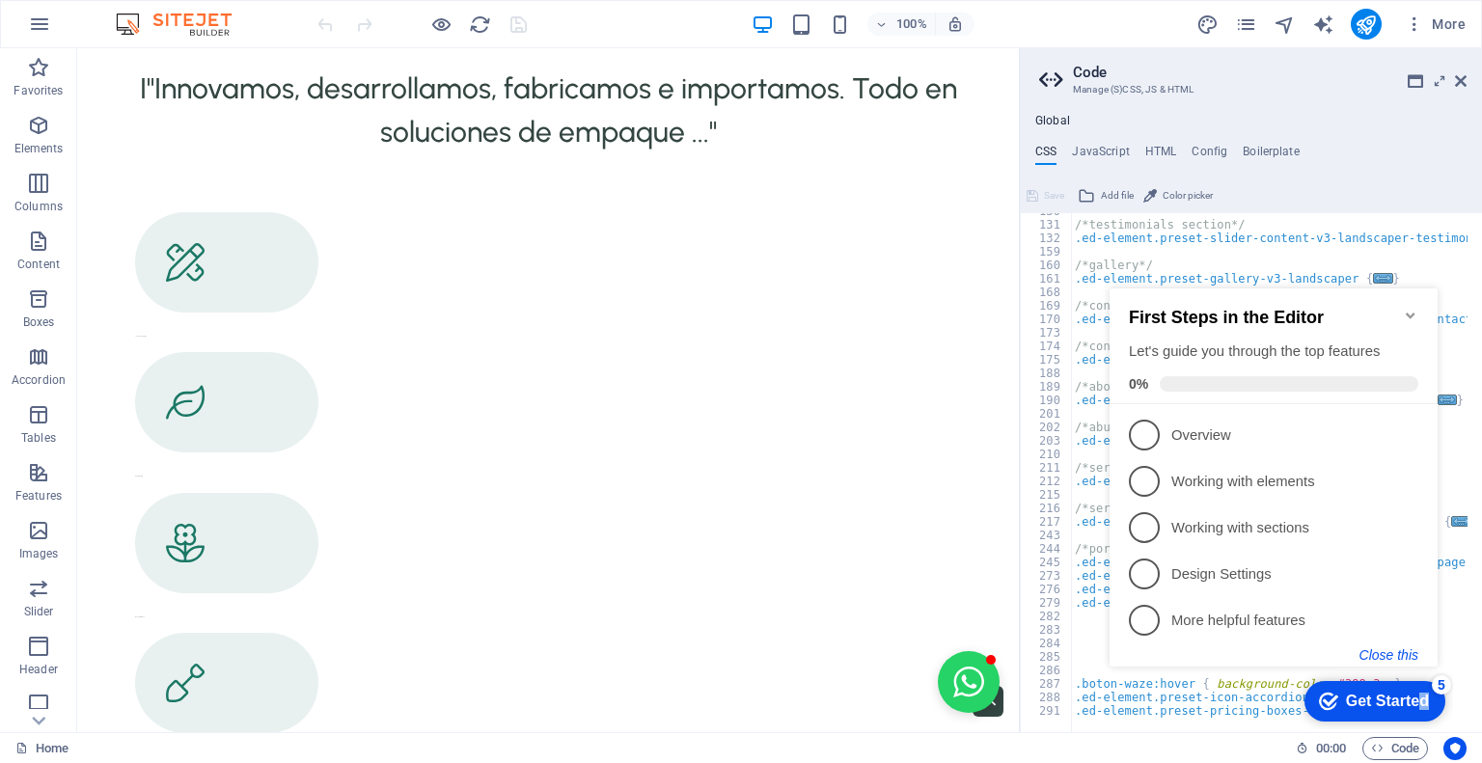
click at [1392, 659] on button "Close this" at bounding box center [1388, 654] width 59 height 15
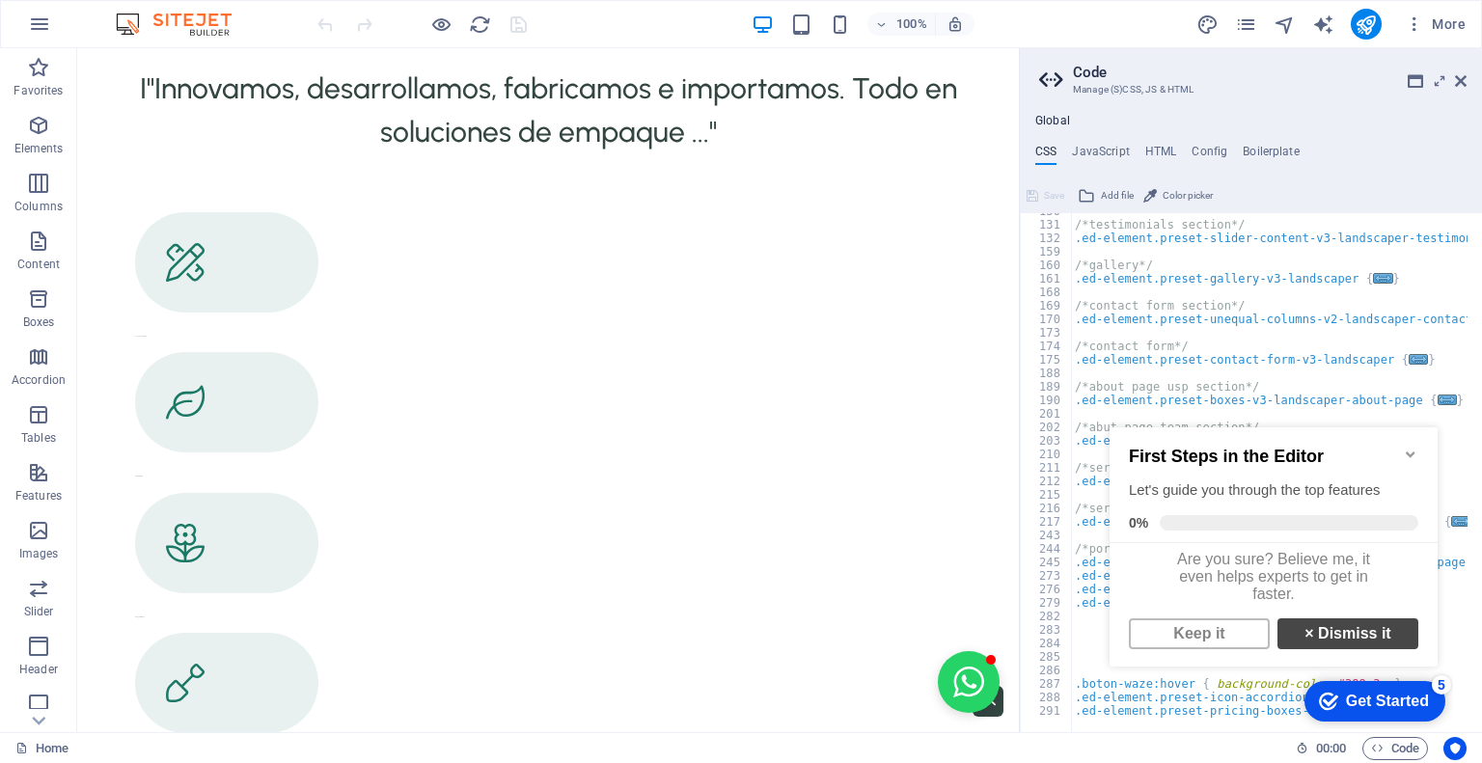
click at [1318, 641] on link "× Dismiss it" at bounding box center [1347, 633] width 141 height 31
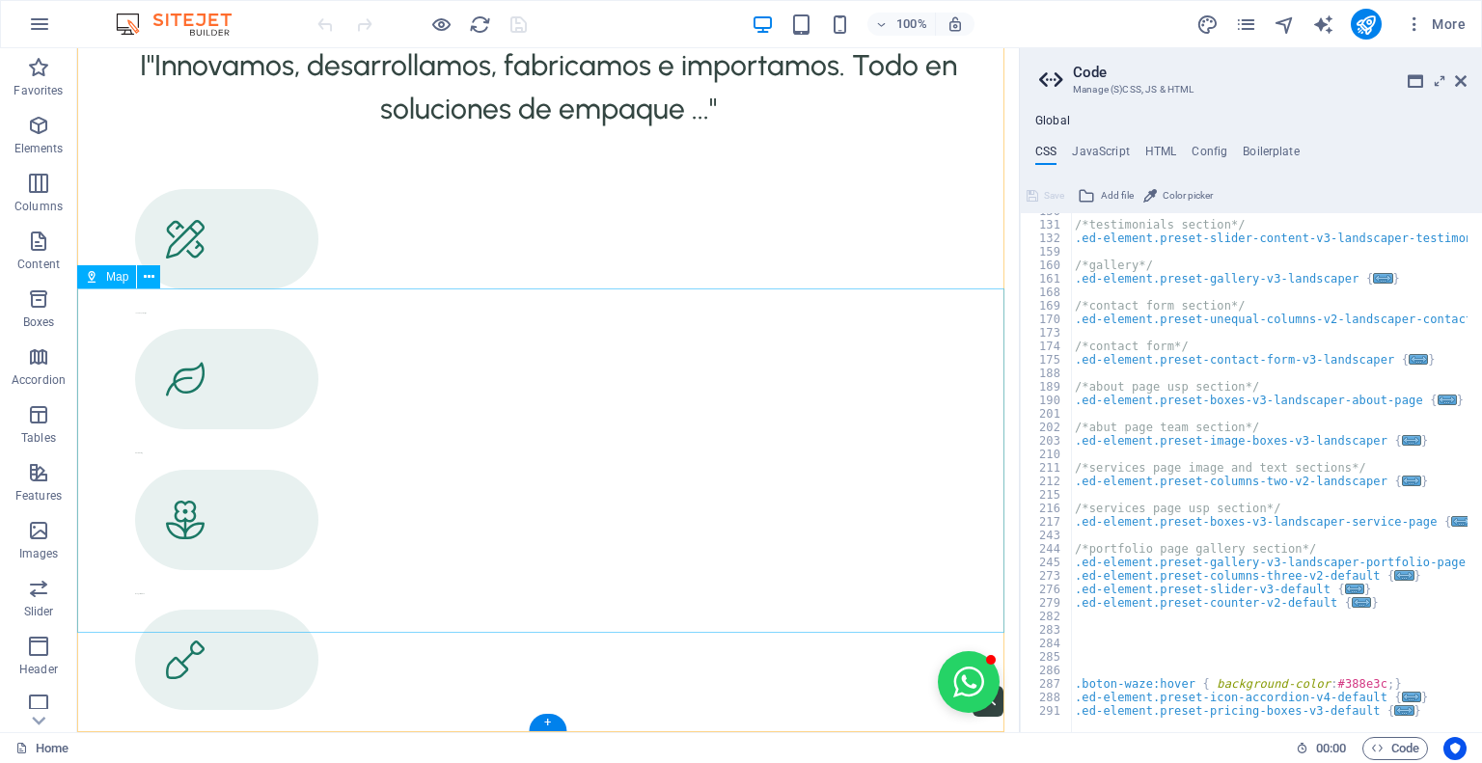
scroll to position [3600, 0]
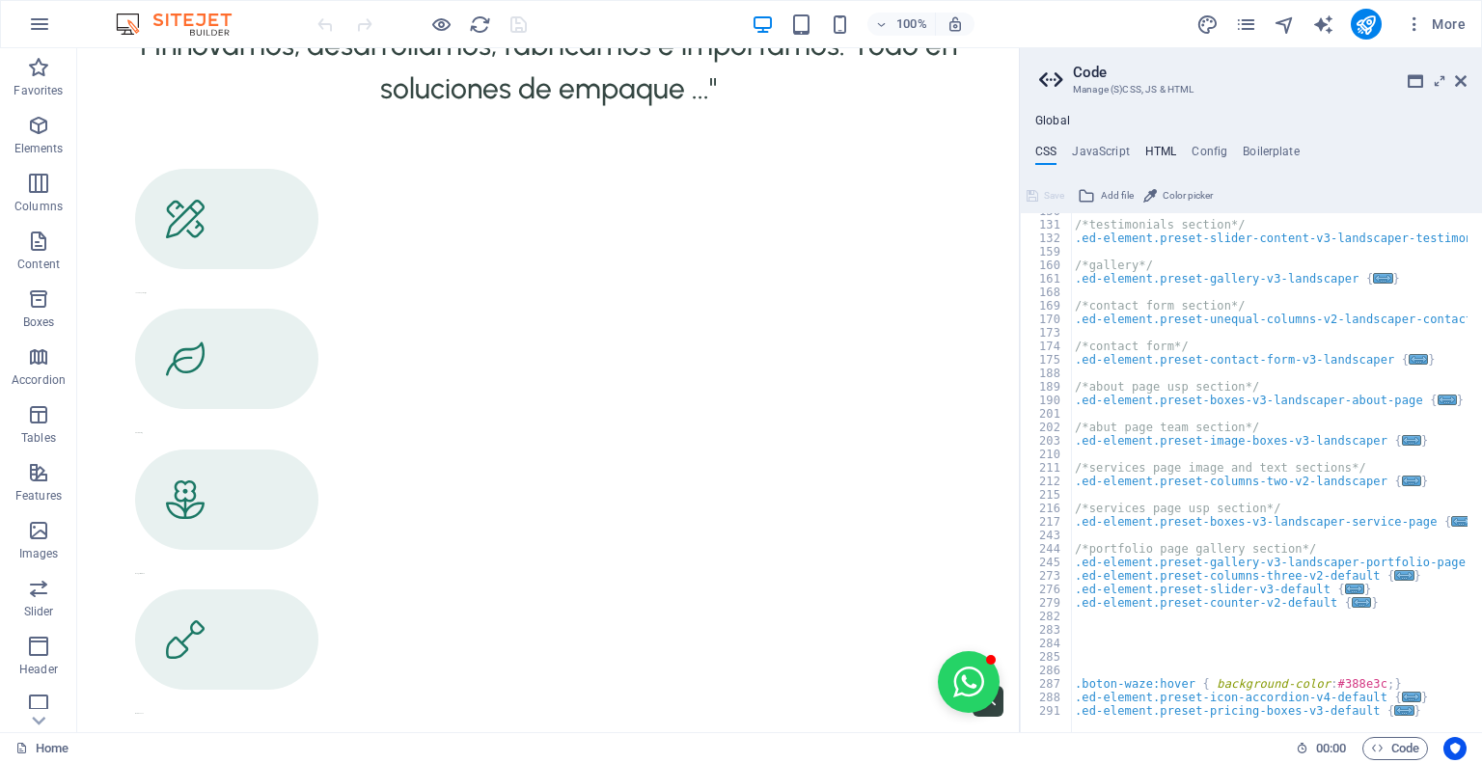
click at [1154, 151] on h4 "HTML" at bounding box center [1161, 155] width 32 height 21
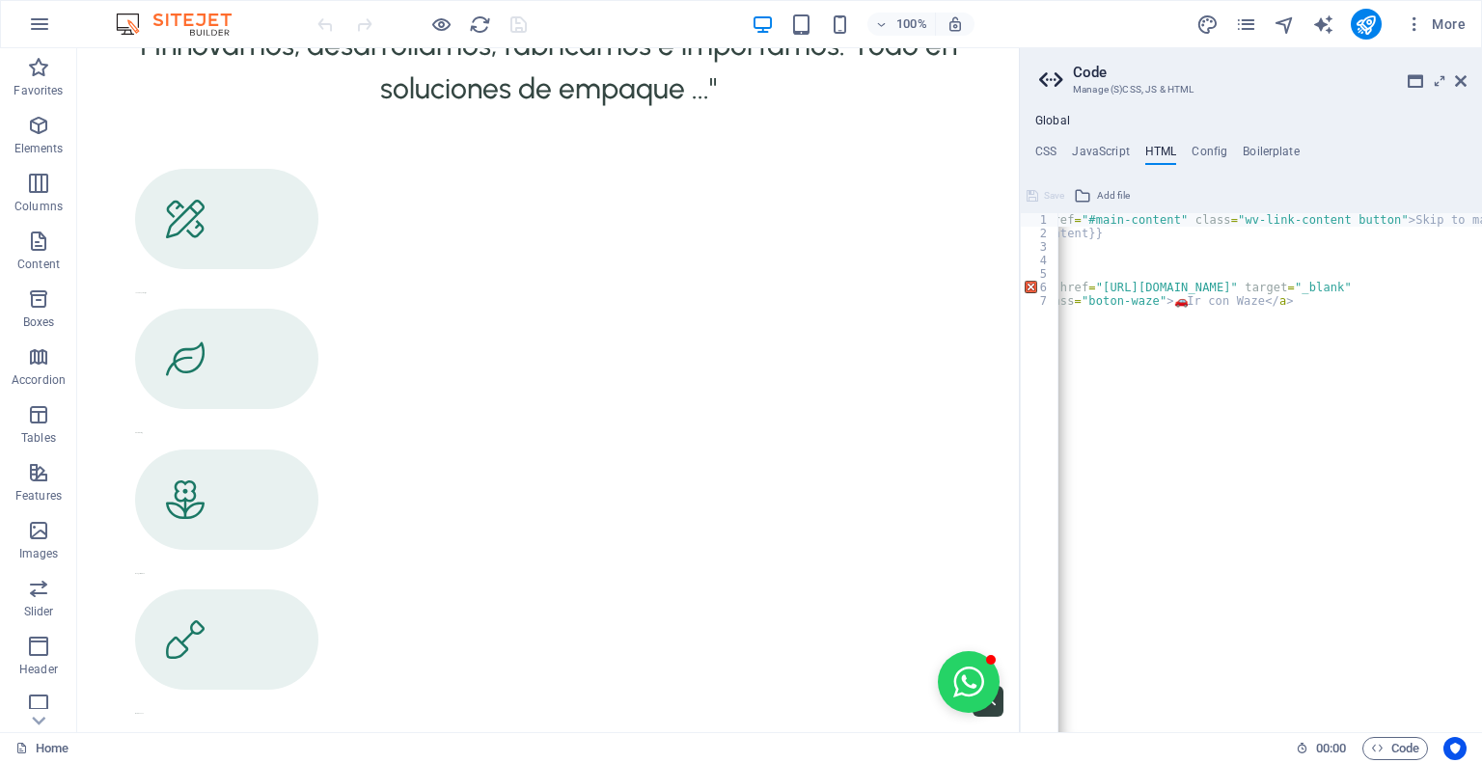
scroll to position [0, 0]
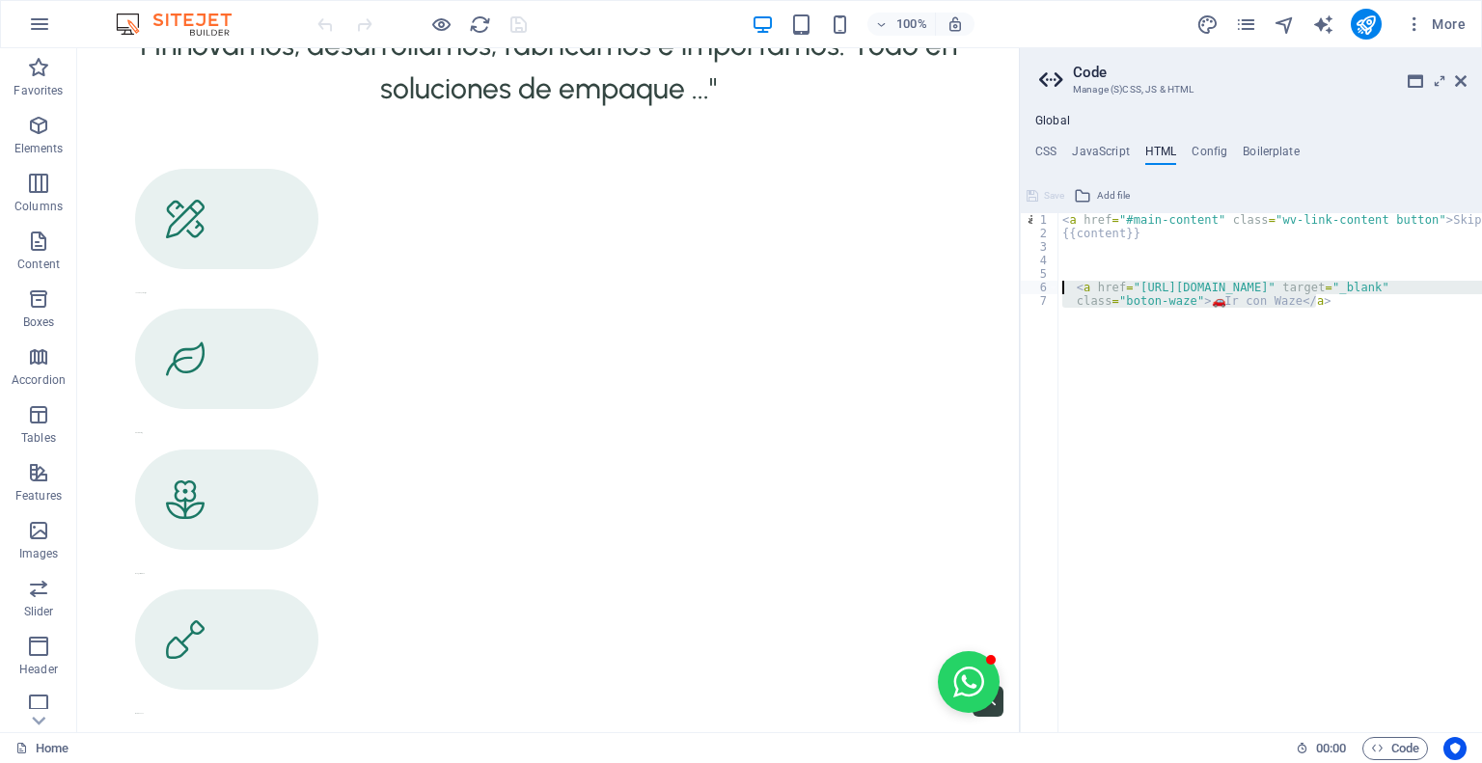
drag, startPoint x: 1325, startPoint y: 301, endPoint x: 1063, endPoint y: 287, distance: 261.8
click at [1063, 287] on div "< a href = "#main-content" class = "wv-link-content button" > Skip to main cont…" at bounding box center [1335, 479] width 554 height 532
type textarea "<a href="https://waze.com/ul?ll=-33.53413,-70.69872&navigate=yes" target="_blan…"
click at [1051, 157] on h4 "CSS" at bounding box center [1045, 155] width 21 height 21
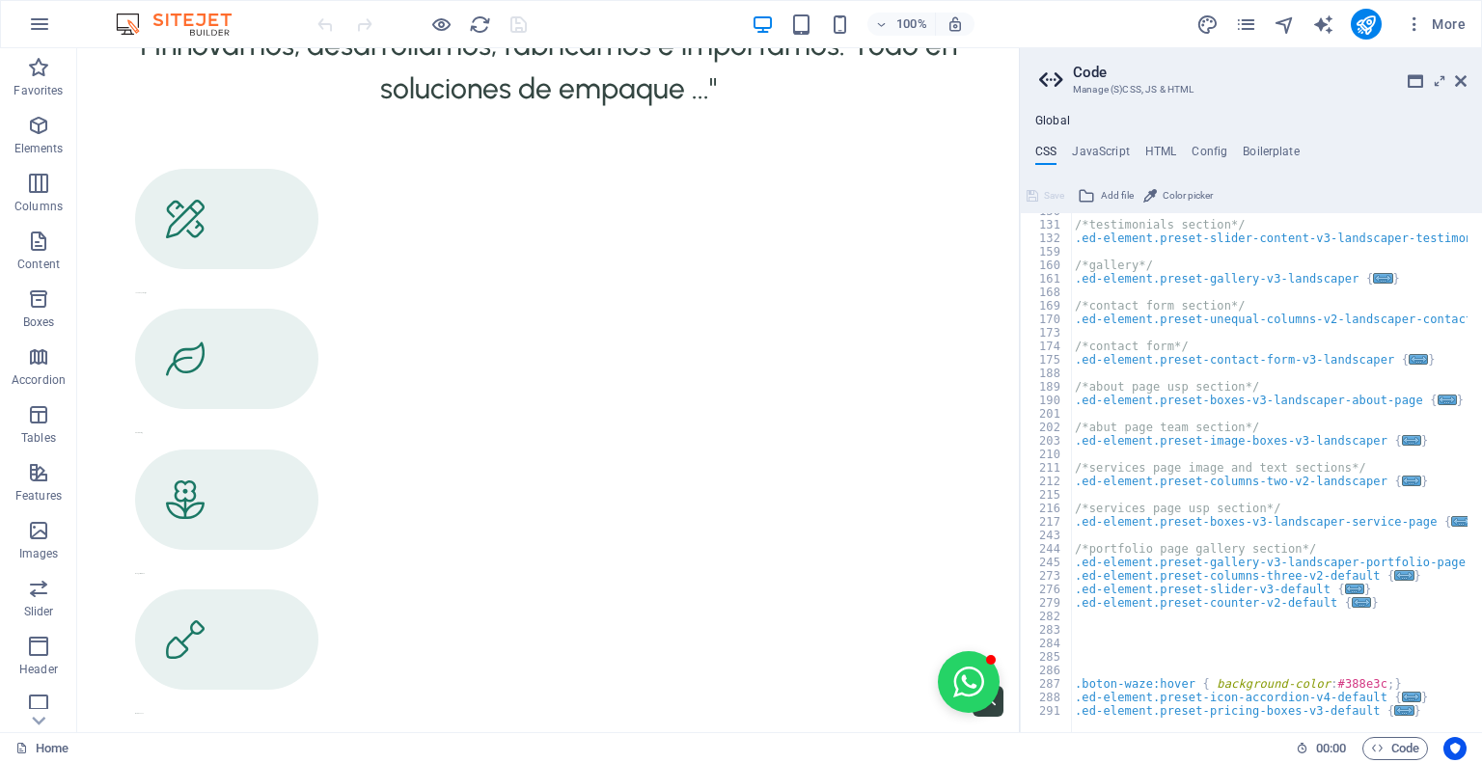
scroll to position [602, 0]
click at [1405, 709] on div "/*testimonials section*/ .ed-element.preset-slider-content-v3-landscaper-testim…" at bounding box center [1289, 471] width 437 height 532
type textarea "}"
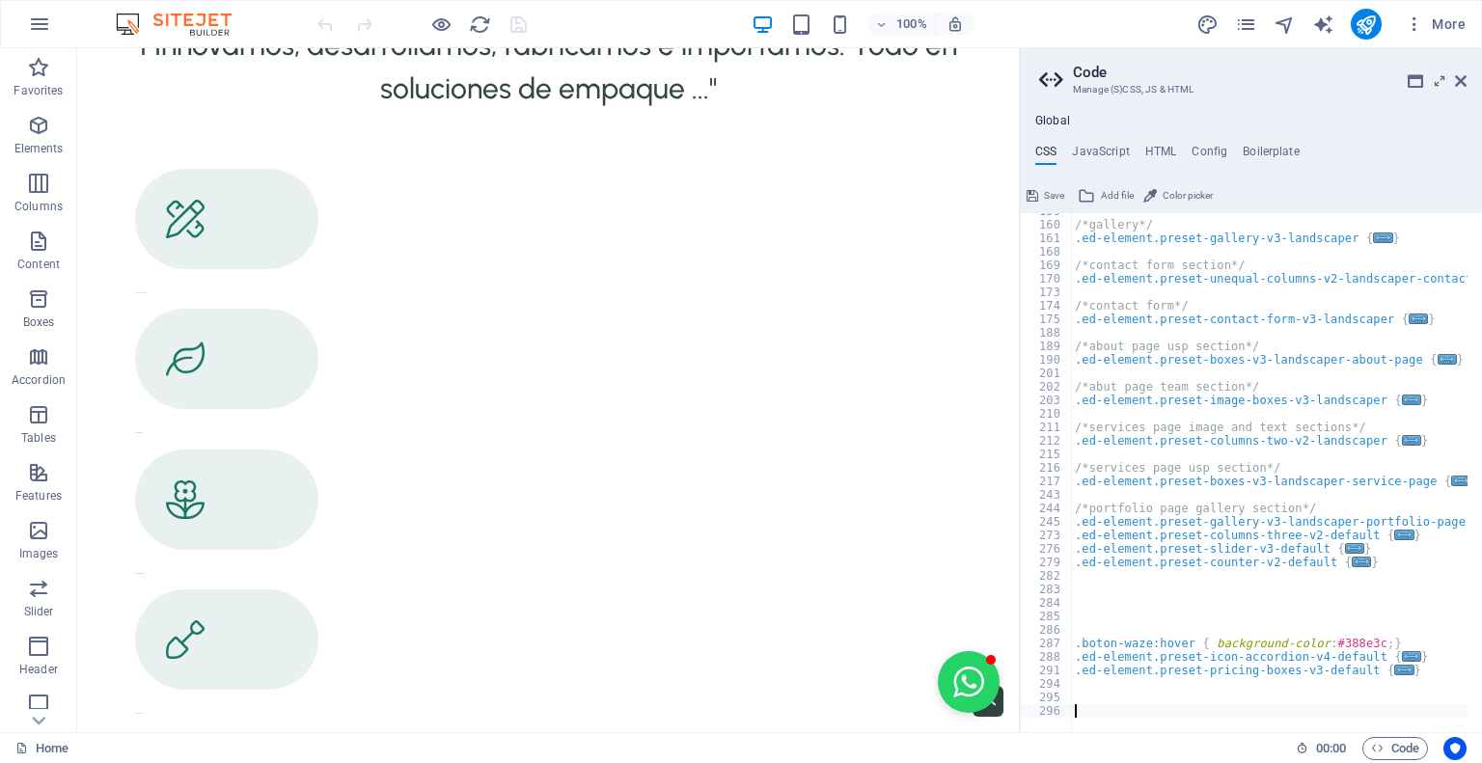
scroll to position [683, 0]
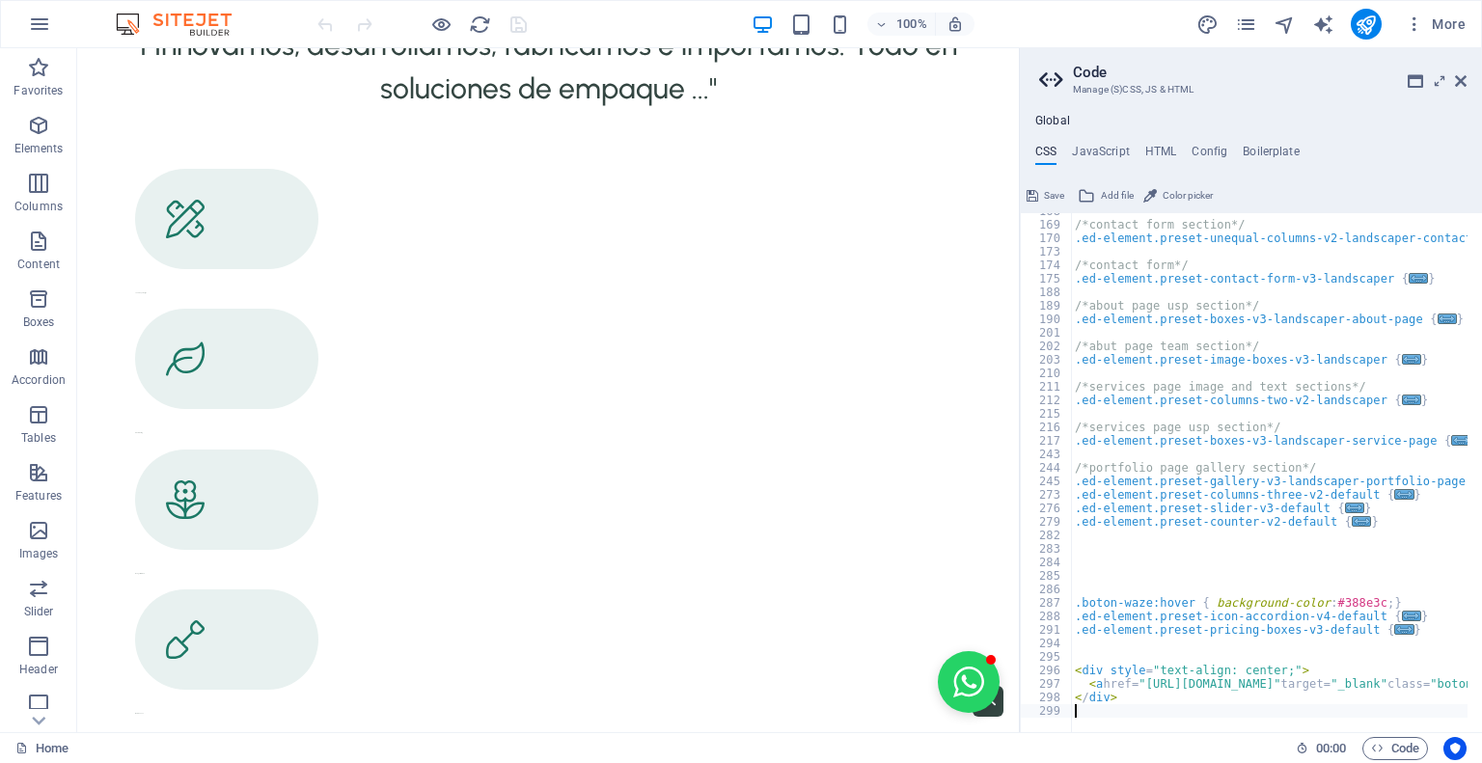
click at [615, 23] on div "100% More" at bounding box center [894, 24] width 1160 height 31
click at [510, 20] on icon "save" at bounding box center [518, 25] width 22 height 22
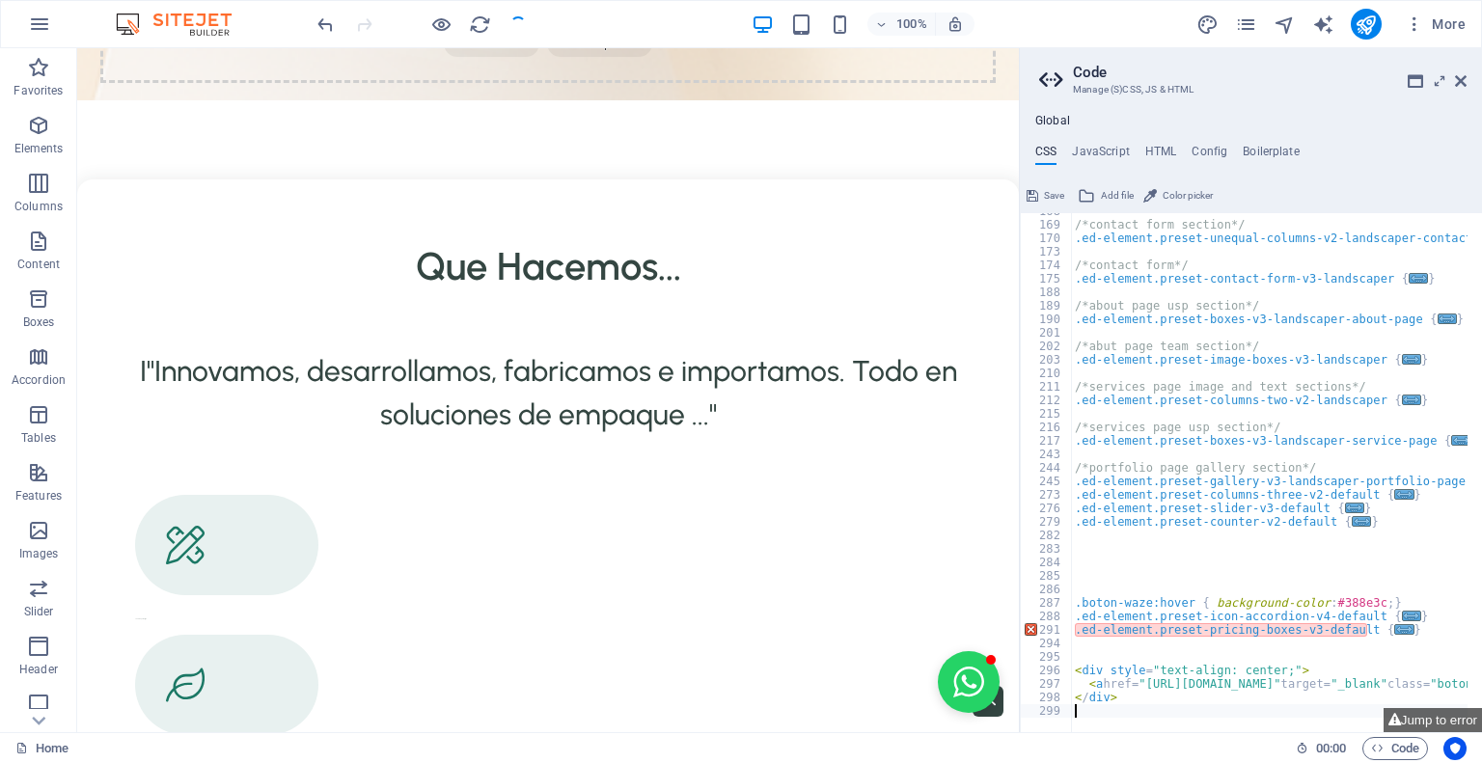
scroll to position [3600, 0]
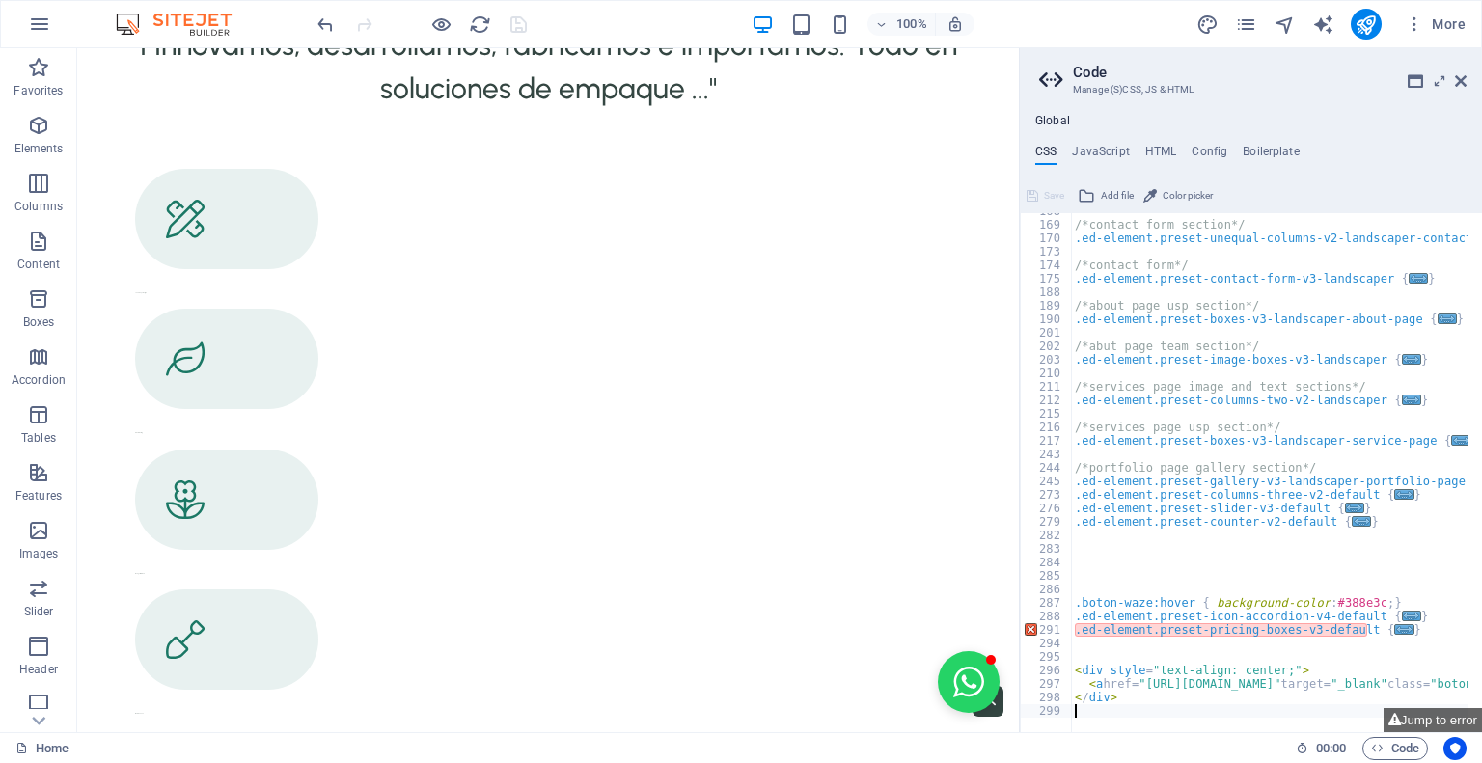
click at [1185, 551] on div "/*contact form section*/ .ed-element.preset-unequal-columns-v2-landscaper-conta…" at bounding box center [1468, 471] width 794 height 532
click at [1419, 723] on button "Jump to error" at bounding box center [1432, 720] width 98 height 24
drag, startPoint x: 1196, startPoint y: 698, endPoint x: 1131, endPoint y: 697, distance: 65.6
click at [1195, 698] on div "/*contact form section*/ .ed-element.preset-unequal-columns-v2-landscaper-conta…" at bounding box center [1468, 471] width 794 height 532
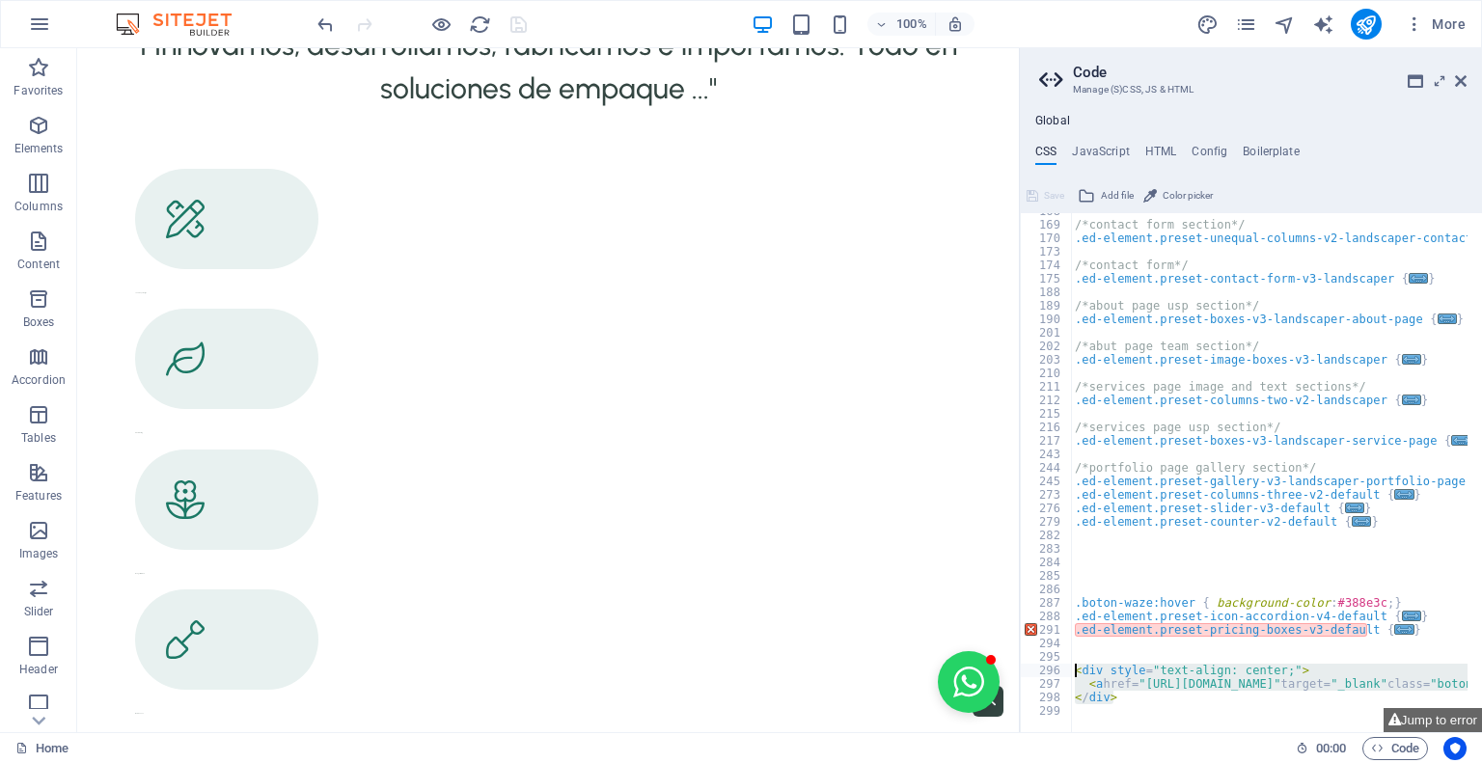
drag, startPoint x: 1102, startPoint y: 697, endPoint x: 1070, endPoint y: 671, distance: 41.1
click at [1070, 671] on div "</div> 168 169 170 173 174 175 188 189 190 201 202 203 210 211 212 215 216 217 …" at bounding box center [1251, 472] width 462 height 519
type textarea "<div style="text-align: center;"> <a href="https://waze.com/ul?ll=-33.53413,-70…"
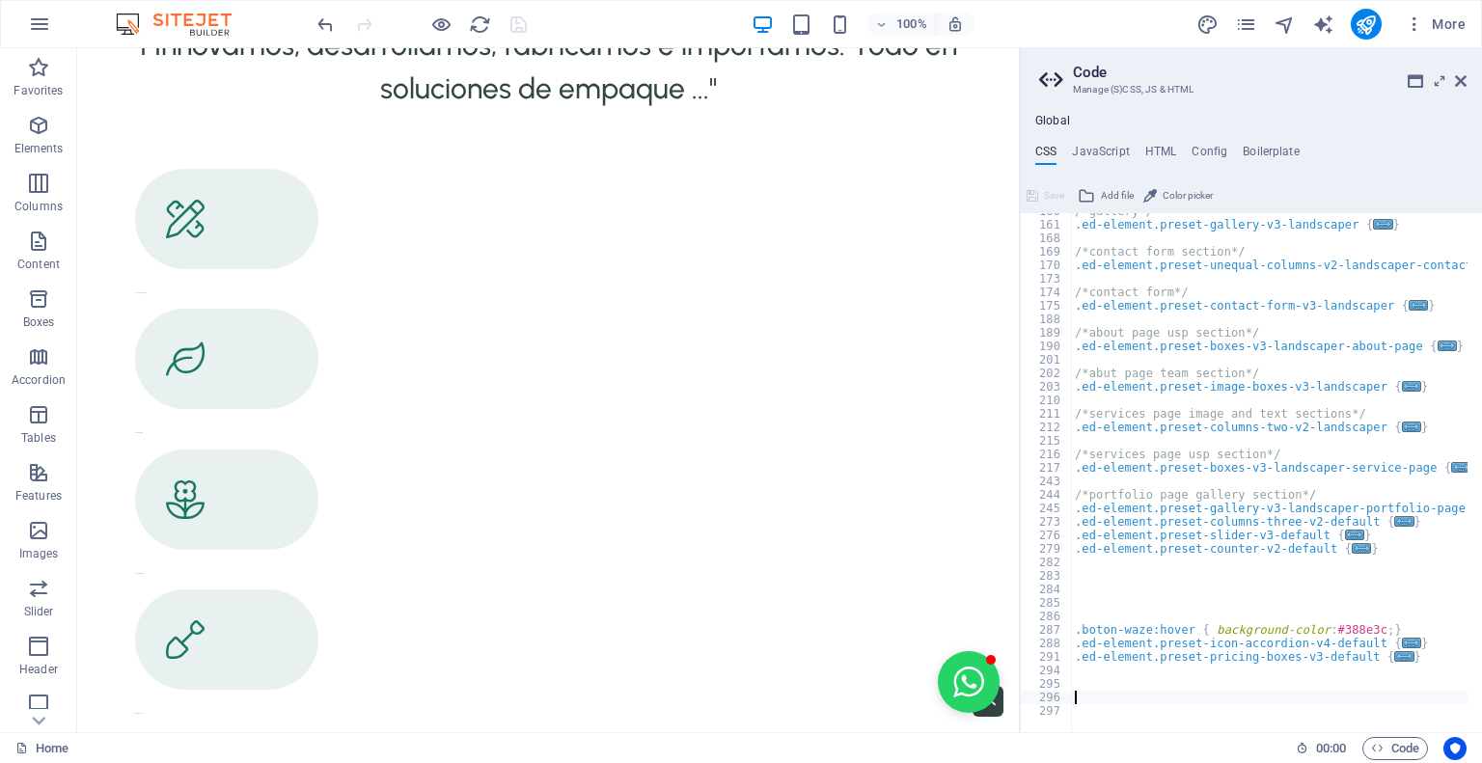
scroll to position [656, 0]
click at [1103, 679] on div "/*gallery*/ .ed-element.preset-gallery-v3-landscaper { ... } /*contact form sec…" at bounding box center [1289, 471] width 437 height 532
click at [1160, 150] on h4 "HTML" at bounding box center [1161, 155] width 32 height 21
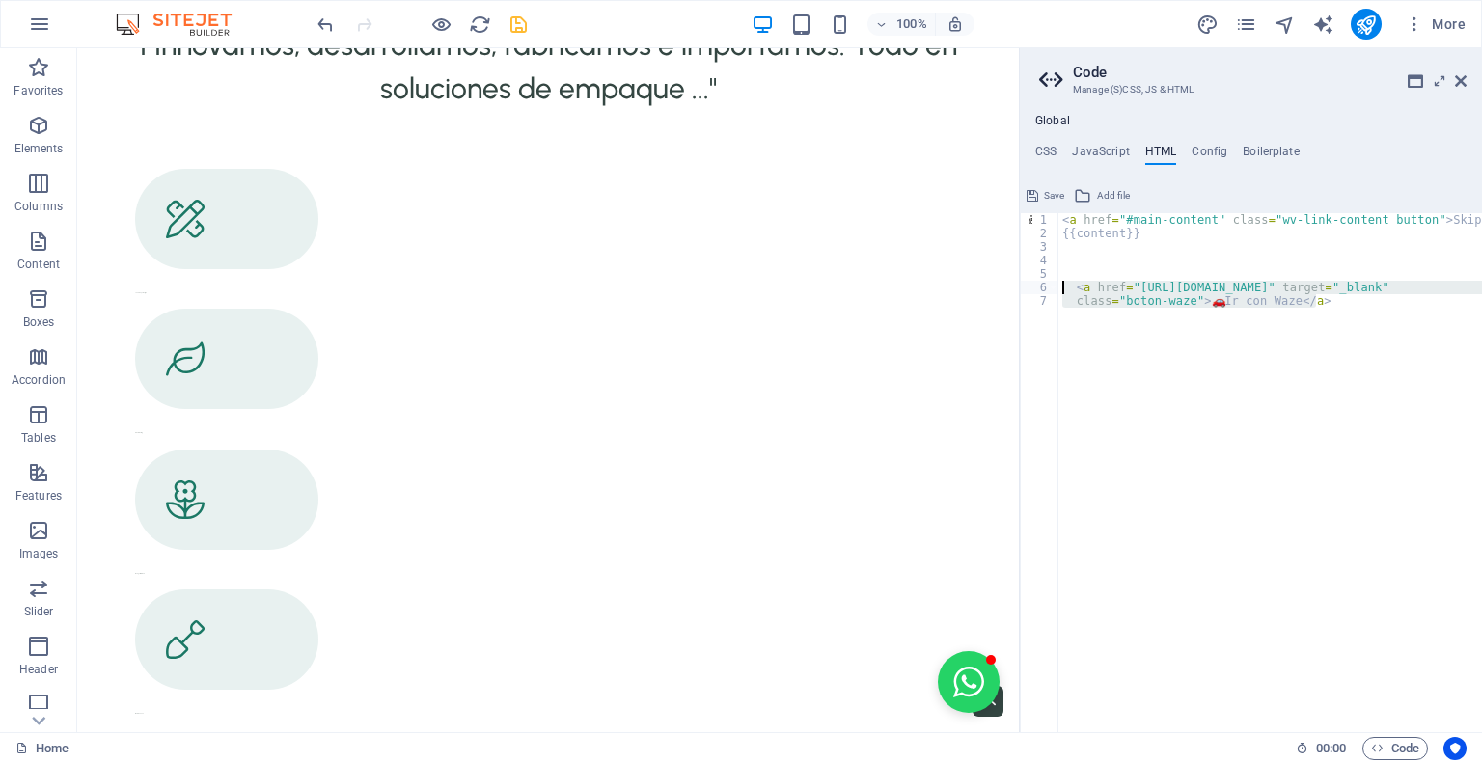
click at [1150, 376] on div "< a href = "#main-content" class = "wv-link-content button" > Skip to main cont…" at bounding box center [1270, 472] width 424 height 519
type textarea "class="boton-waze">🚗 Ir con Waze</a>"
click at [1138, 340] on div "< a href = "#main-content" class = "wv-link-content button" > Skip to main cont…" at bounding box center [1335, 479] width 554 height 532
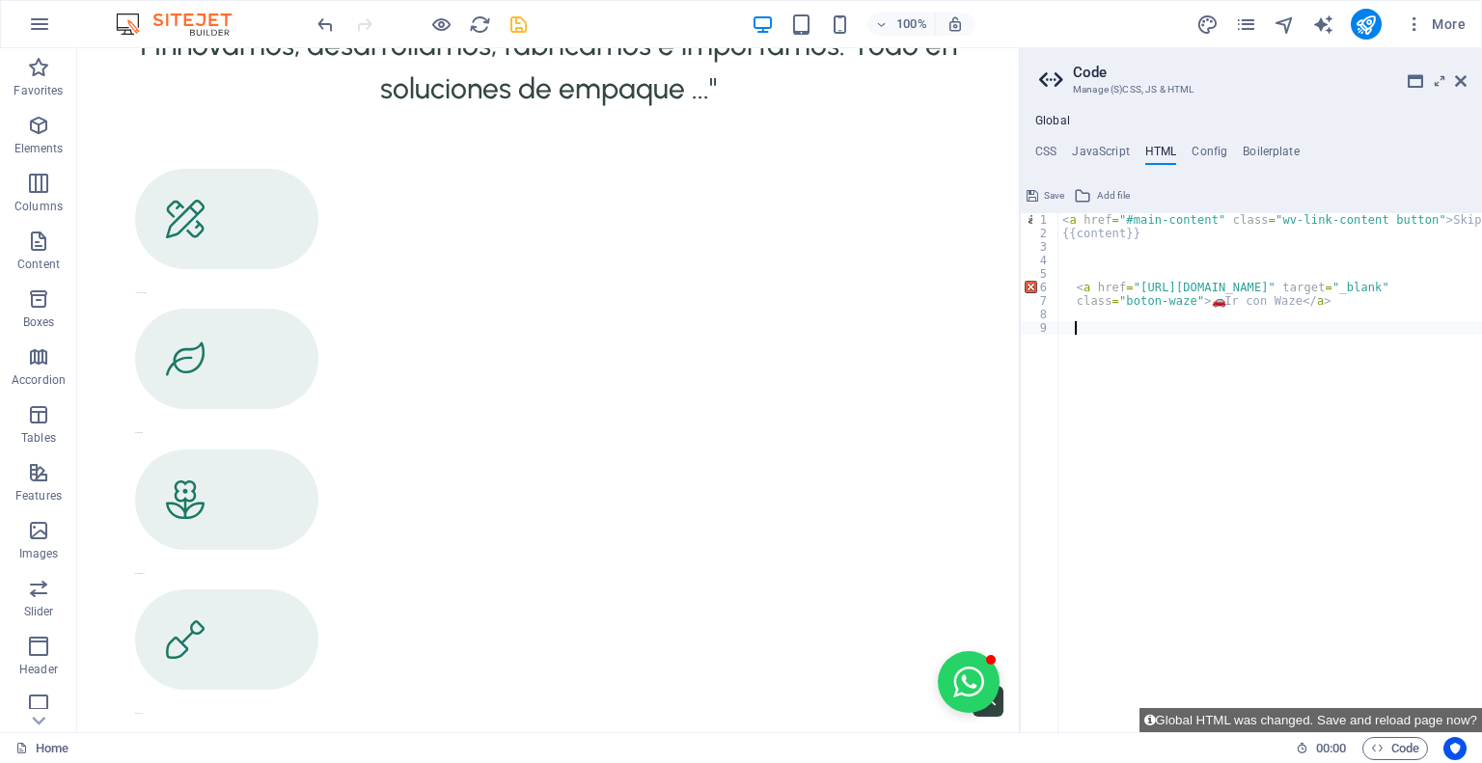
paste textarea
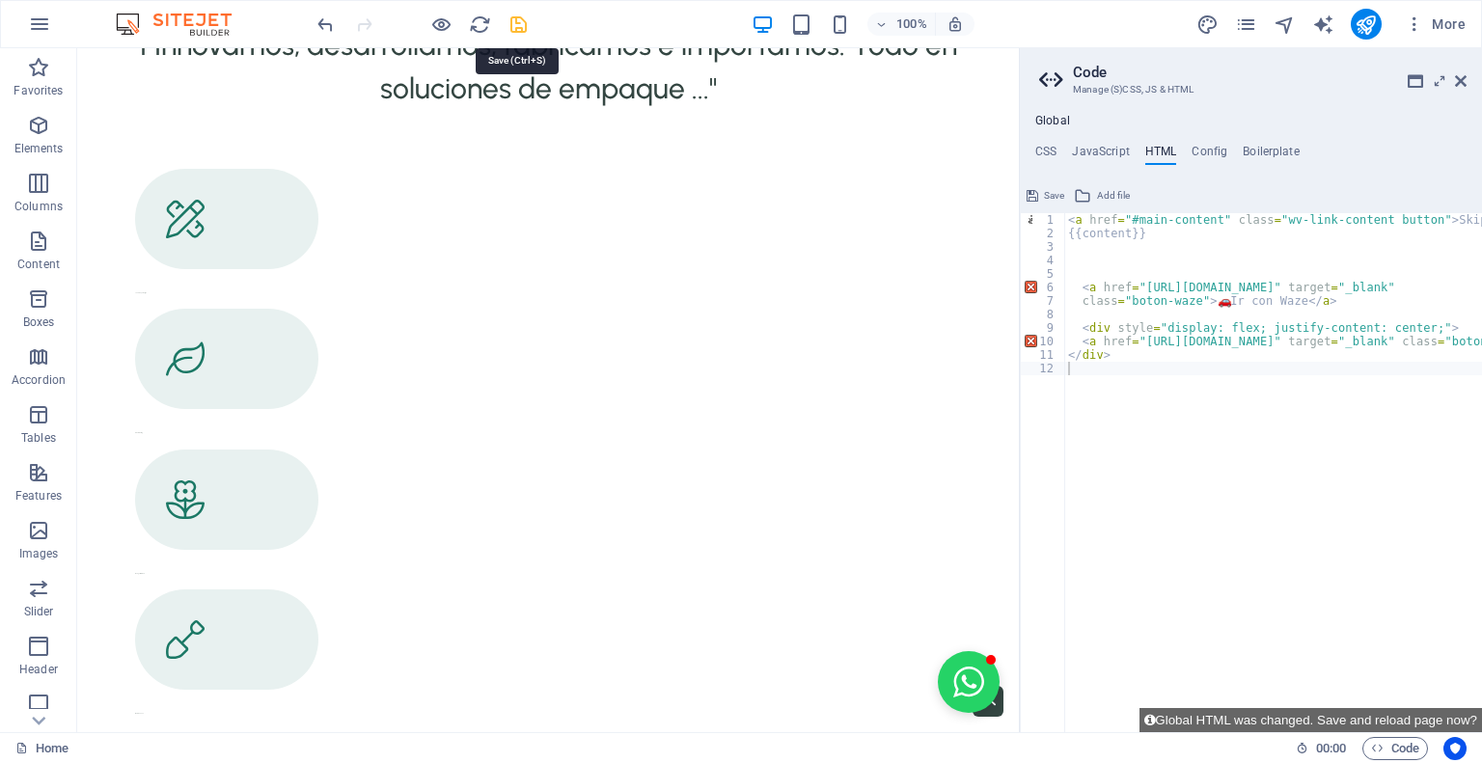
click at [520, 30] on icon "save" at bounding box center [518, 25] width 22 height 22
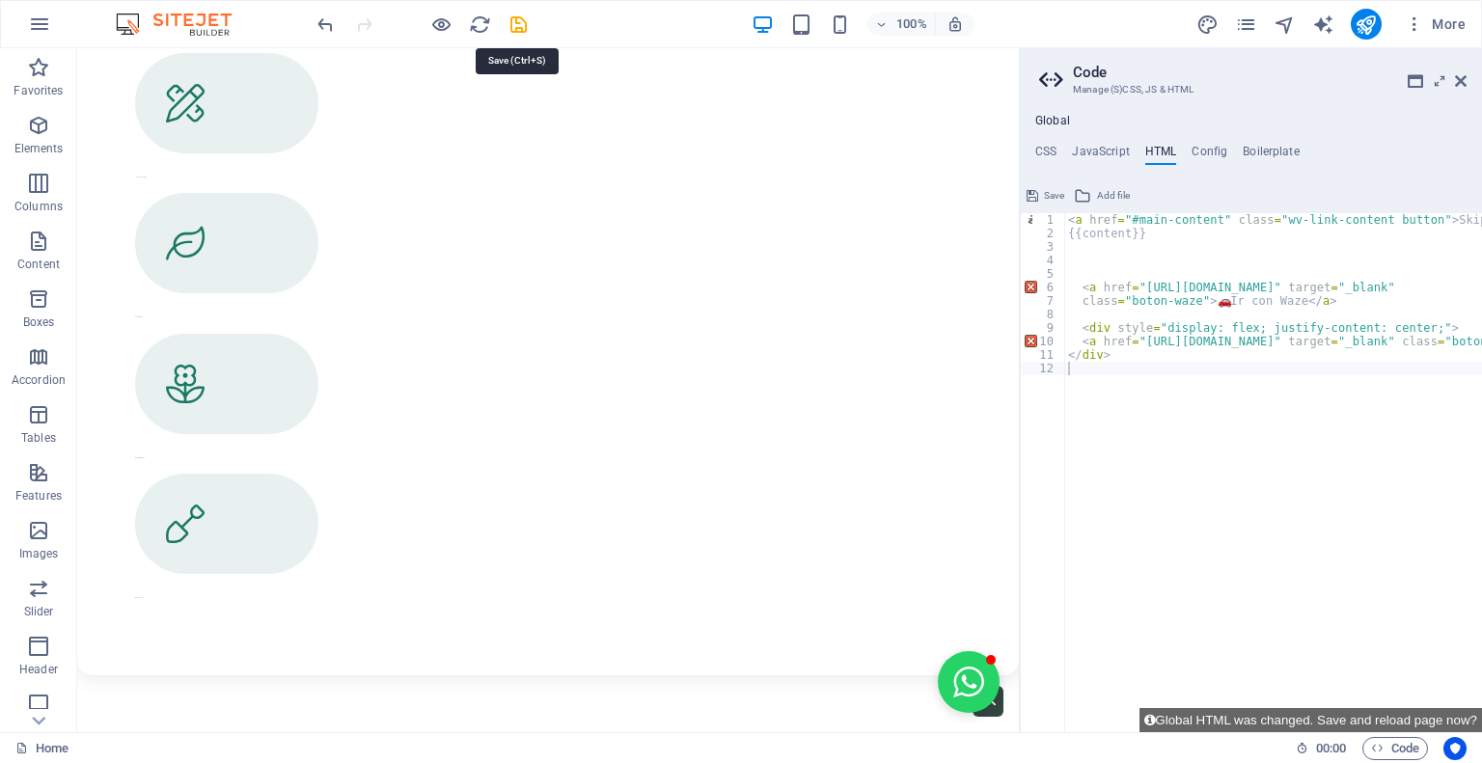
scroll to position [3158, 0]
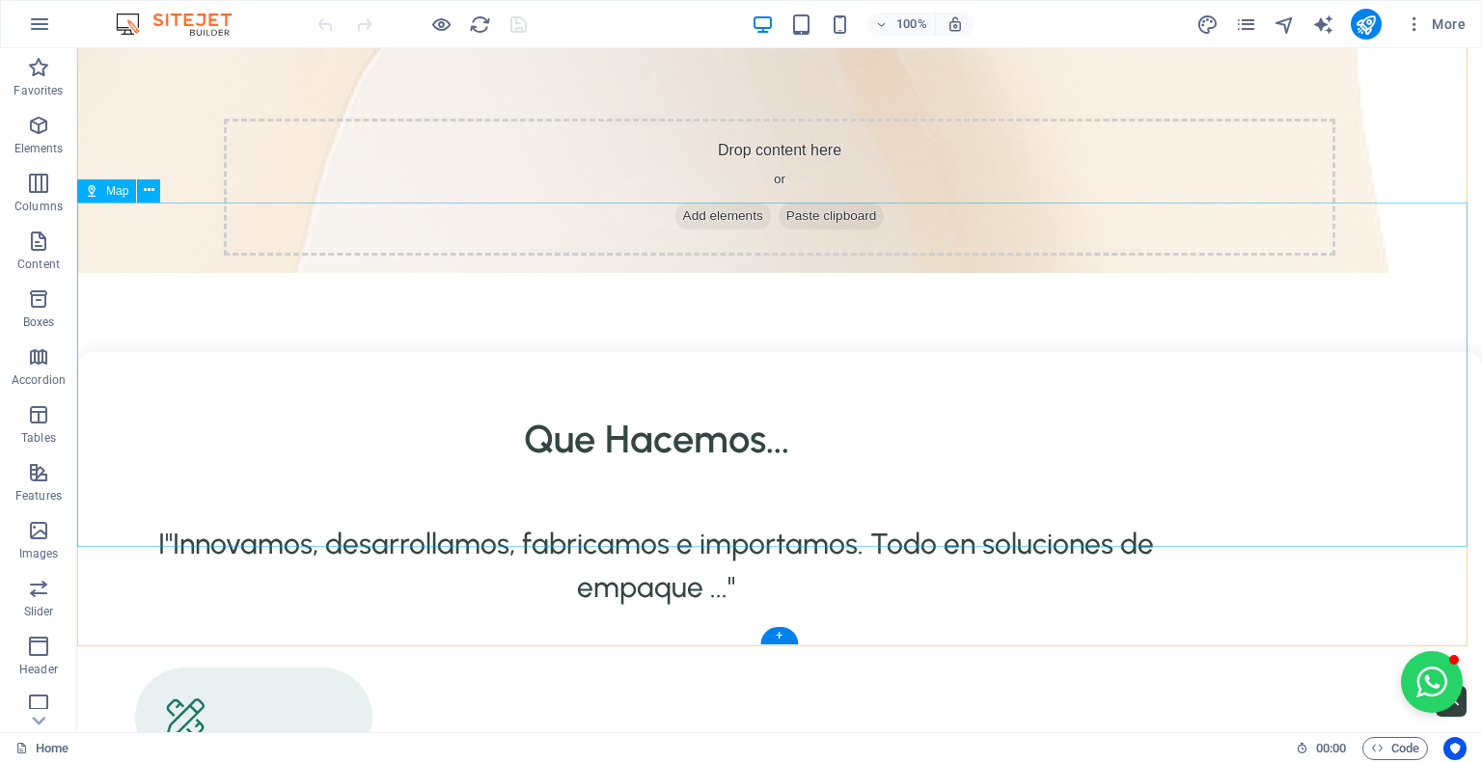
scroll to position [3202, 0]
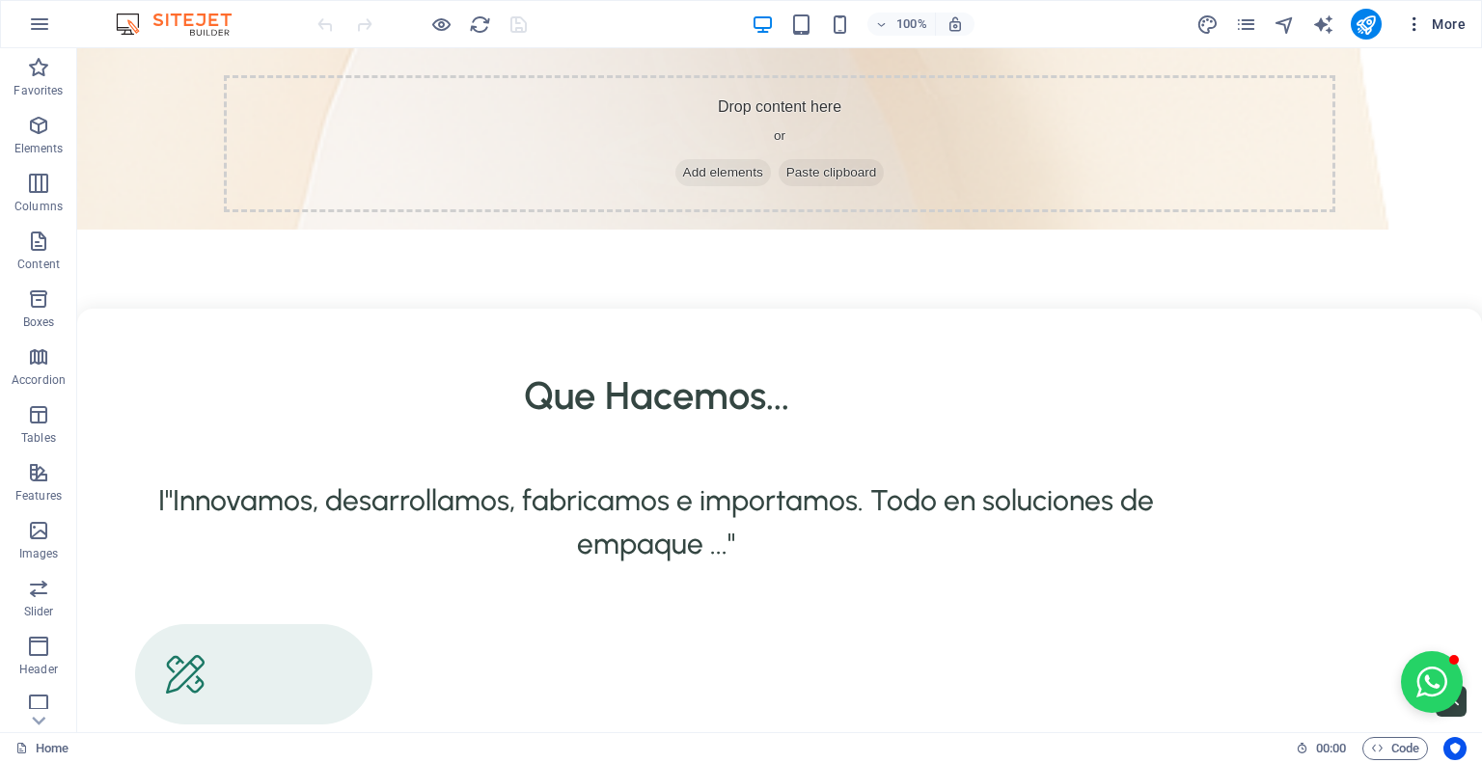
click at [1413, 25] on icon "button" at bounding box center [1414, 23] width 19 height 19
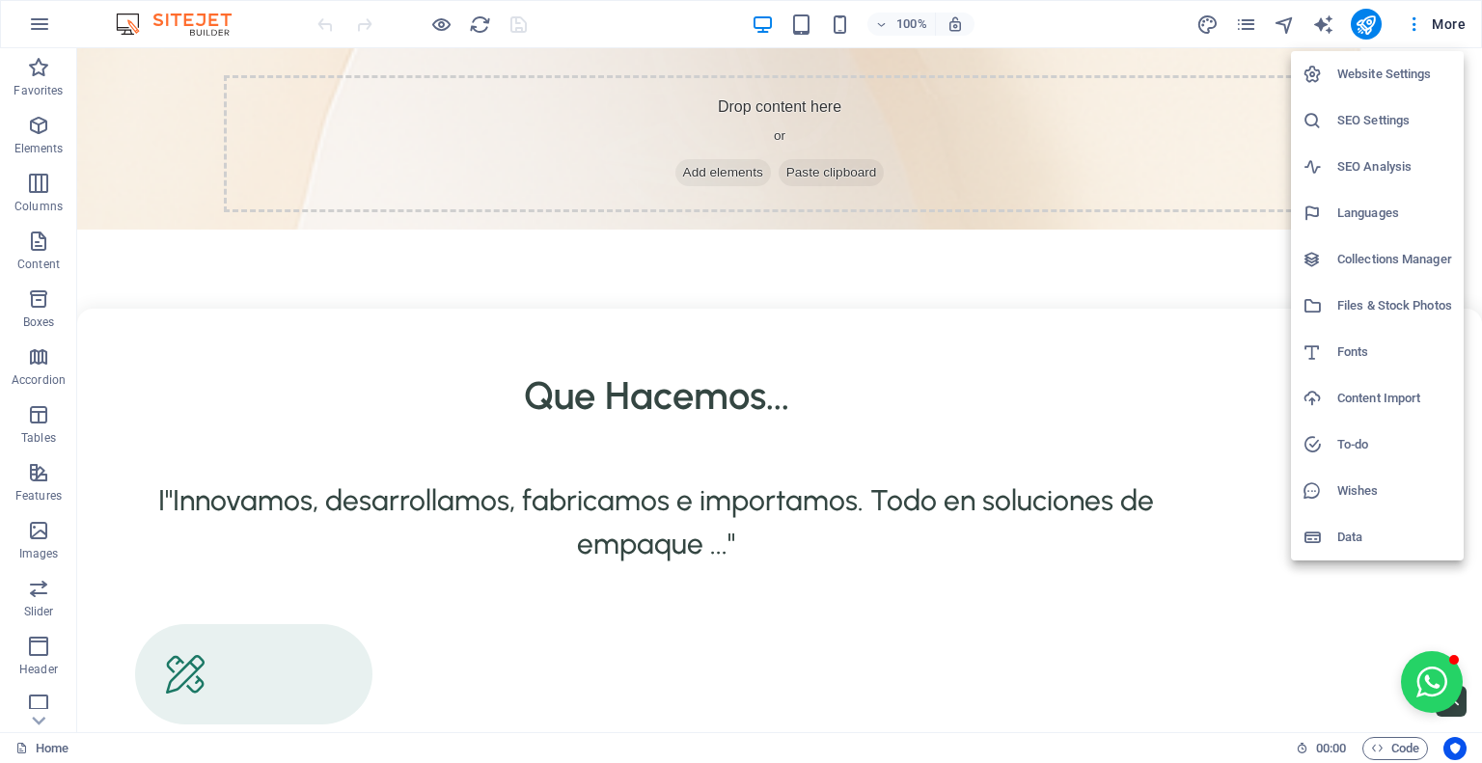
click at [1387, 753] on div at bounding box center [741, 381] width 1482 height 763
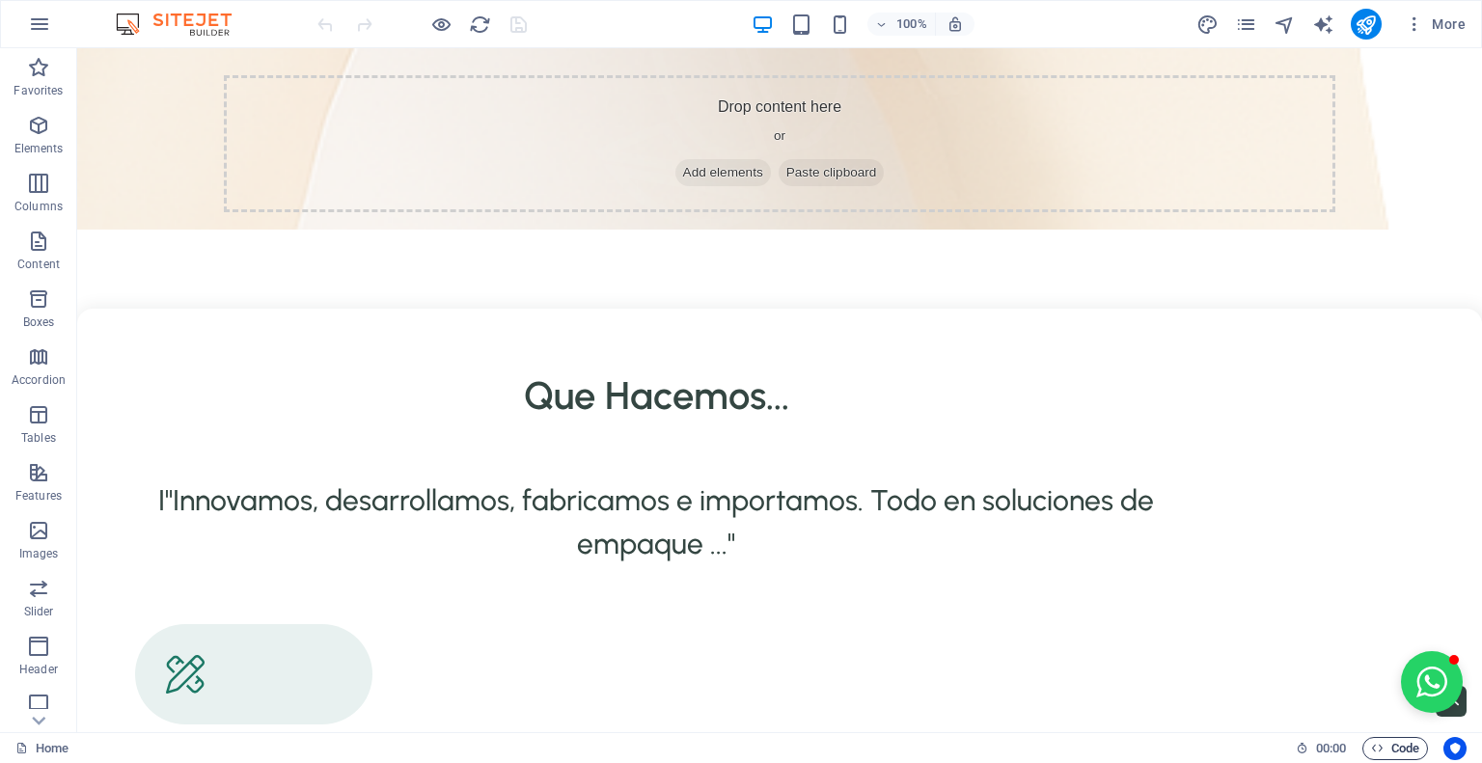
click at [1381, 752] on icon "button" at bounding box center [1377, 748] width 13 height 13
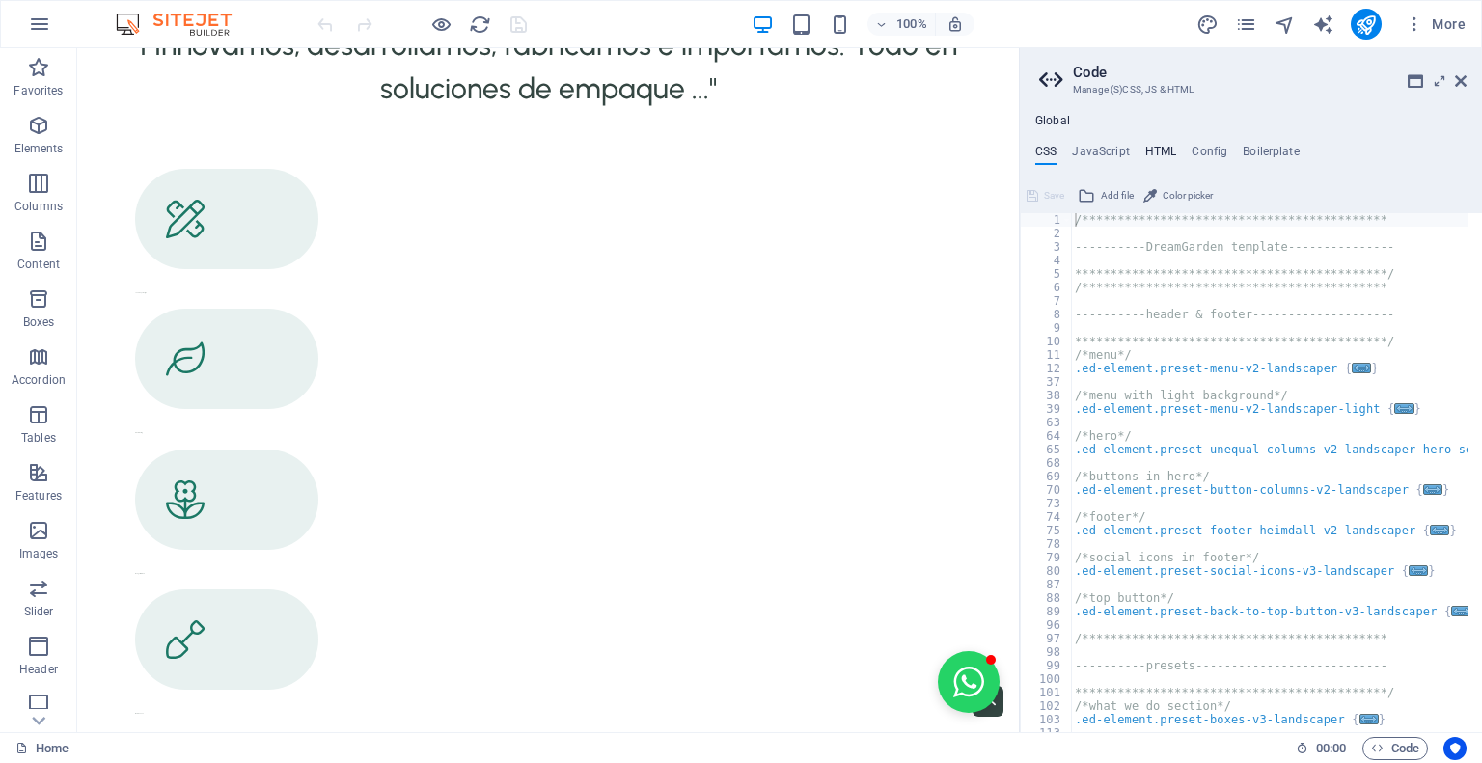
click at [1157, 153] on h4 "HTML" at bounding box center [1161, 155] width 32 height 21
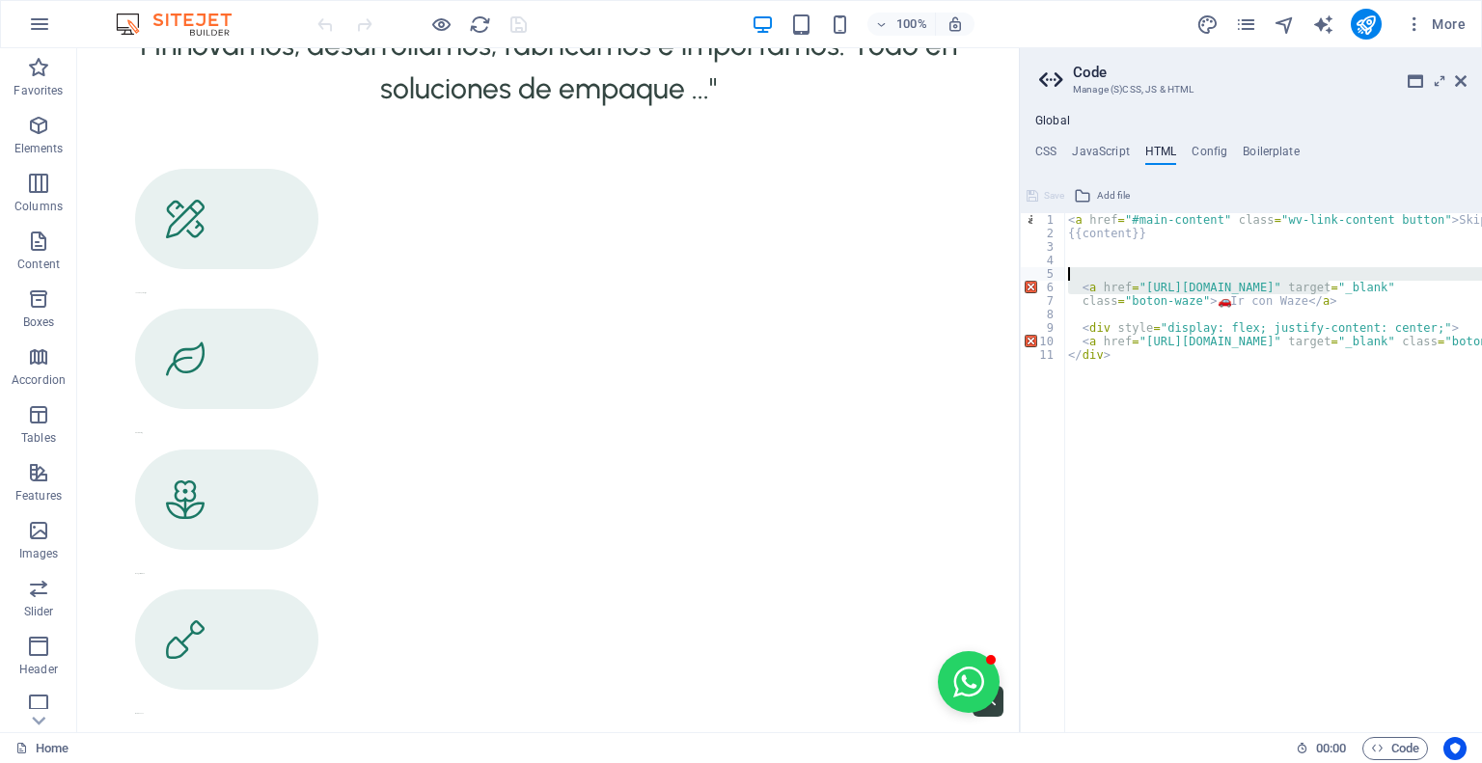
drag, startPoint x: 1331, startPoint y: 292, endPoint x: 1066, endPoint y: 275, distance: 265.9
click at [1066, 275] on div "< a href = "#main-content" class = "wv-link-content button" > Skip to main cont…" at bounding box center [1461, 479] width 794 height 532
type textarea "<a href="https://waze.com/ul?ll=-33.53413,-70.69872&navigate=yes" target="_blan…"
drag, startPoint x: 1362, startPoint y: 309, endPoint x: 1331, endPoint y: 299, distance: 32.3
click at [1362, 309] on div "< a href = "#main-content" class = "wv-link-content button" > Skip to main cont…" at bounding box center [1461, 479] width 794 height 532
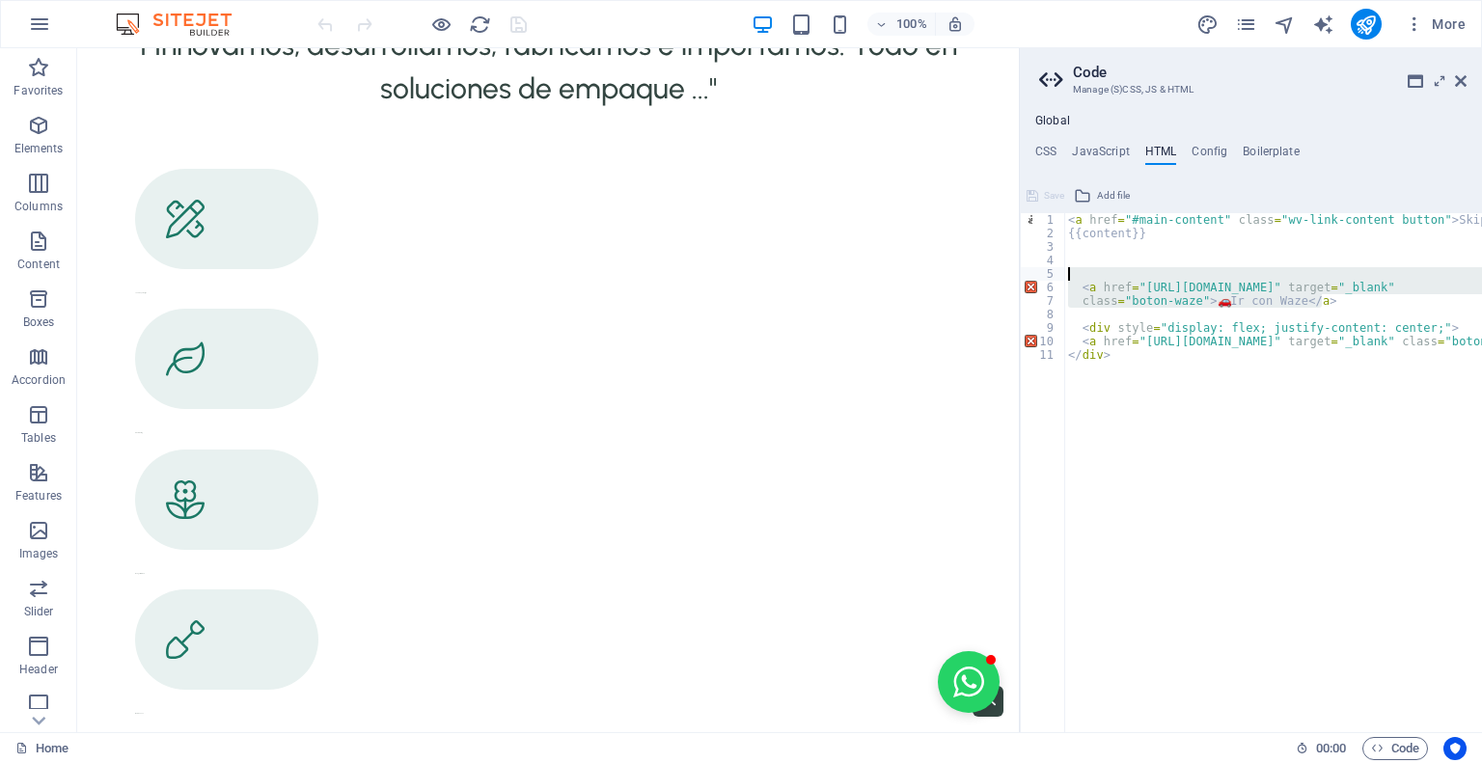
drag, startPoint x: 1331, startPoint y: 299, endPoint x: 1063, endPoint y: 277, distance: 269.1
click at [1063, 277] on div "1 2 3 4 5 6 7 8 9 10 11 < a href = "#main-content" class = "wv-link-content but…" at bounding box center [1251, 472] width 462 height 519
type textarea "<a href="https://waze.com/ul?ll=-33.53413,-70.69872&navigate=yes" target="_blan…"
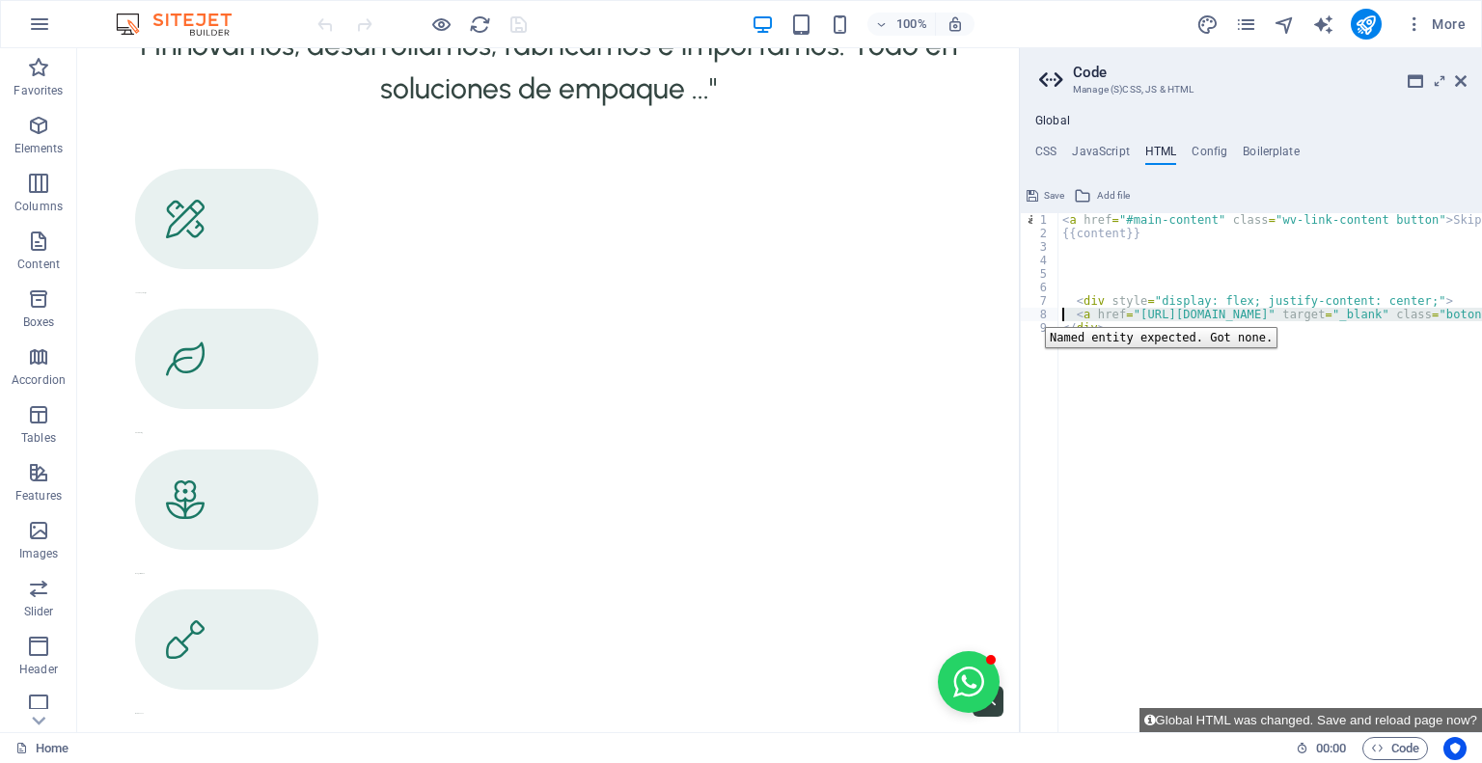
click at [1030, 313] on div "8" at bounding box center [1040, 315] width 39 height 14
click at [1223, 417] on div "< a href = "#main-content" class = "wv-link-content button" > Skip to main cont…" at bounding box center [1455, 479] width 794 height 532
type textarea "</div>"
click at [583, 21] on div "100% More" at bounding box center [894, 24] width 1160 height 31
click at [531, 30] on div "100% More" at bounding box center [894, 24] width 1160 height 31
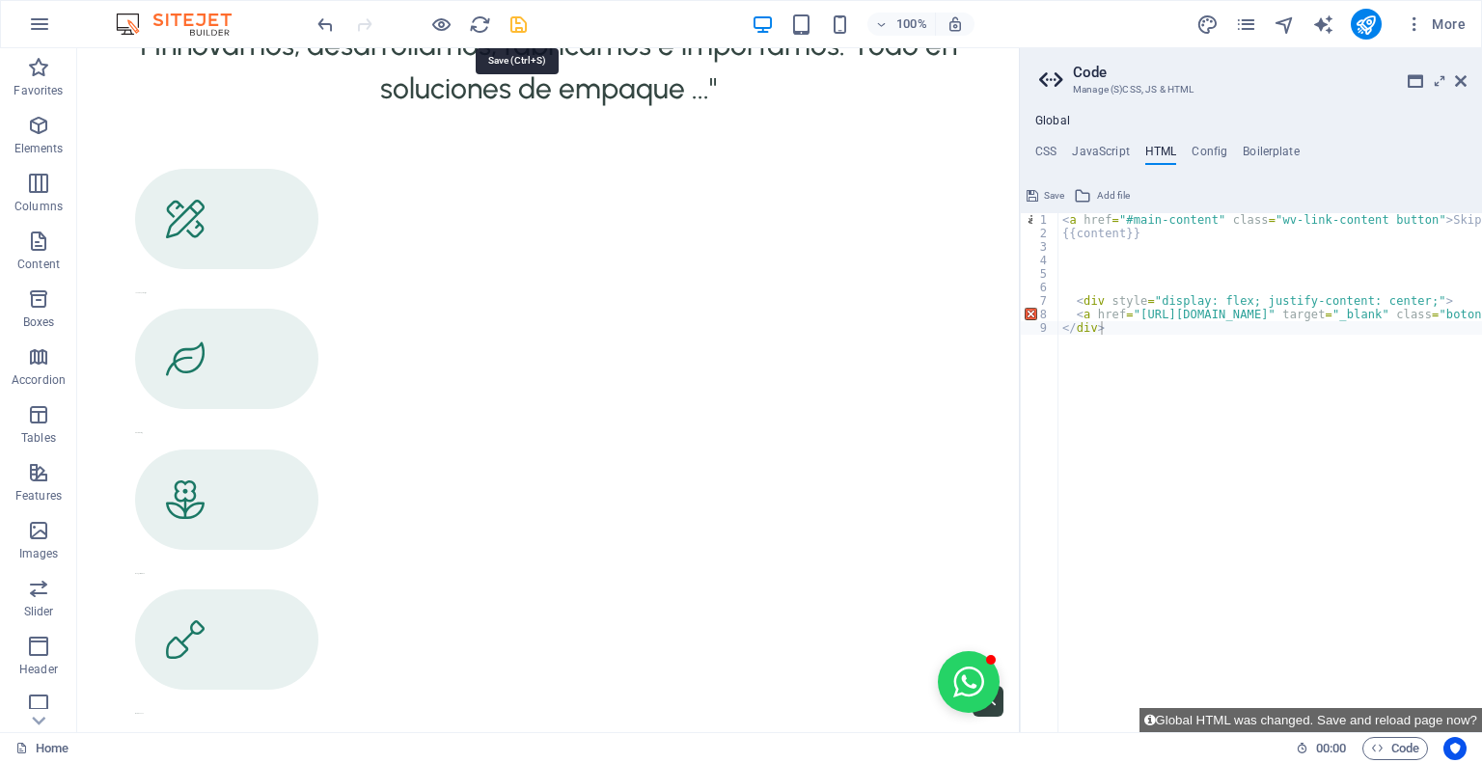
click at [524, 30] on icon "save" at bounding box center [518, 25] width 22 height 22
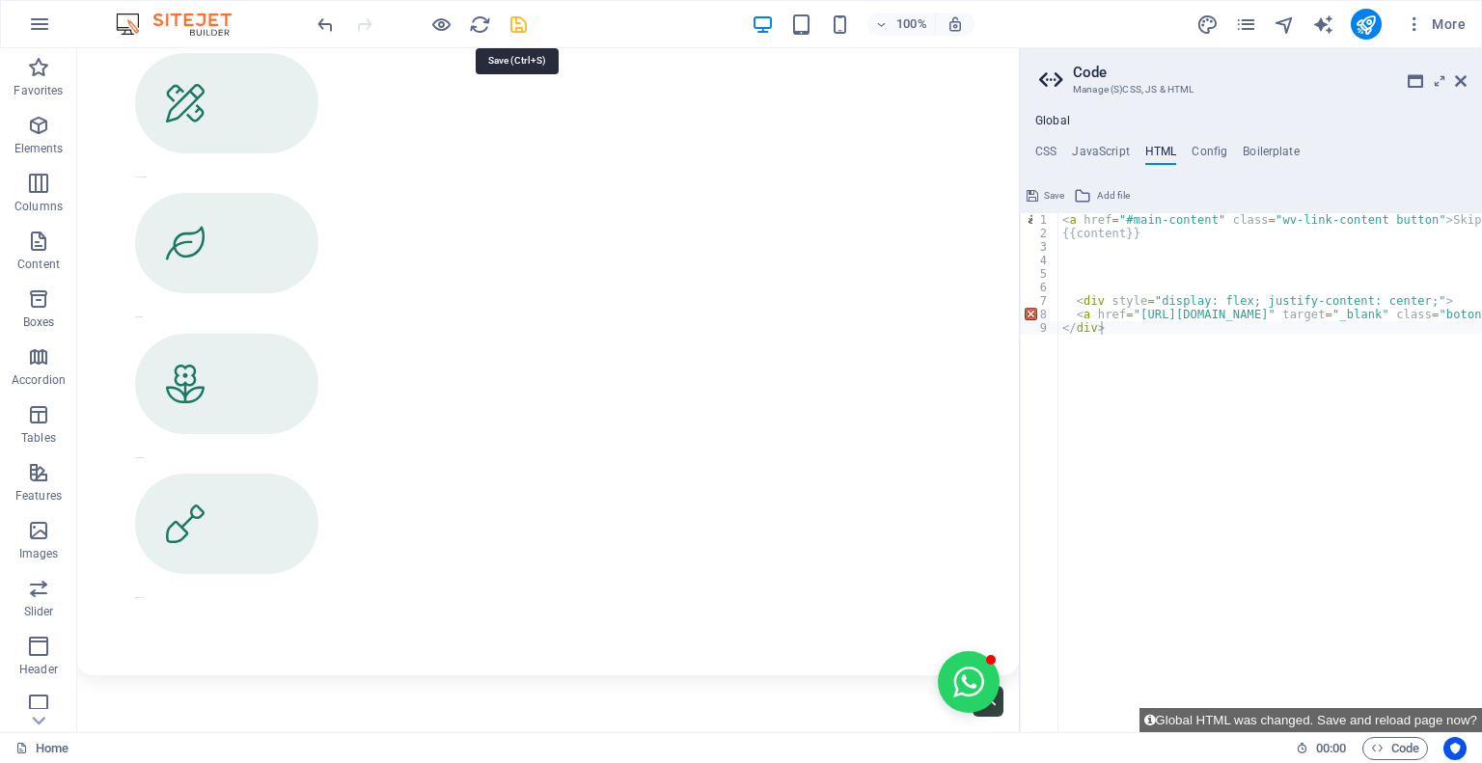
scroll to position [3202, 0]
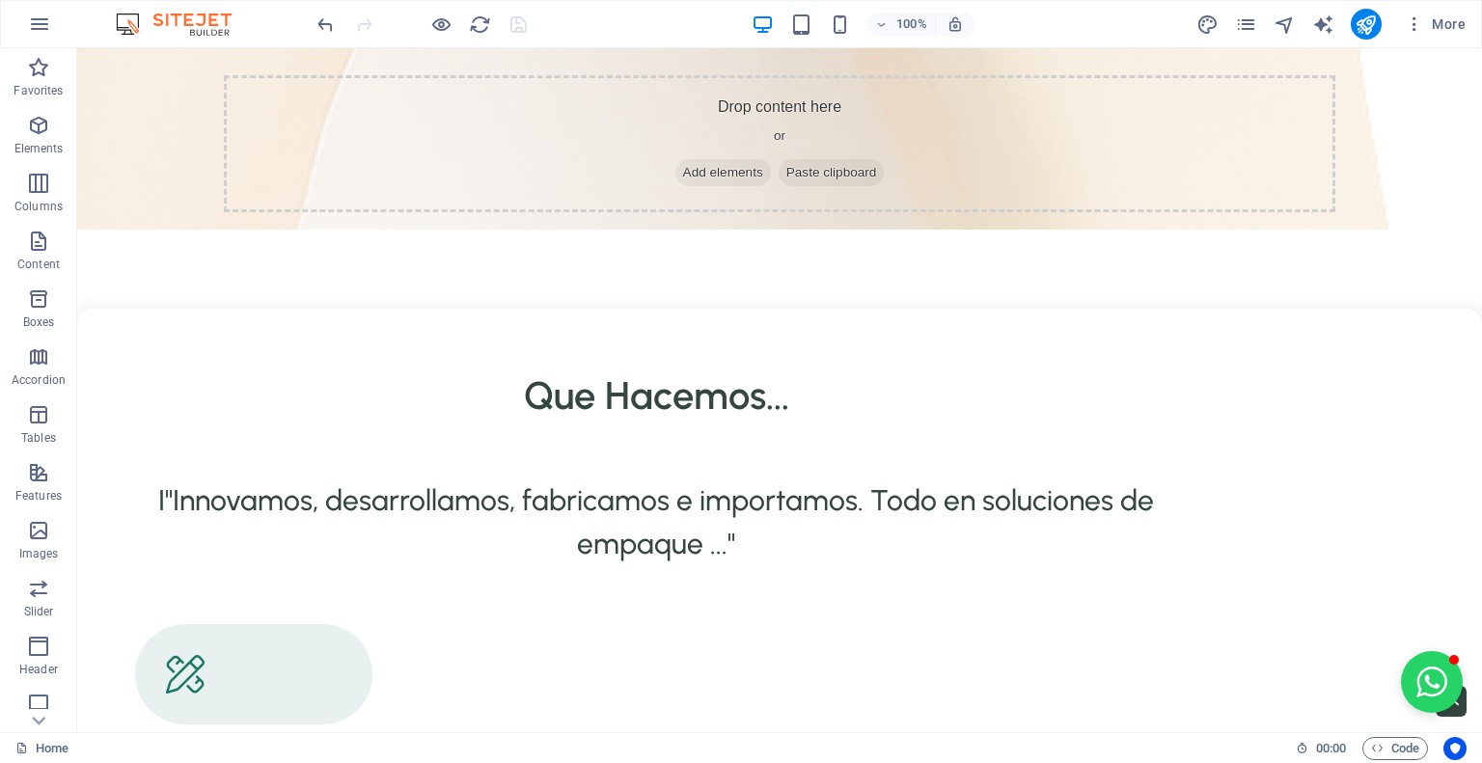
click at [597, 16] on div "100% More" at bounding box center [894, 24] width 1160 height 31
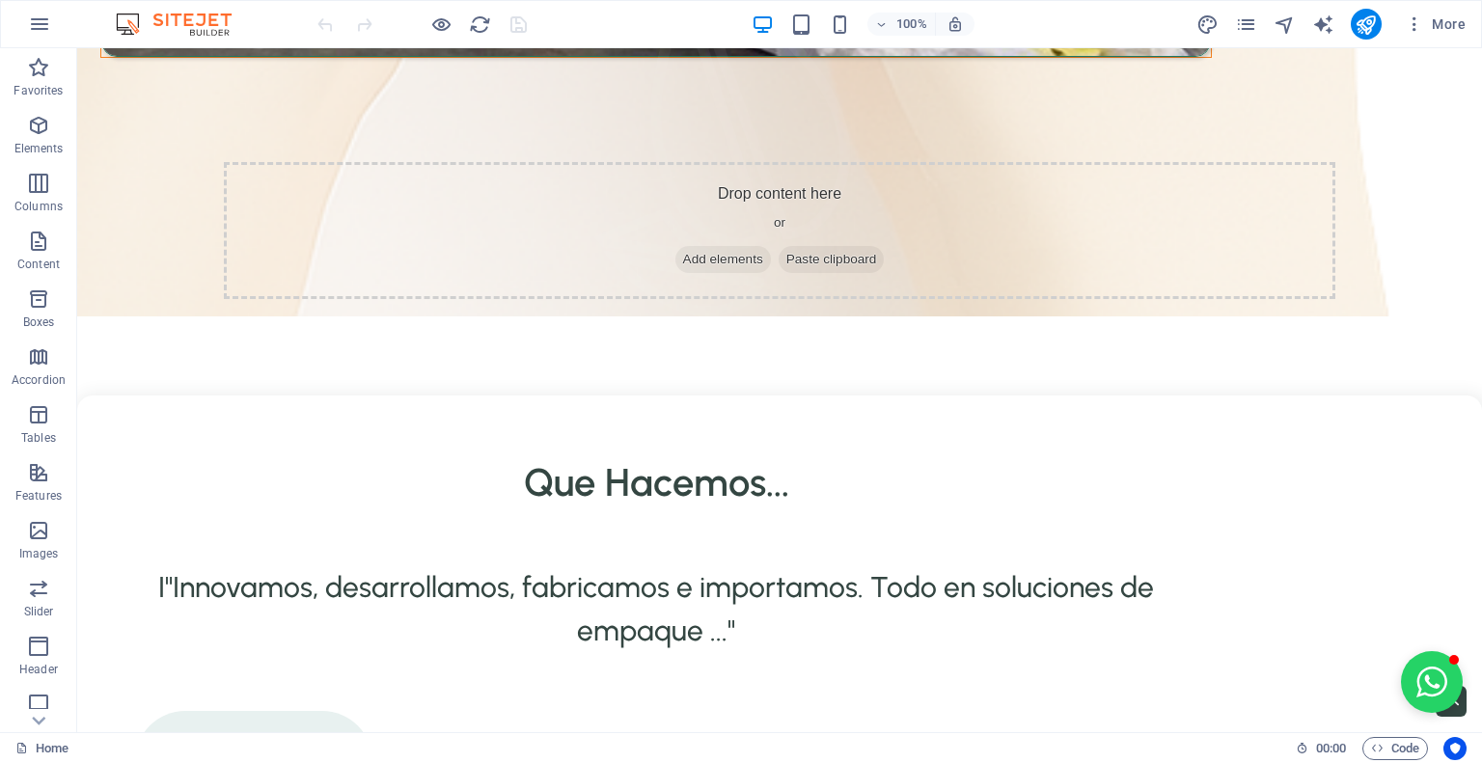
scroll to position [3158, 0]
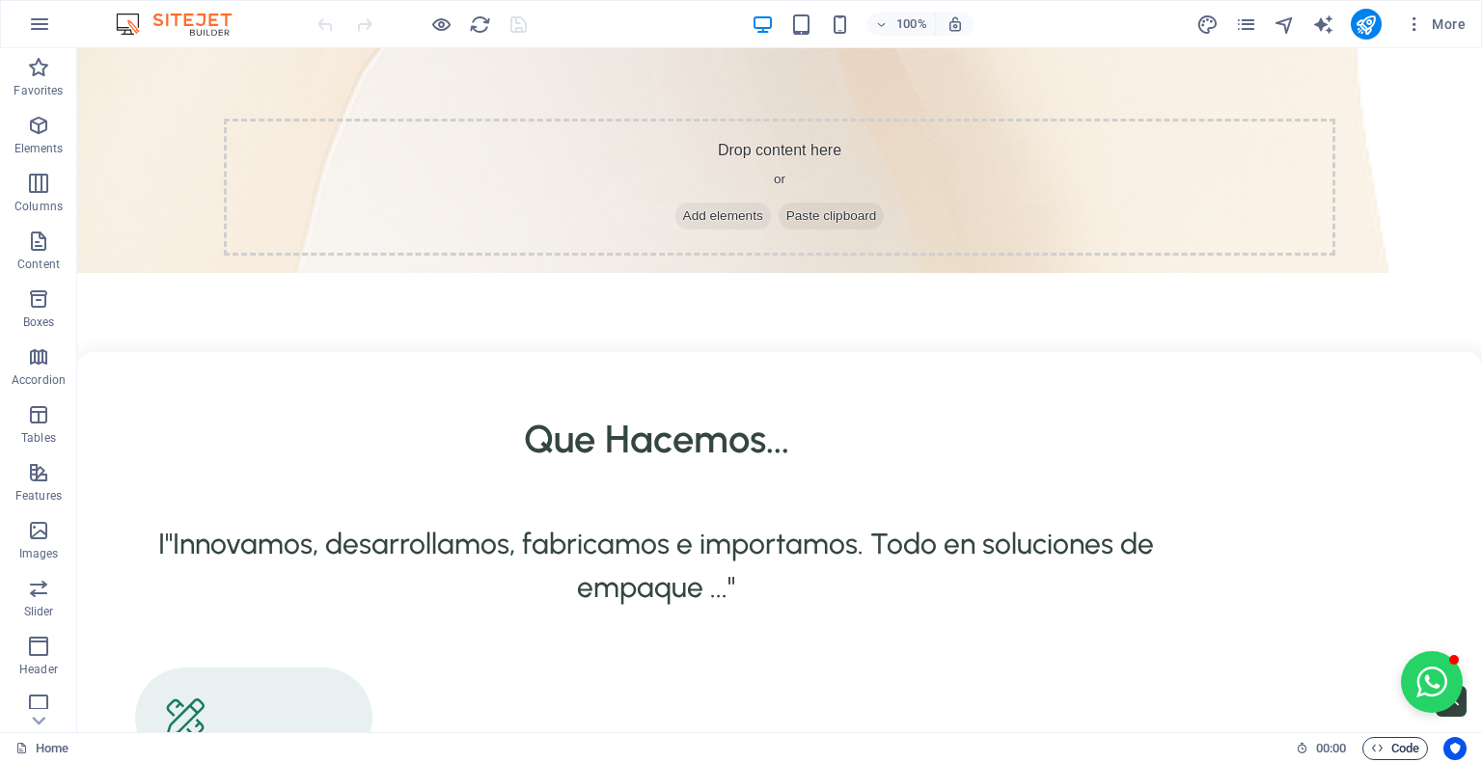
click at [1399, 744] on span "Code" at bounding box center [1395, 748] width 48 height 23
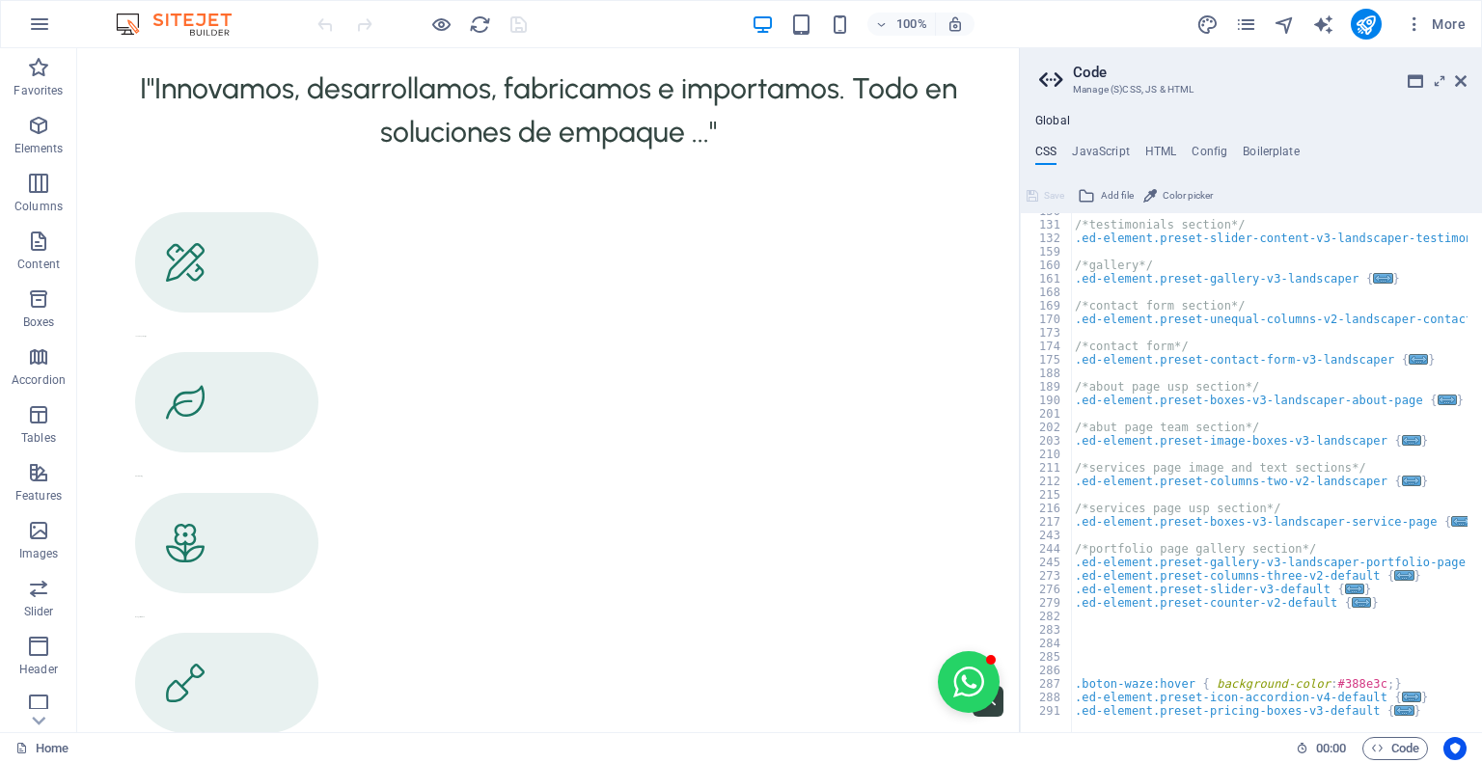
scroll to position [602, 0]
click at [1162, 150] on h4 "HTML" at bounding box center [1161, 155] width 32 height 21
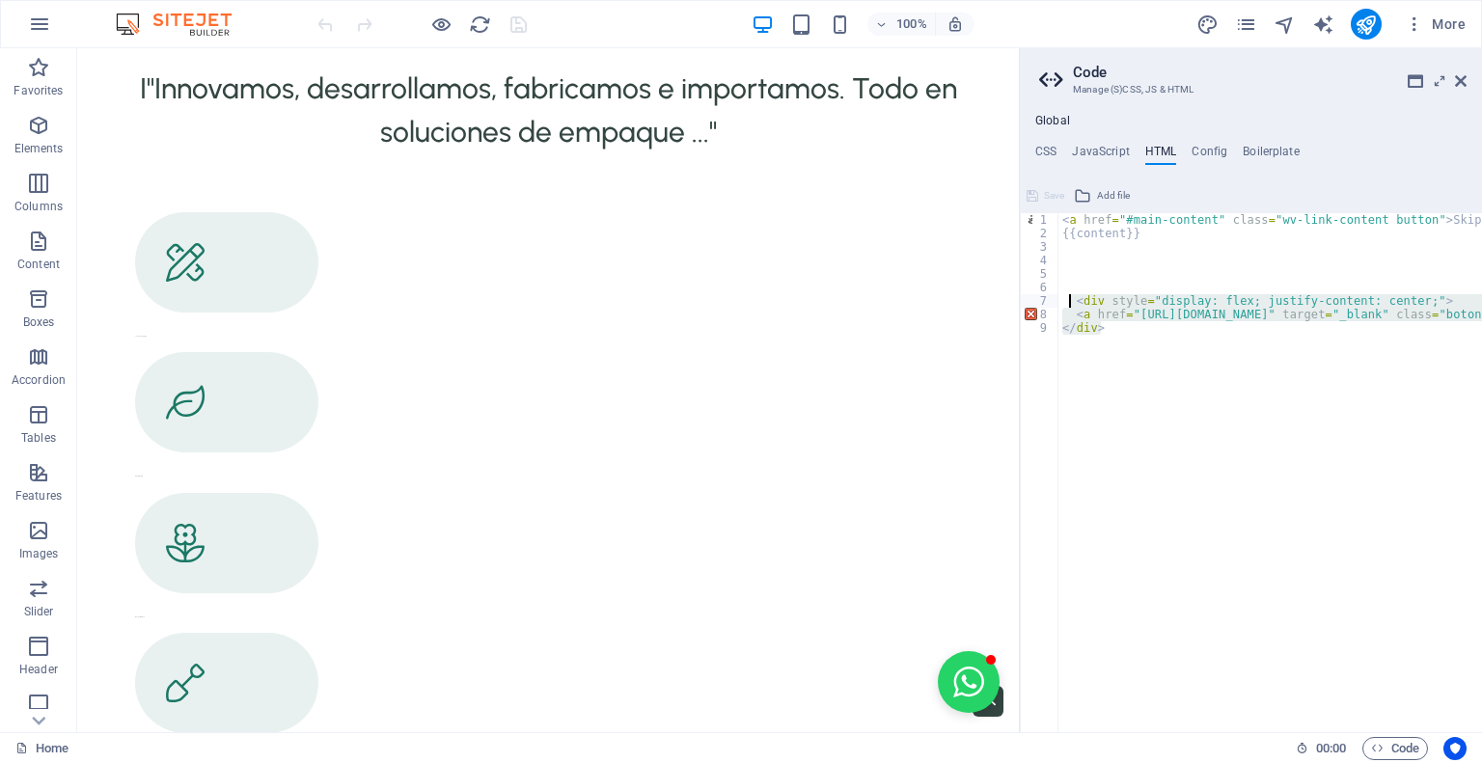
drag, startPoint x: 1134, startPoint y: 331, endPoint x: 1095, endPoint y: 316, distance: 41.2
click at [1080, 308] on div "< a href = "#main-content" class = "wv-link-content button" > Skip to main cont…" at bounding box center [1455, 479] width 794 height 532
click at [1212, 350] on div "< a href = "#main-content" class = "wv-link-content button" > Skip to main cont…" at bounding box center [1270, 472] width 424 height 519
drag, startPoint x: 1127, startPoint y: 339, endPoint x: 1053, endPoint y: 288, distance: 88.8
click at [1053, 288] on div "</div> 1 2 3 4 5 6 7 8 9 < a href = "#main-content" class = "wv-link-content bu…" at bounding box center [1251, 472] width 462 height 519
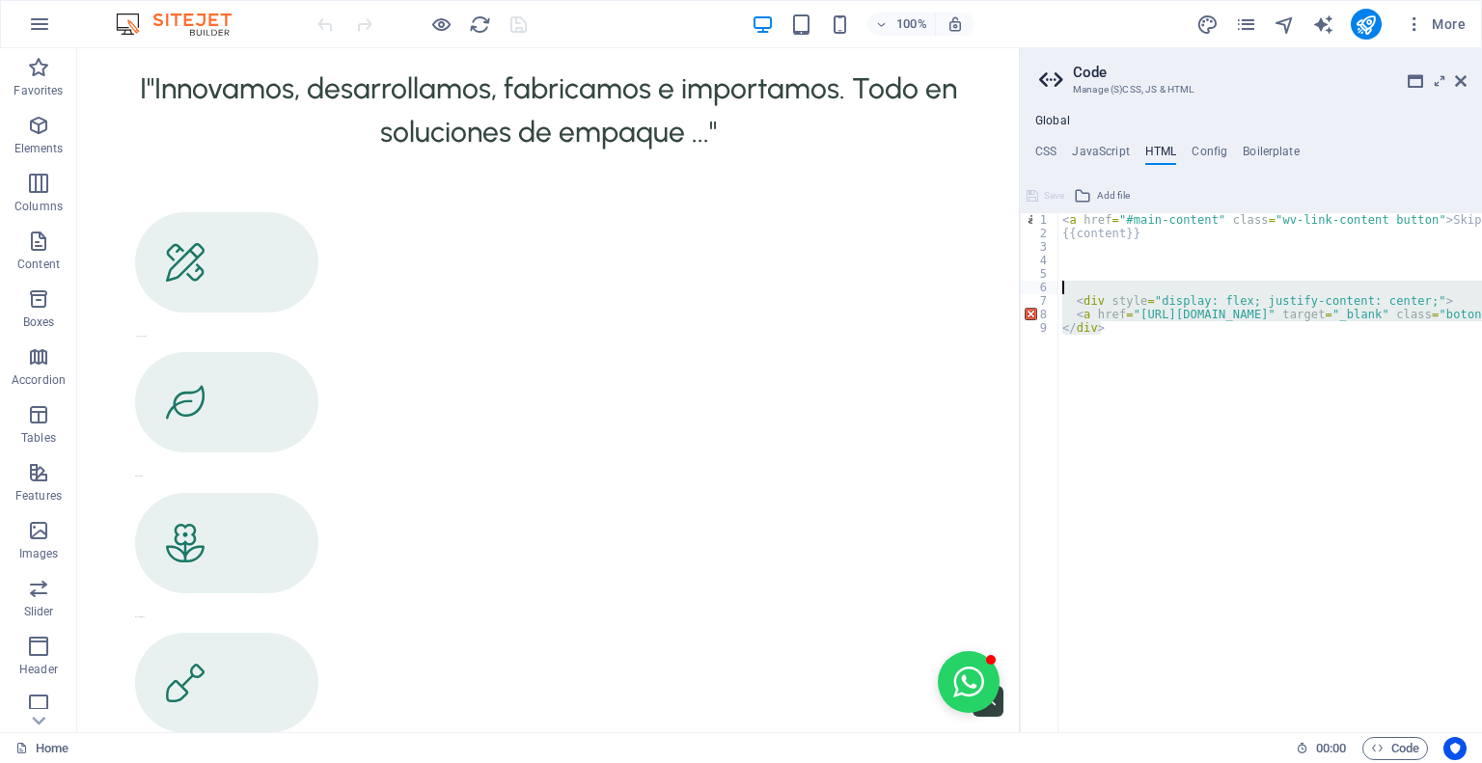
type textarea "<div style="display: flex; justify-content: center;">"
paste textarea
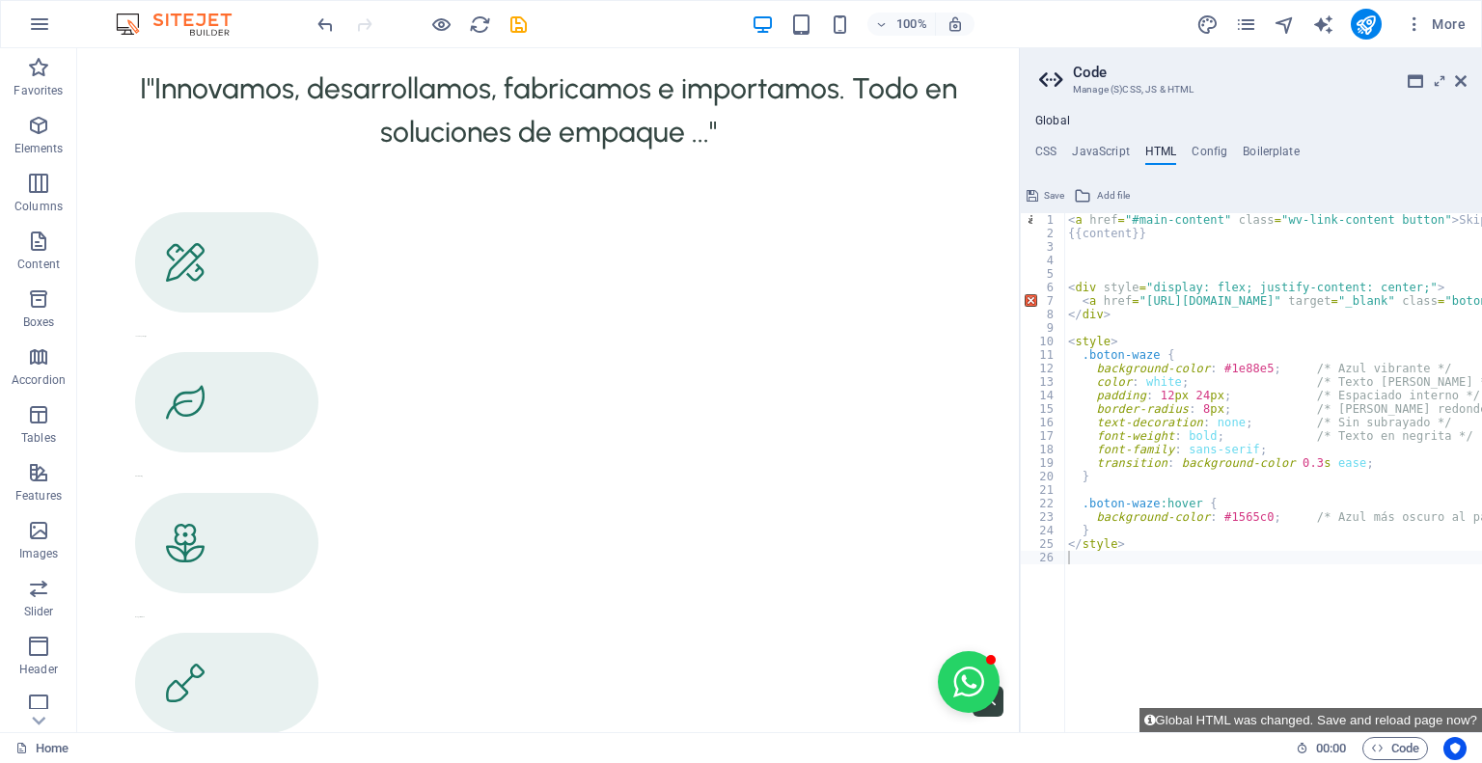
click at [571, 13] on div "100% More" at bounding box center [894, 24] width 1160 height 31
click at [504, 28] on div at bounding box center [422, 24] width 216 height 31
click at [515, 25] on icon "save" at bounding box center [518, 25] width 22 height 22
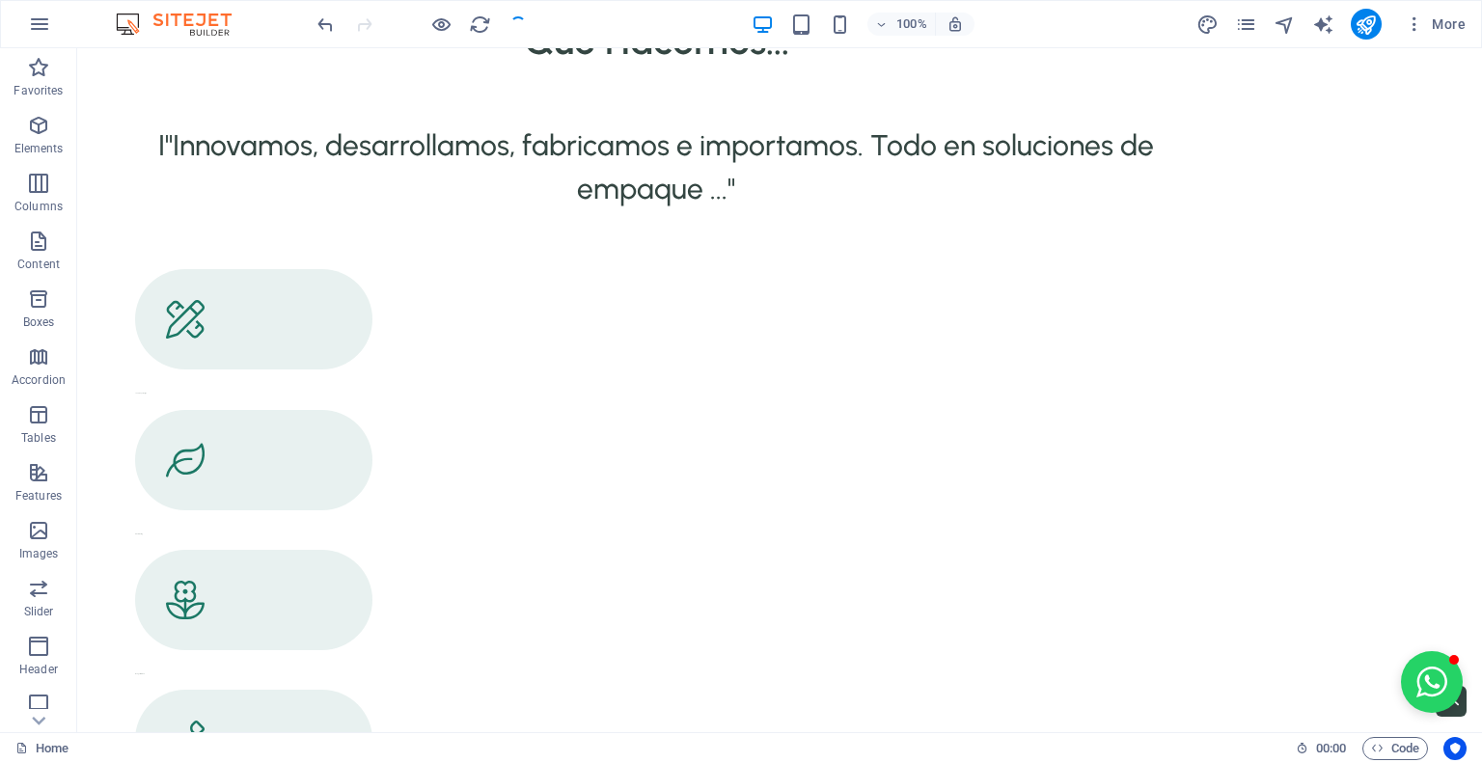
scroll to position [3158, 0]
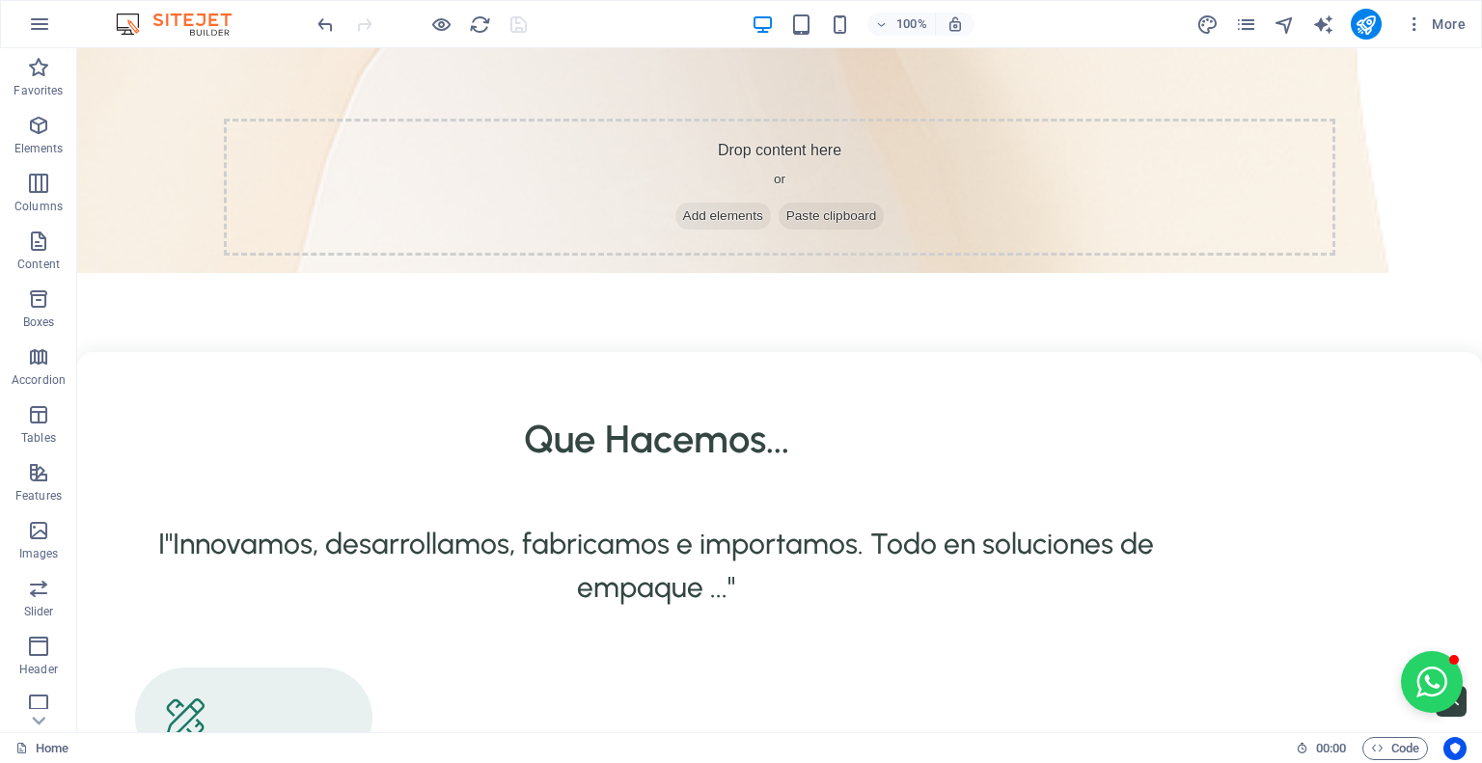
click at [515, 26] on div at bounding box center [422, 24] width 216 height 31
click at [589, 25] on div "100% More" at bounding box center [894, 24] width 1160 height 31
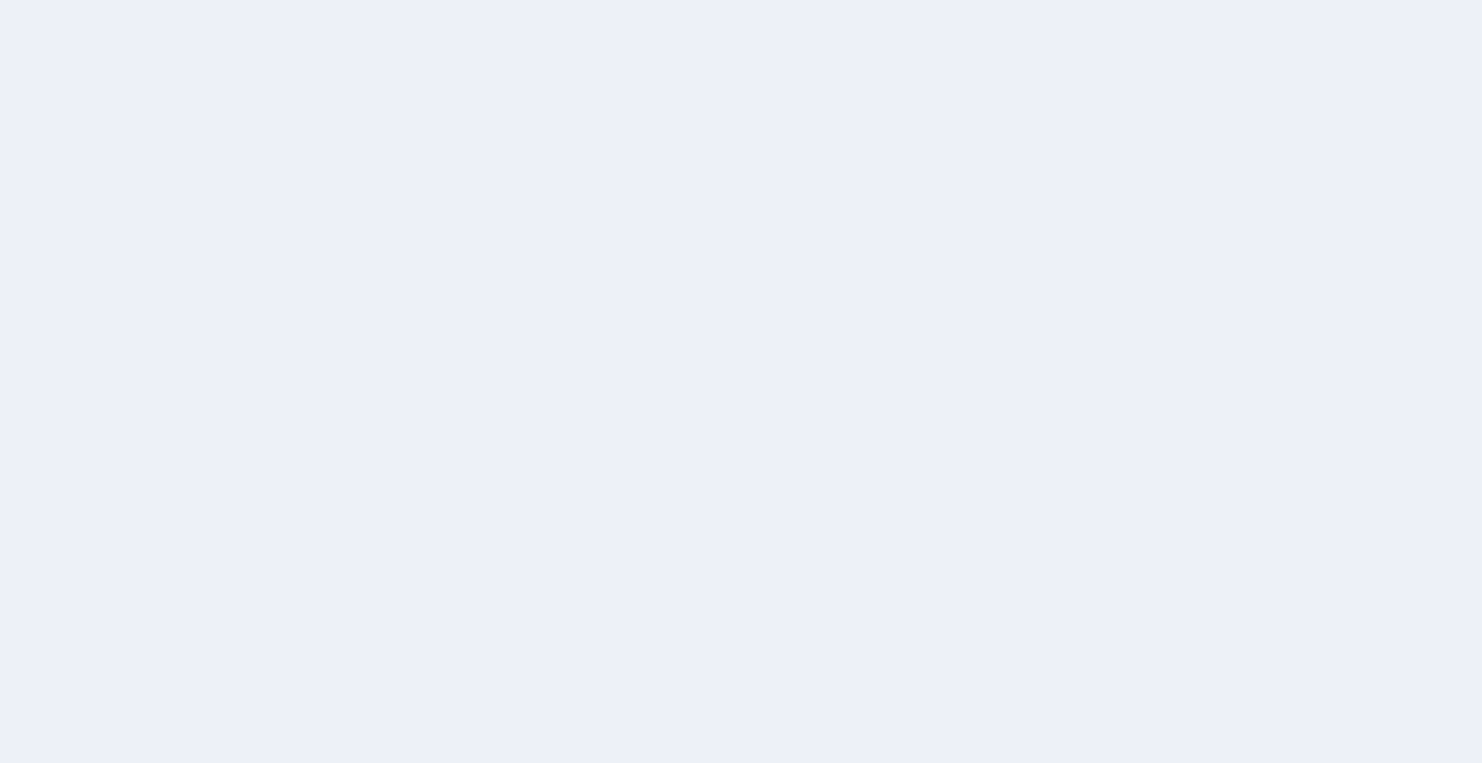
click at [868, 435] on div at bounding box center [741, 381] width 1482 height 763
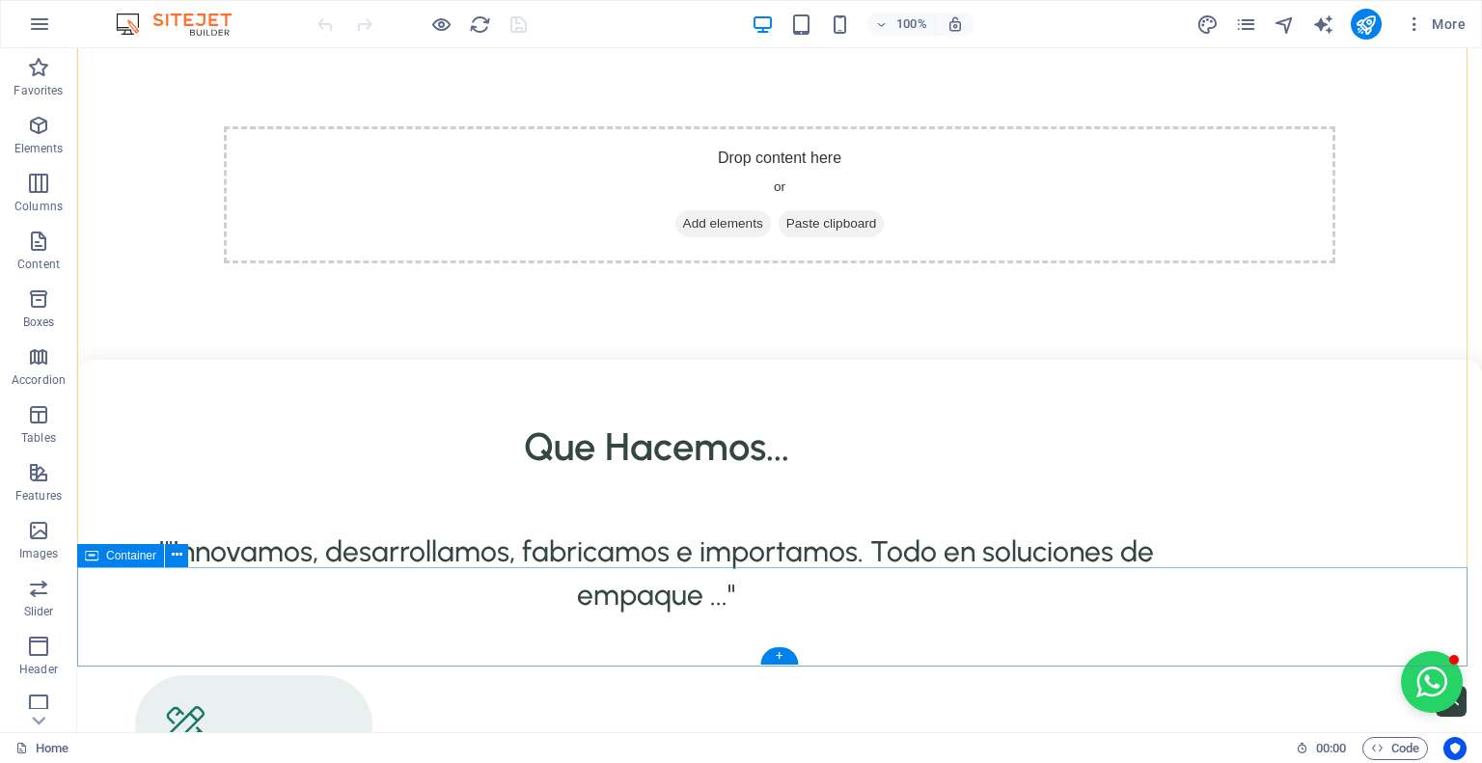
scroll to position [3182, 0]
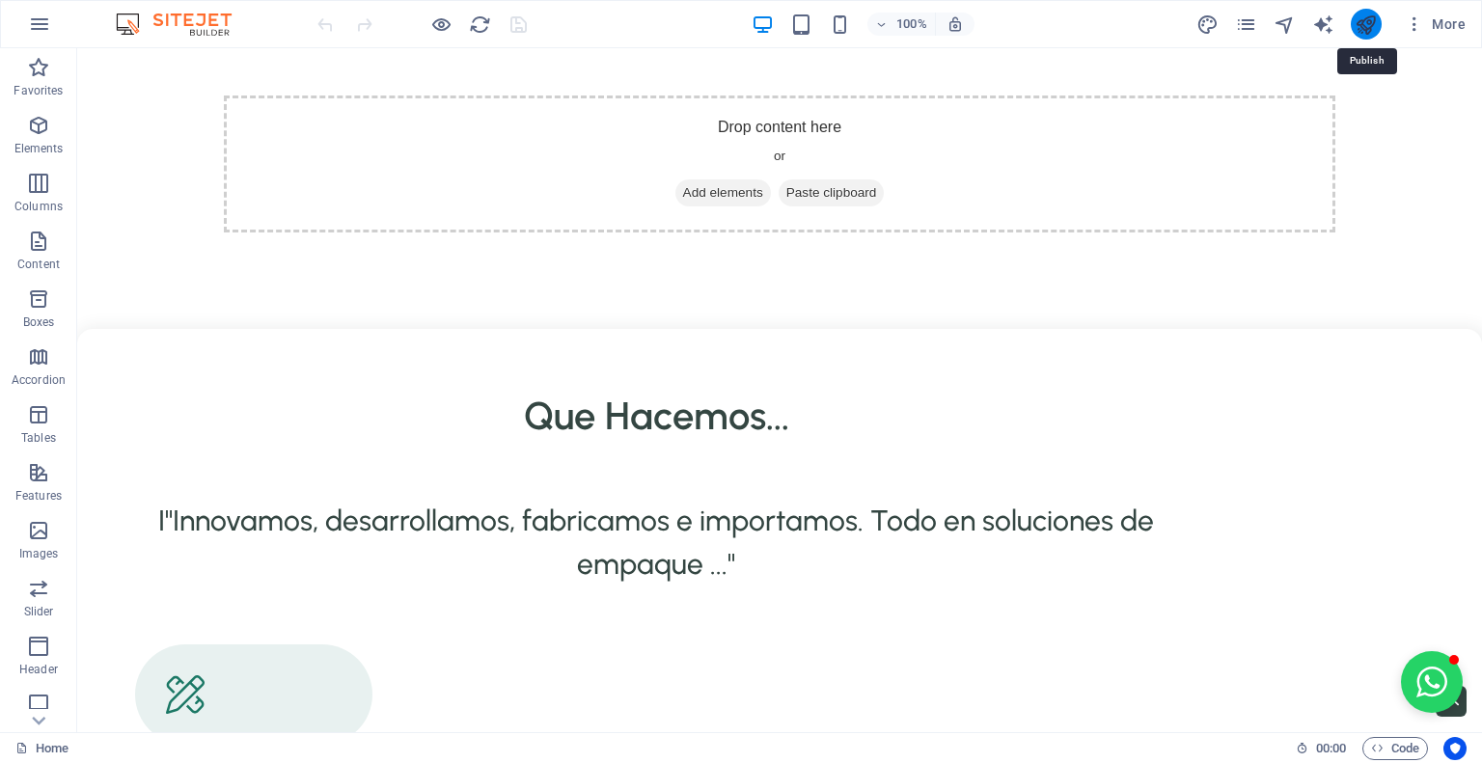
click at [1374, 26] on icon "publish" at bounding box center [1365, 25] width 22 height 22
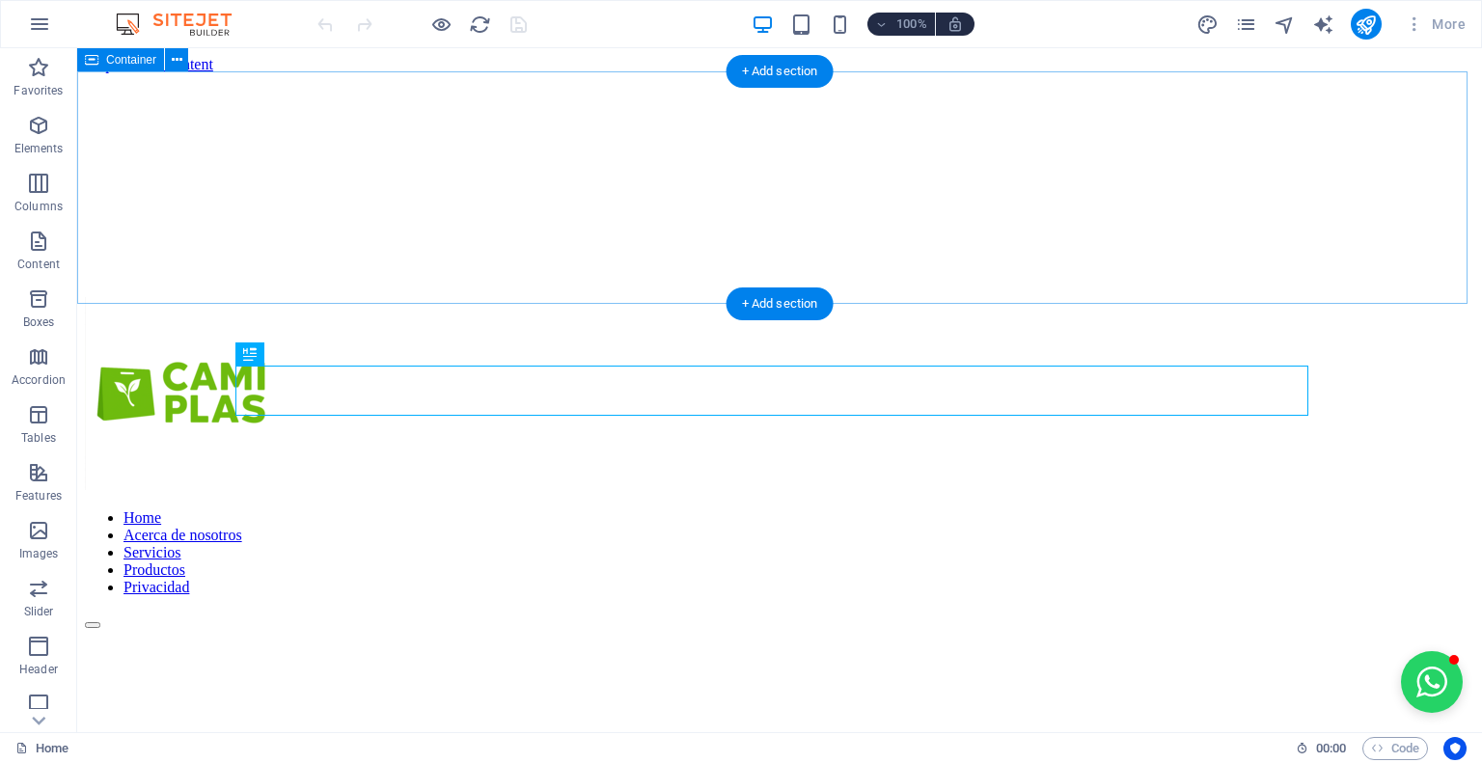
scroll to position [1089, 0]
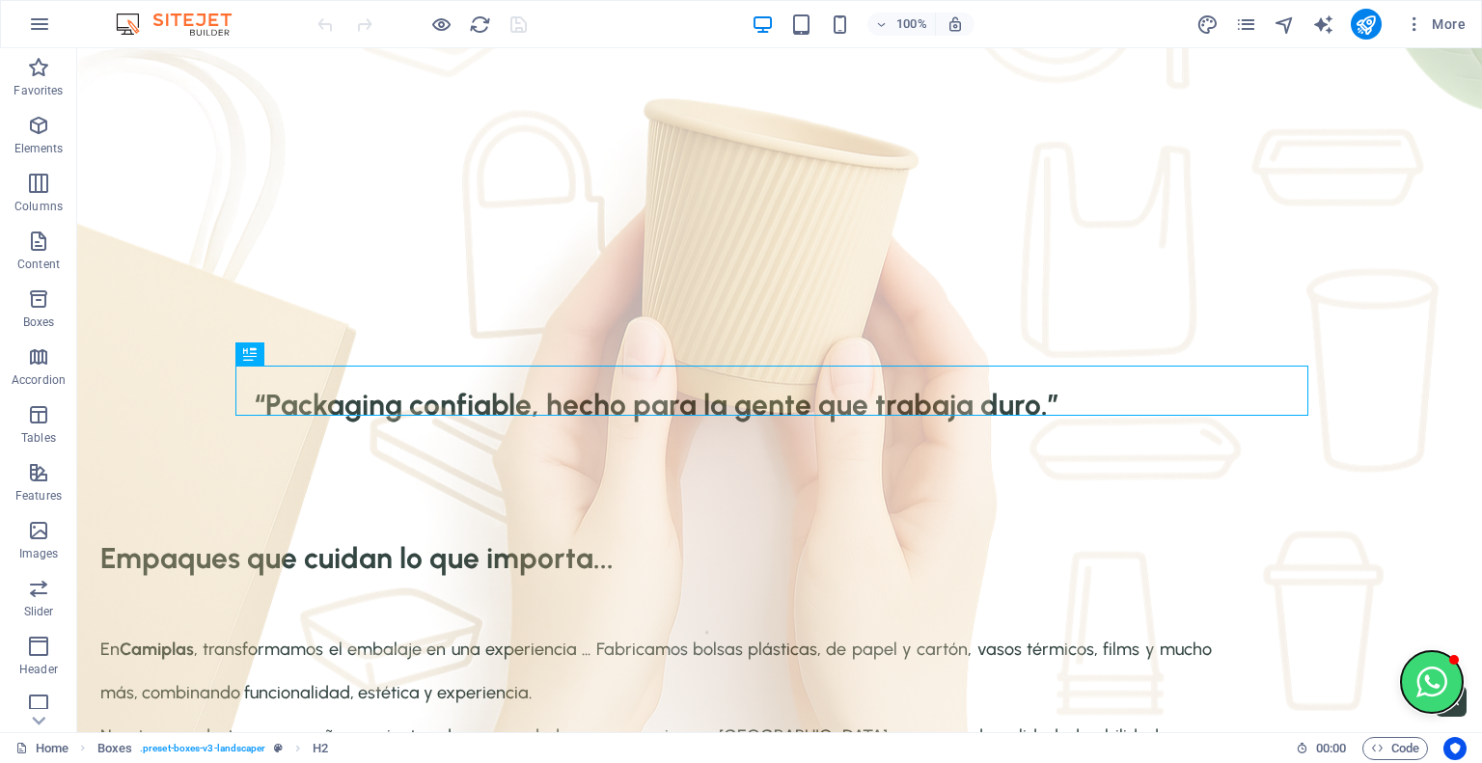
click at [1430, 682] on button "Open chat window" at bounding box center [1432, 682] width 62 height 62
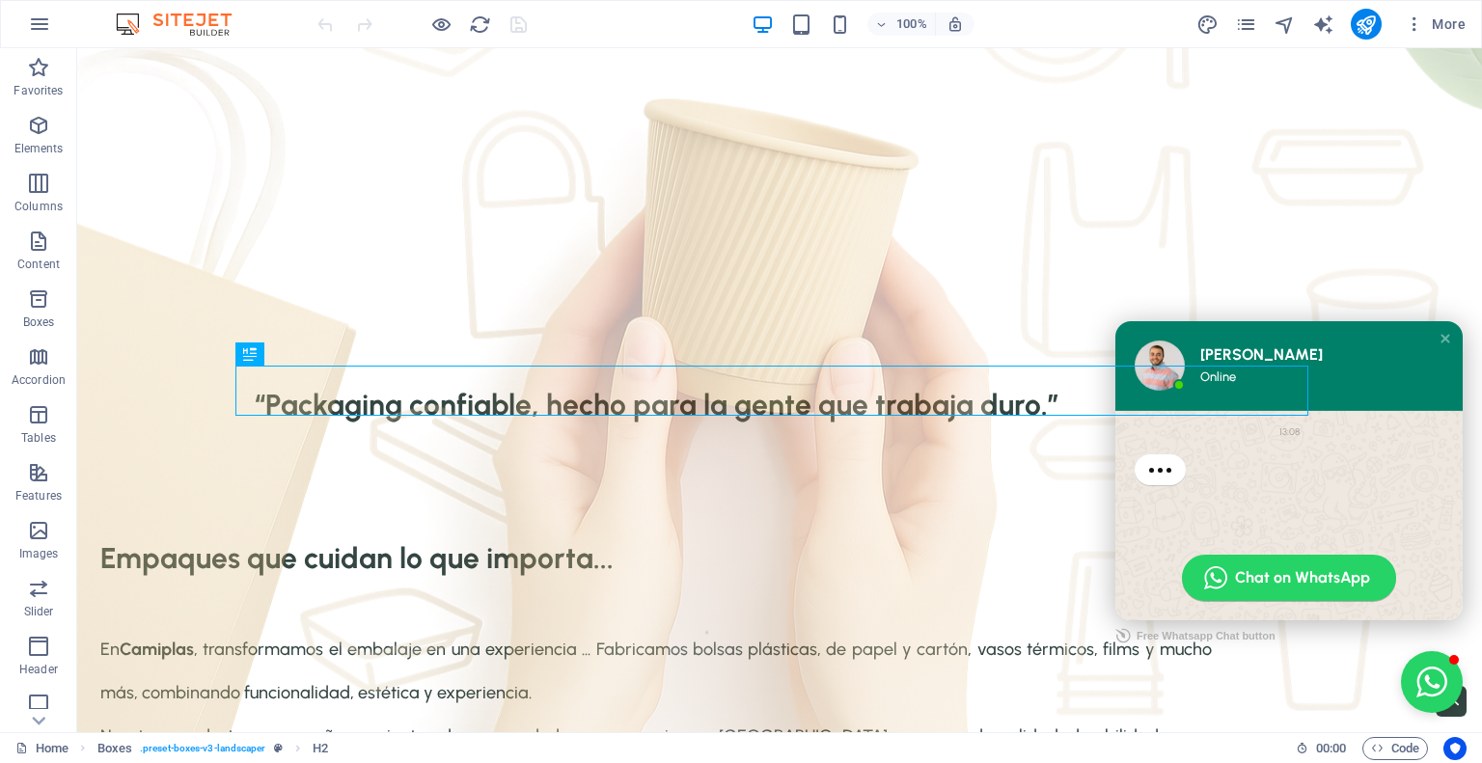
click at [1233, 347] on div "[PERSON_NAME]" at bounding box center [1314, 354] width 228 height 19
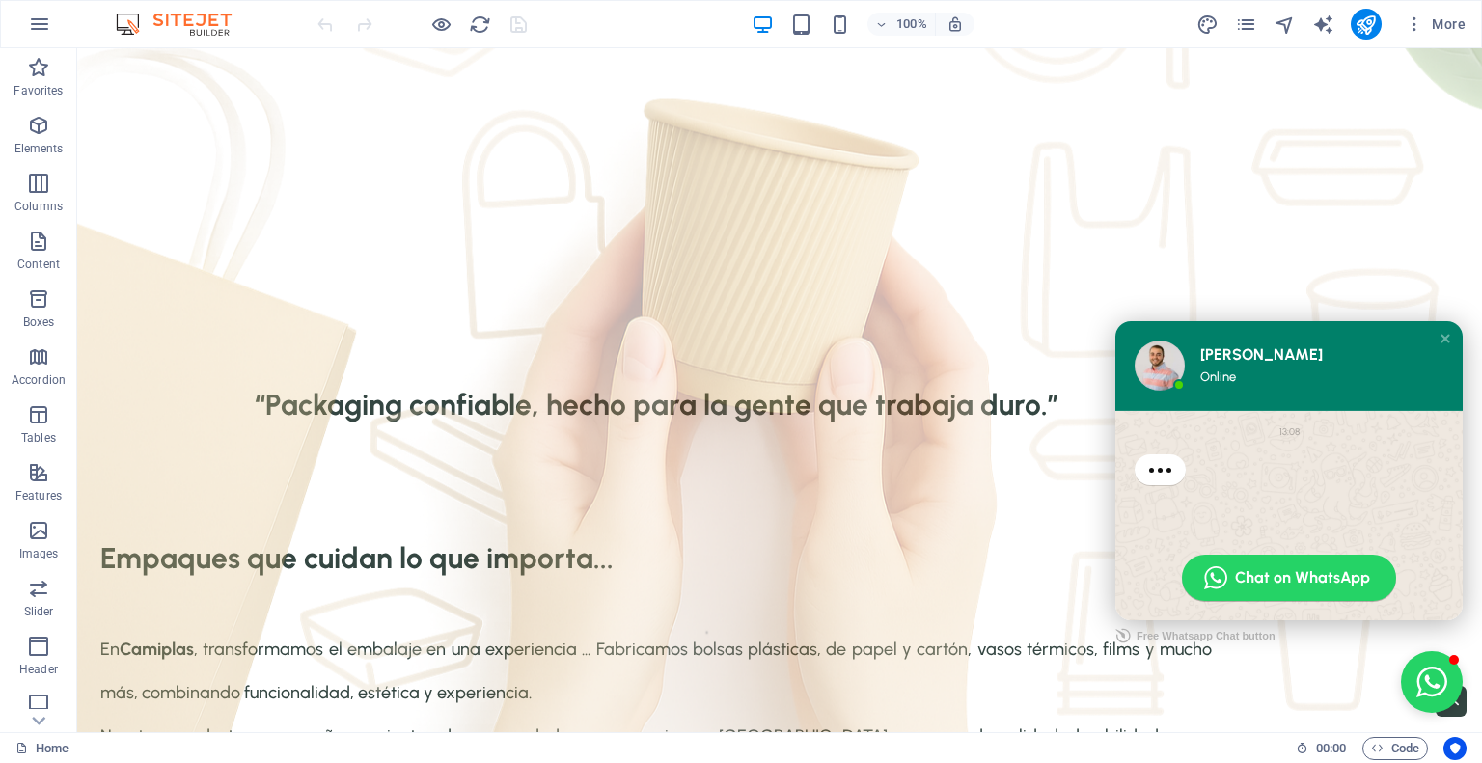
click at [1234, 356] on div "[PERSON_NAME]" at bounding box center [1314, 354] width 228 height 19
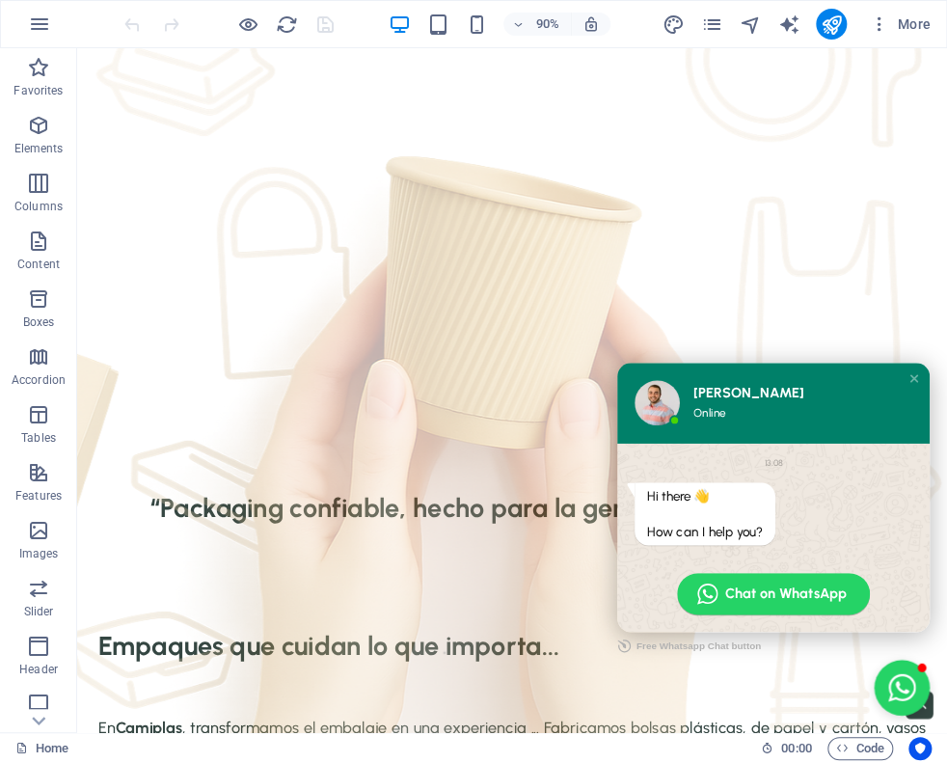
drag, startPoint x: 1056, startPoint y: 792, endPoint x: 786, endPoint y: 447, distance: 438.5
click at [790, 446] on div "Online" at bounding box center [876, 453] width 228 height 17
click at [783, 443] on div "[PERSON_NAME] Online" at bounding box center [876, 442] width 228 height 41
click at [779, 443] on div "[PERSON_NAME] Online" at bounding box center [876, 442] width 228 height 41
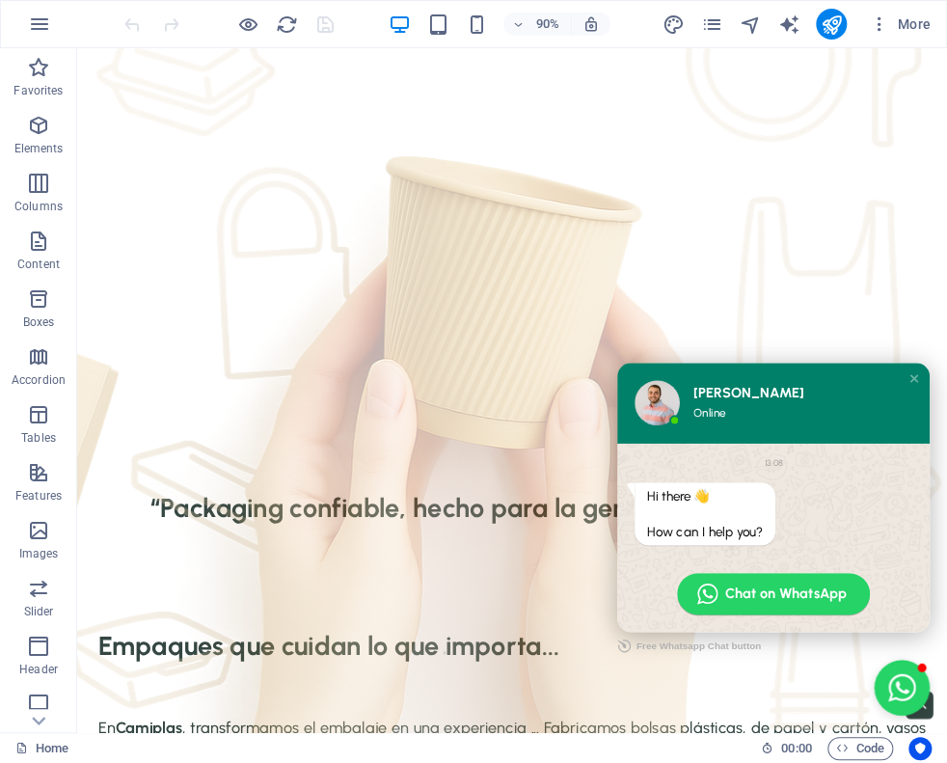
click at [779, 443] on div "[PERSON_NAME] Online" at bounding box center [876, 442] width 228 height 41
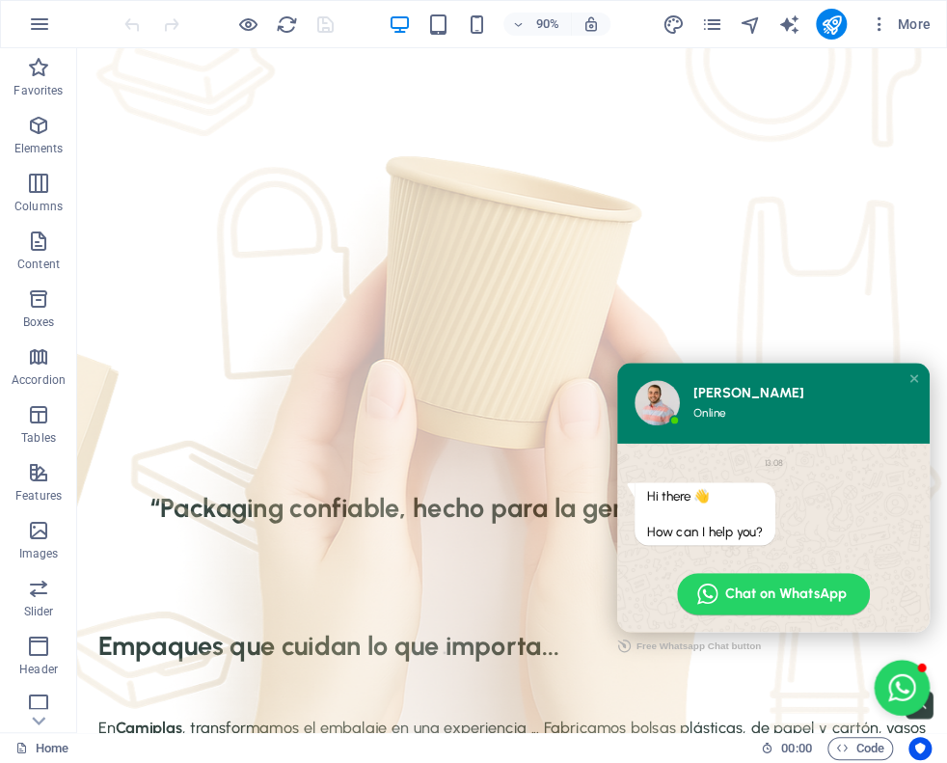
click at [779, 443] on div "[PERSON_NAME] Online" at bounding box center [876, 442] width 228 height 41
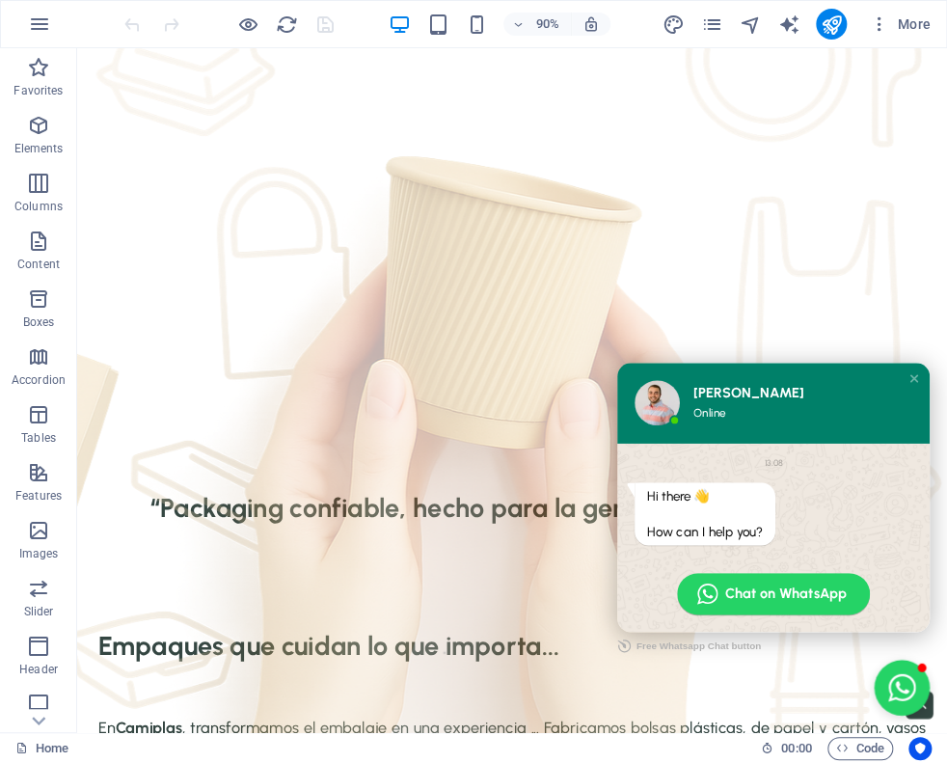
click at [779, 443] on div "[PERSON_NAME] Online" at bounding box center [876, 442] width 228 height 41
click at [779, 441] on div "[PERSON_NAME] Online" at bounding box center [876, 442] width 228 height 41
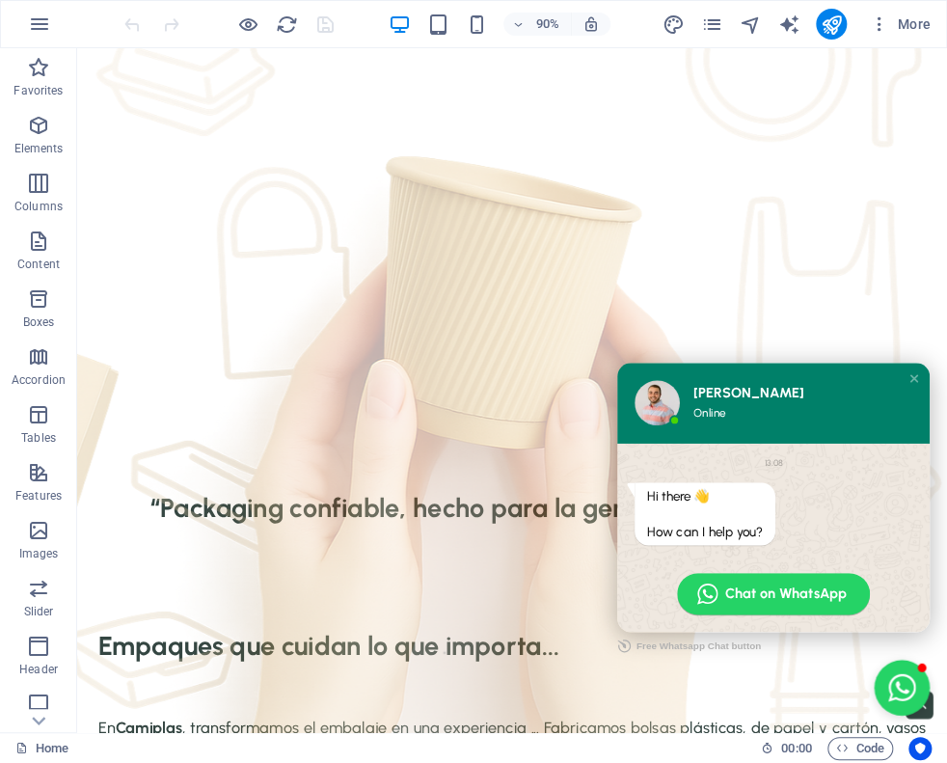
click at [779, 441] on div "[PERSON_NAME] Online" at bounding box center [876, 442] width 228 height 41
click at [778, 441] on div "[PERSON_NAME] Online" at bounding box center [876, 442] width 228 height 41
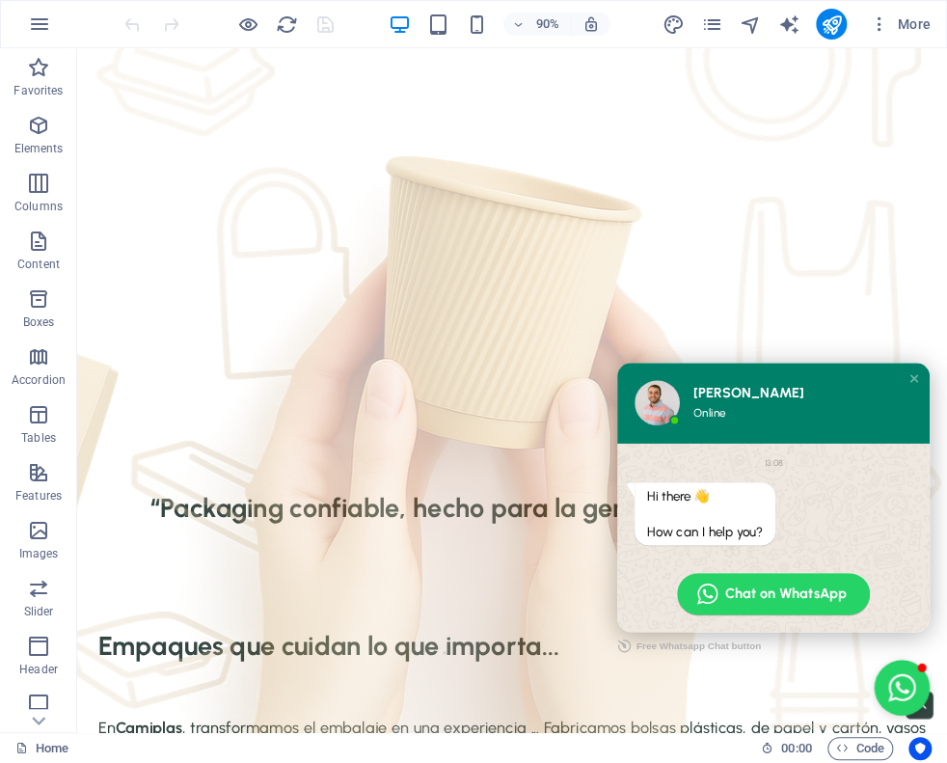
click at [778, 441] on div "[PERSON_NAME] Online" at bounding box center [876, 442] width 228 height 41
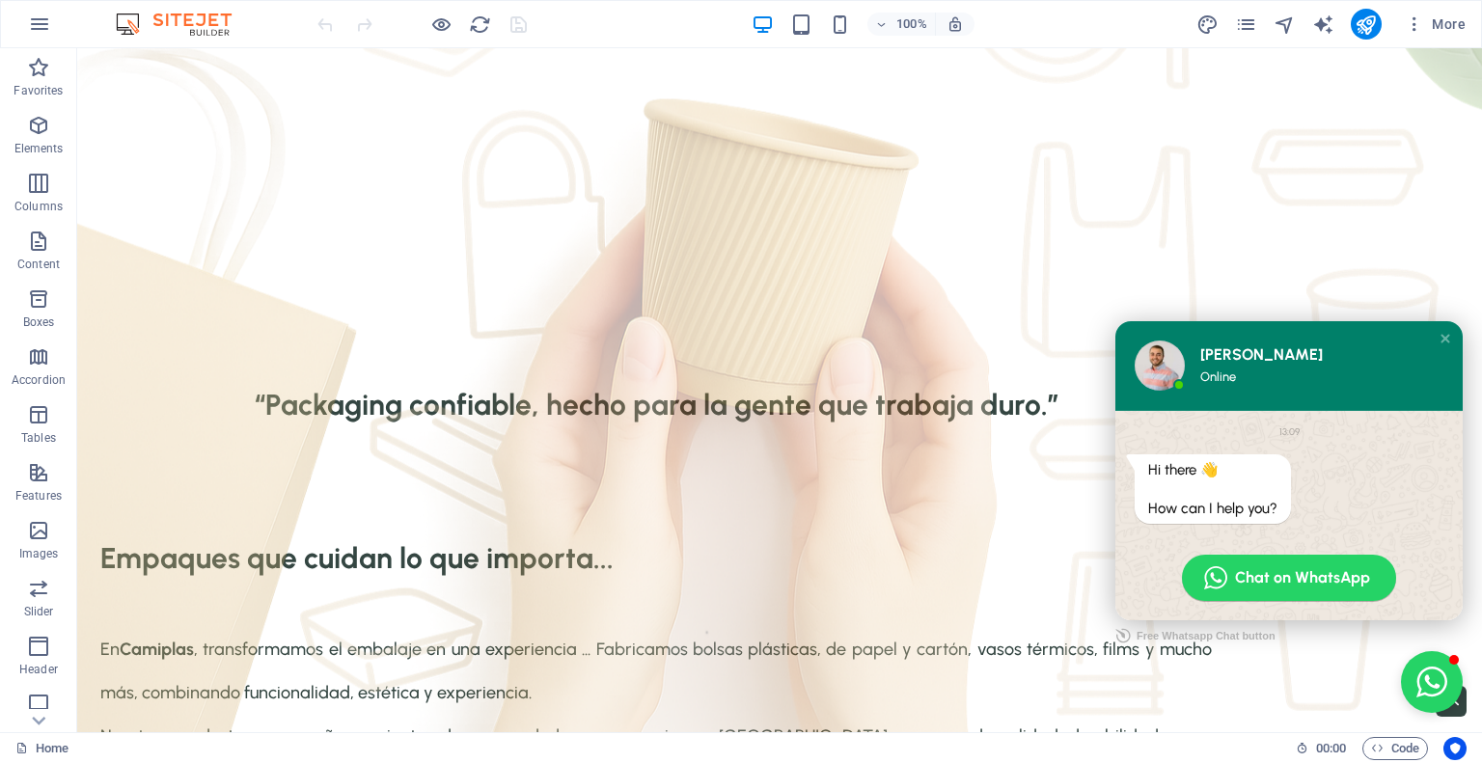
click at [1212, 636] on link "Free Whatsapp Chat button" at bounding box center [1195, 635] width 160 height 31
click at [42, 22] on icon "button" at bounding box center [39, 24] width 23 height 23
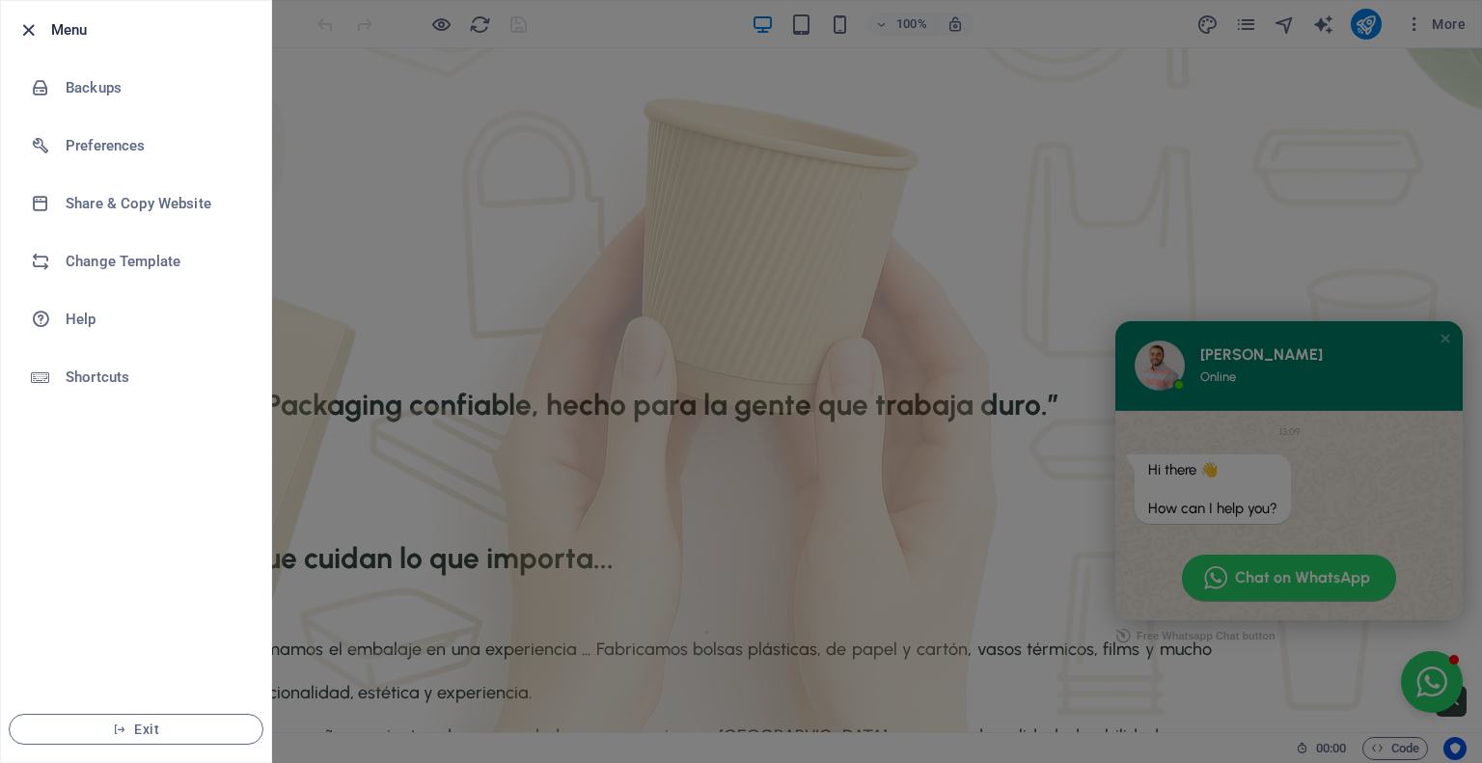
click at [32, 27] on icon "button" at bounding box center [28, 30] width 22 height 22
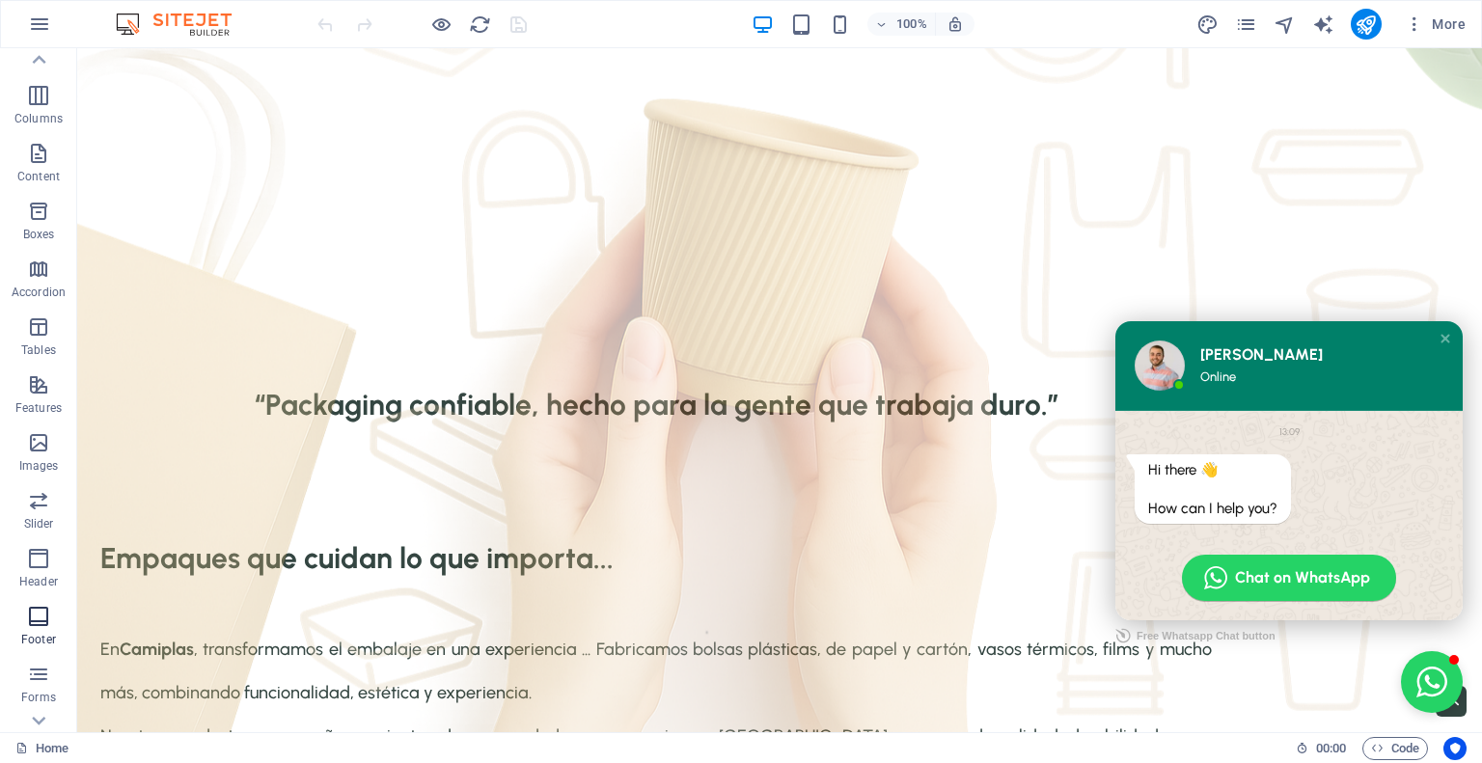
scroll to position [0, 0]
click at [41, 18] on icon "button" at bounding box center [39, 24] width 23 height 23
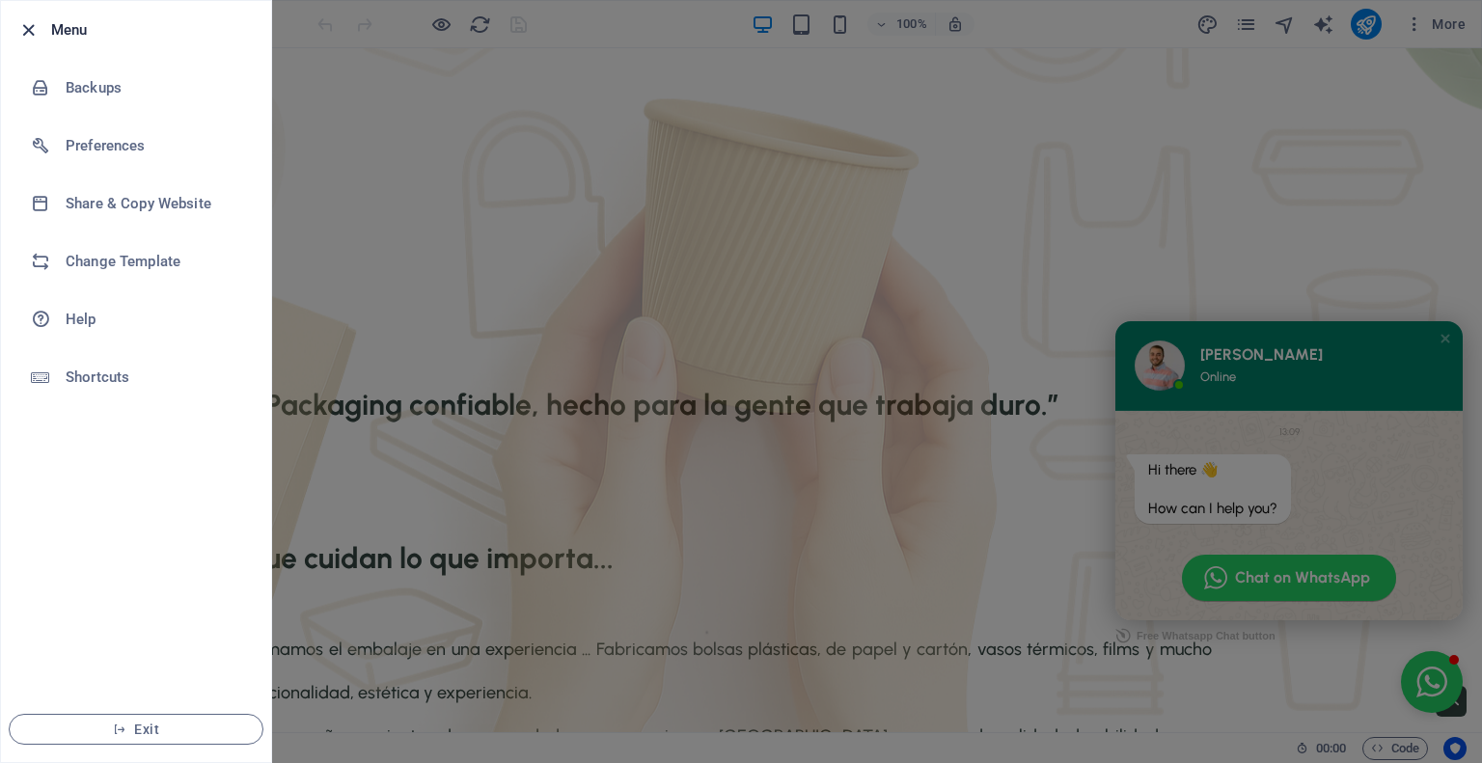
click at [23, 26] on icon "button" at bounding box center [28, 30] width 22 height 22
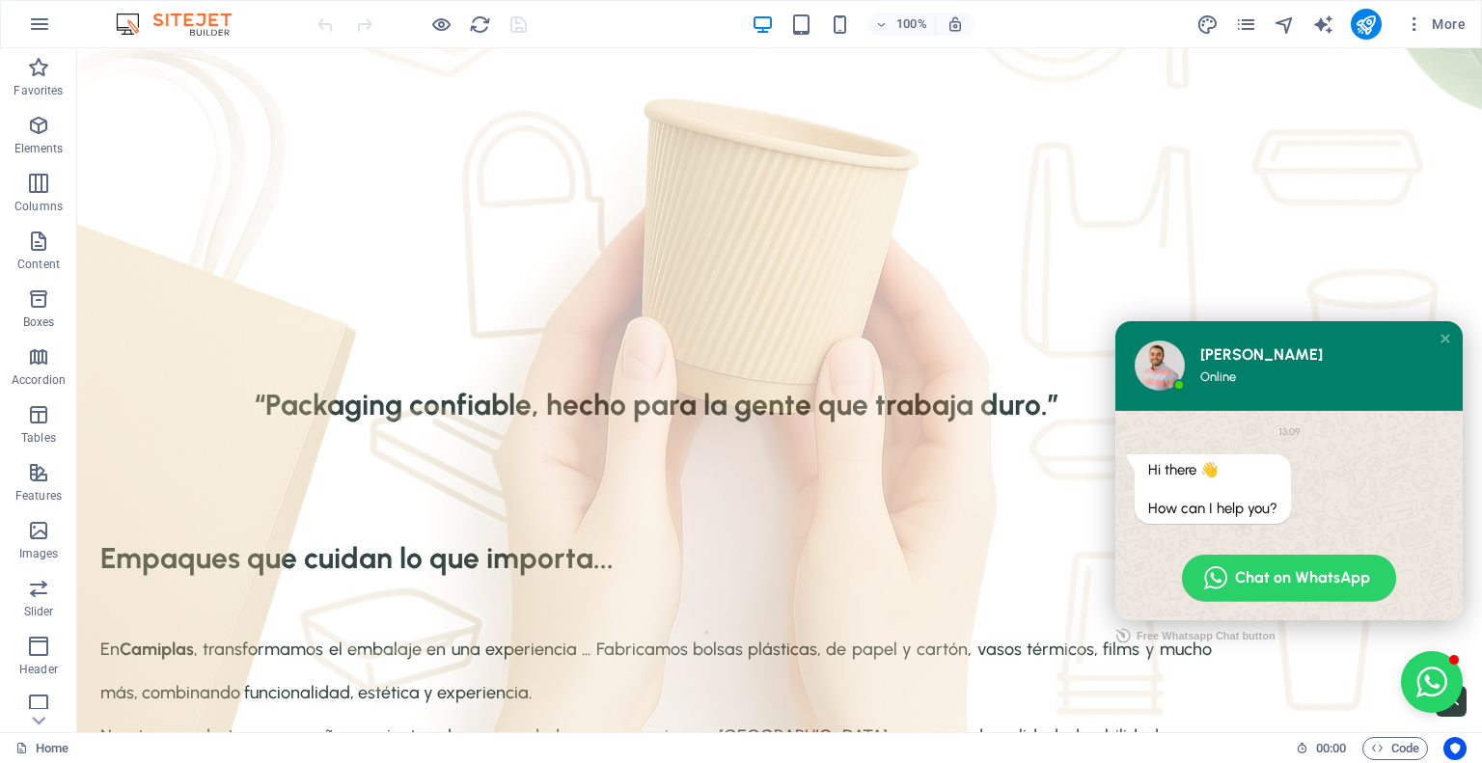
click at [1307, 481] on div "Hi there 👋 How can I help you?" at bounding box center [1289, 488] width 309 height 69
click at [1304, 481] on div "Hi there 👋 How can I help you?" at bounding box center [1289, 488] width 309 height 69
click at [1303, 481] on div "Hi there 👋 How can I help you?" at bounding box center [1289, 488] width 309 height 69
click at [1240, 350] on div "[PERSON_NAME]" at bounding box center [1314, 354] width 228 height 19
click at [1241, 350] on div "[PERSON_NAME]" at bounding box center [1314, 354] width 228 height 19
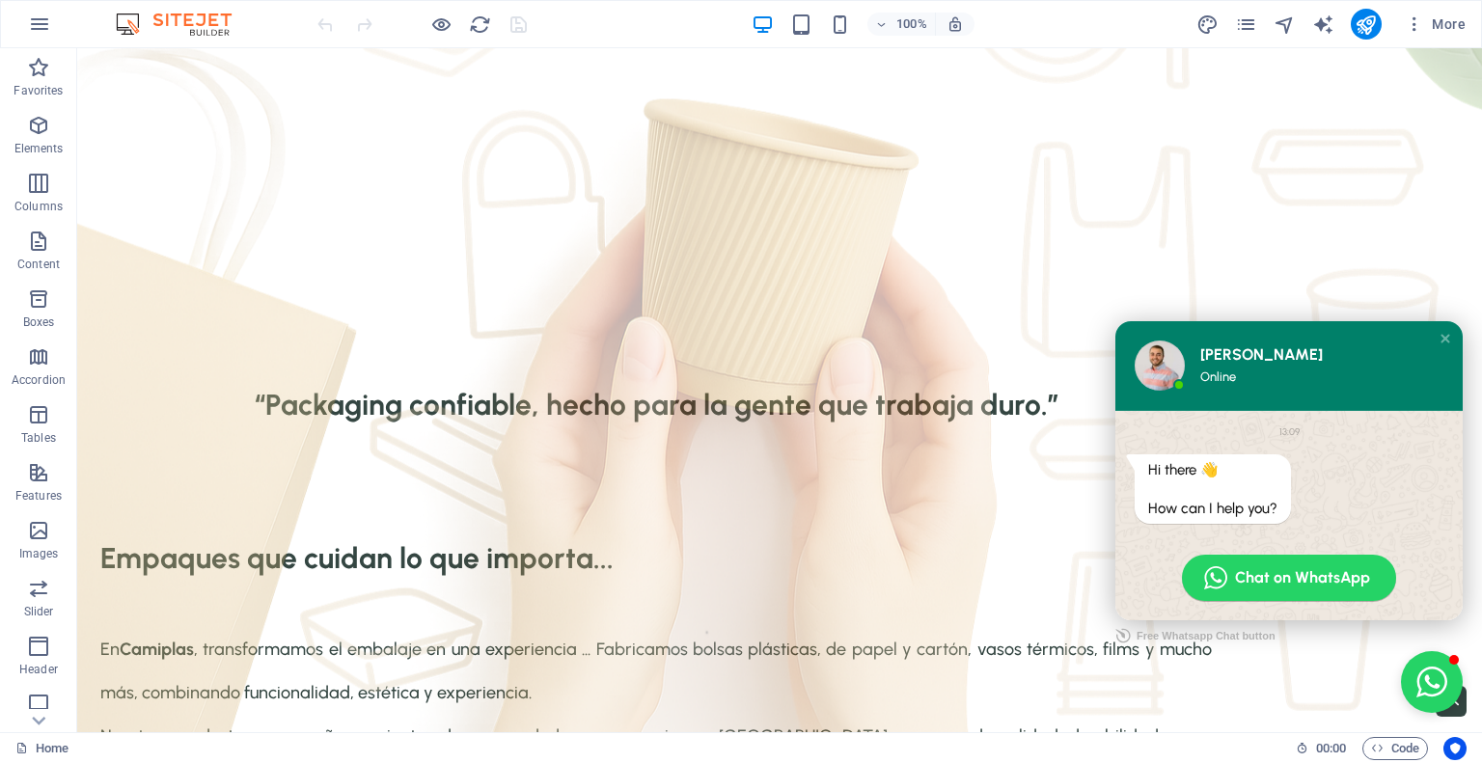
drag, startPoint x: 1319, startPoint y: 358, endPoint x: 1432, endPoint y: 643, distance: 306.2
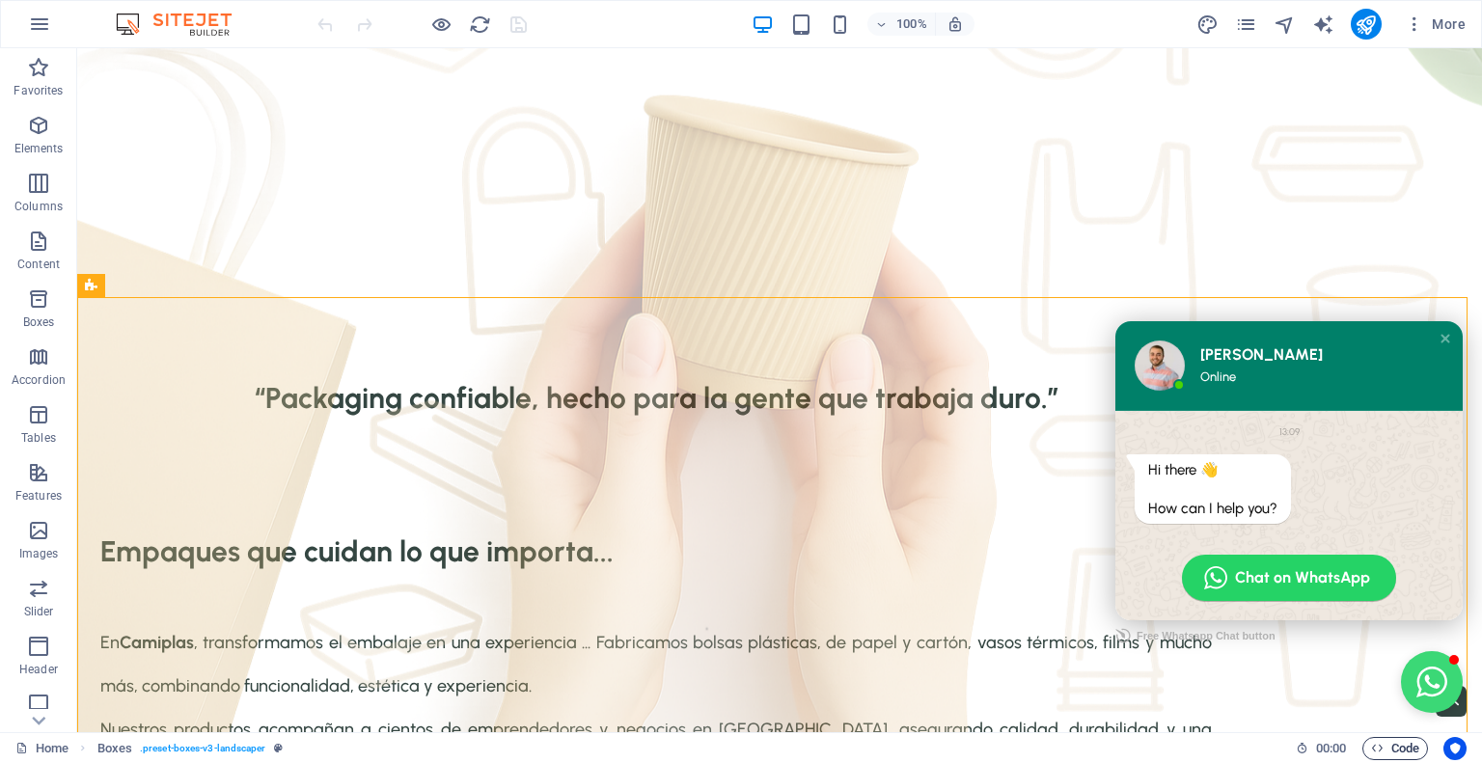
drag, startPoint x: 1350, startPoint y: 645, endPoint x: 1374, endPoint y: 752, distance: 109.8
click at [1382, 756] on span "Code" at bounding box center [1395, 748] width 48 height 23
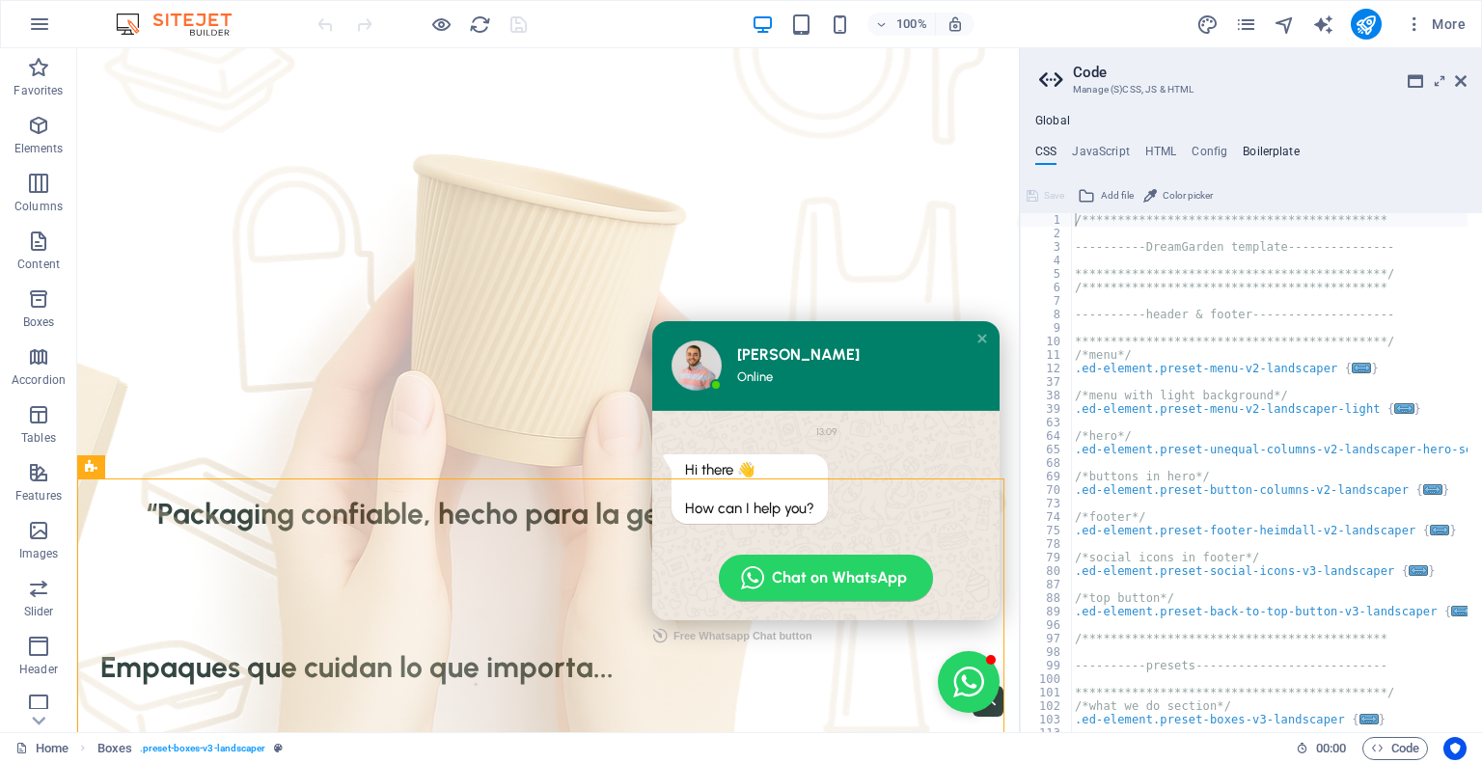
click at [1268, 154] on h4 "Boilerplate" at bounding box center [1271, 155] width 57 height 21
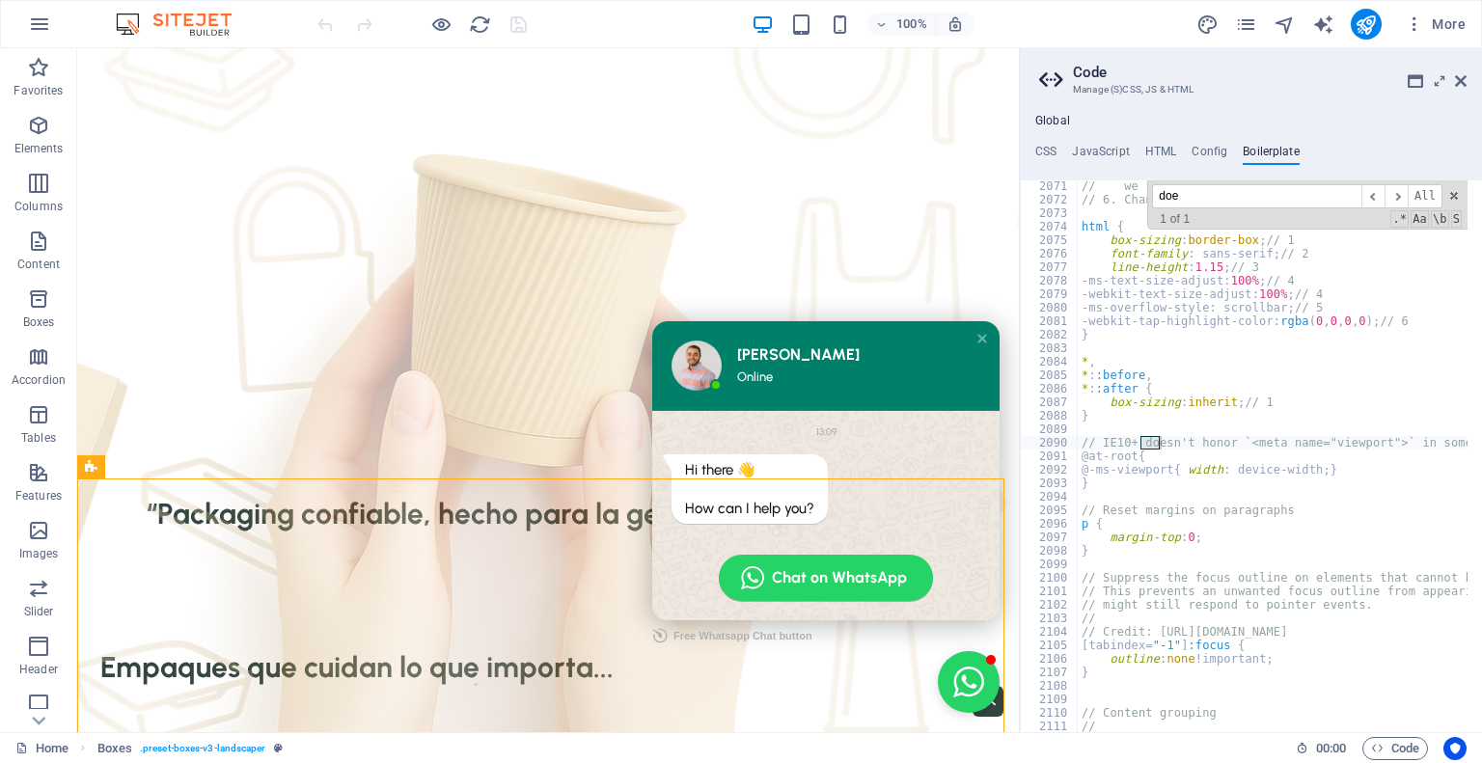
scroll to position [15864, 0]
type input "d"
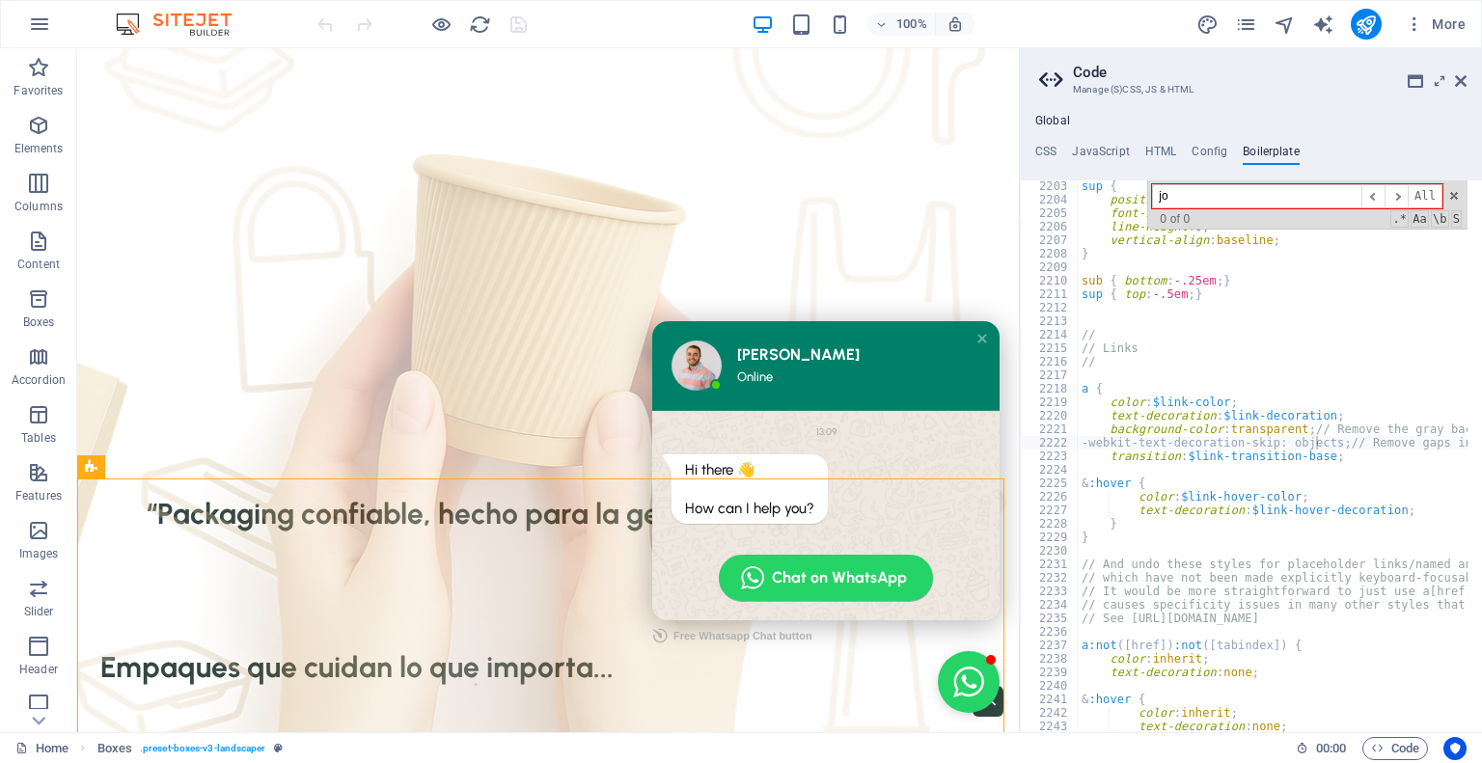
type input "j"
click at [1215, 155] on h4 "Config" at bounding box center [1209, 155] width 36 height 21
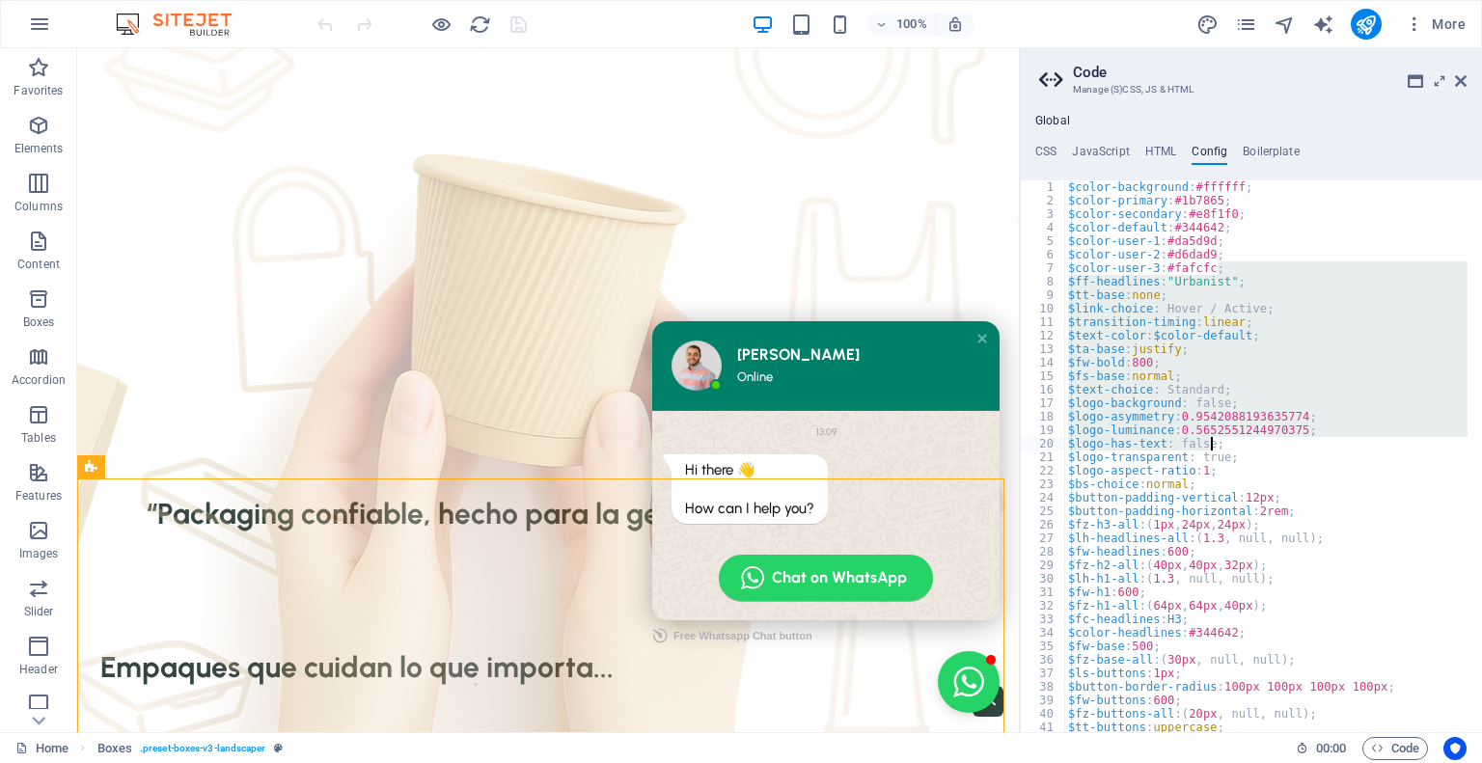
drag, startPoint x: 1477, startPoint y: 263, endPoint x: 1465, endPoint y: 481, distance: 218.3
type textarea "$logo-aspect-ratio: 1; $bs-choice: normal;"
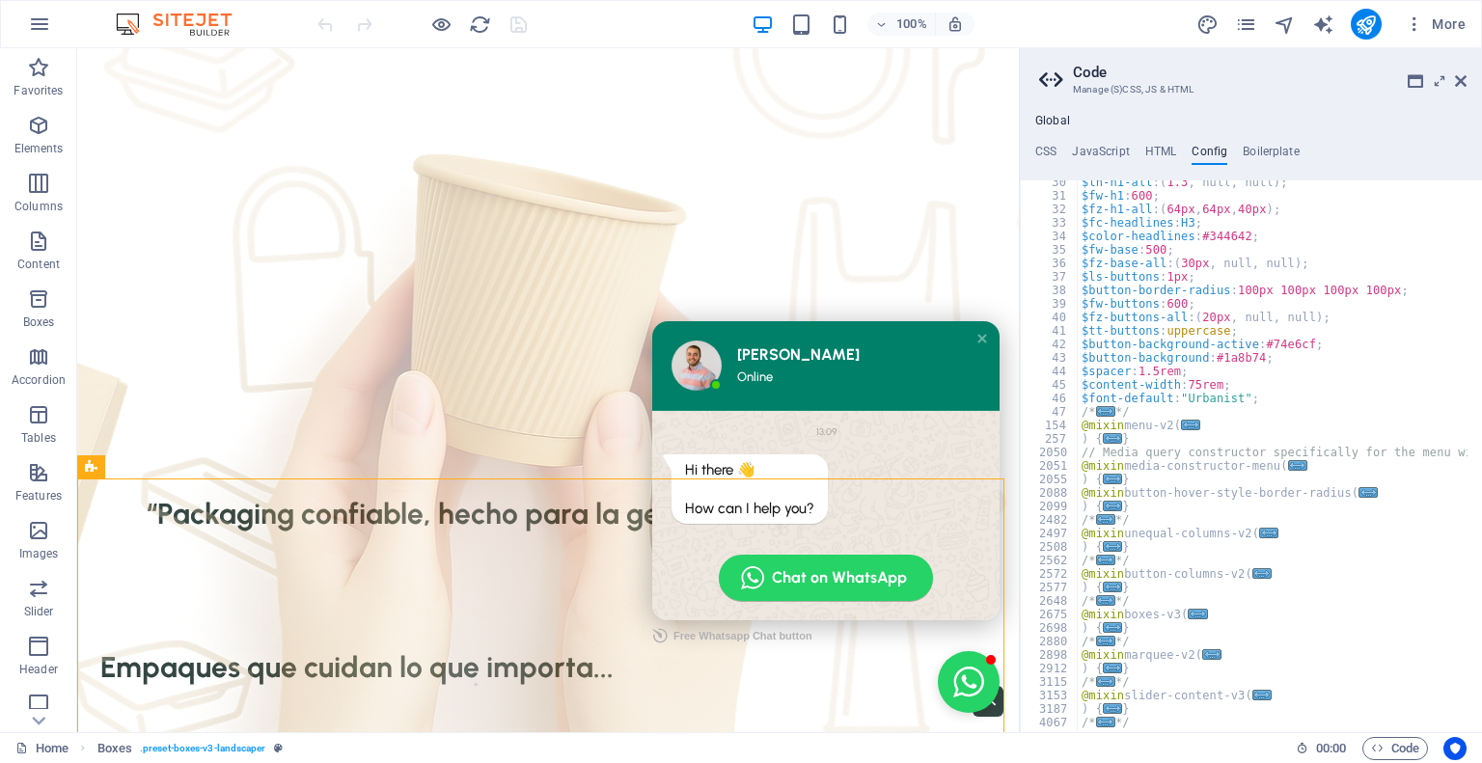
scroll to position [880, 0]
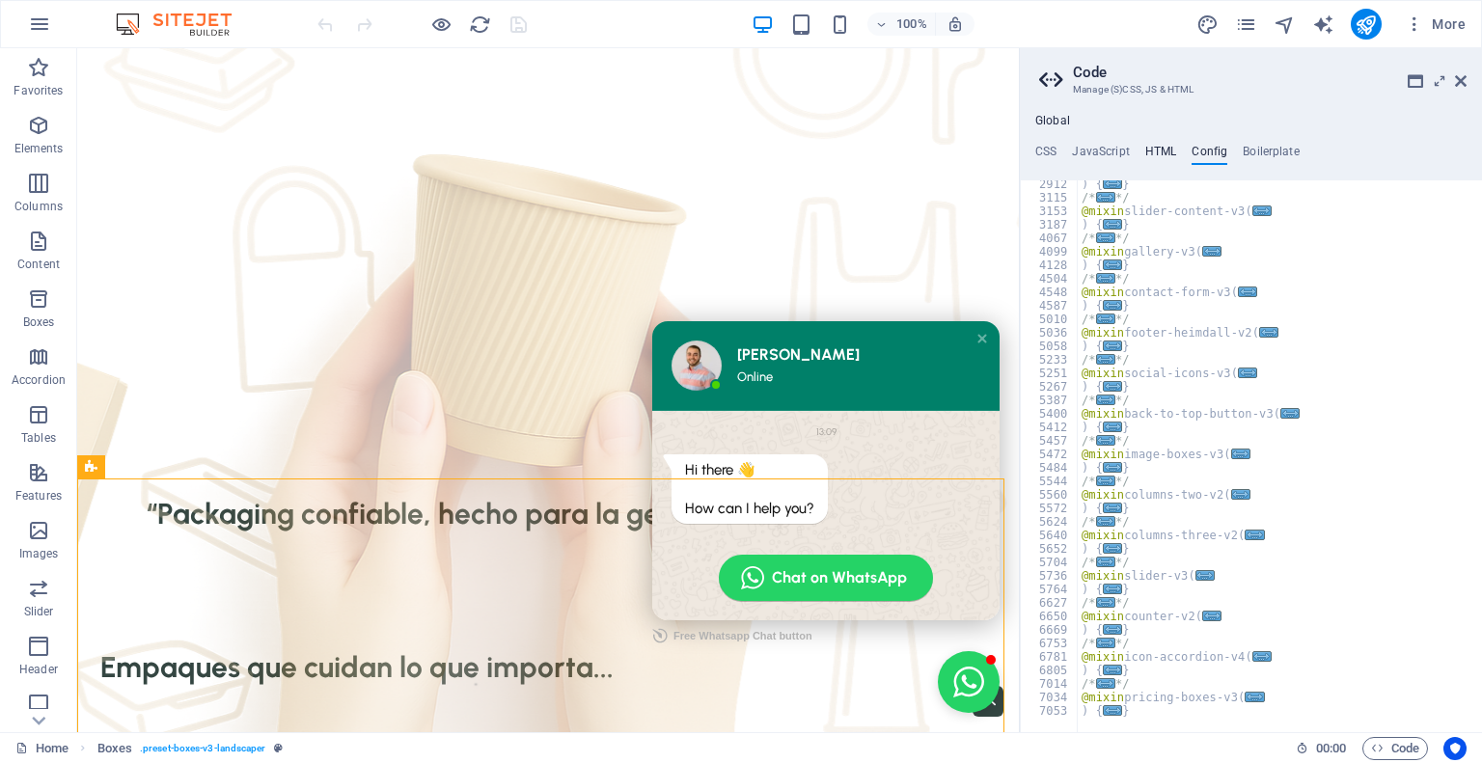
click at [1153, 145] on h4 "HTML" at bounding box center [1161, 155] width 32 height 21
type textarea "<a href="#main-content" class="wv-link-content button">Skip to main content</a>"
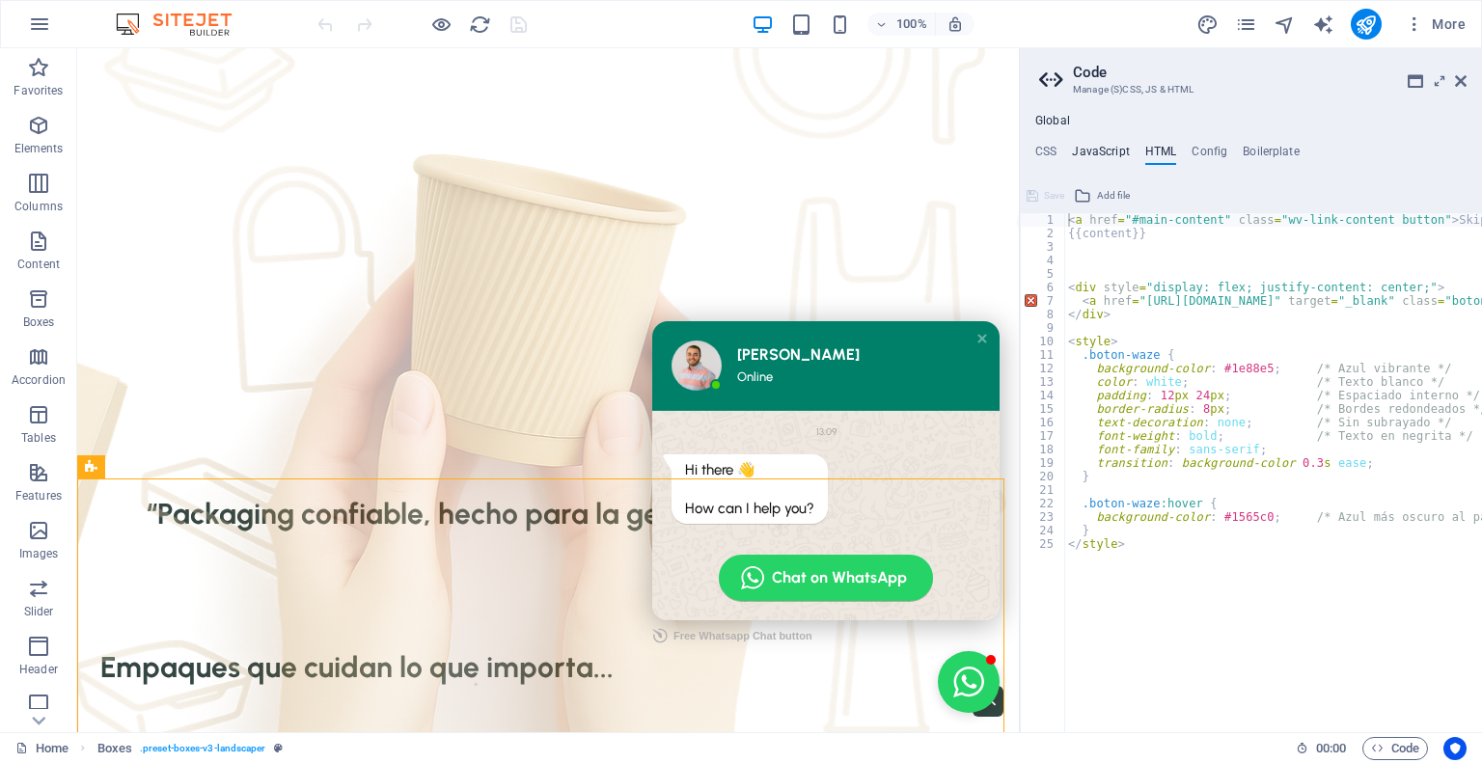
click at [1095, 150] on h4 "JavaScript" at bounding box center [1100, 155] width 57 height 21
type textarea "/* JS for preset "Menu V2" */"
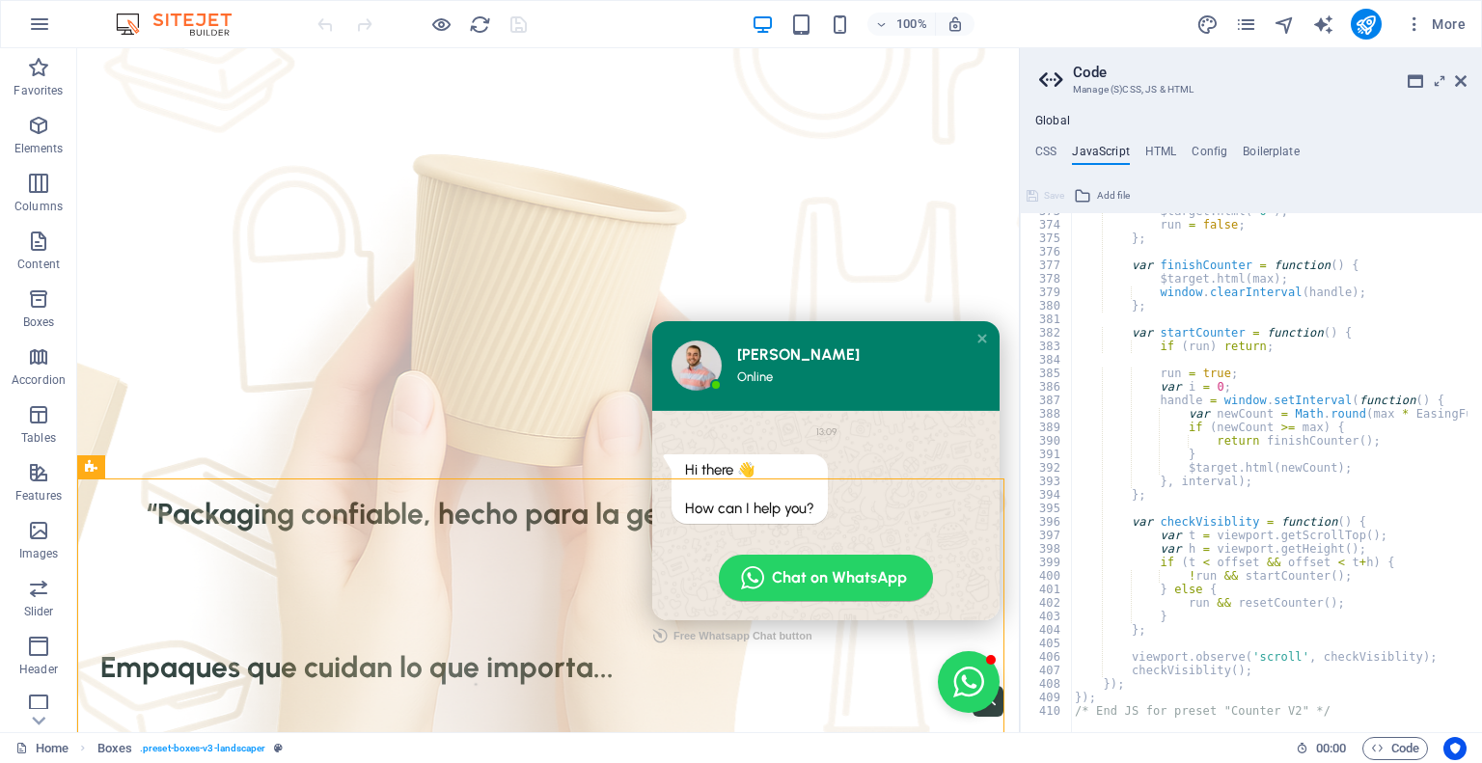
scroll to position [5032, 0]
click at [1042, 149] on h4 "CSS" at bounding box center [1045, 155] width 21 height 21
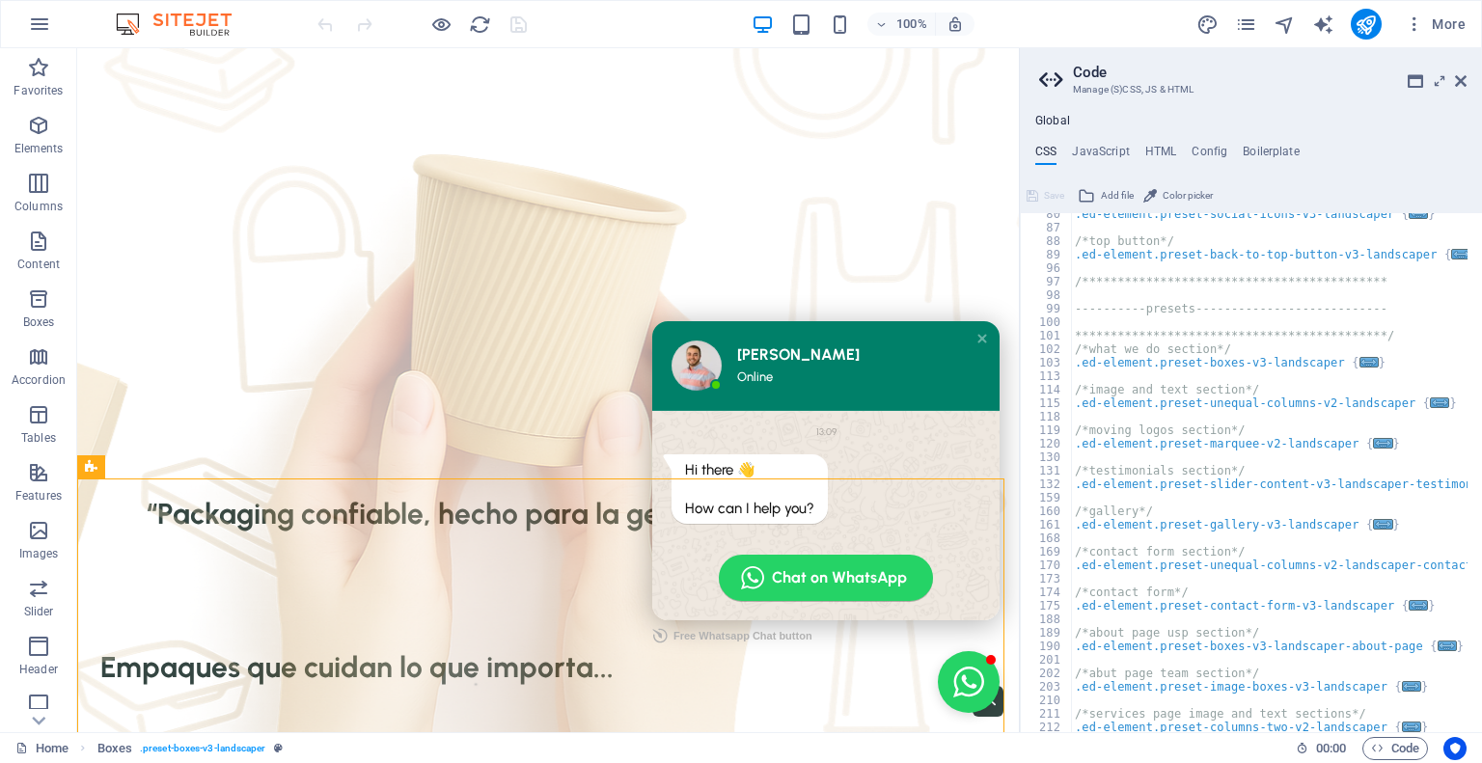
scroll to position [602, 0]
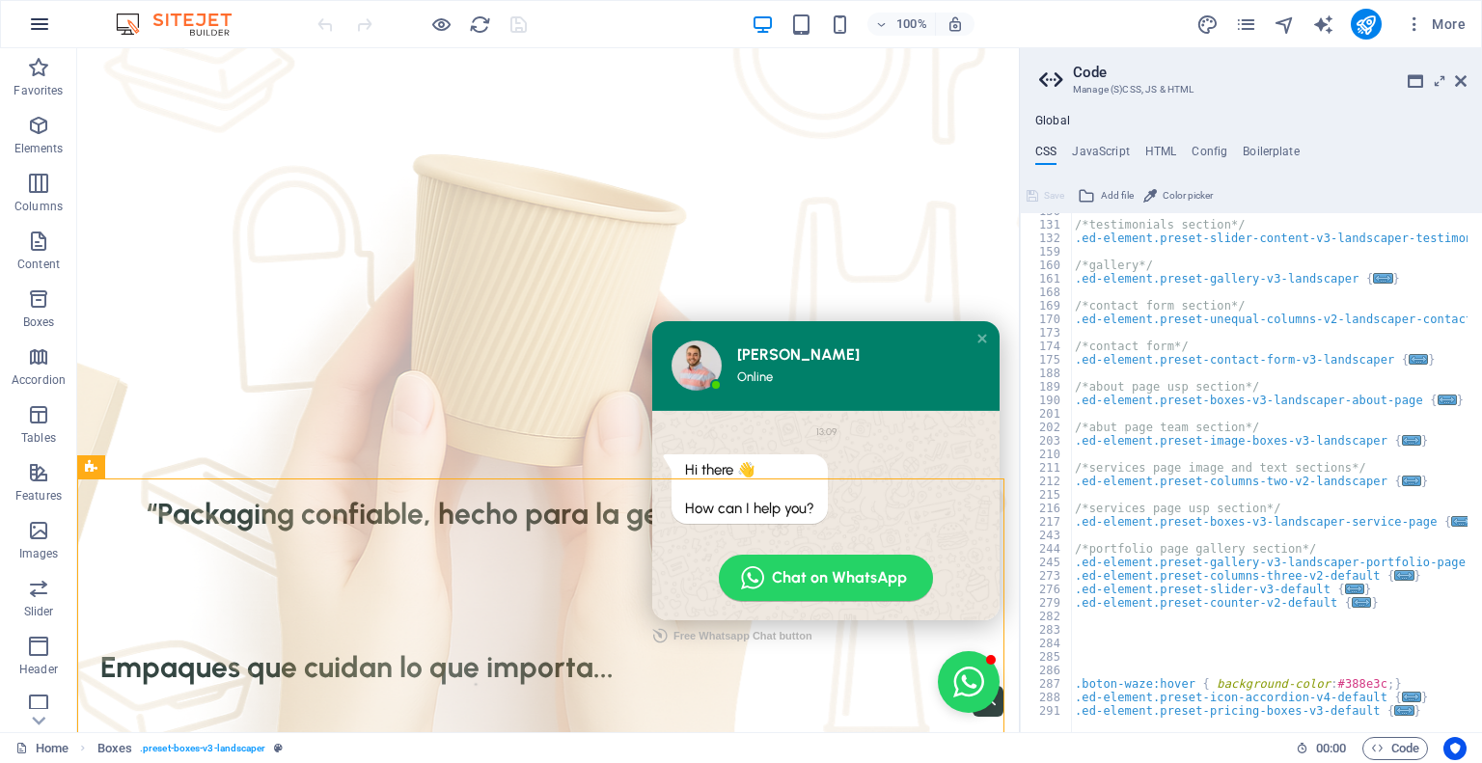
click at [34, 28] on icon "button" at bounding box center [39, 24] width 23 height 23
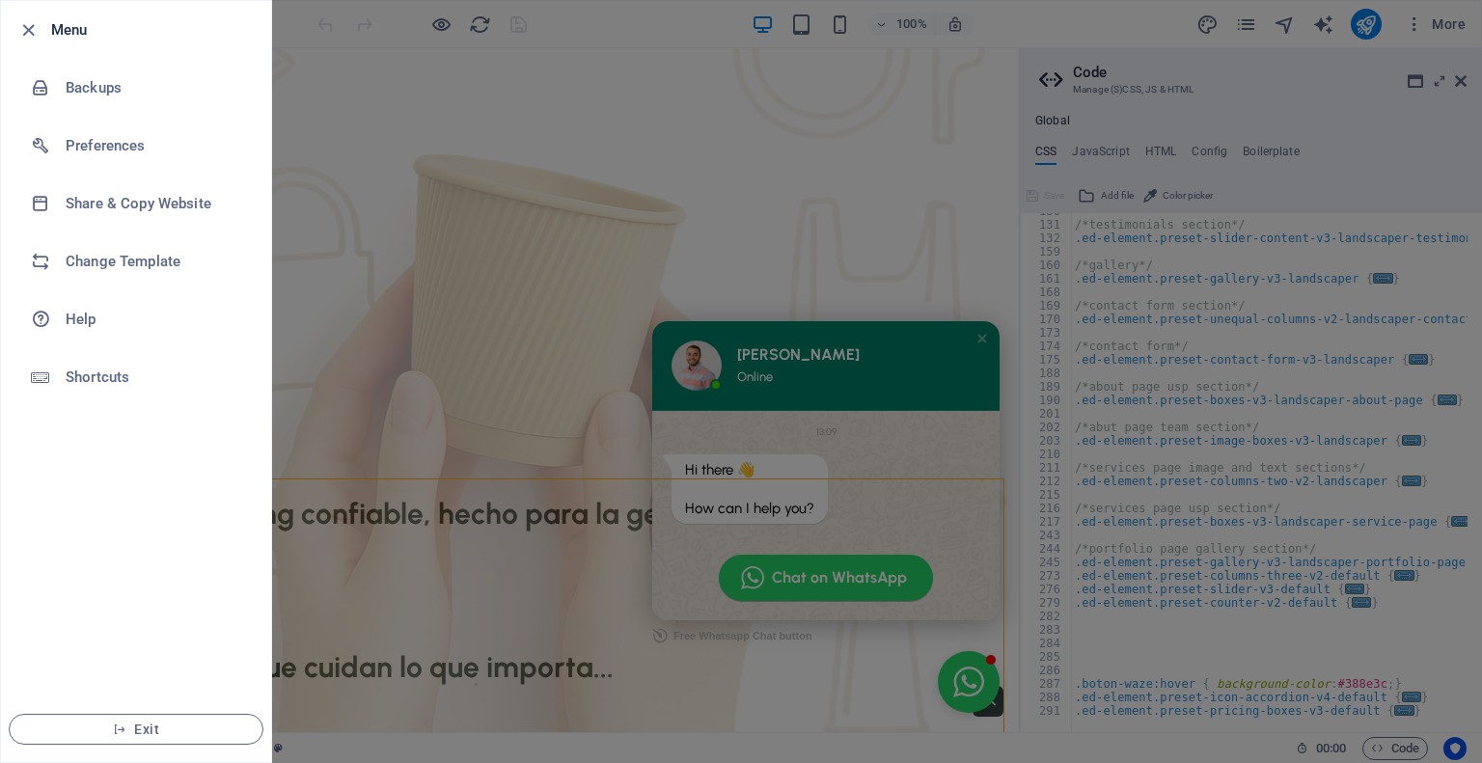
click at [1127, 26] on div at bounding box center [741, 381] width 1482 height 763
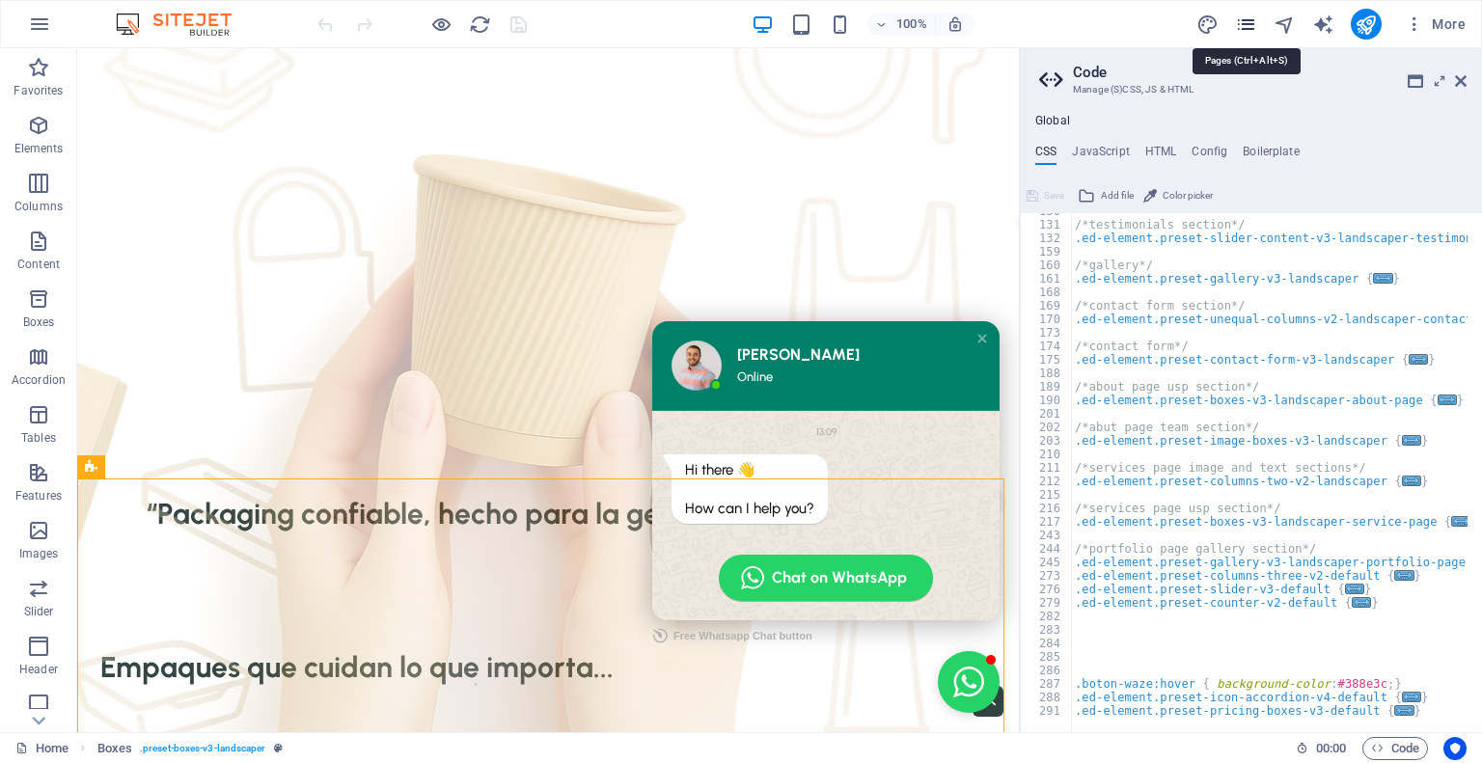
click at [1252, 23] on icon "pages" at bounding box center [1246, 25] width 22 height 22
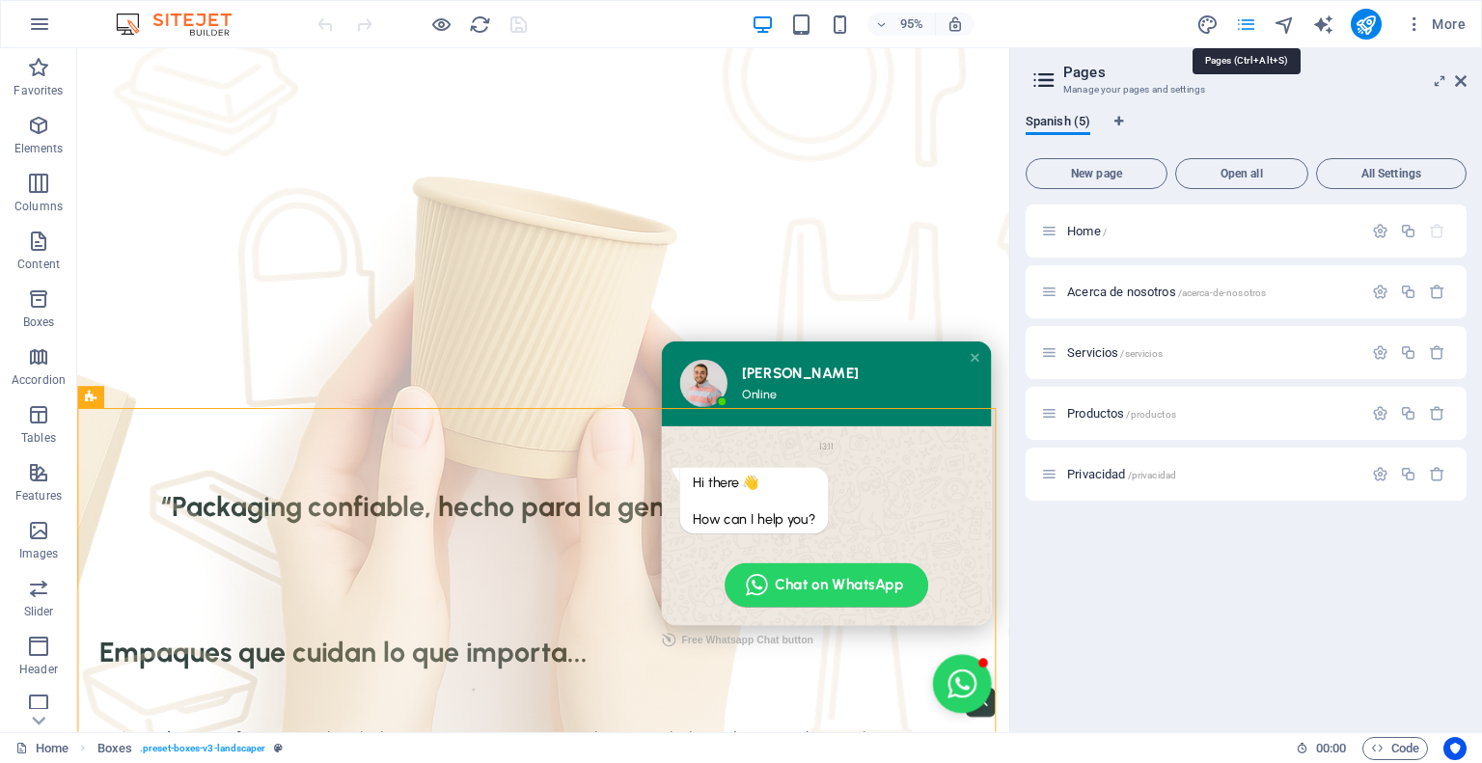
scroll to position [1146, 0]
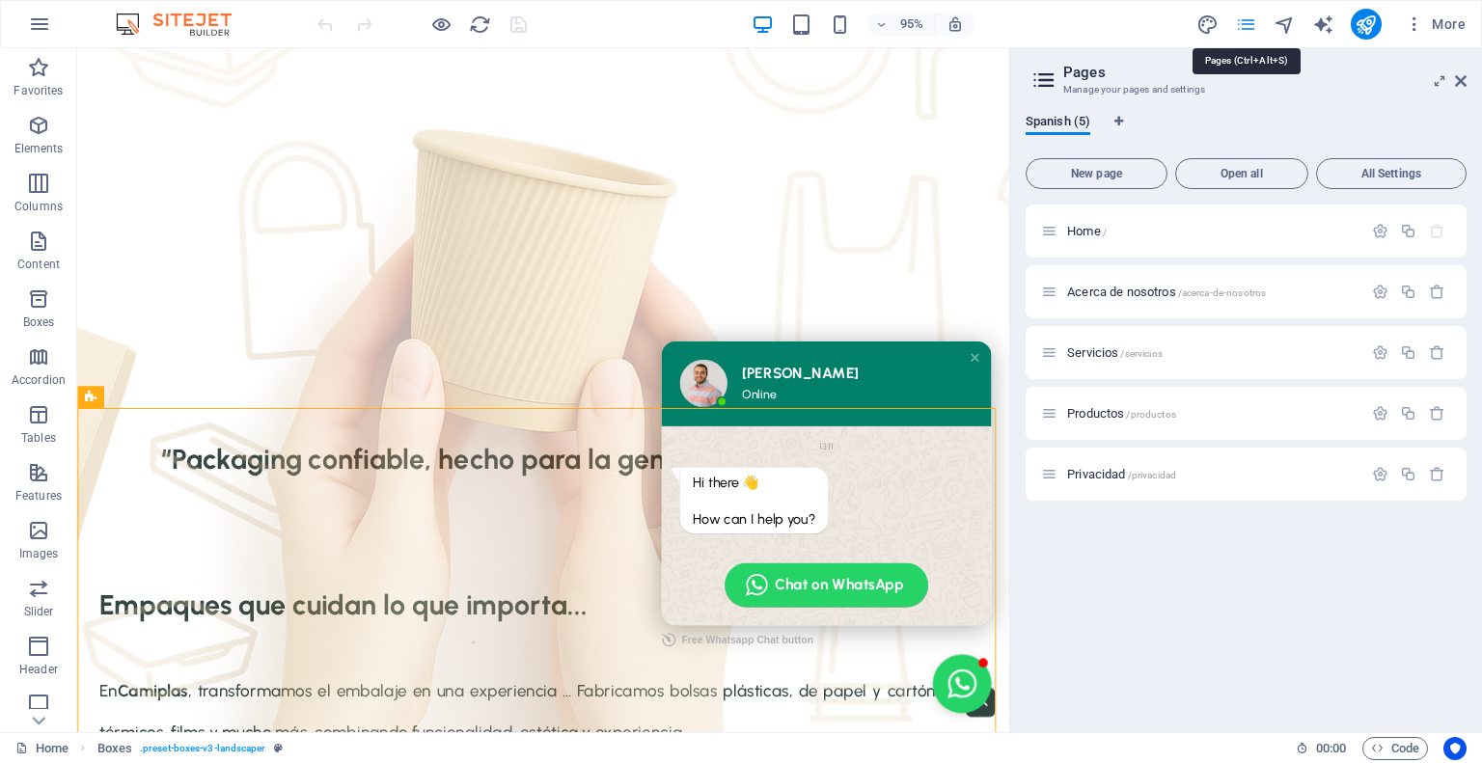
click at [1252, 23] on icon "pages" at bounding box center [1246, 25] width 22 height 22
click at [1424, 20] on icon "button" at bounding box center [1414, 23] width 19 height 19
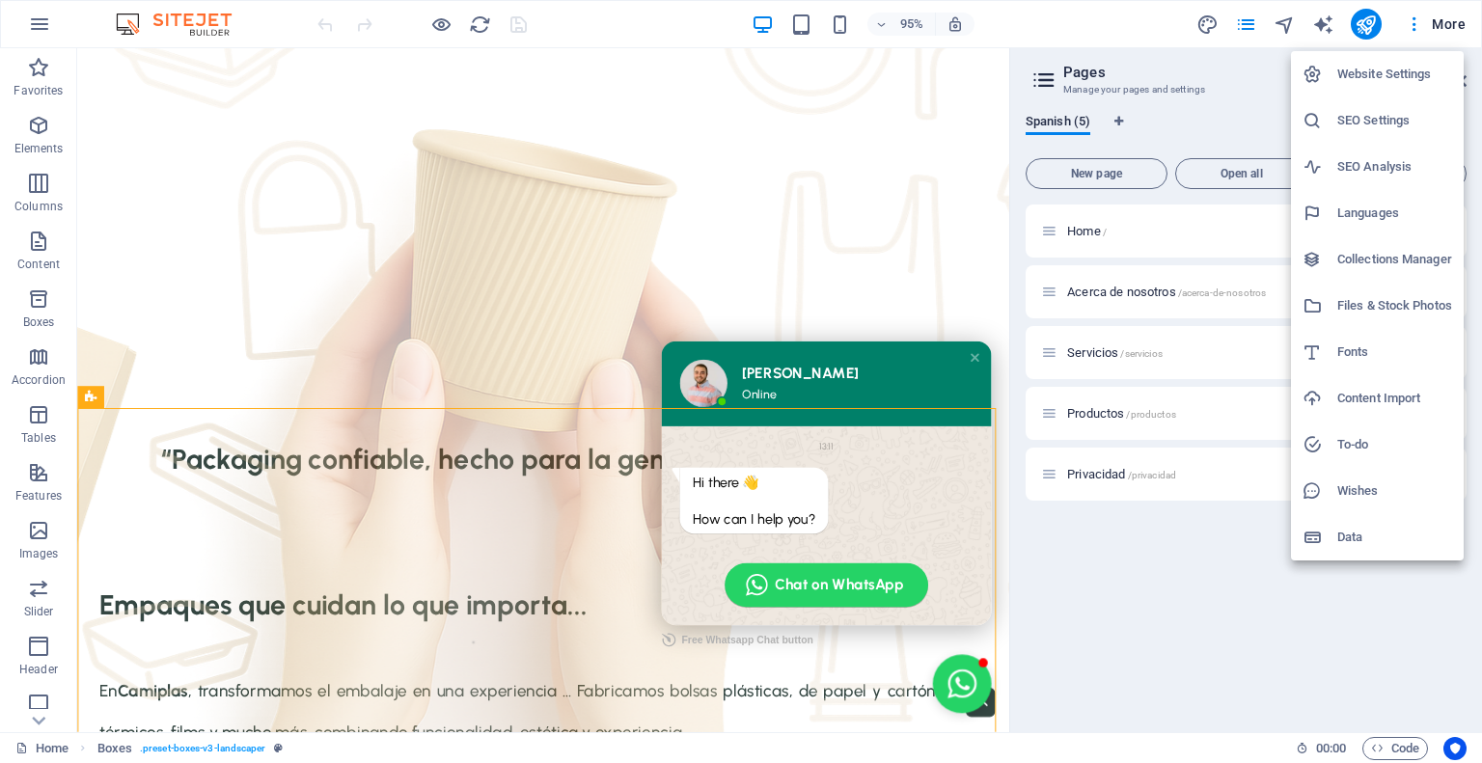
click at [1002, 361] on div at bounding box center [741, 381] width 1482 height 763
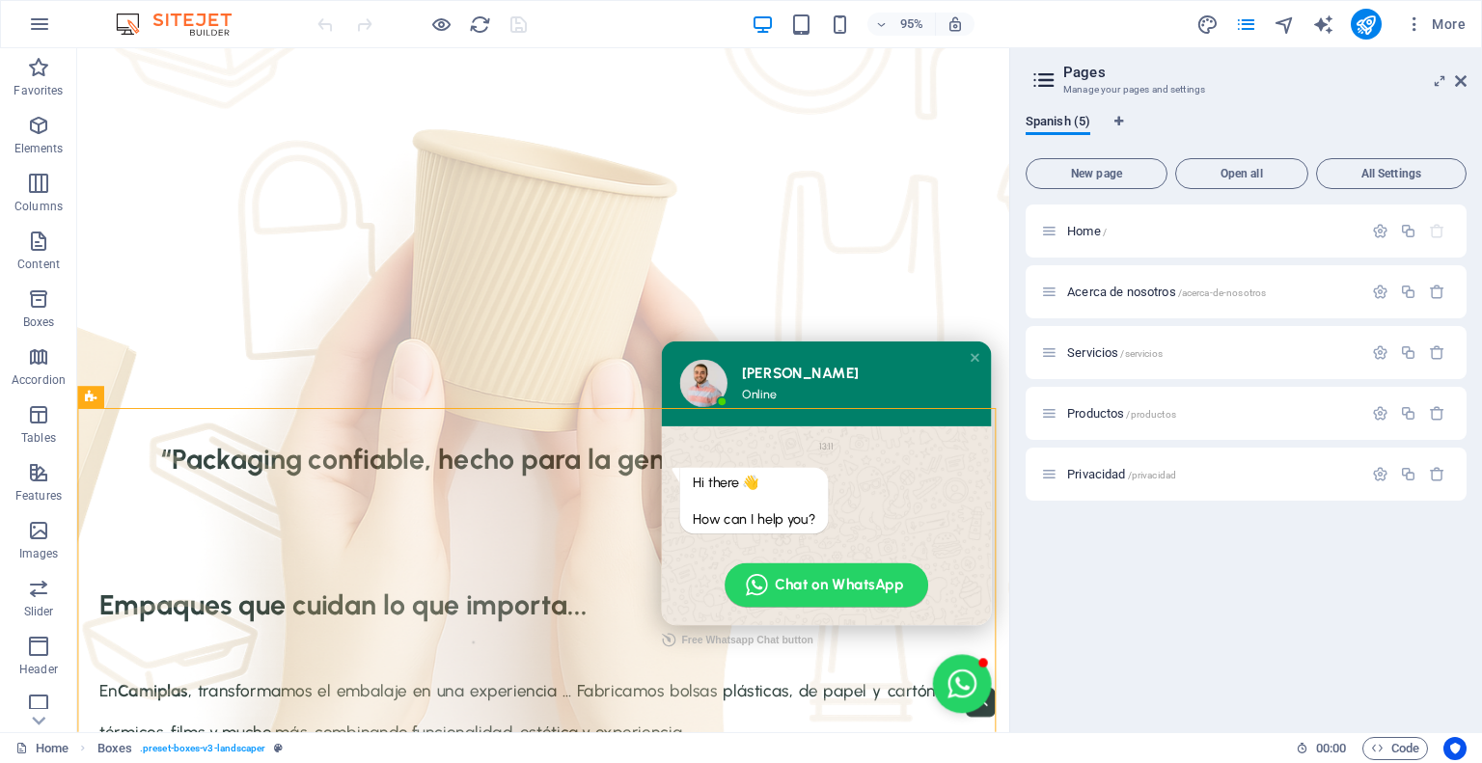
click at [658, 24] on div "95% More" at bounding box center [894, 24] width 1160 height 31
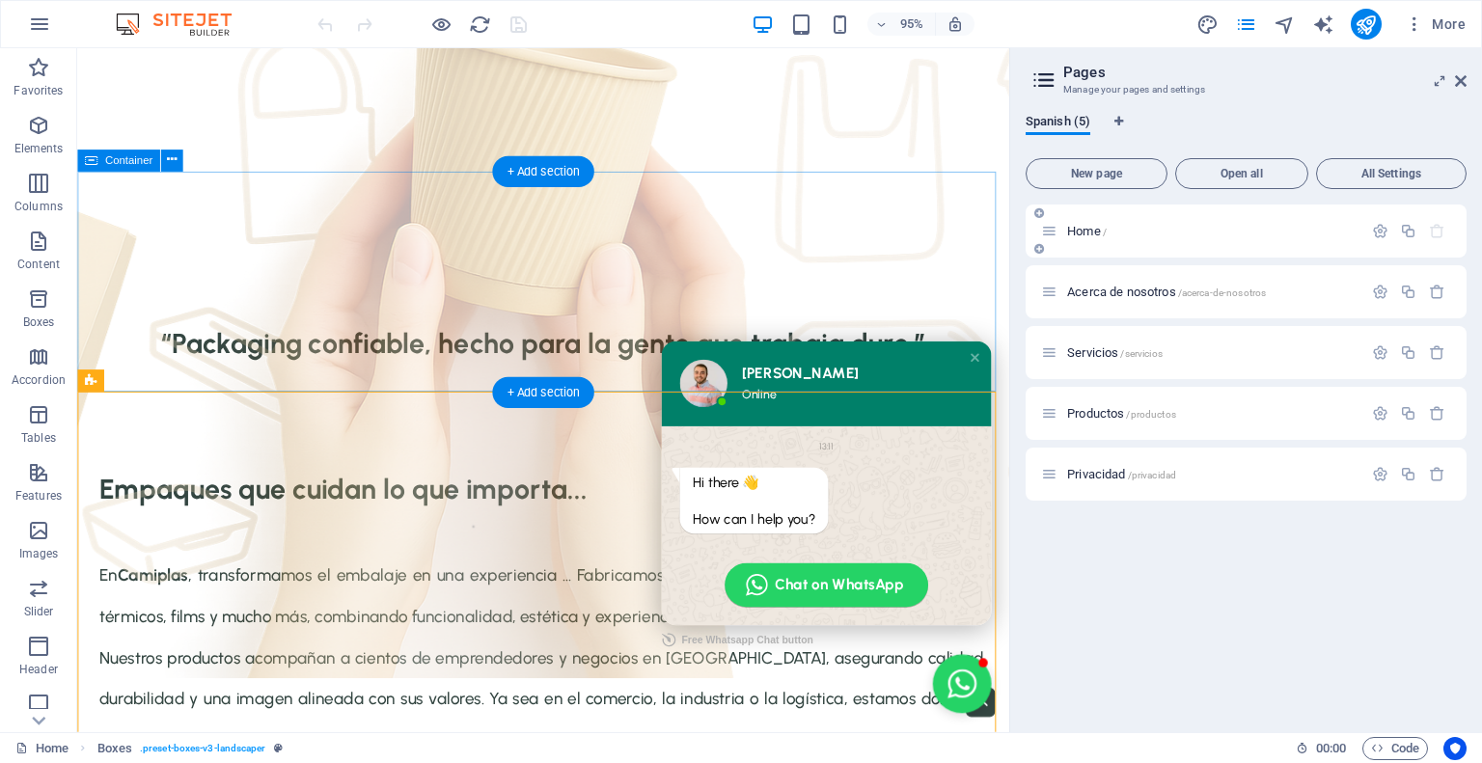
scroll to position [1435, 0]
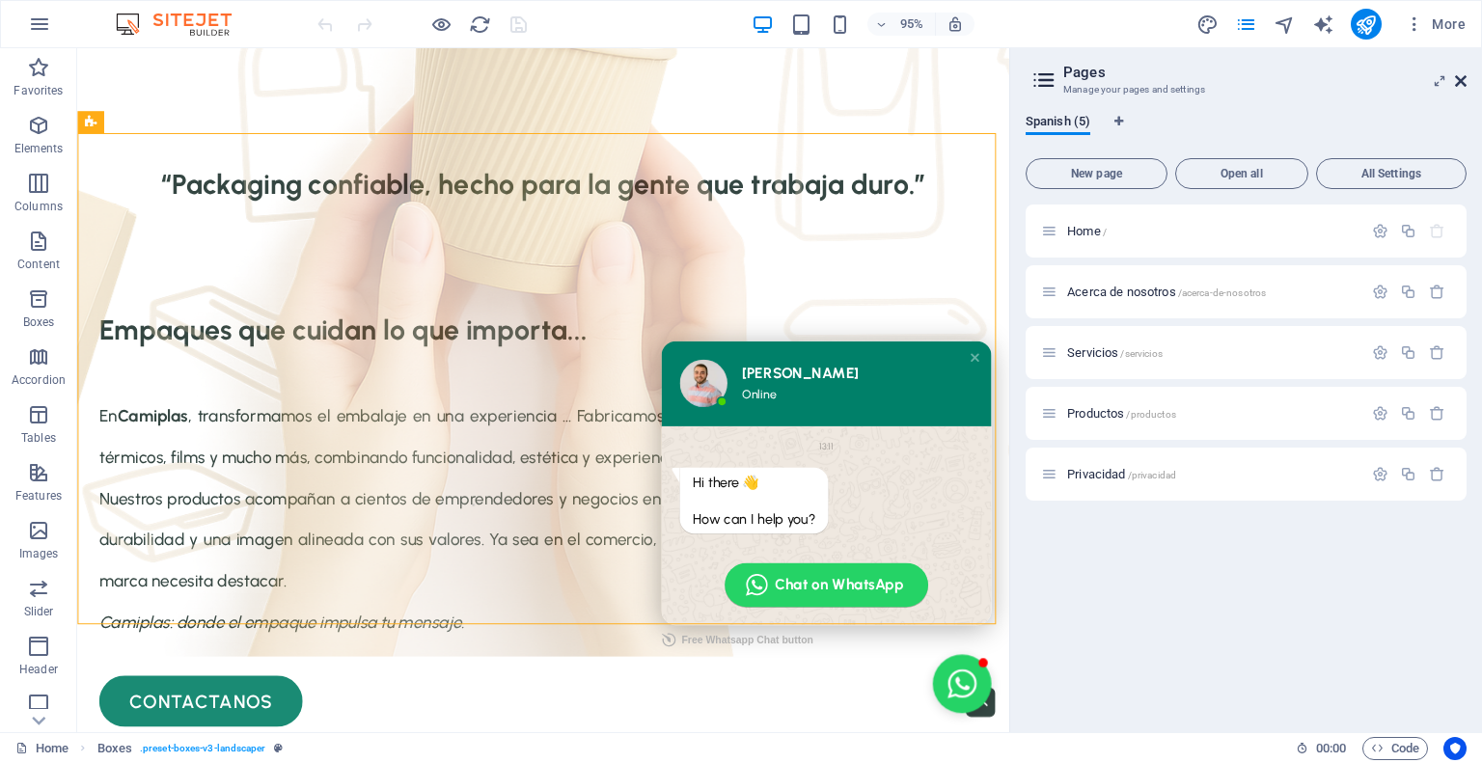
click at [1456, 81] on icon at bounding box center [1461, 80] width 12 height 15
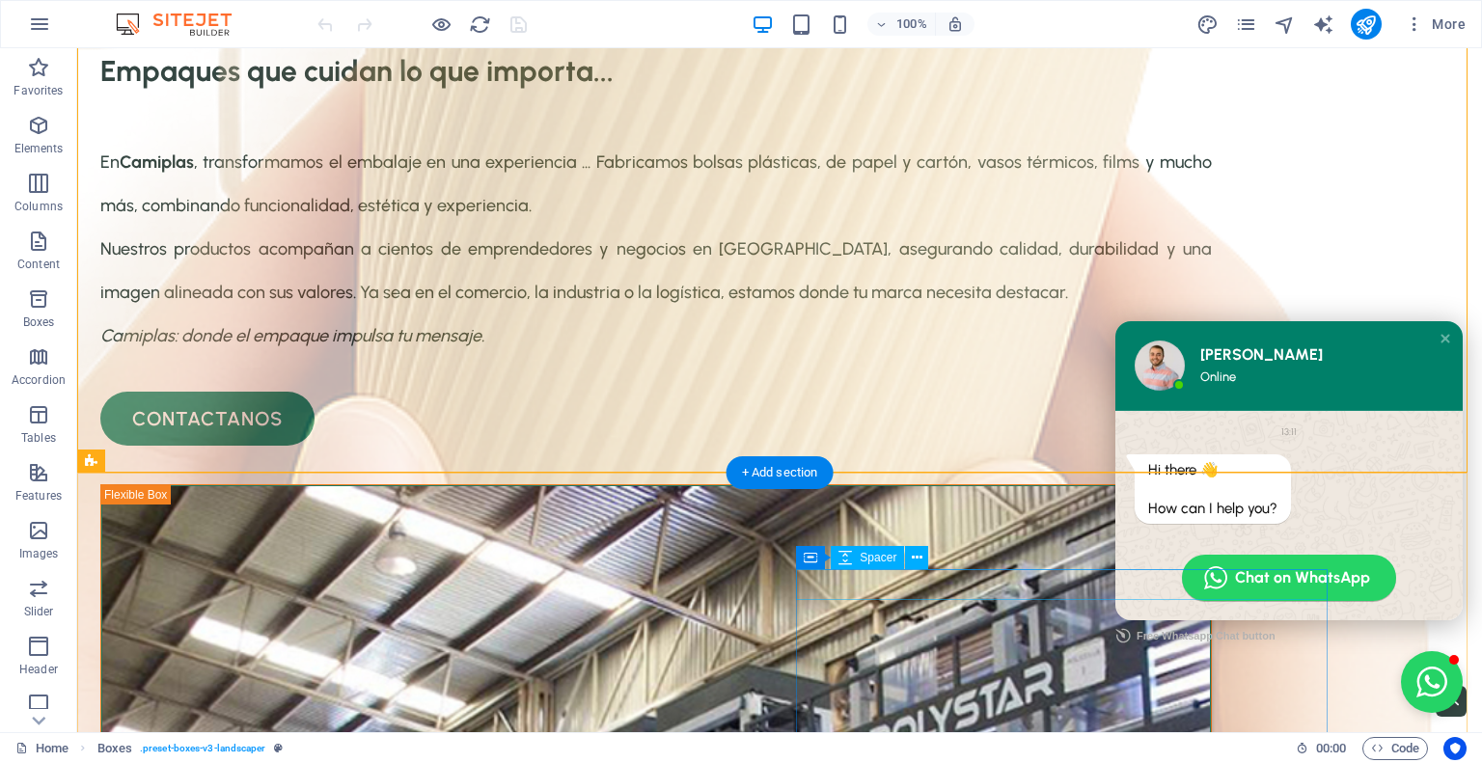
scroll to position [1725, 0]
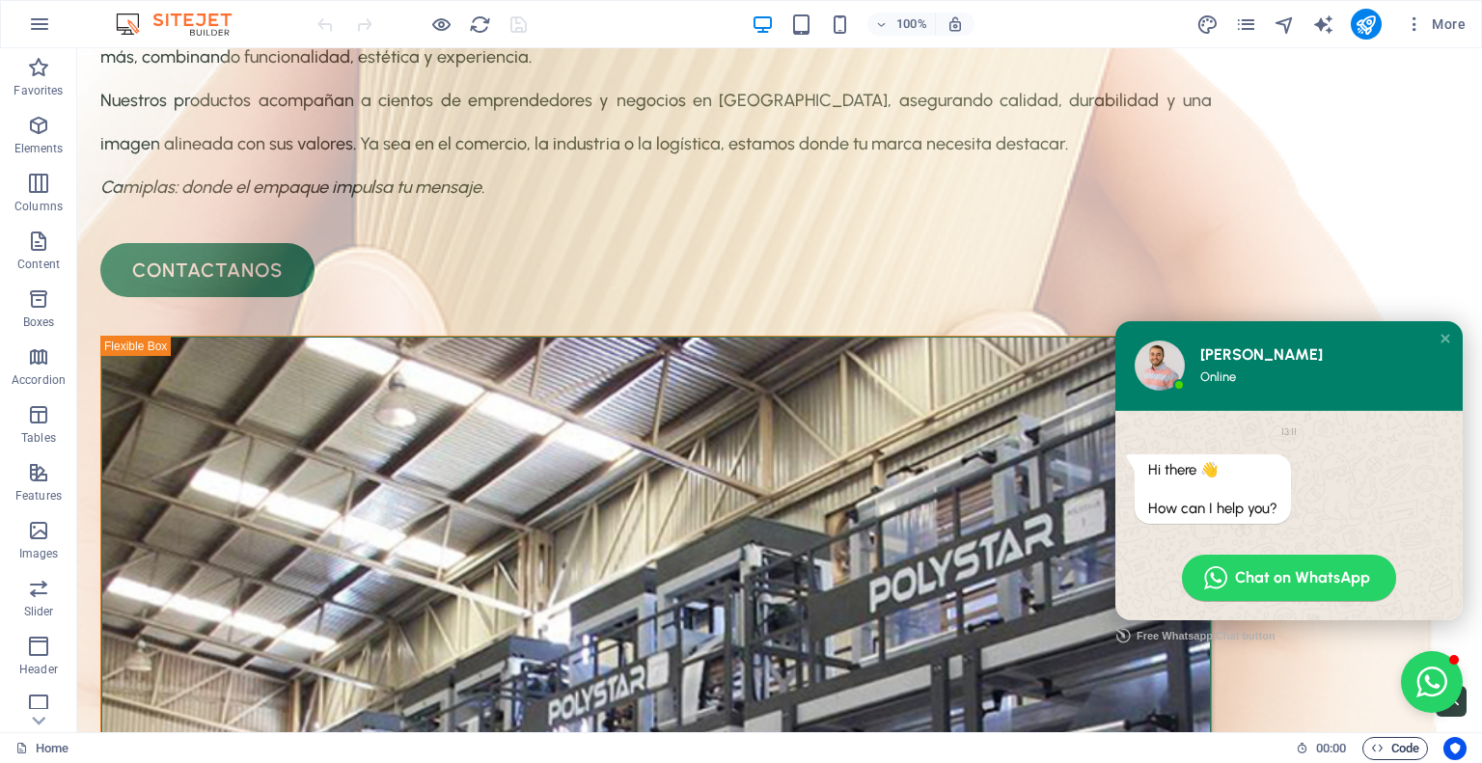
click at [1397, 749] on span "Code" at bounding box center [1395, 748] width 48 height 23
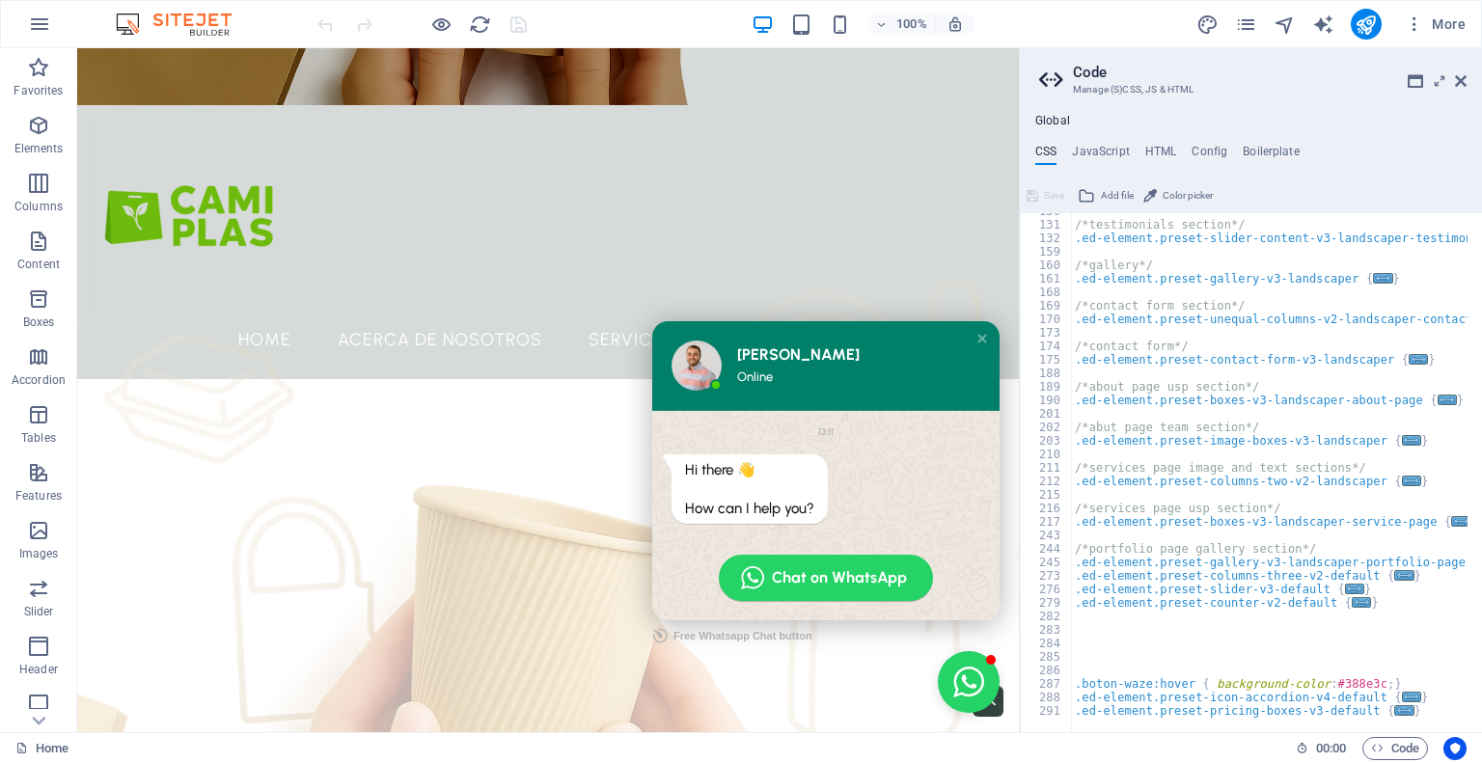
scroll to position [0, 0]
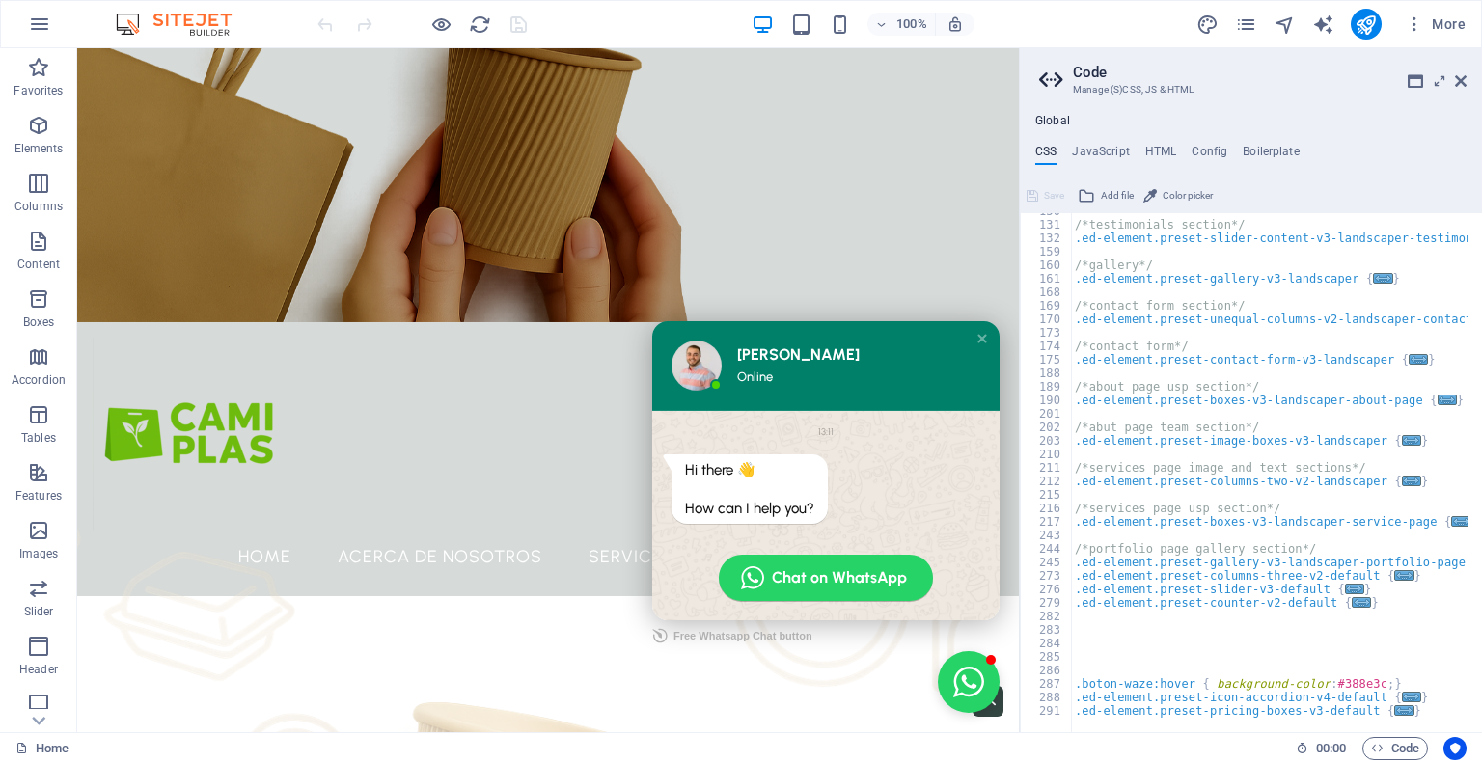
click at [737, 366] on div "[PERSON_NAME] Online" at bounding box center [851, 365] width 228 height 41
click at [737, 365] on div "[PERSON_NAME] Online" at bounding box center [851, 365] width 228 height 41
click at [737, 365] on div "[PERSON_NAME]" at bounding box center [851, 354] width 228 height 19
click at [687, 371] on img at bounding box center [696, 366] width 50 height 50
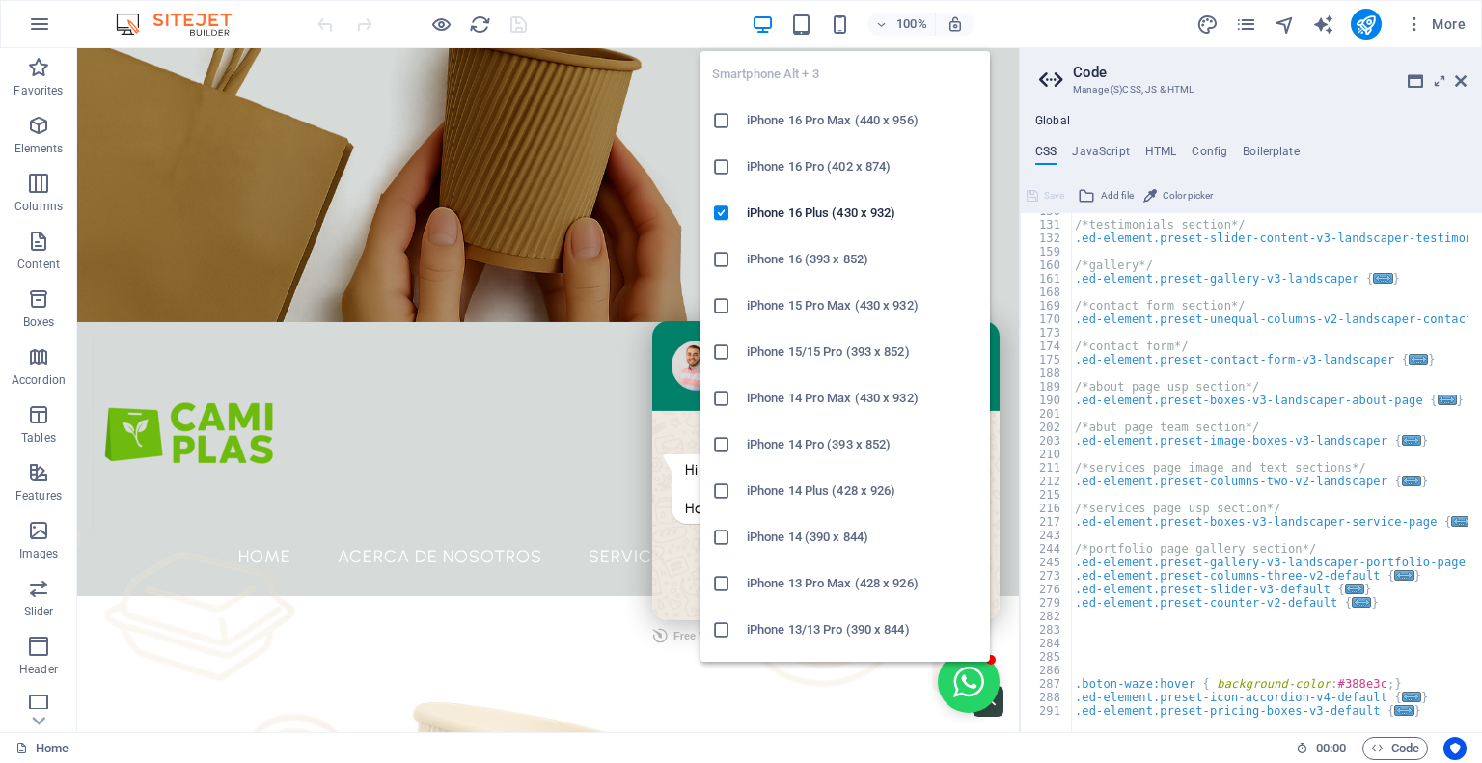
drag, startPoint x: 640, startPoint y: 577, endPoint x: 717, endPoint y: 625, distance: 91.0
click at [717, 625] on icon at bounding box center [721, 629] width 19 height 19
click at [841, 27] on icon "button" at bounding box center [840, 25] width 22 height 22
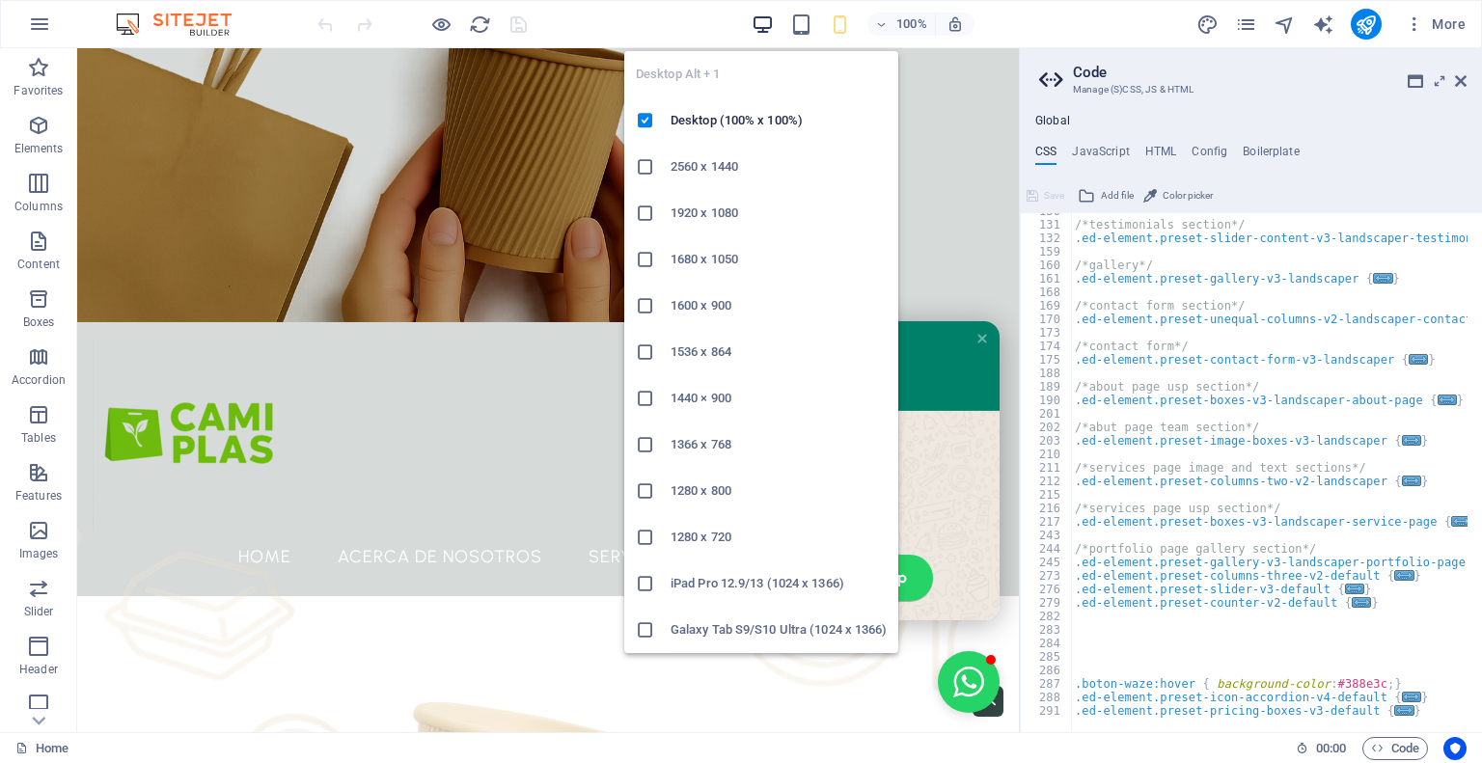
click at [764, 22] on icon "button" at bounding box center [763, 25] width 22 height 22
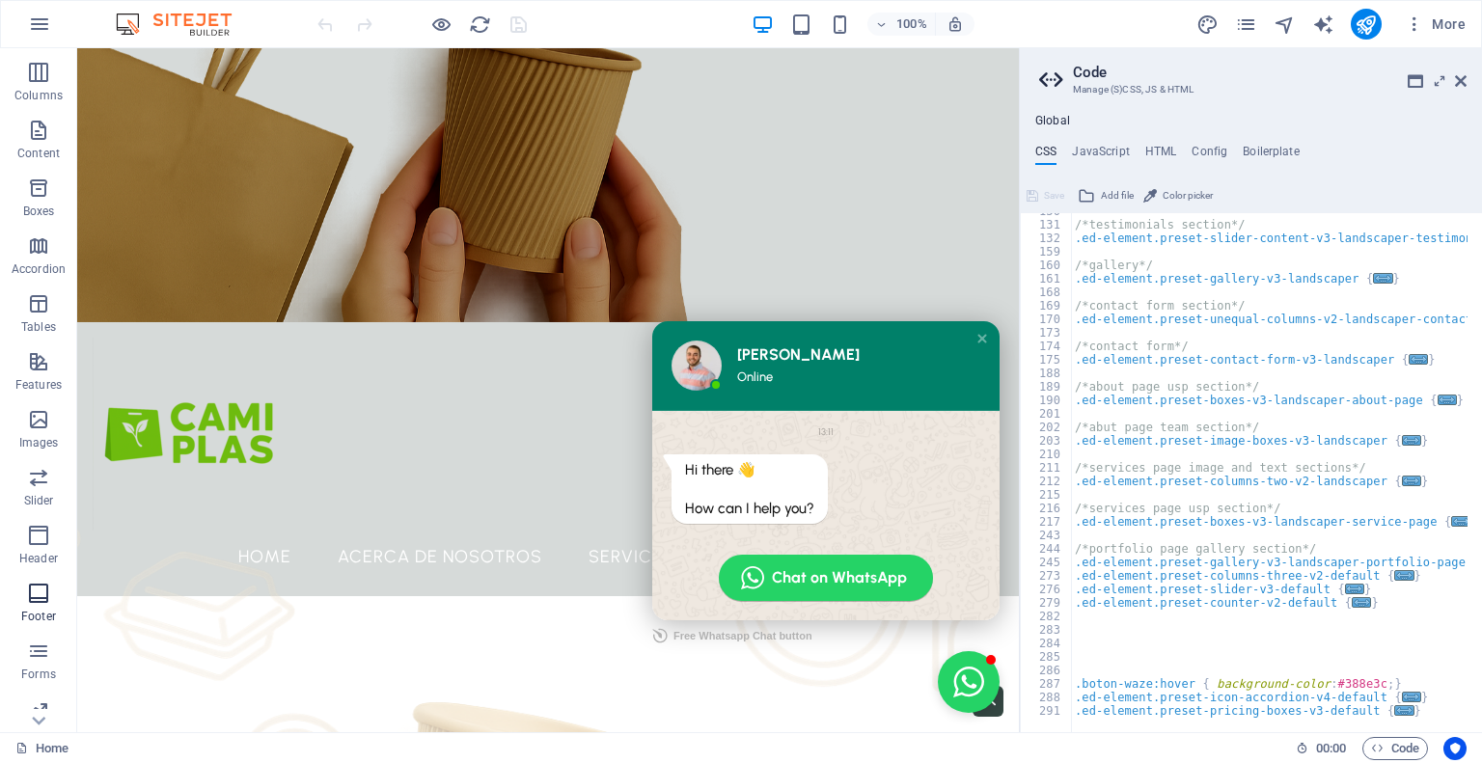
scroll to position [183, 0]
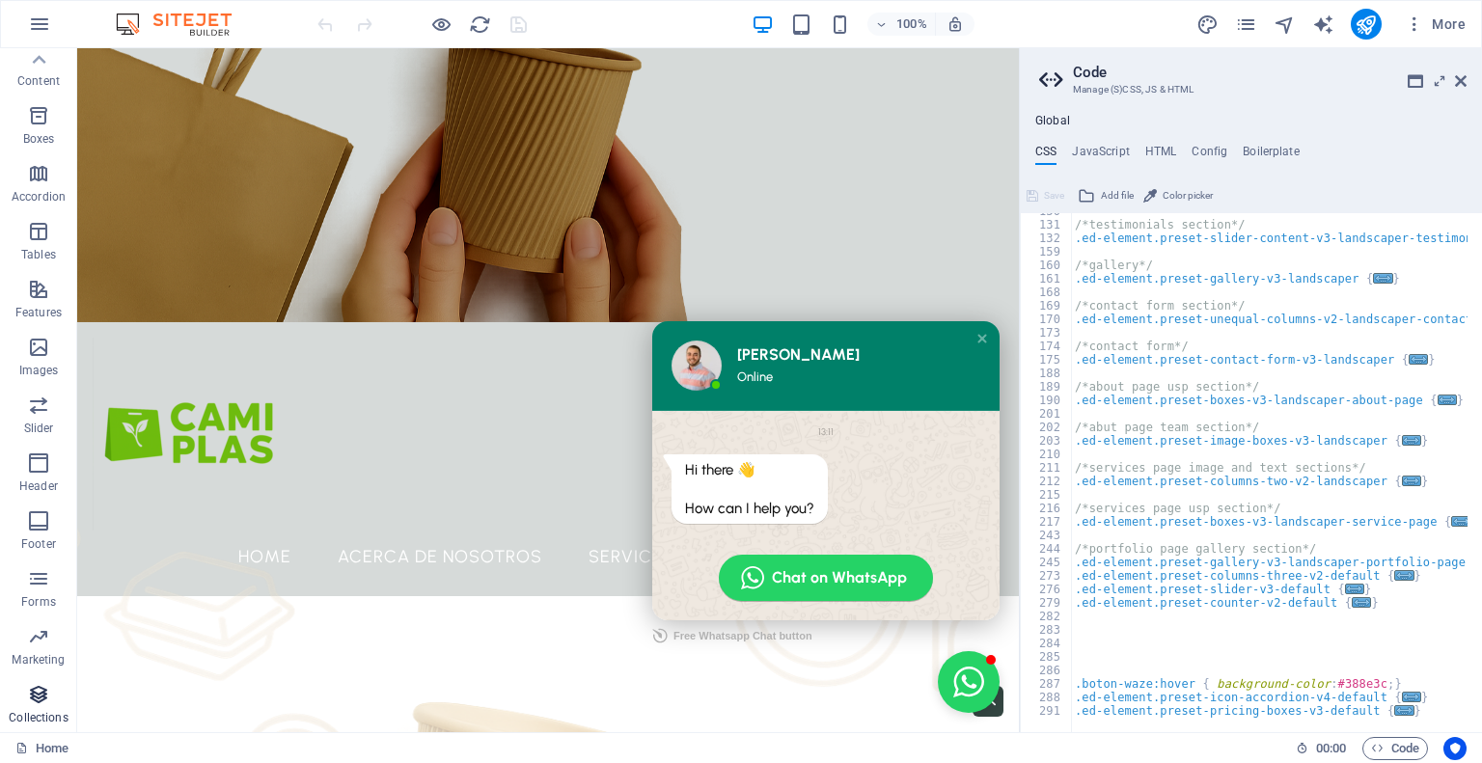
click at [28, 692] on icon "button" at bounding box center [38, 694] width 23 height 23
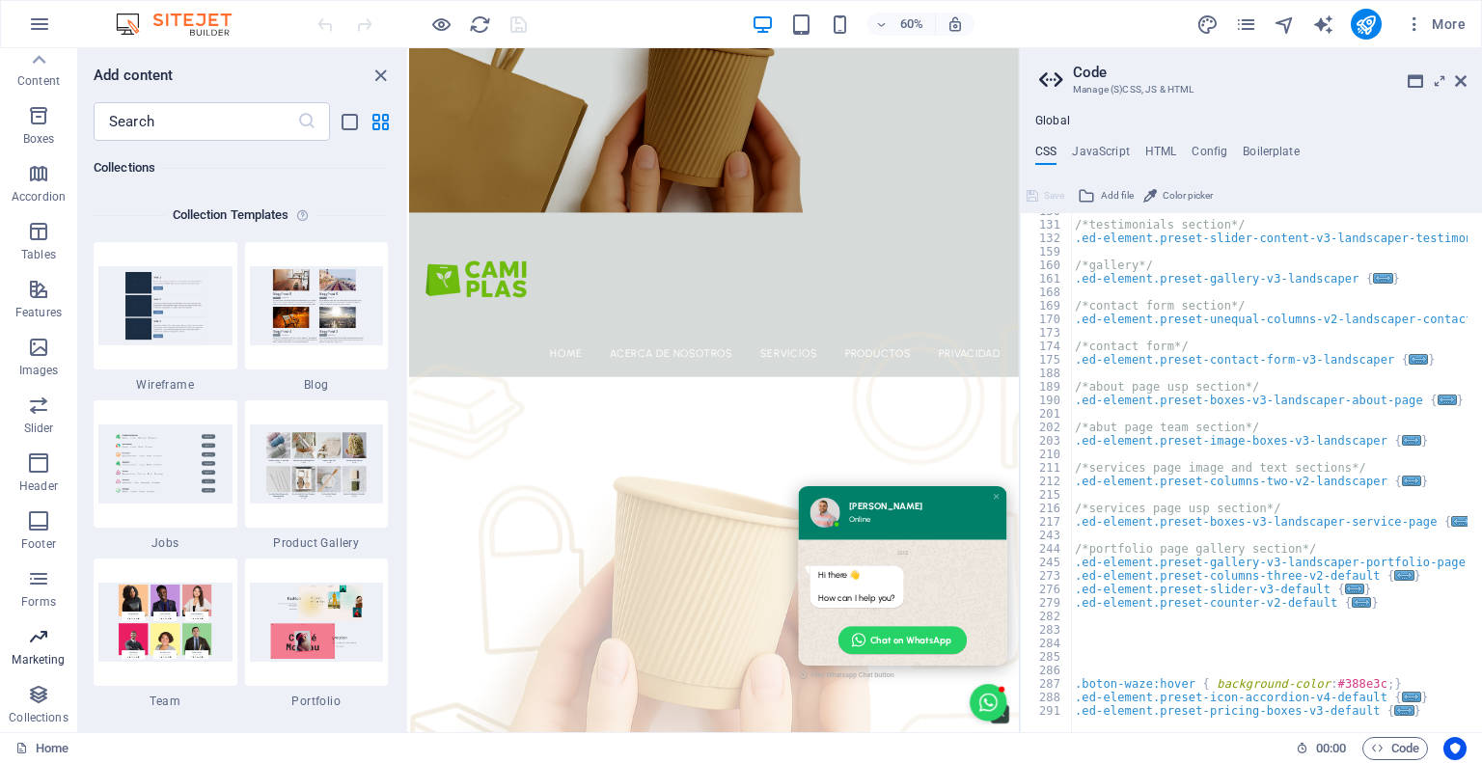
click at [34, 646] on icon "button" at bounding box center [38, 636] width 23 height 23
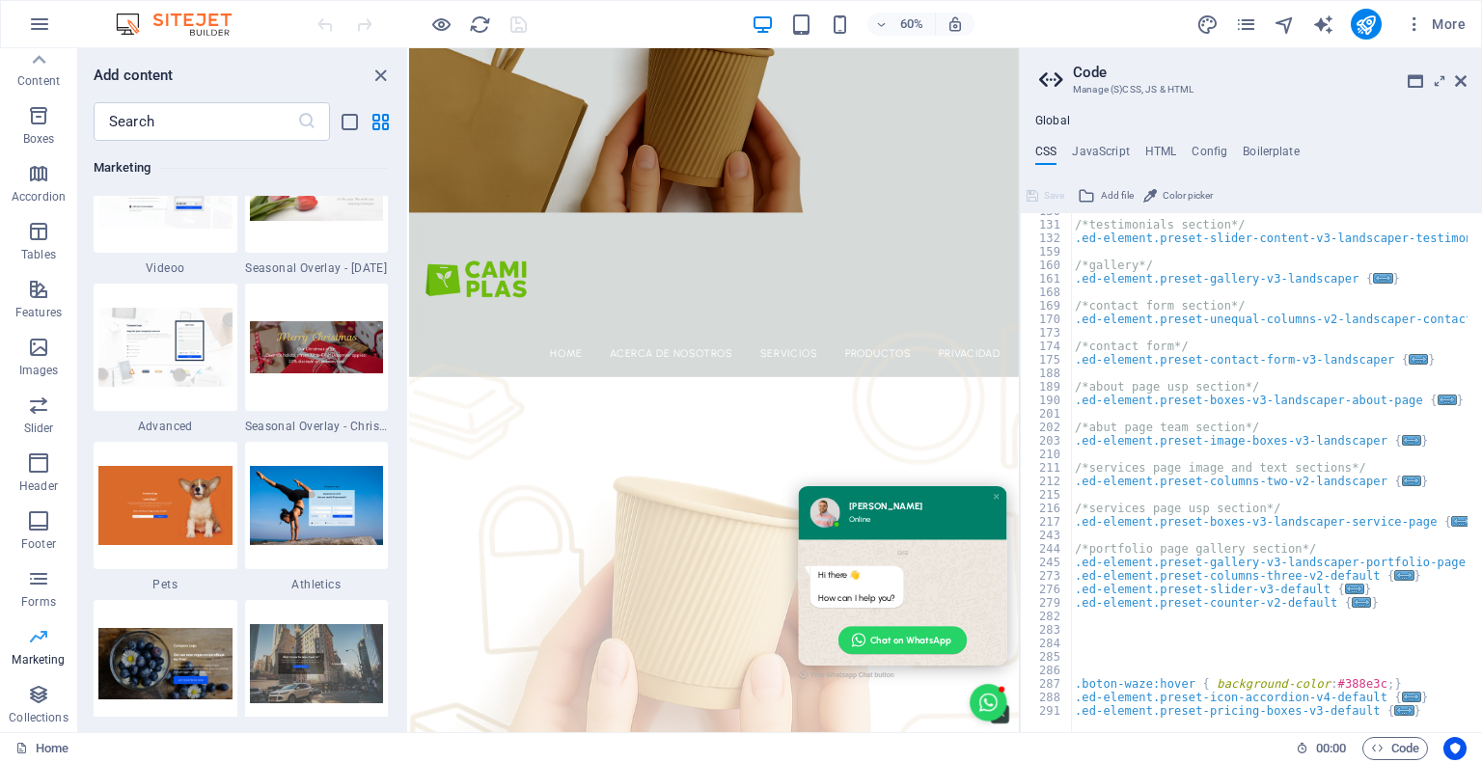
scroll to position [15714, 0]
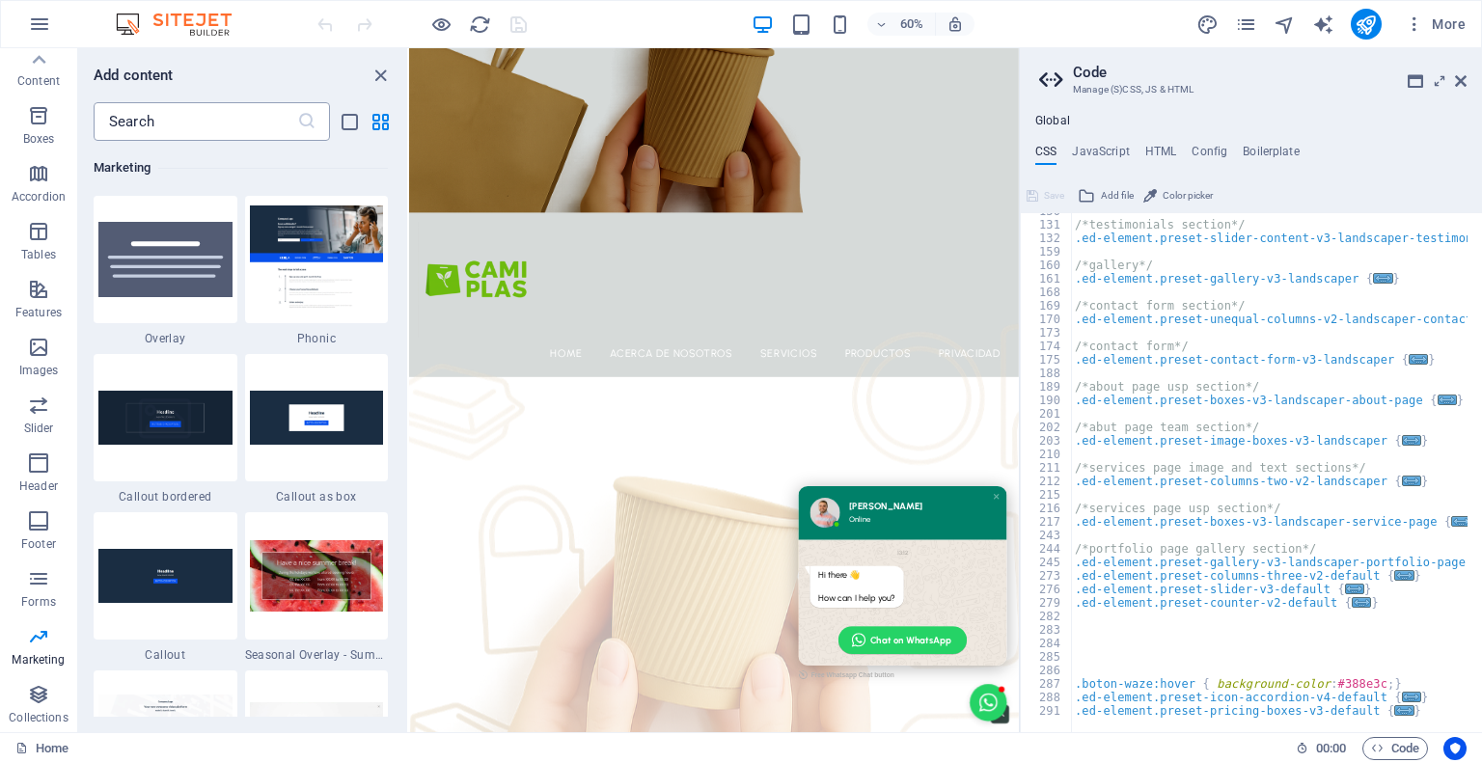
click at [204, 104] on input "text" at bounding box center [196, 121] width 204 height 39
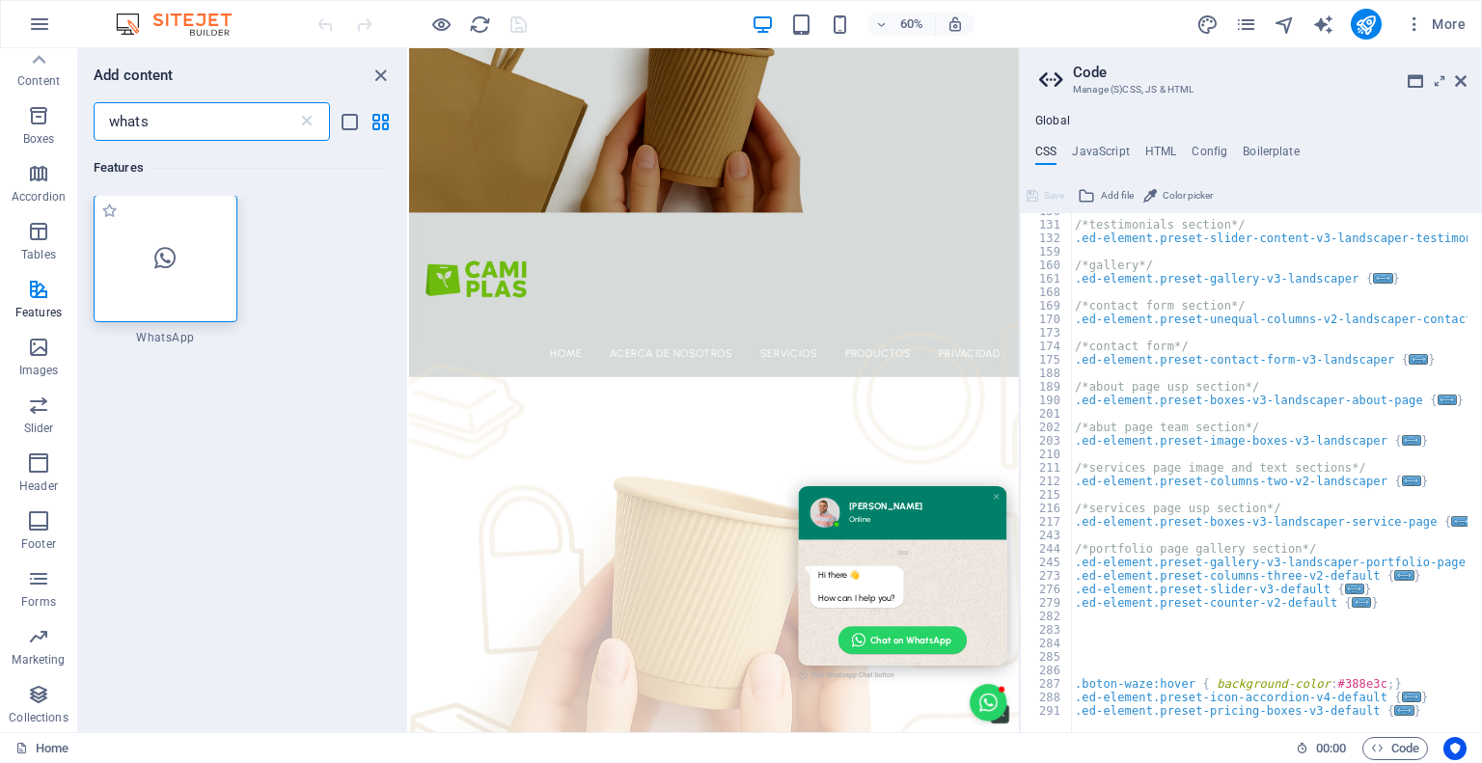
scroll to position [0, 0]
type input "whats"
drag, startPoint x: 208, startPoint y: 276, endPoint x: 200, endPoint y: 282, distance: 10.4
drag, startPoint x: 200, startPoint y: 282, endPoint x: 178, endPoint y: 269, distance: 25.5
click at [178, 269] on div at bounding box center [166, 259] width 144 height 127
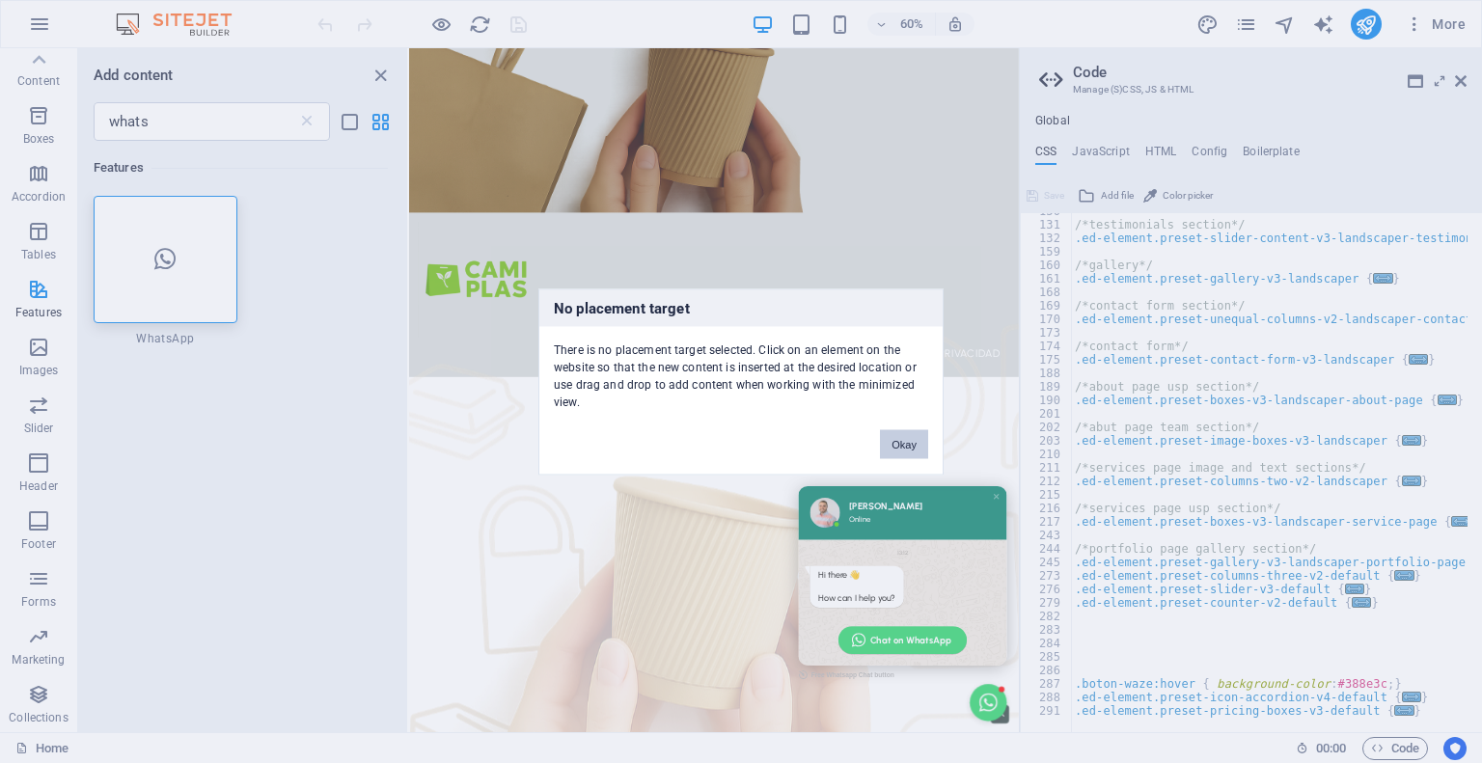
drag, startPoint x: 907, startPoint y: 438, endPoint x: 786, endPoint y: 695, distance: 283.5
click at [907, 438] on button "Okay" at bounding box center [904, 443] width 48 height 29
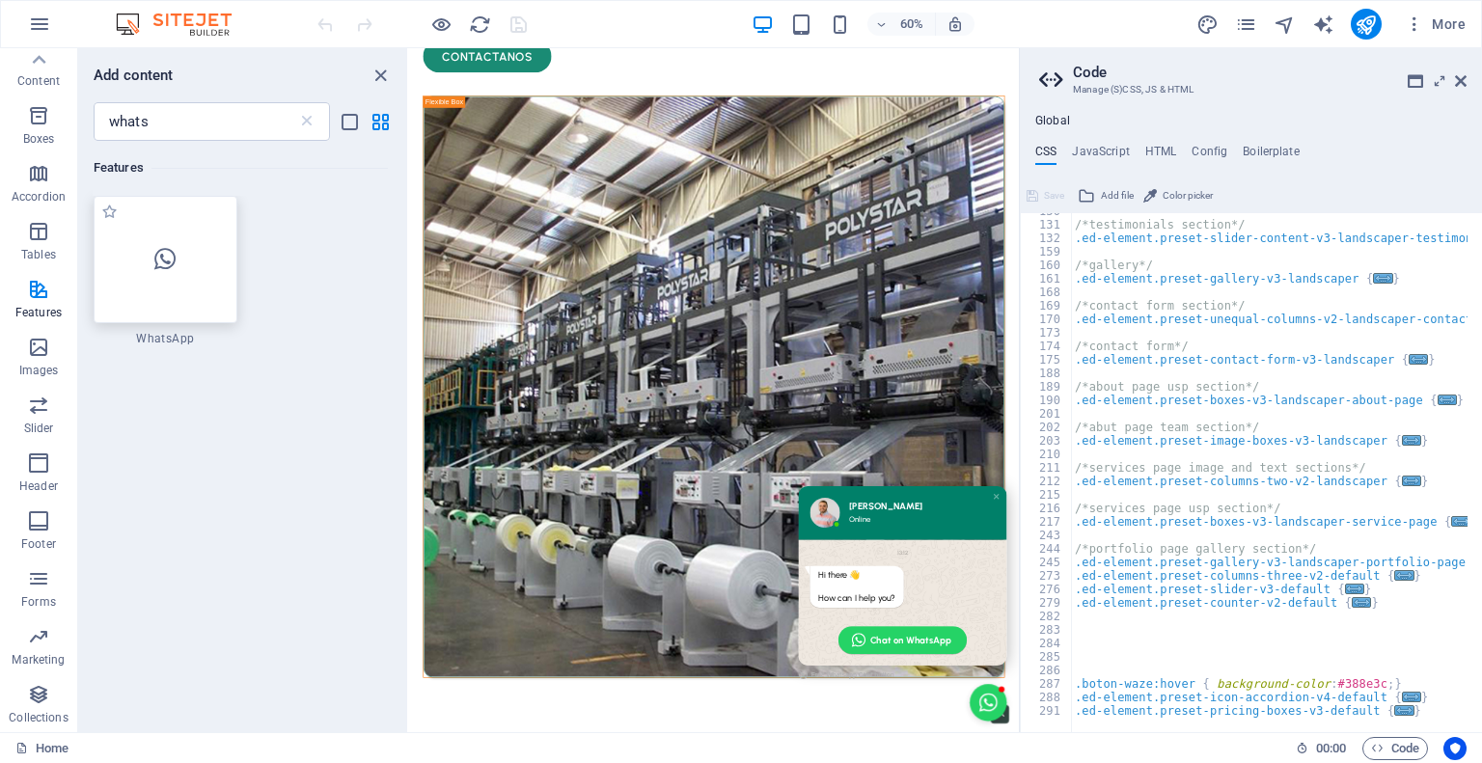
scroll to position [3124, 0]
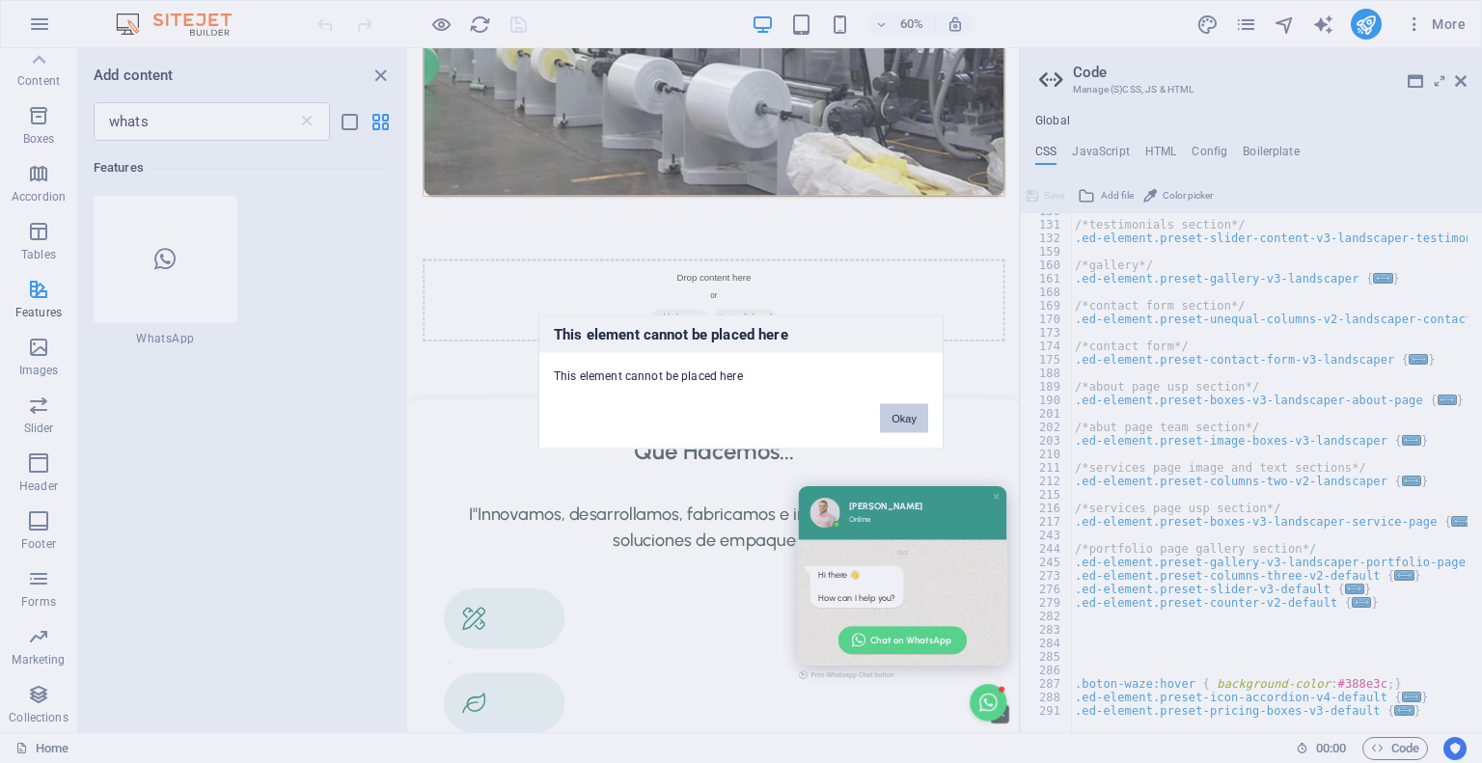
click at [895, 416] on button "Okay" at bounding box center [904, 417] width 48 height 29
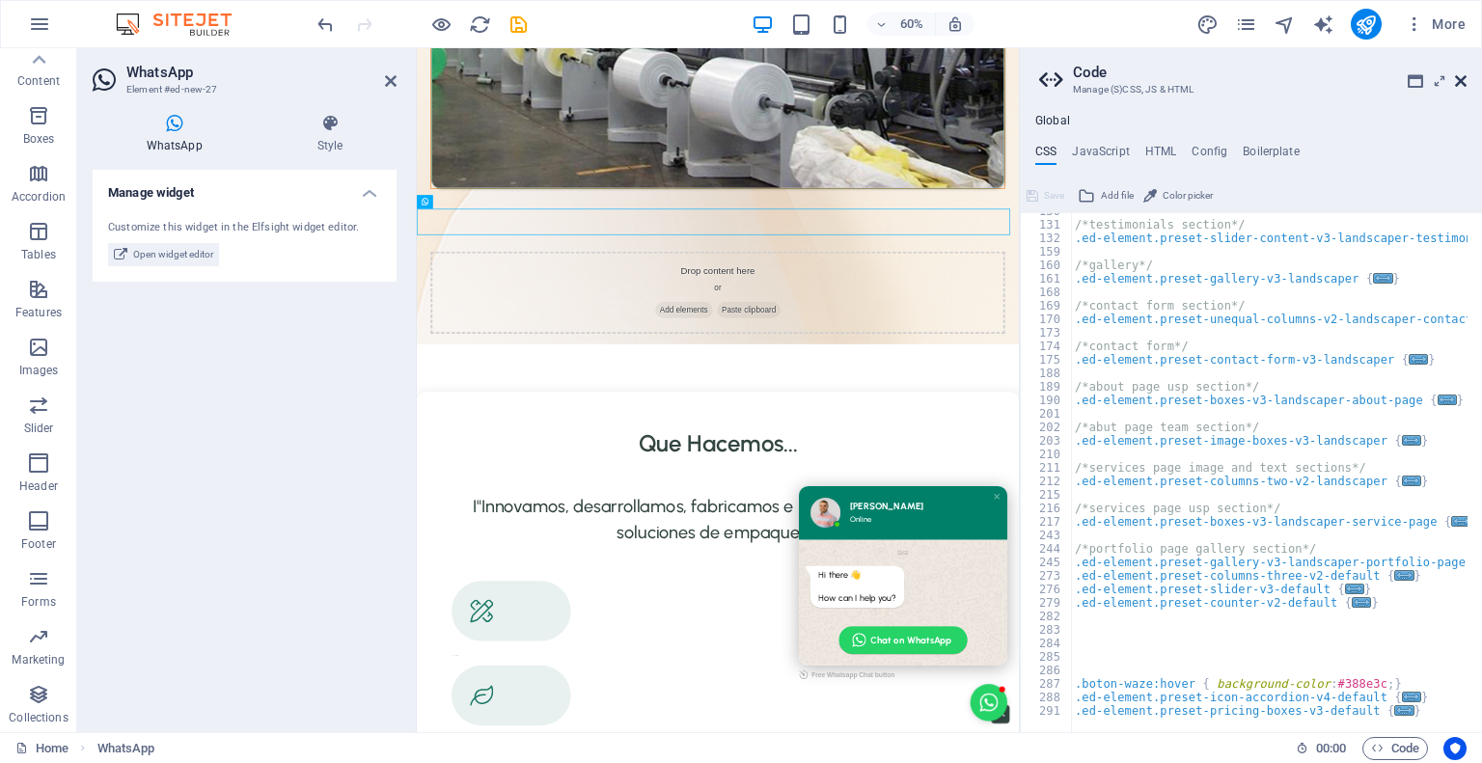
click at [1462, 82] on icon at bounding box center [1461, 80] width 12 height 15
